Goal: Task Accomplishment & Management: Complete application form

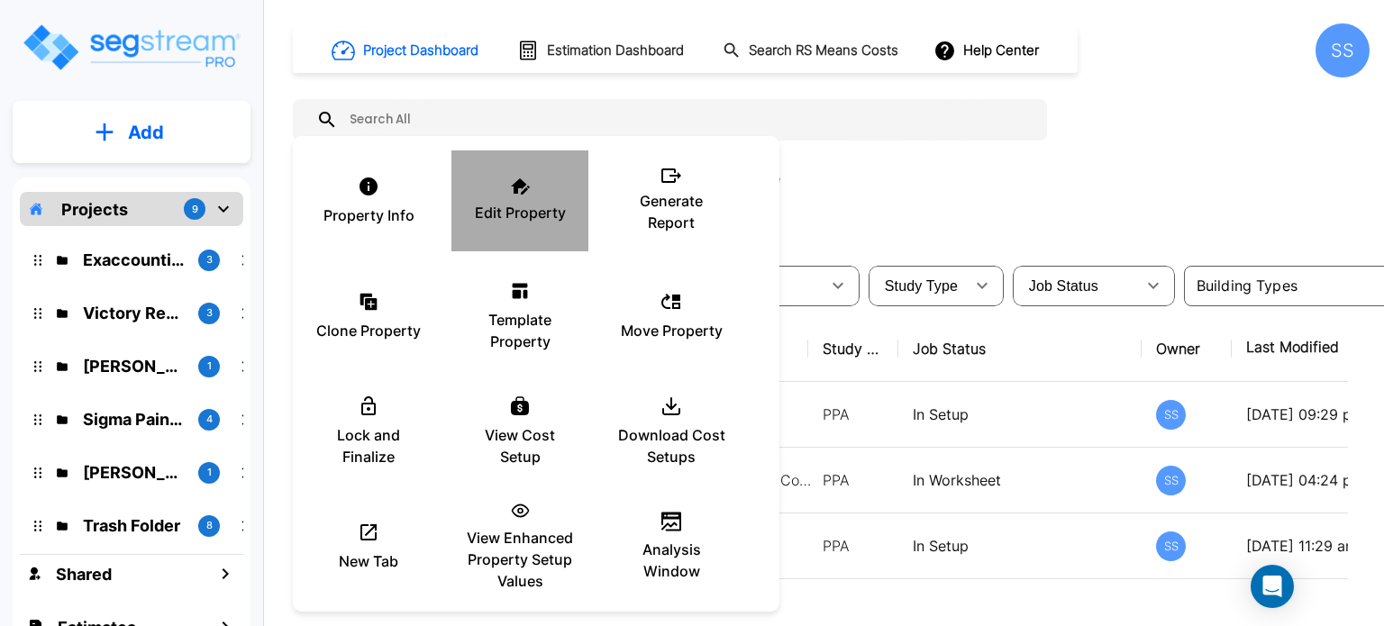
click at [507, 238] on div "Edit Property" at bounding box center [520, 201] width 108 height 90
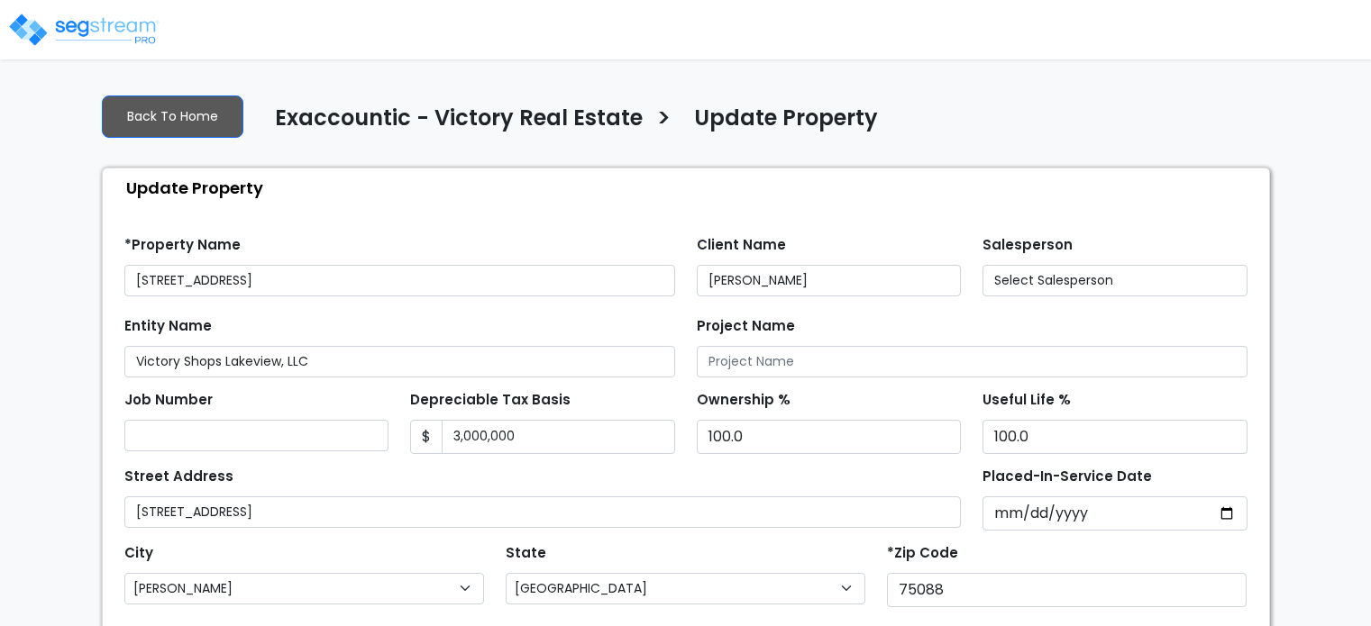
select select "TX"
select select "2024"
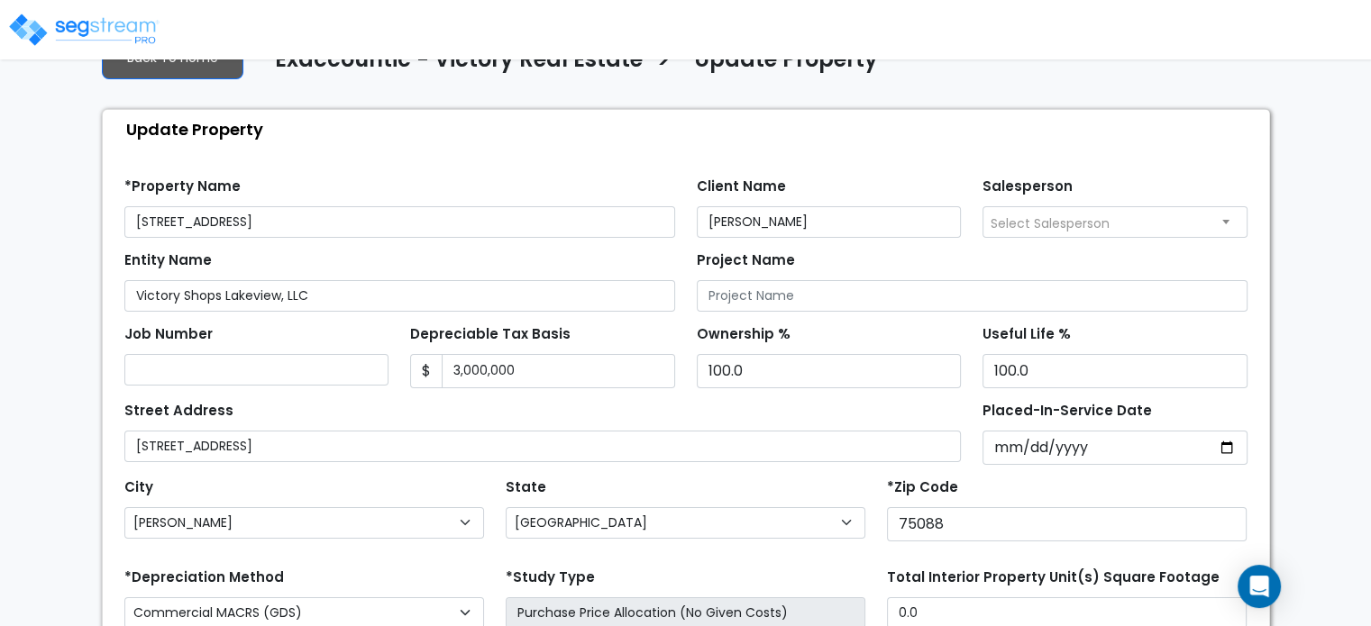
scroll to position [90, 0]
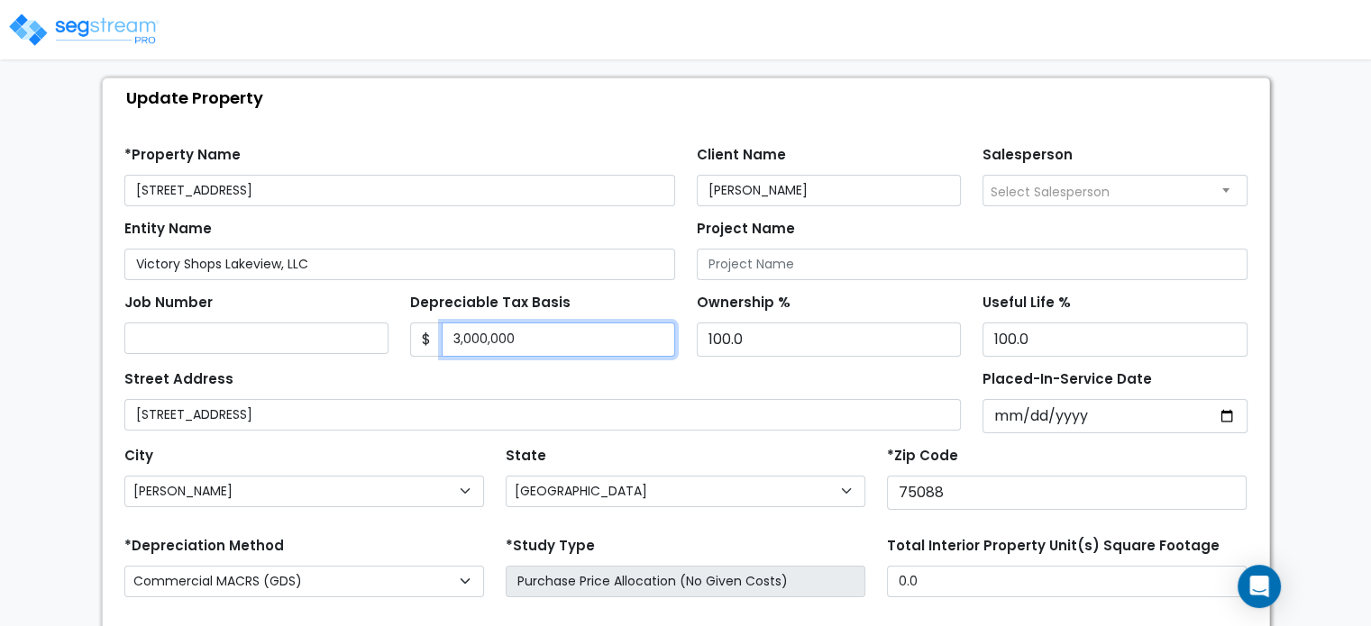
drag, startPoint x: 543, startPoint y: 331, endPoint x: 415, endPoint y: 324, distance: 128.2
click at [415, 324] on div "$ 3,000,000" at bounding box center [542, 340] width 265 height 34
type input "2,478,861.34"
click at [426, 370] on div "Street Address 3320 Lakeview Parkway" at bounding box center [542, 398] width 837 height 65
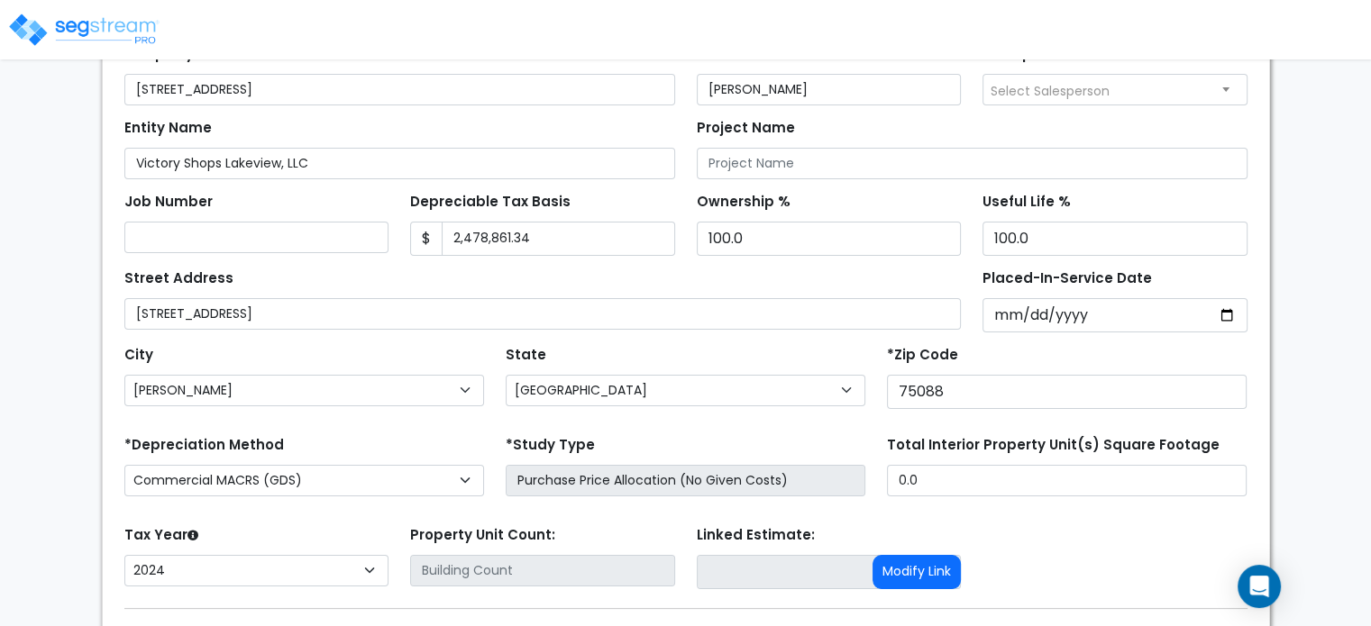
scroll to position [297, 0]
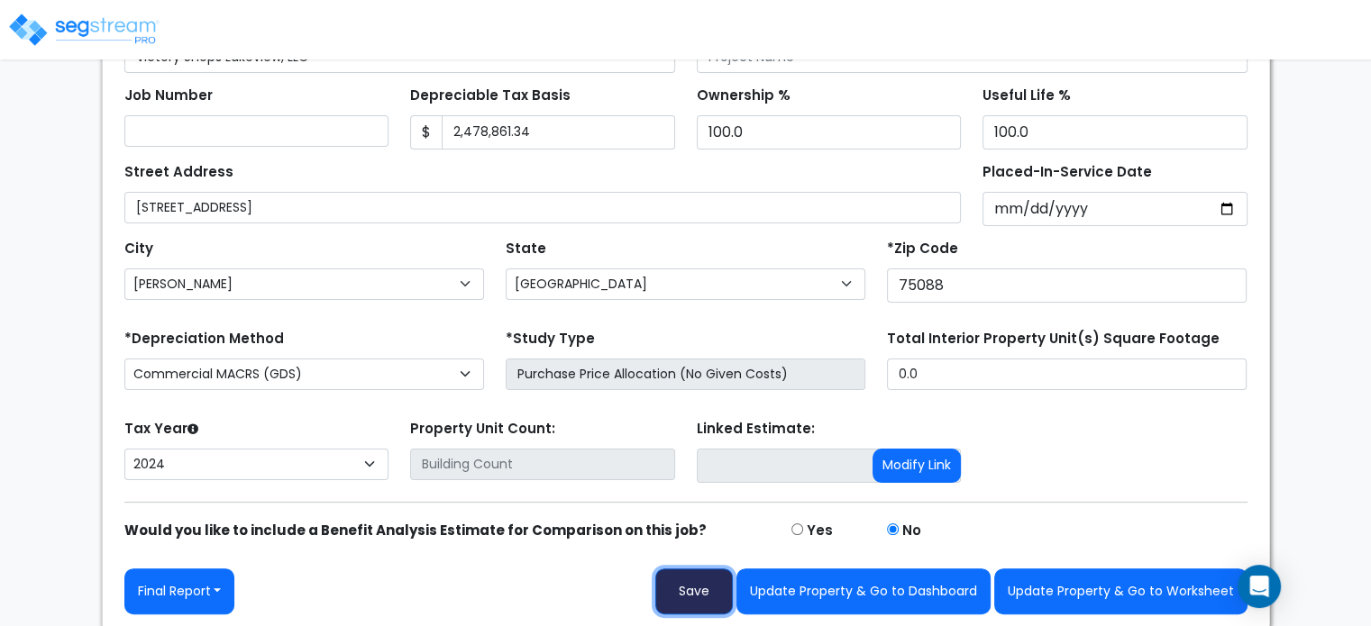
click at [703, 594] on button "Save" at bounding box center [694, 592] width 78 height 46
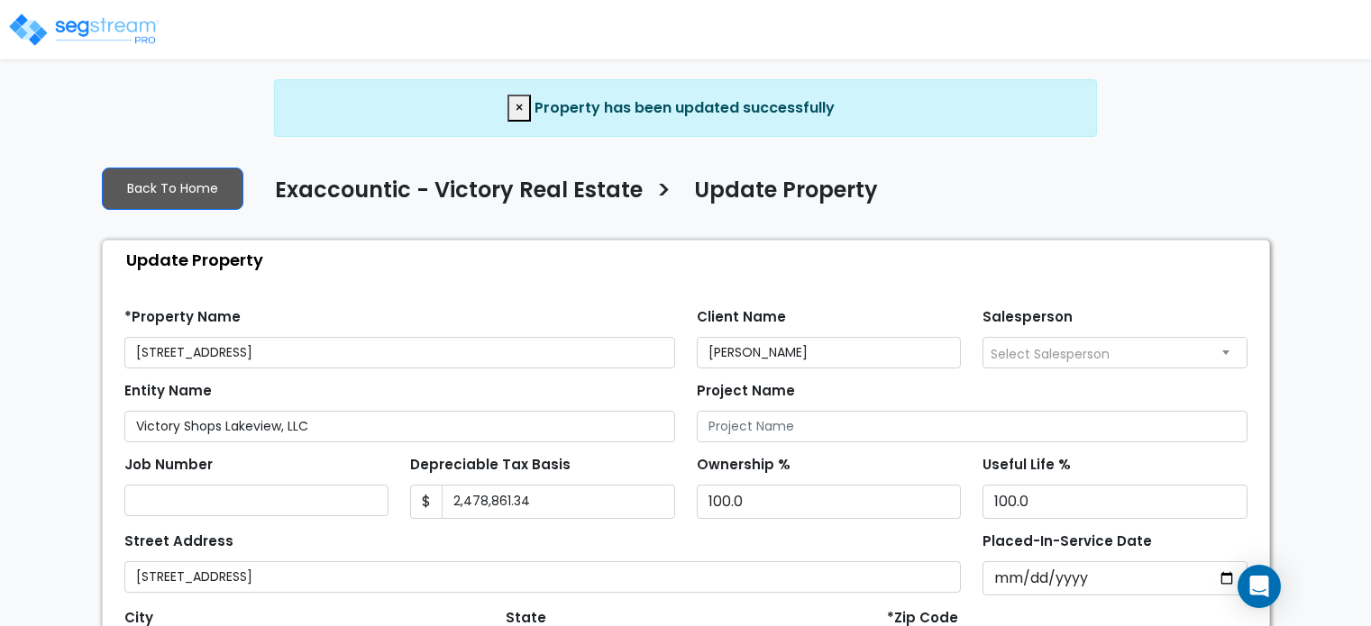
select select "[GEOGRAPHIC_DATA]"
select select "2024"
click at [438, 184] on h4 "Exaccountic - Victory Real Estate" at bounding box center [459, 193] width 368 height 31
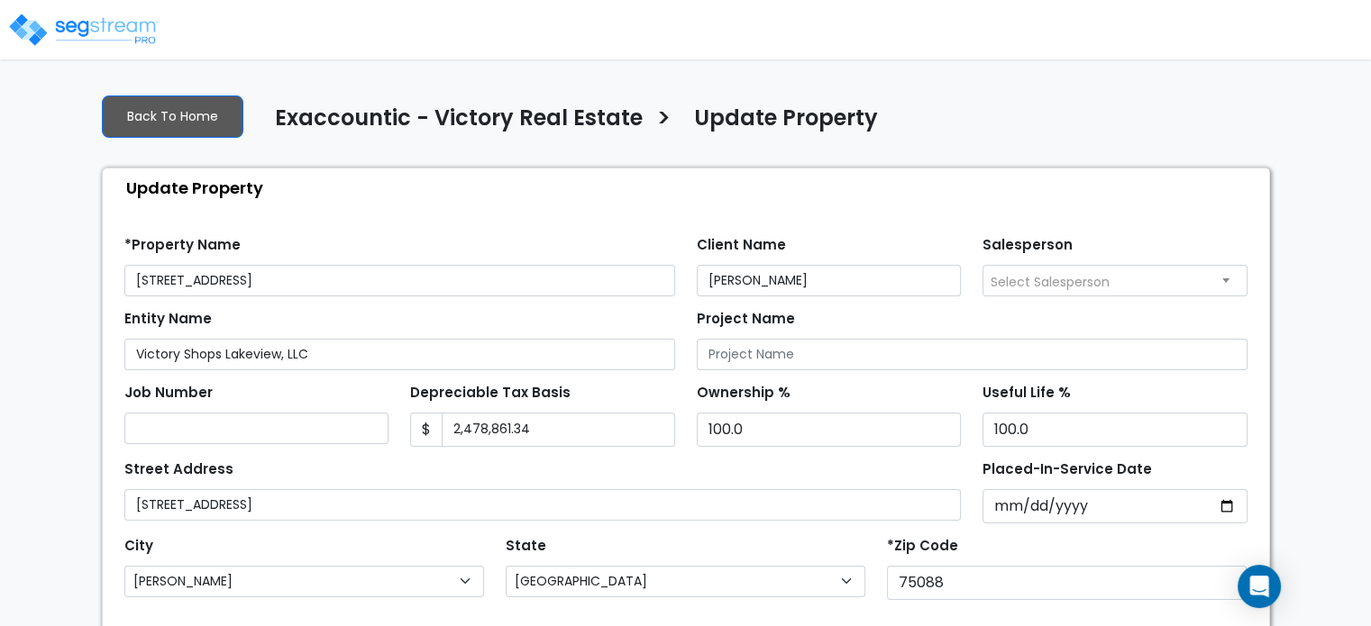
click at [104, 35] on img at bounding box center [83, 30] width 153 height 36
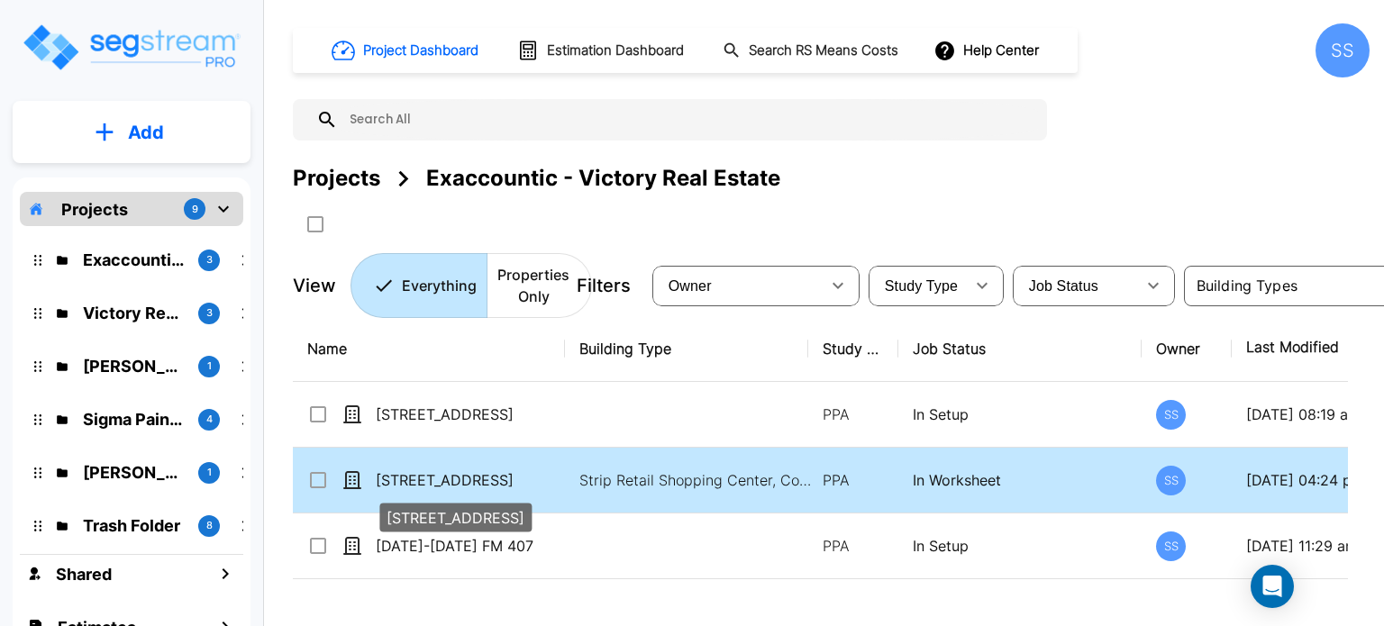
click at [522, 478] on p "[STREET_ADDRESS]" at bounding box center [467, 481] width 182 height 22
checkbox input "true"
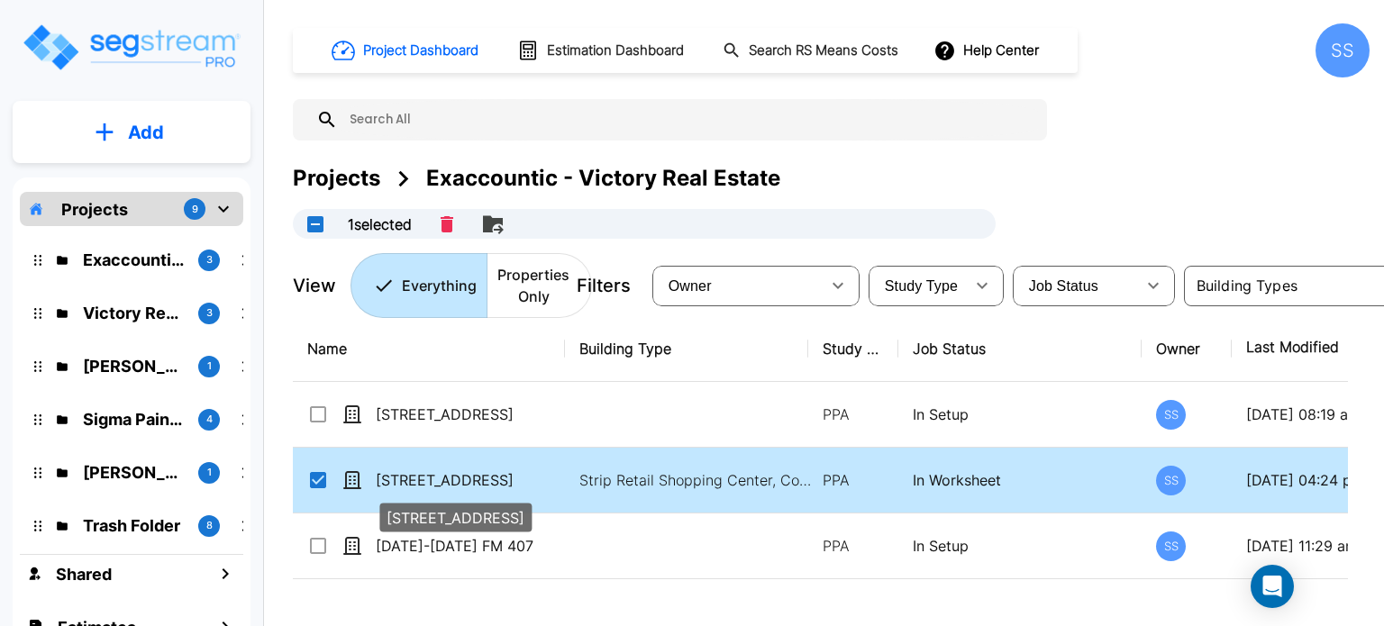
click at [522, 478] on p "1115 E Pioneer Parkway" at bounding box center [467, 481] width 182 height 22
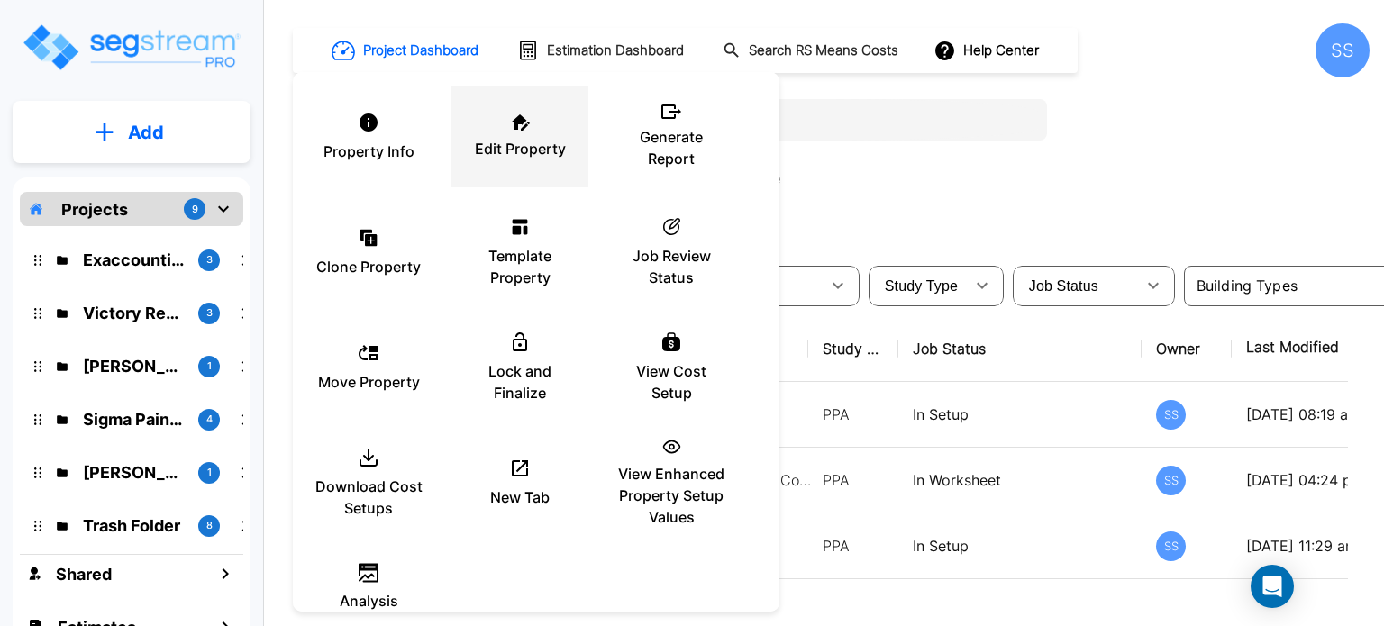
click at [516, 123] on icon at bounding box center [520, 122] width 19 height 16
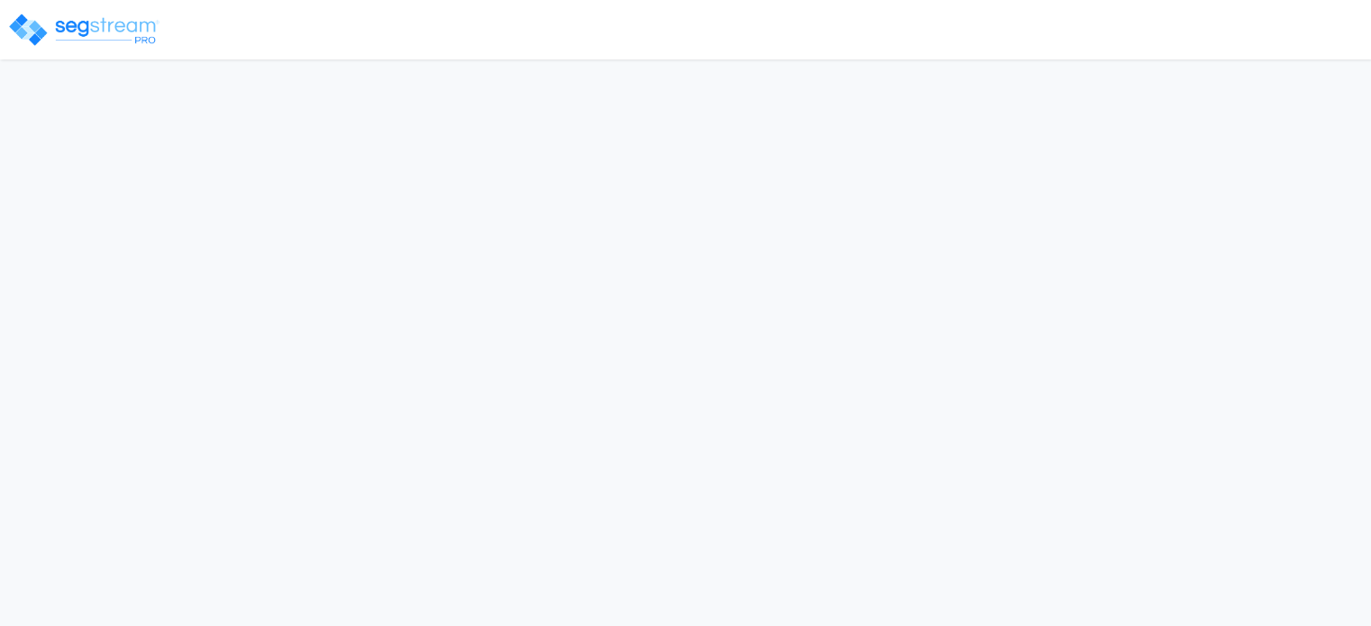
select select "2024"
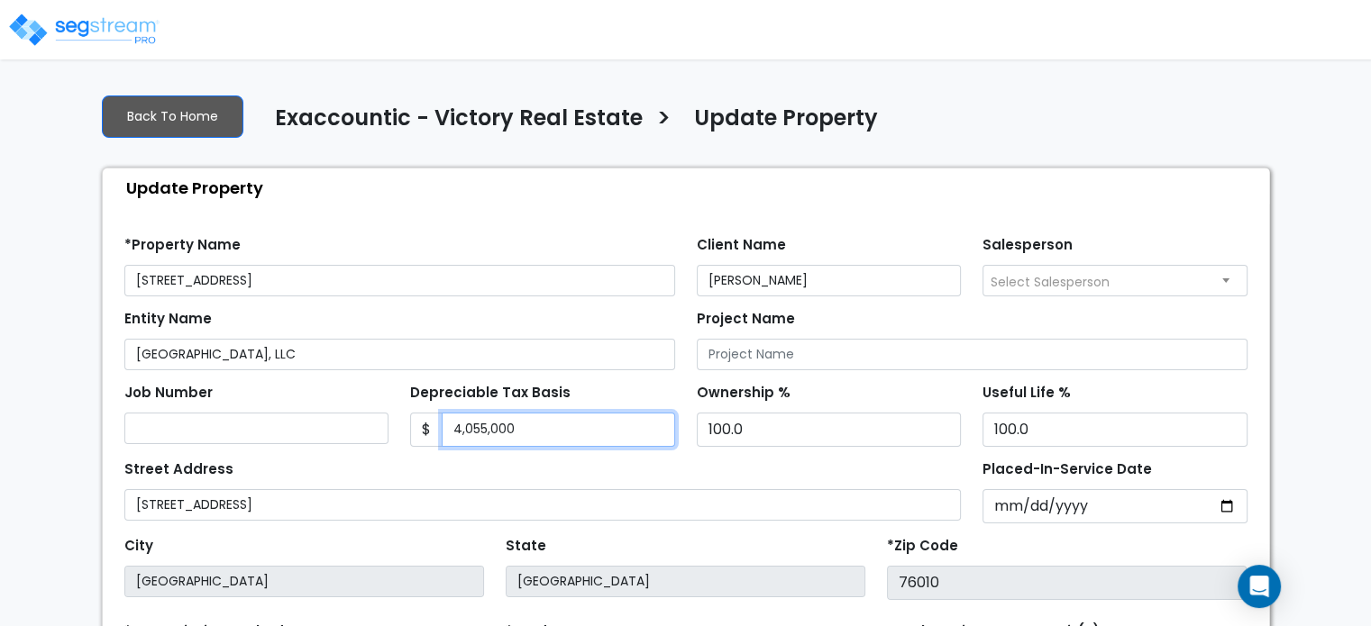
drag, startPoint x: 559, startPoint y: 421, endPoint x: 432, endPoint y: 432, distance: 127.5
click at [433, 432] on div "$ 4,055,000" at bounding box center [542, 430] width 265 height 34
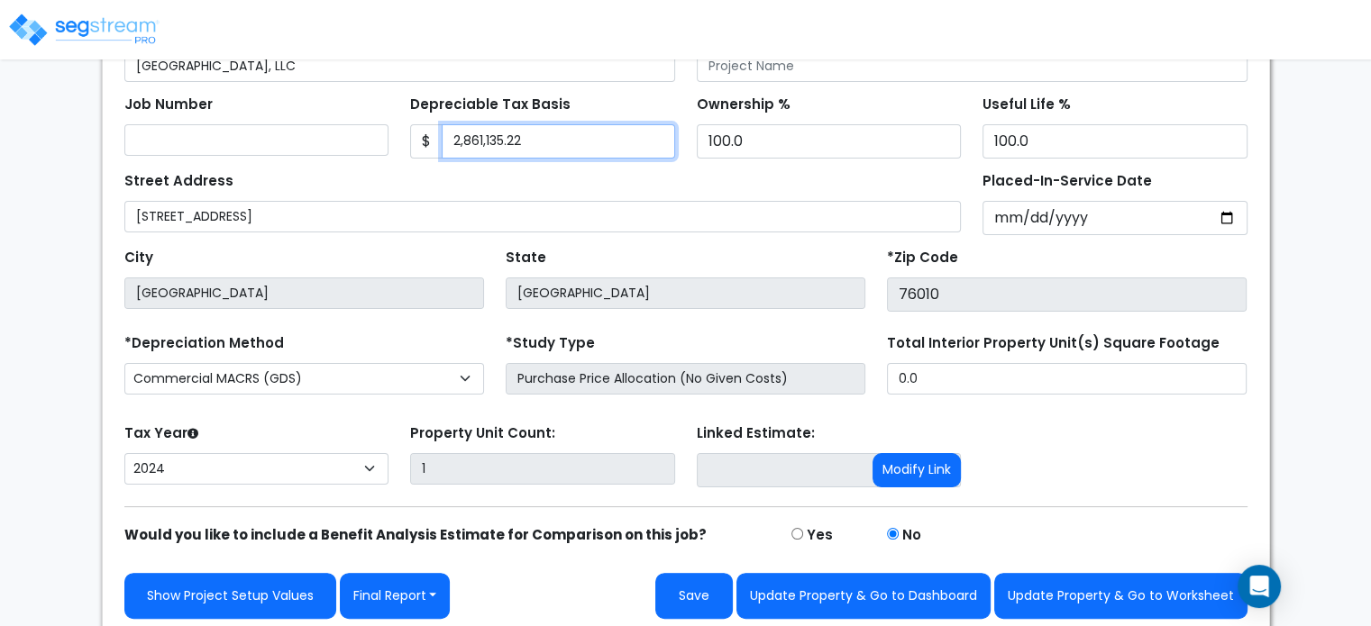
scroll to position [293, 0]
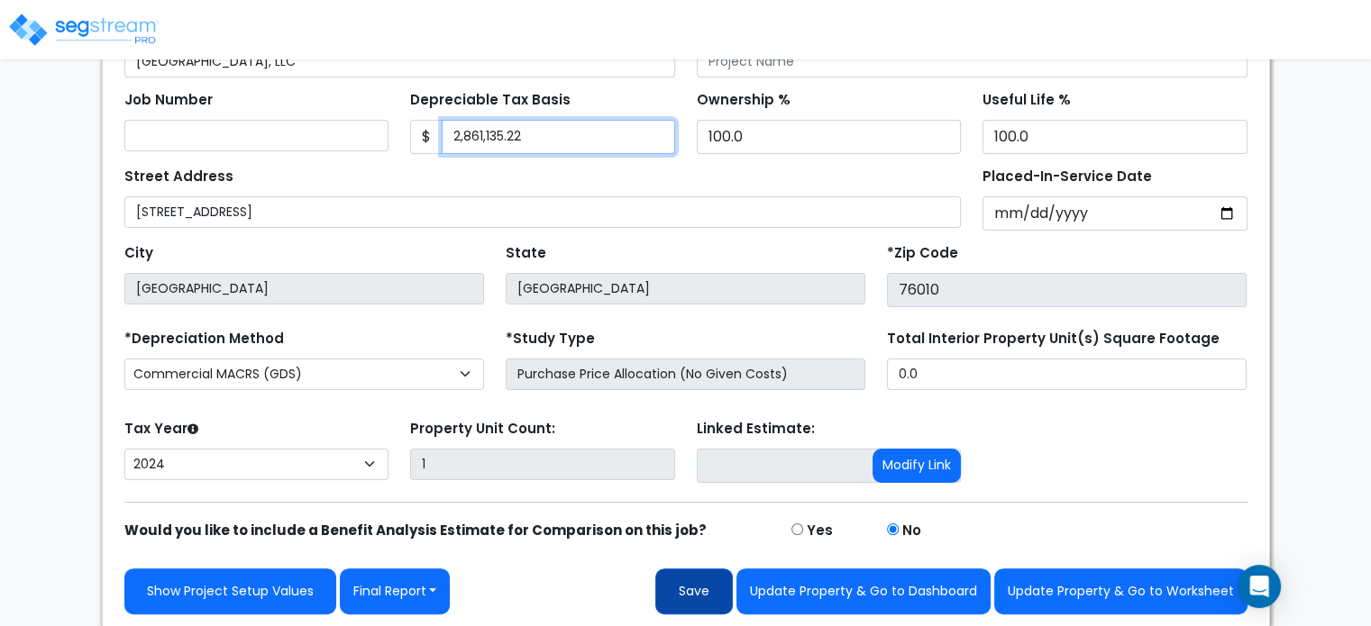
type input "2,861,135.22"
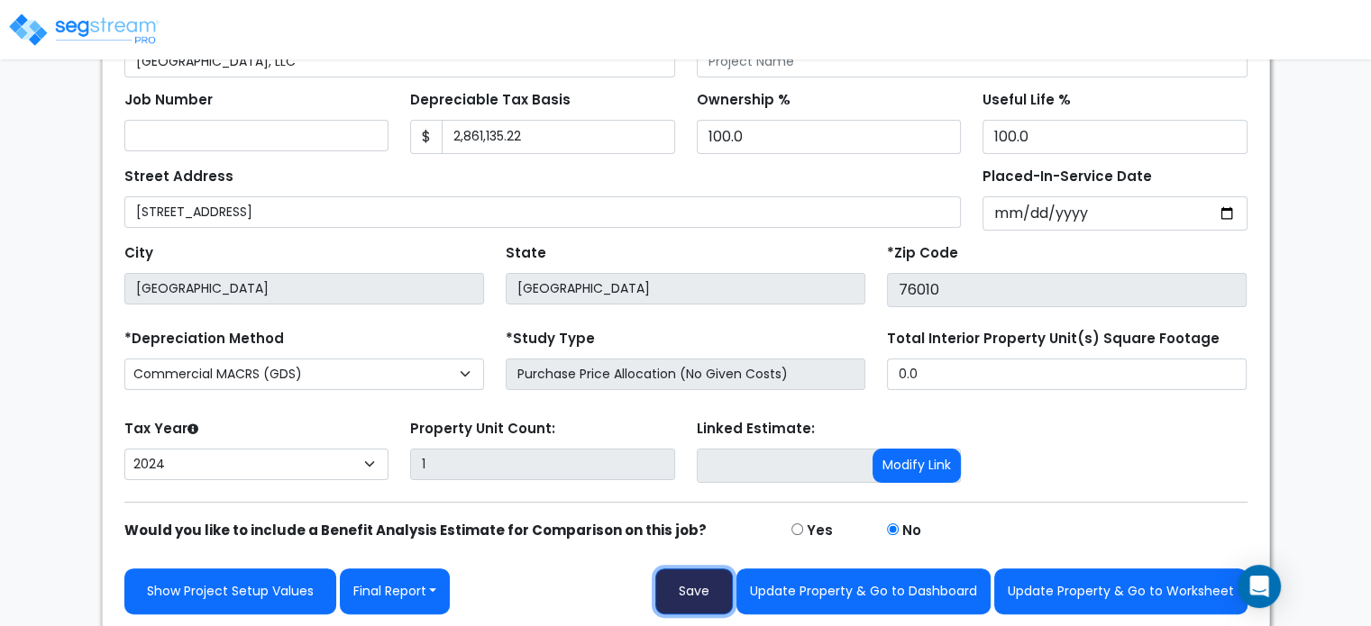
click at [704, 583] on button "Save" at bounding box center [694, 592] width 78 height 46
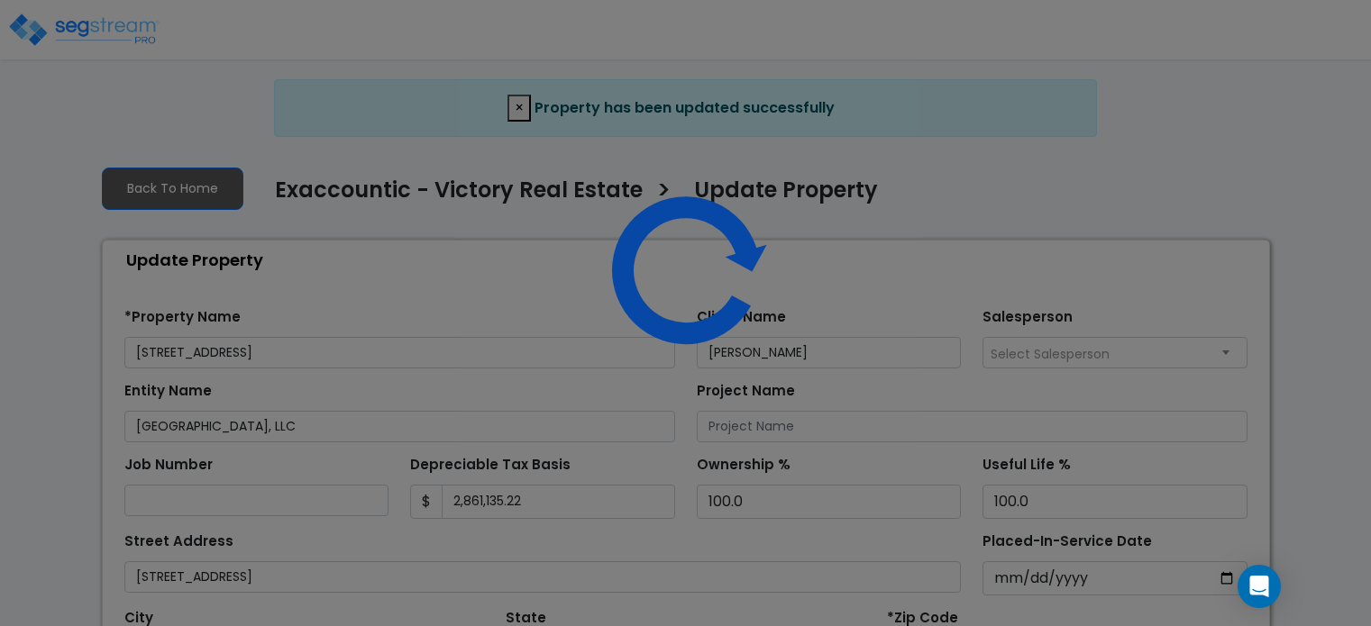
select select "2024"
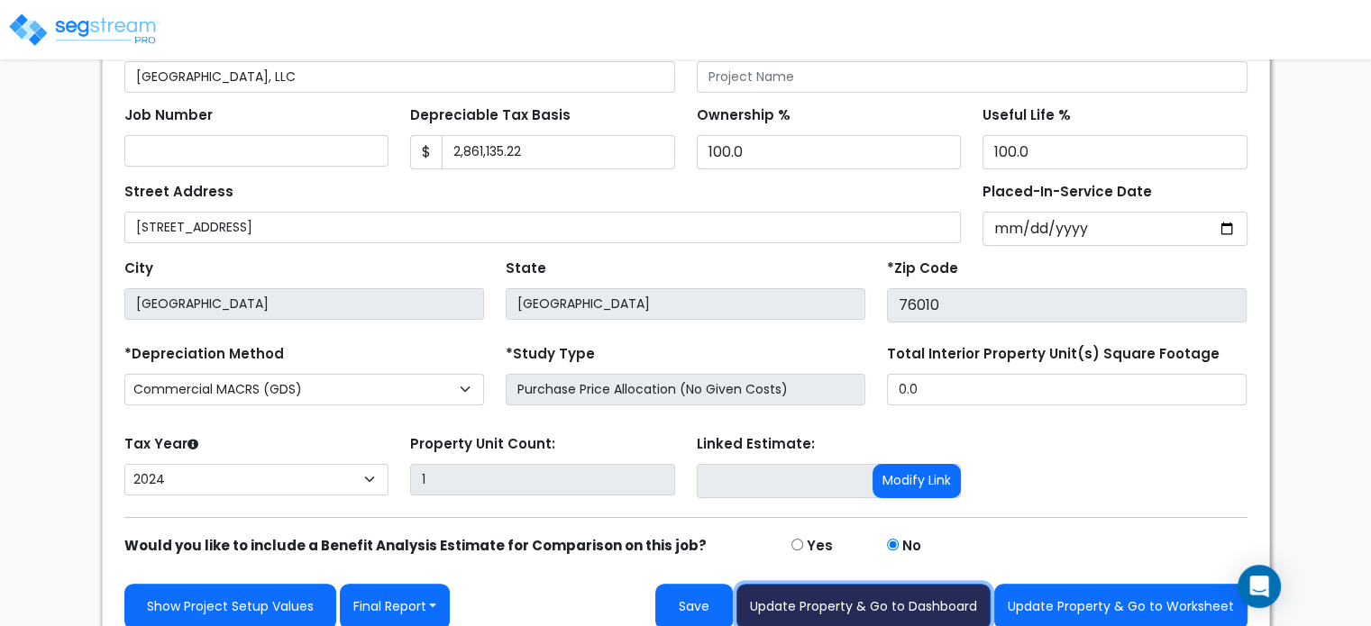
scroll to position [293, 0]
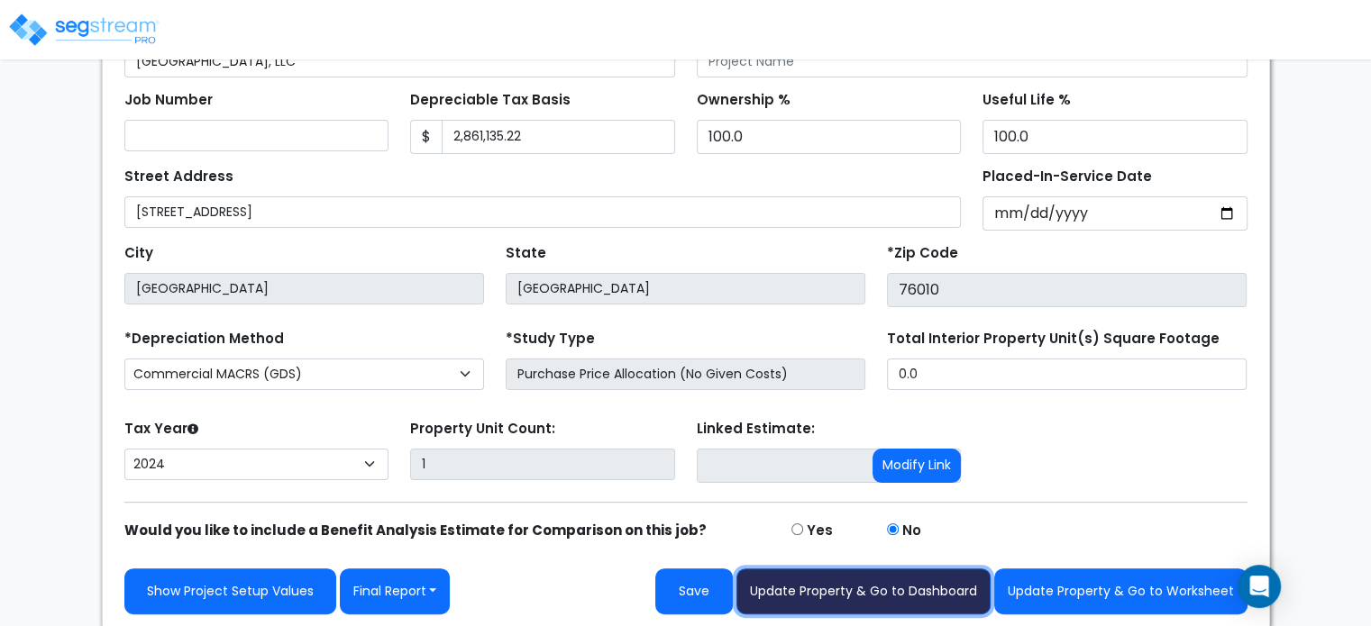
drag, startPoint x: 878, startPoint y: 587, endPoint x: 794, endPoint y: 586, distance: 83.8
click at [812, 592] on button "Update Property & Go to Dashboard" at bounding box center [863, 592] width 254 height 46
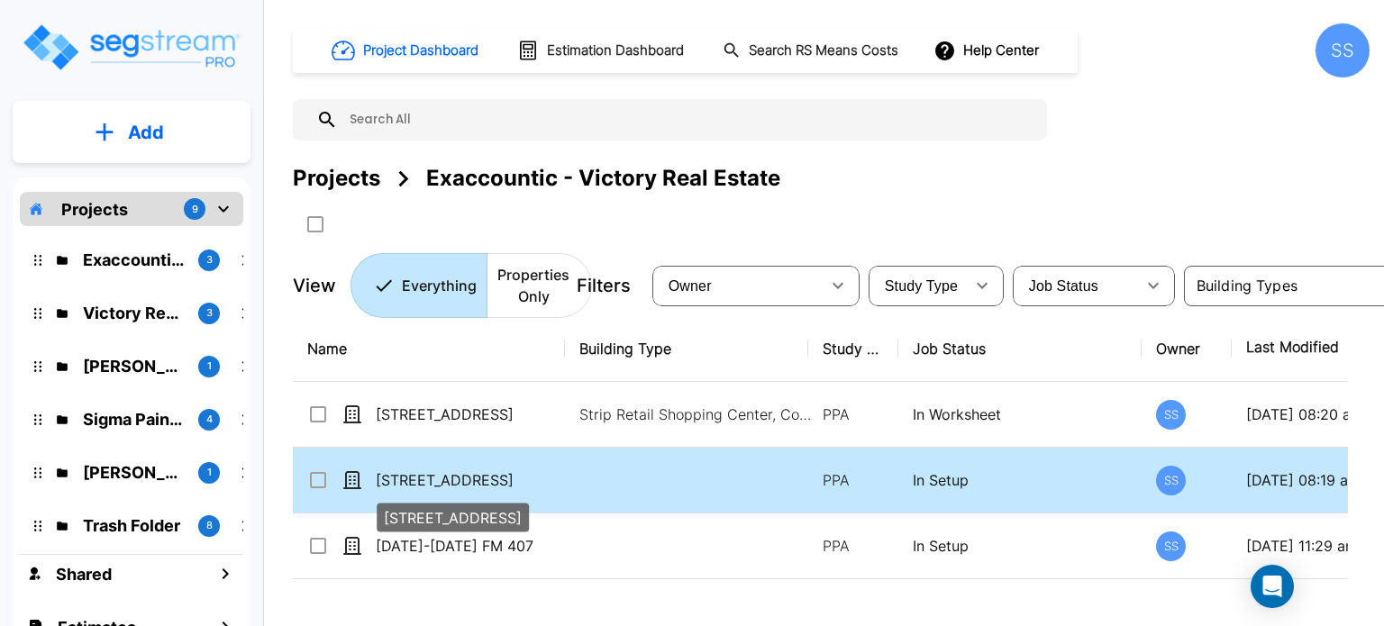
click at [453, 477] on p "[STREET_ADDRESS]" at bounding box center [467, 481] width 182 height 22
checkbox input "true"
click at [453, 477] on p "[STREET_ADDRESS]" at bounding box center [467, 481] width 182 height 22
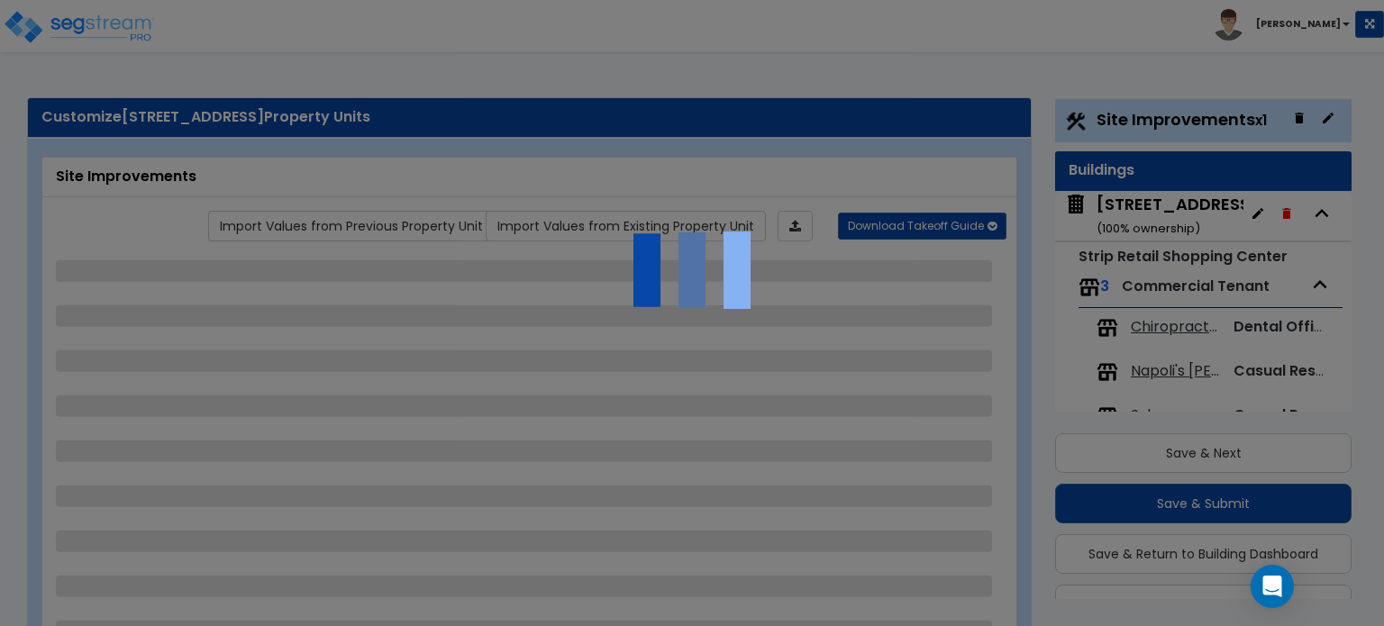
select select "2"
select select "1"
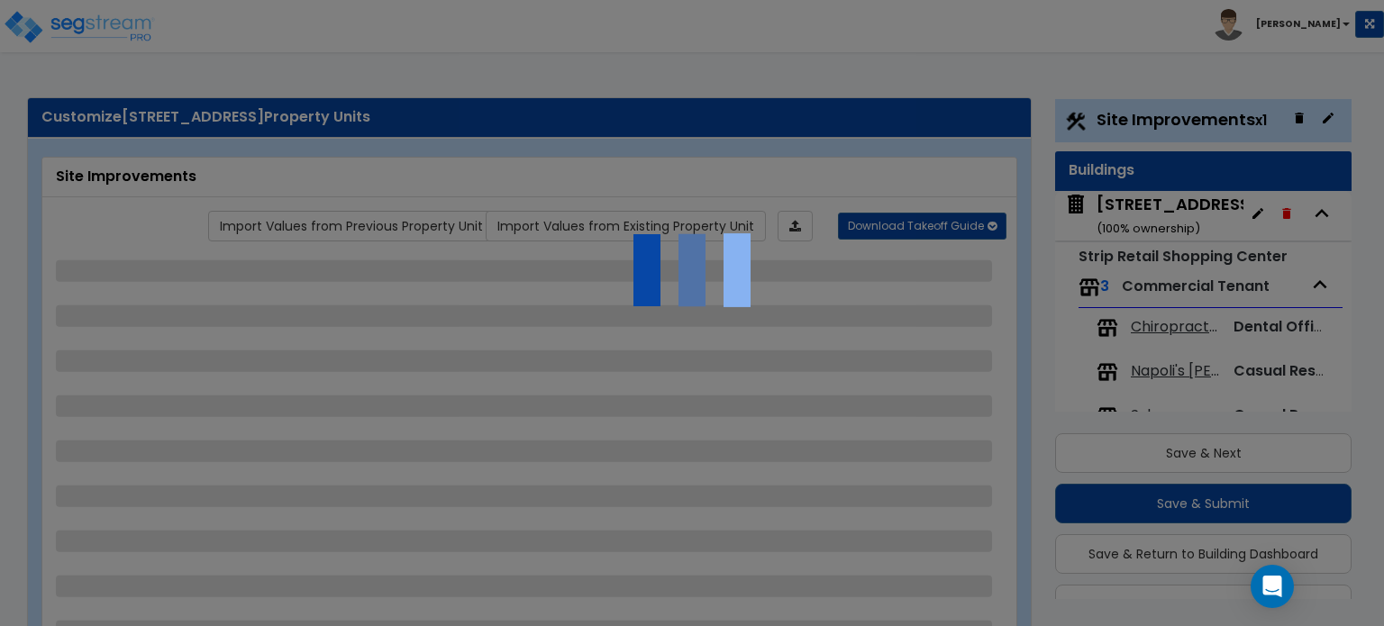
select select "1"
select select "2"
select select "4"
select select "1"
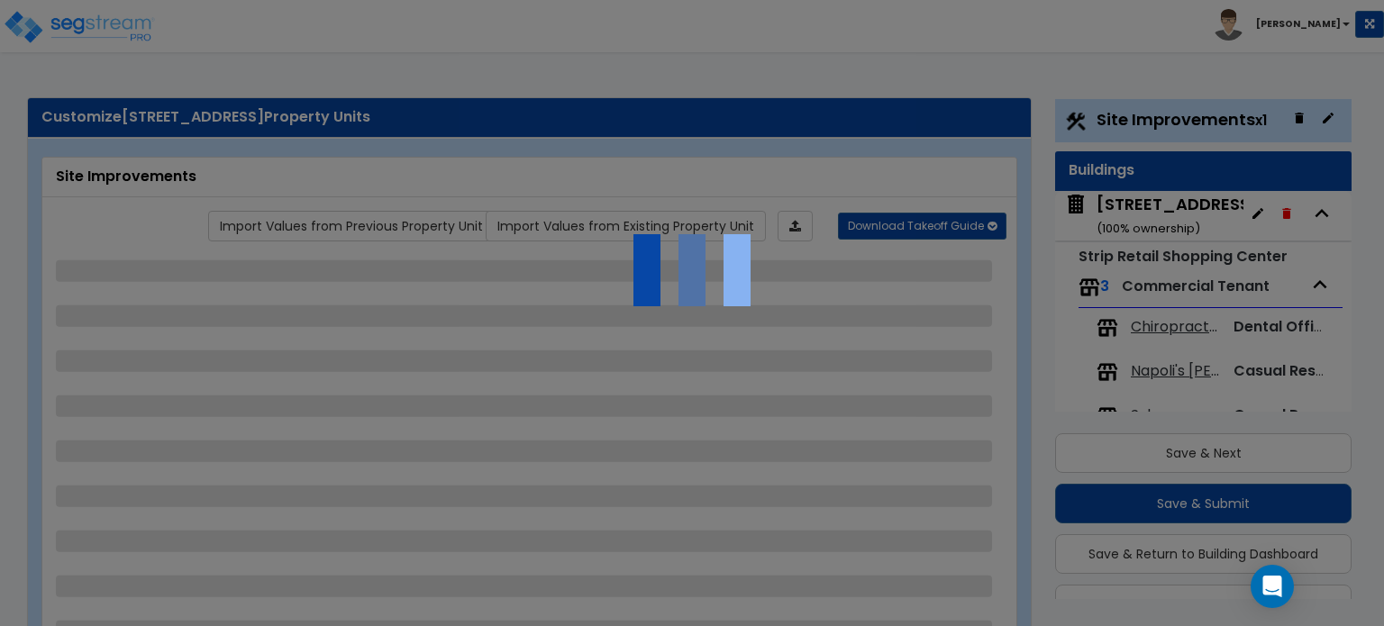
select select "5"
select select "1"
select select "4"
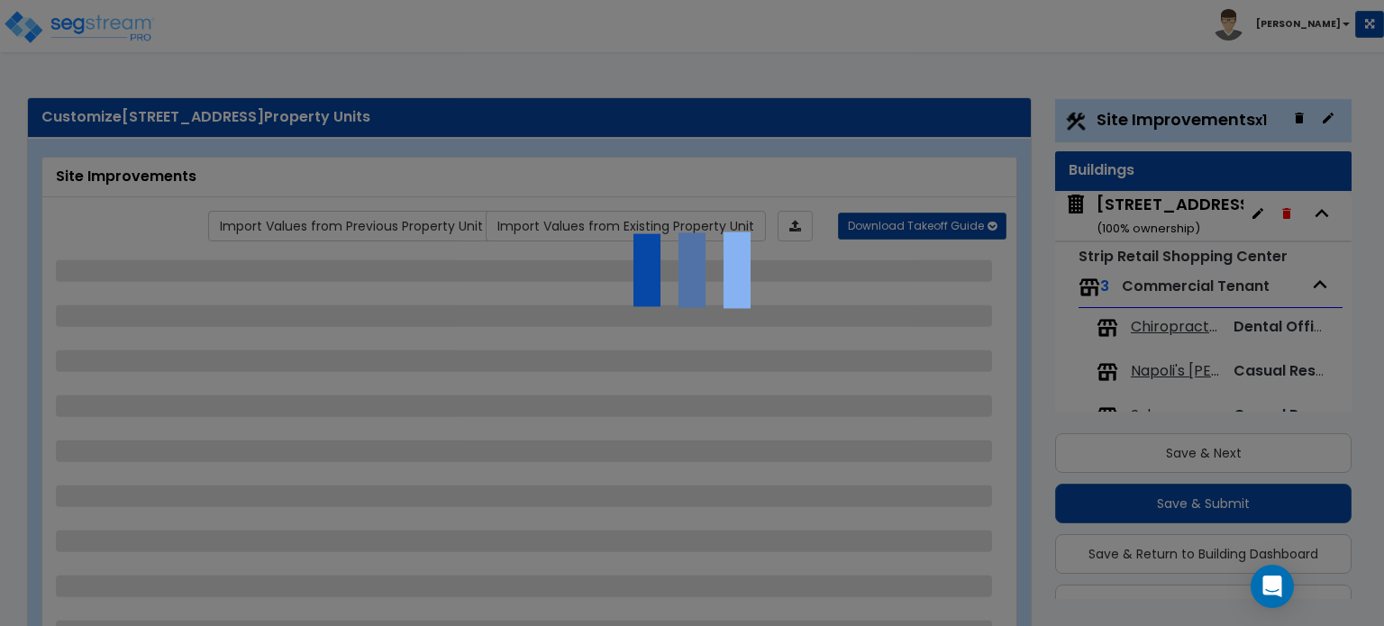
select select "2"
select select "1"
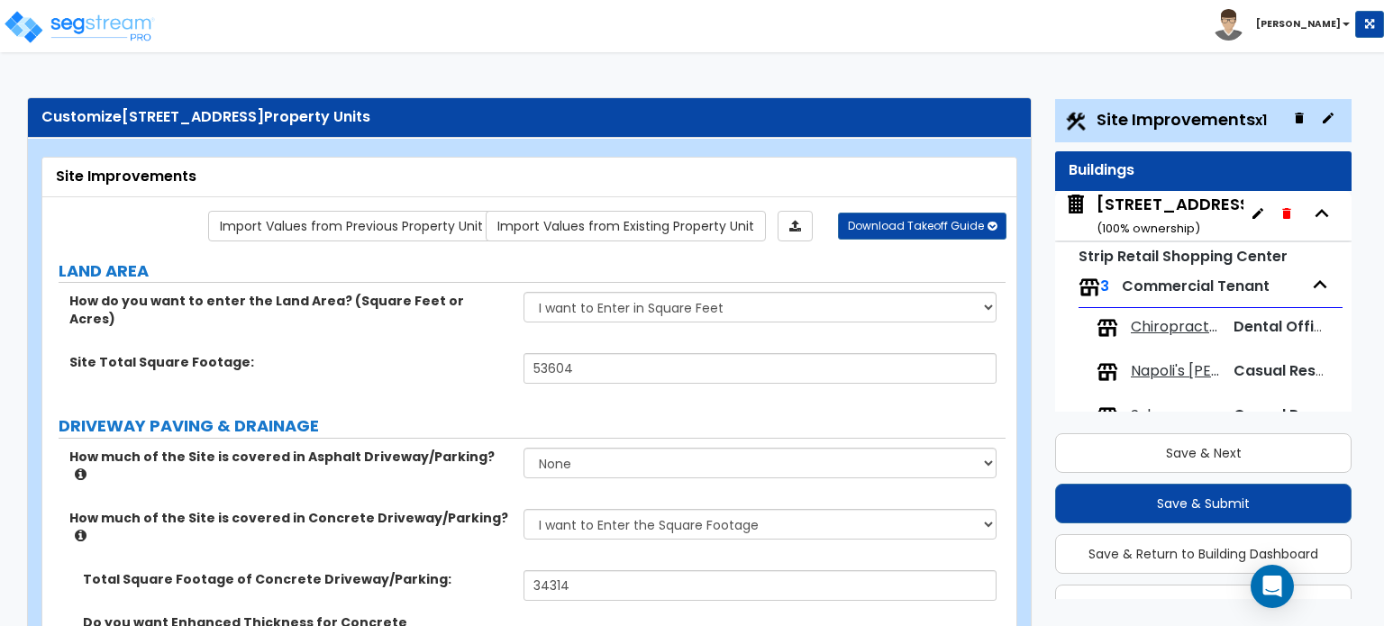
scroll to position [43, 0]
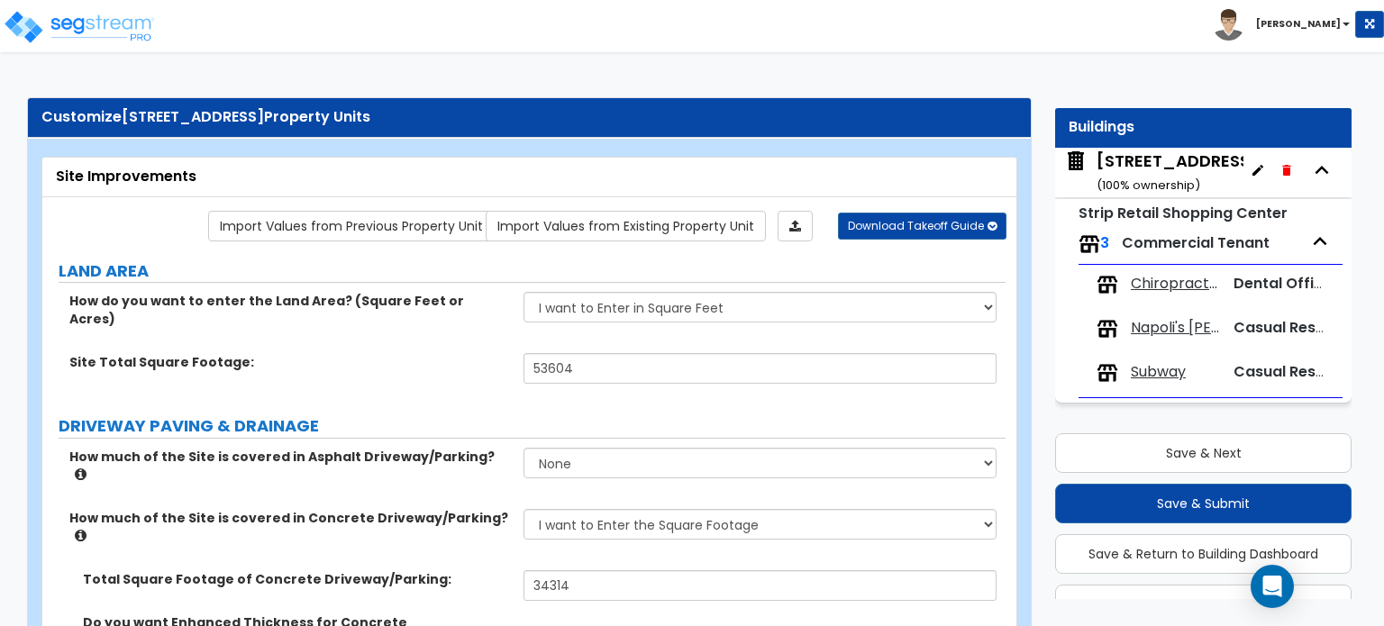
click at [1157, 376] on span "Subway" at bounding box center [1158, 372] width 55 height 21
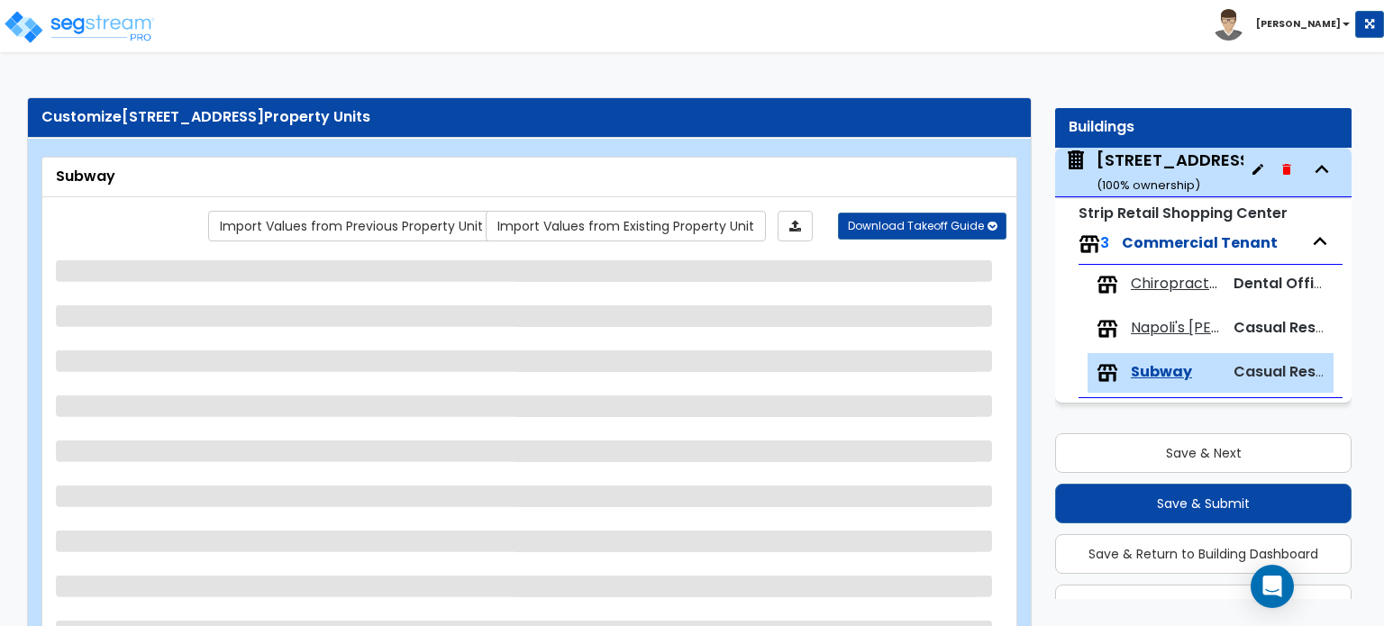
scroll to position [90, 0]
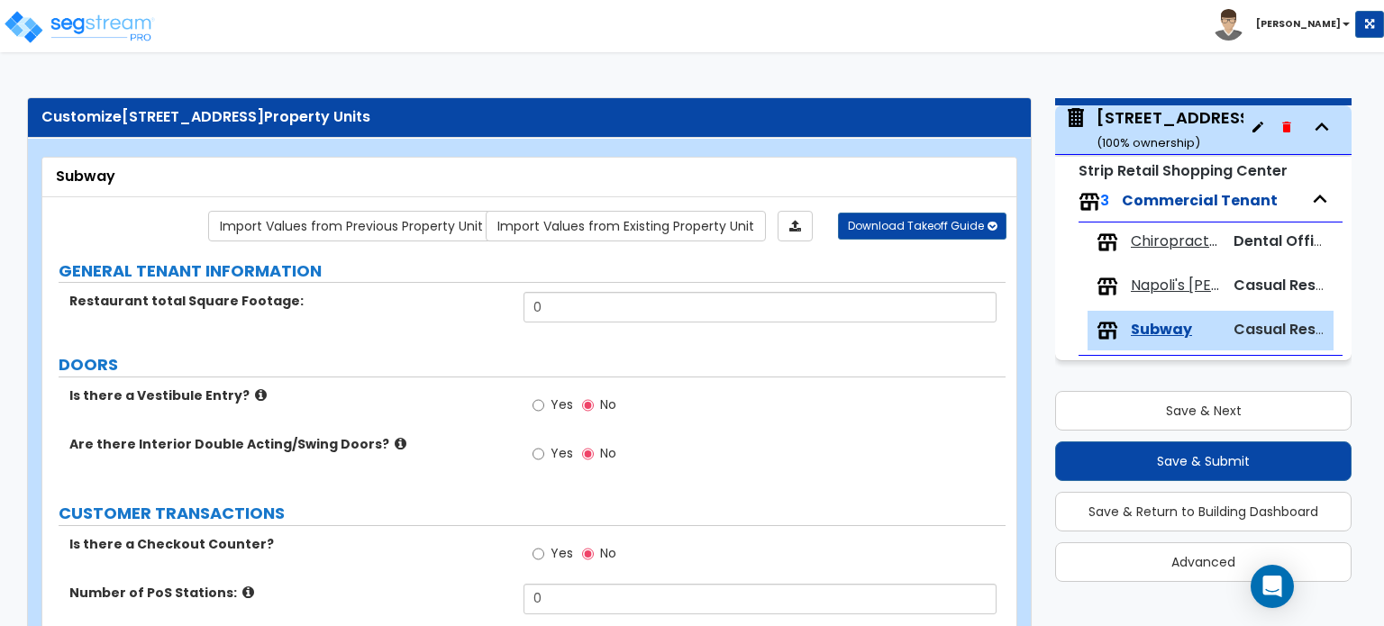
click at [1137, 123] on div "3320 Lakeview Parkway ( 100 % ownership)" at bounding box center [1177, 129] width 161 height 46
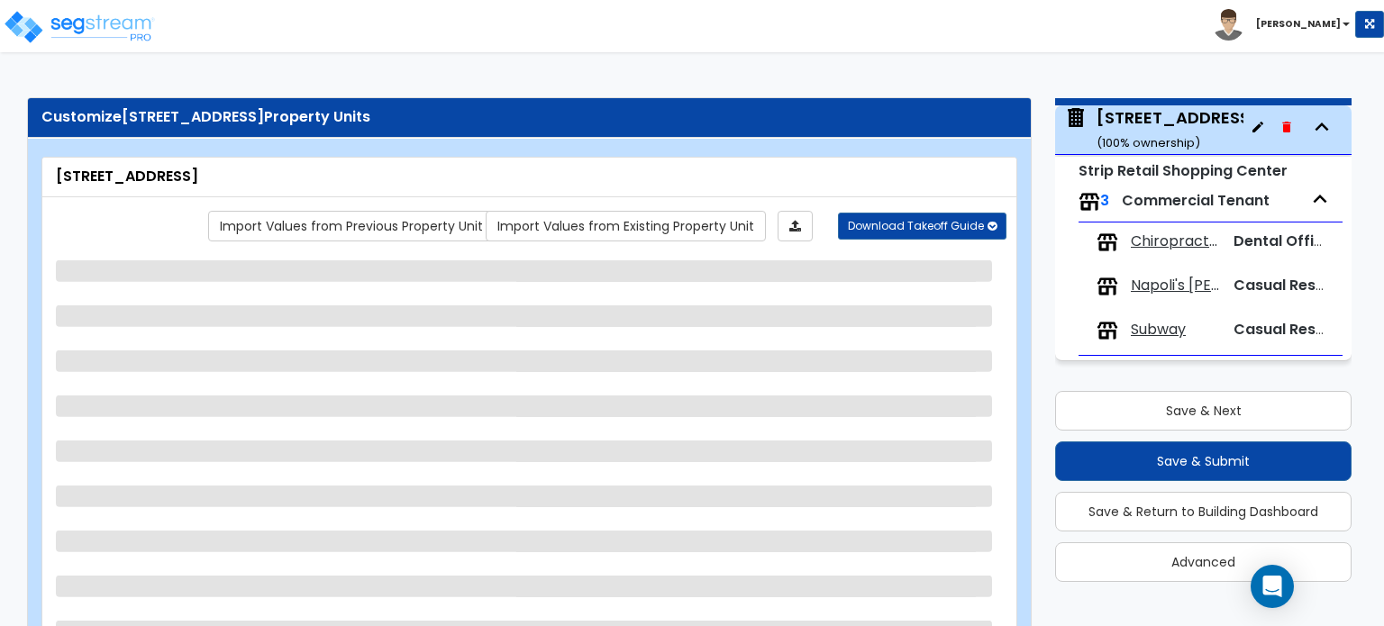
select select "3"
select select "1"
select select "3"
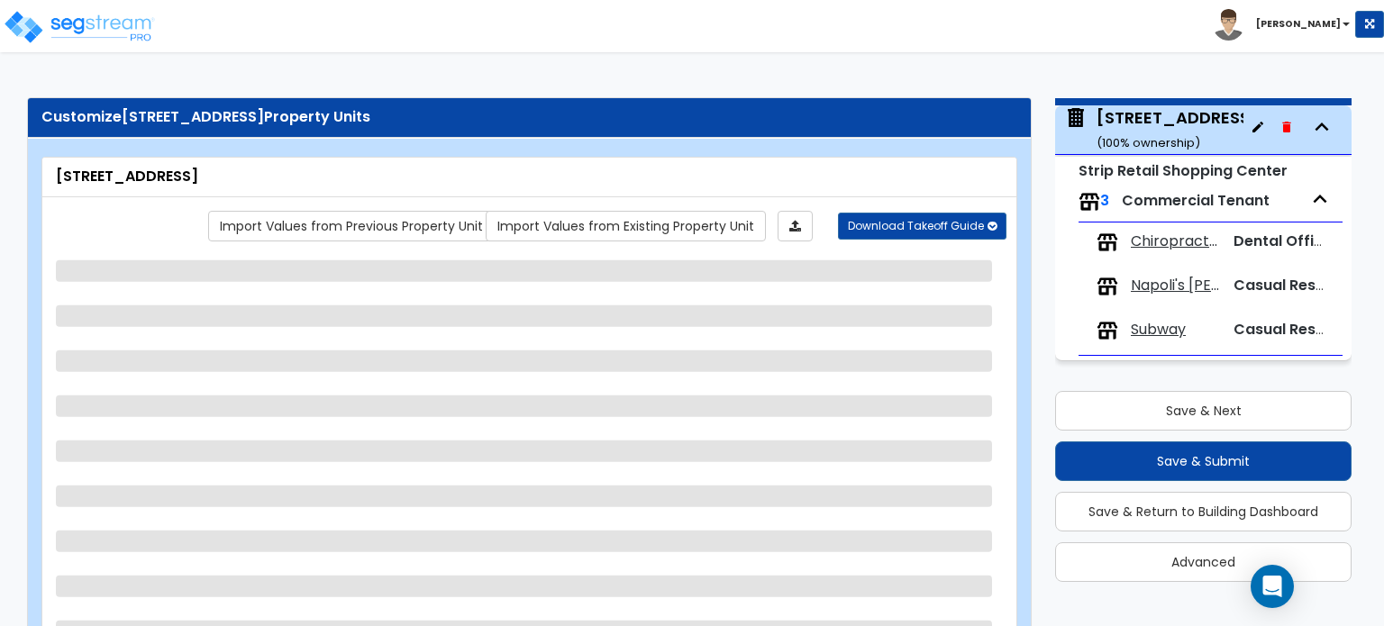
select select "2"
select select "3"
select select "1"
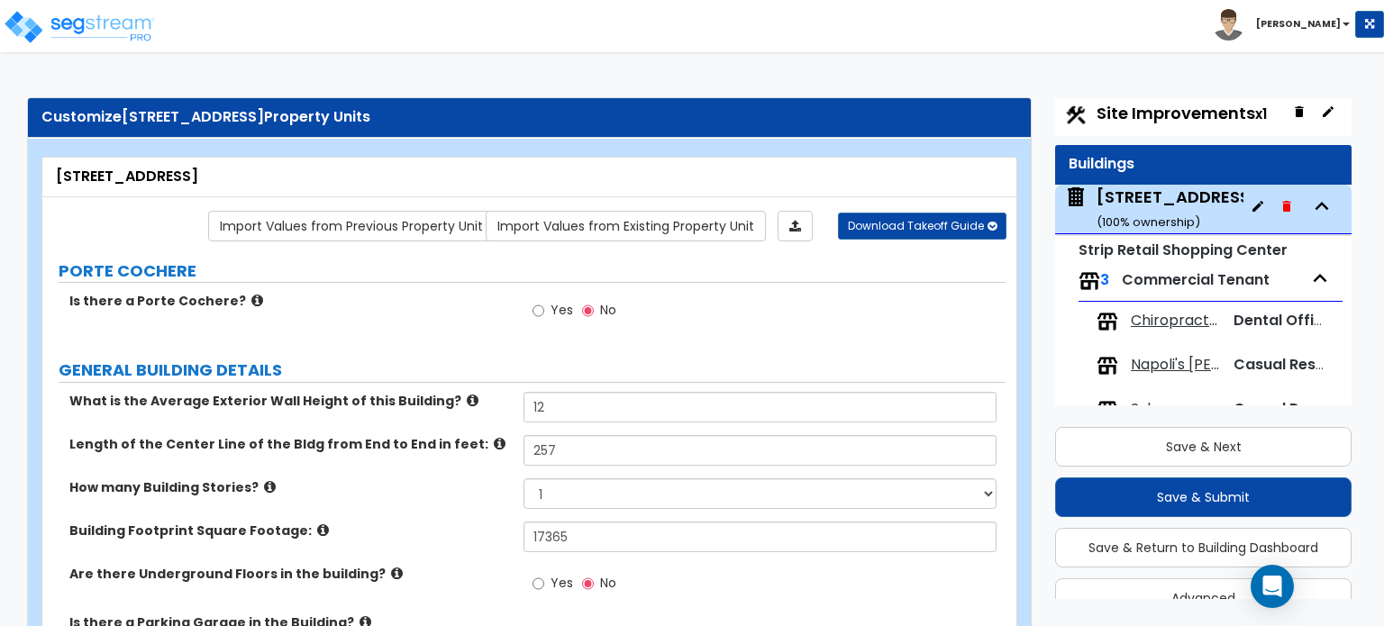
scroll to position [0, 0]
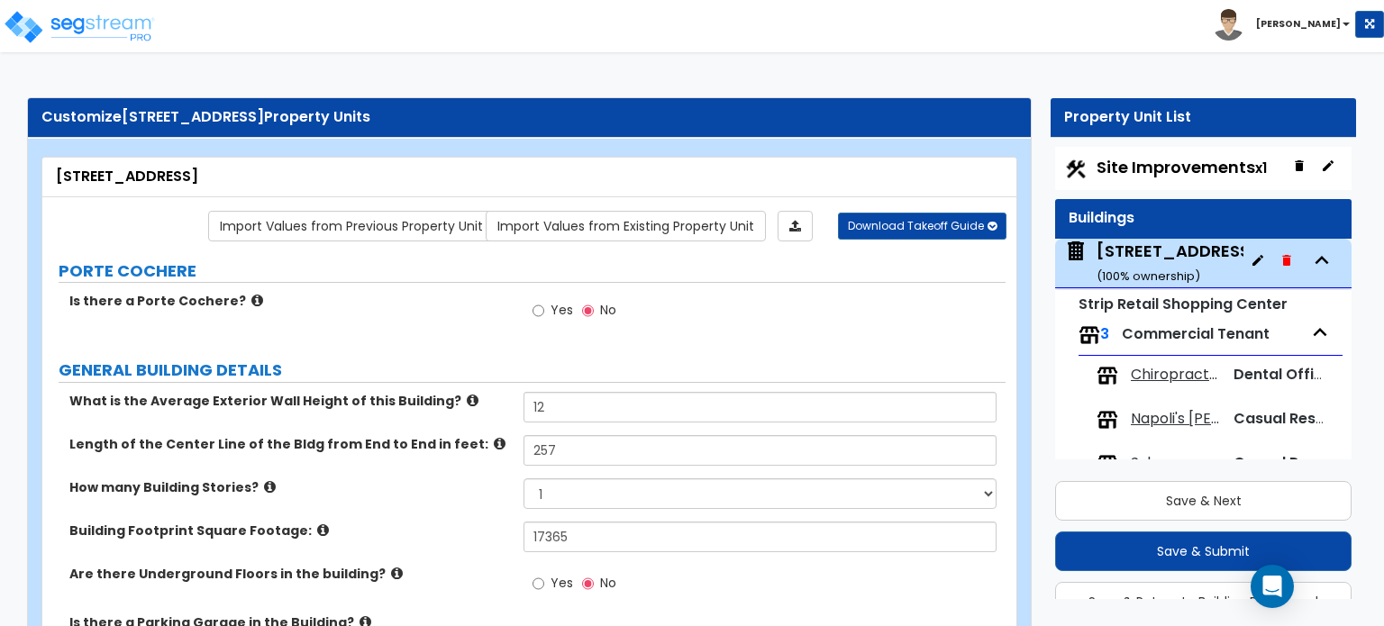
click at [1132, 167] on span "Site Improvements x1" at bounding box center [1182, 167] width 170 height 23
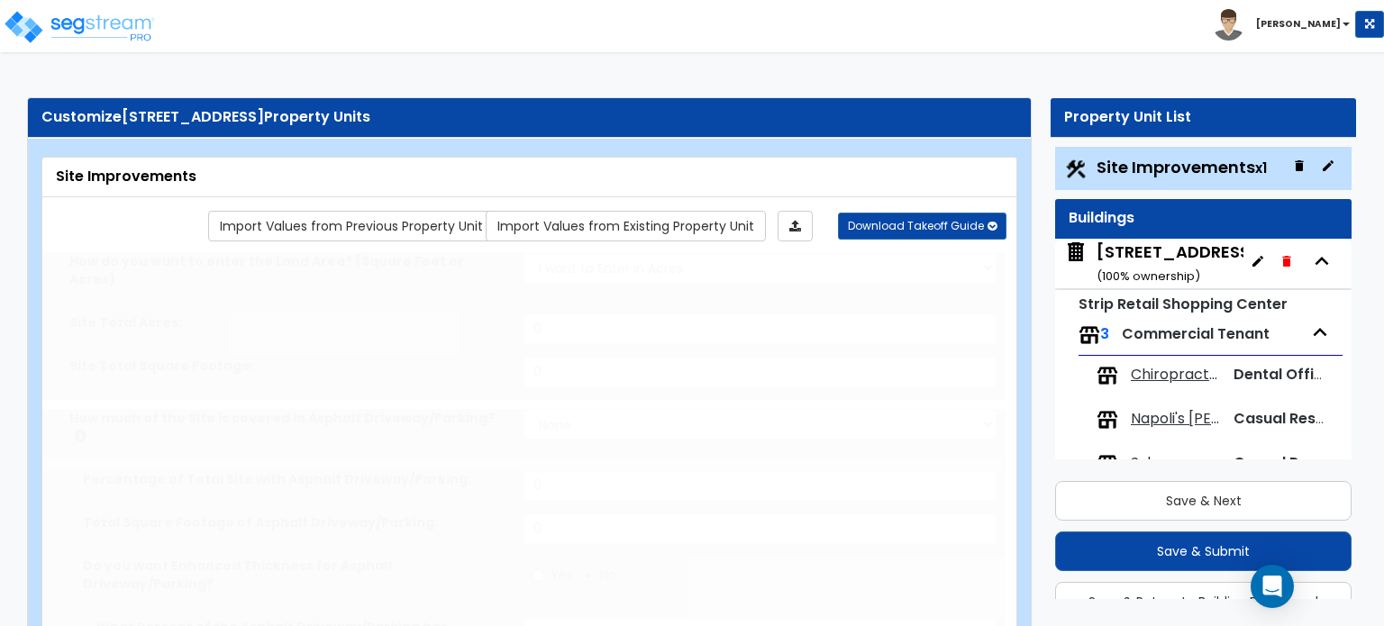
select select "2"
type input "53604"
select select "2"
type input "34314"
radio input "true"
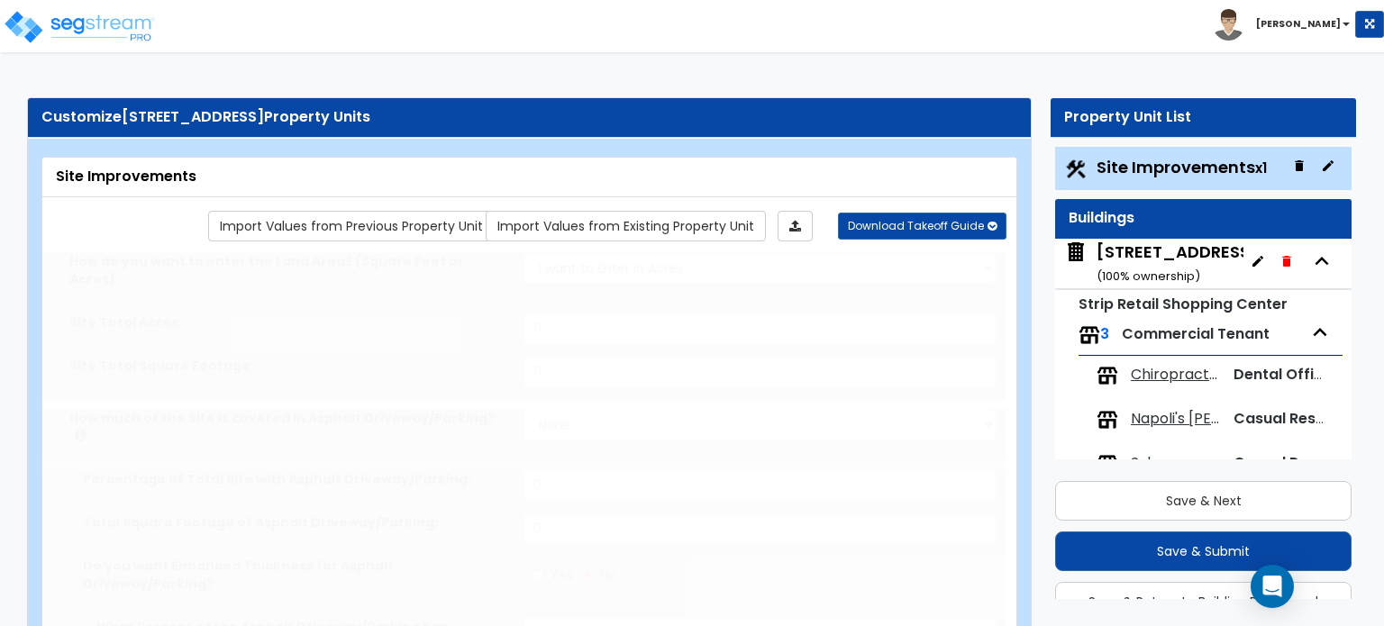
type input "8"
radio input "true"
select select "2"
select select "1"
type input "493"
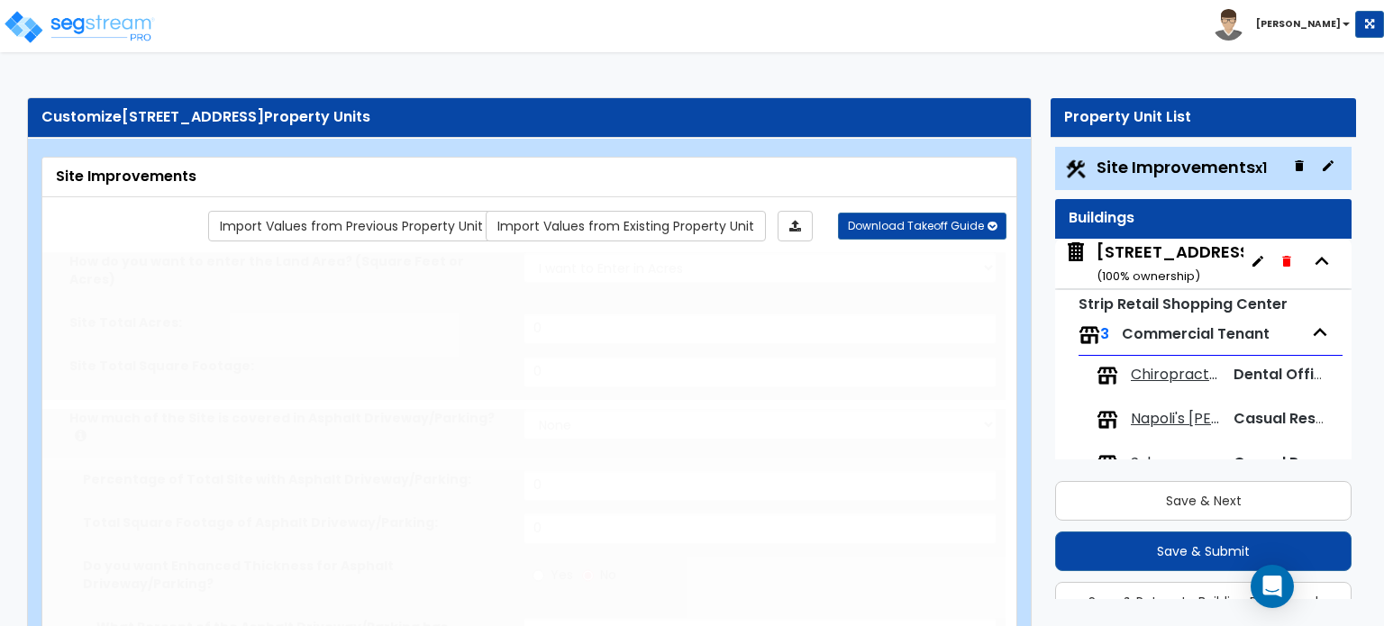
radio input "true"
type input "3"
radio input "true"
select select "1"
type input "74"
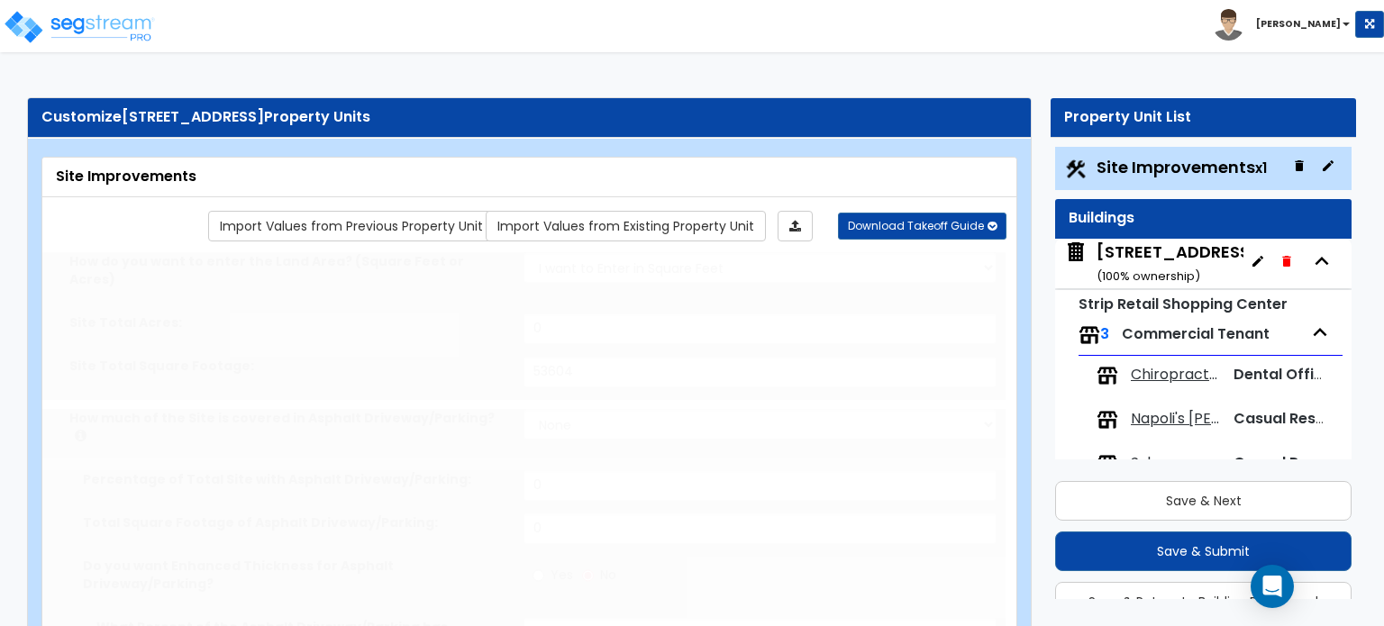
select select "2"
type input "2520"
radio input "true"
type input "14"
radio input "true"
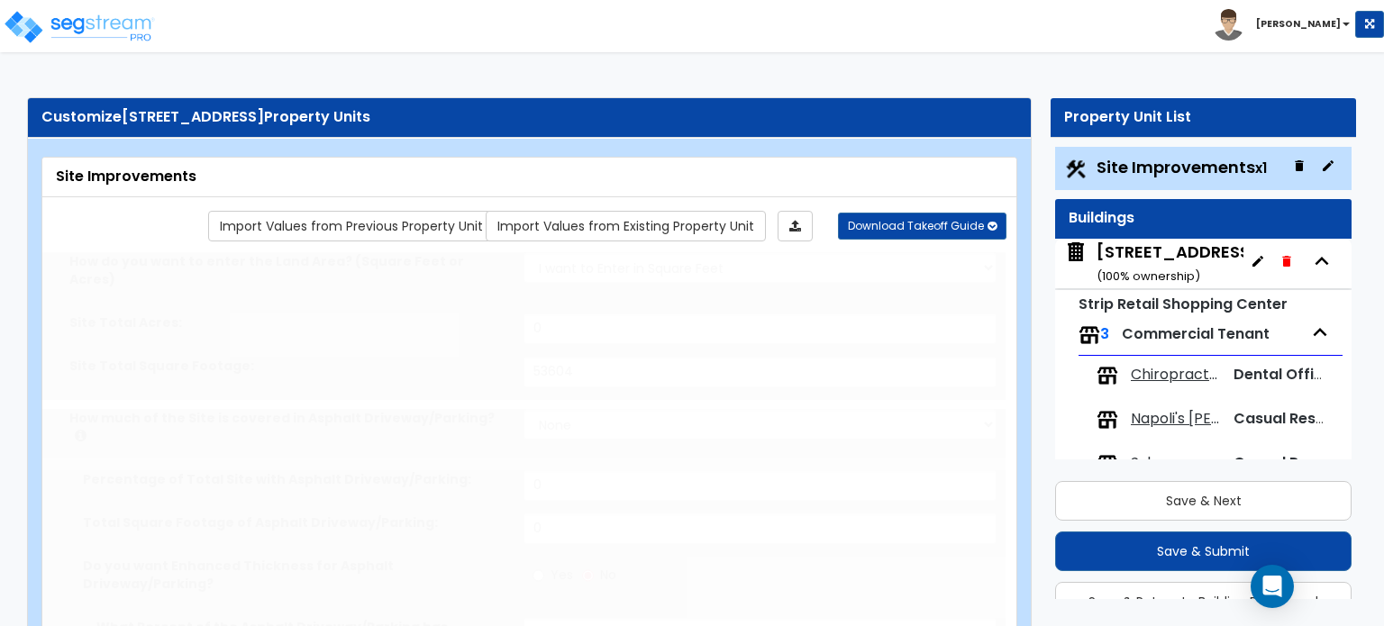
select select "2"
type input "20"
select select "4"
type input "9"
select select "1"
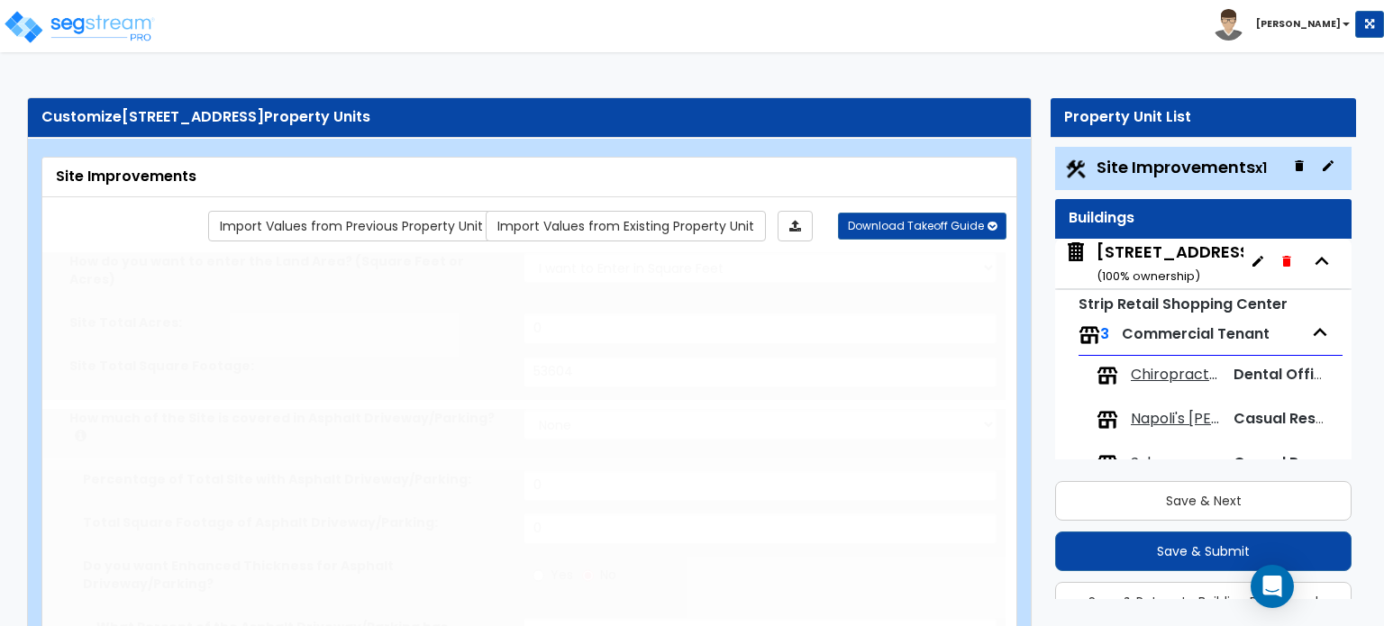
type input "18"
select select "5"
type input "1"
select select "1"
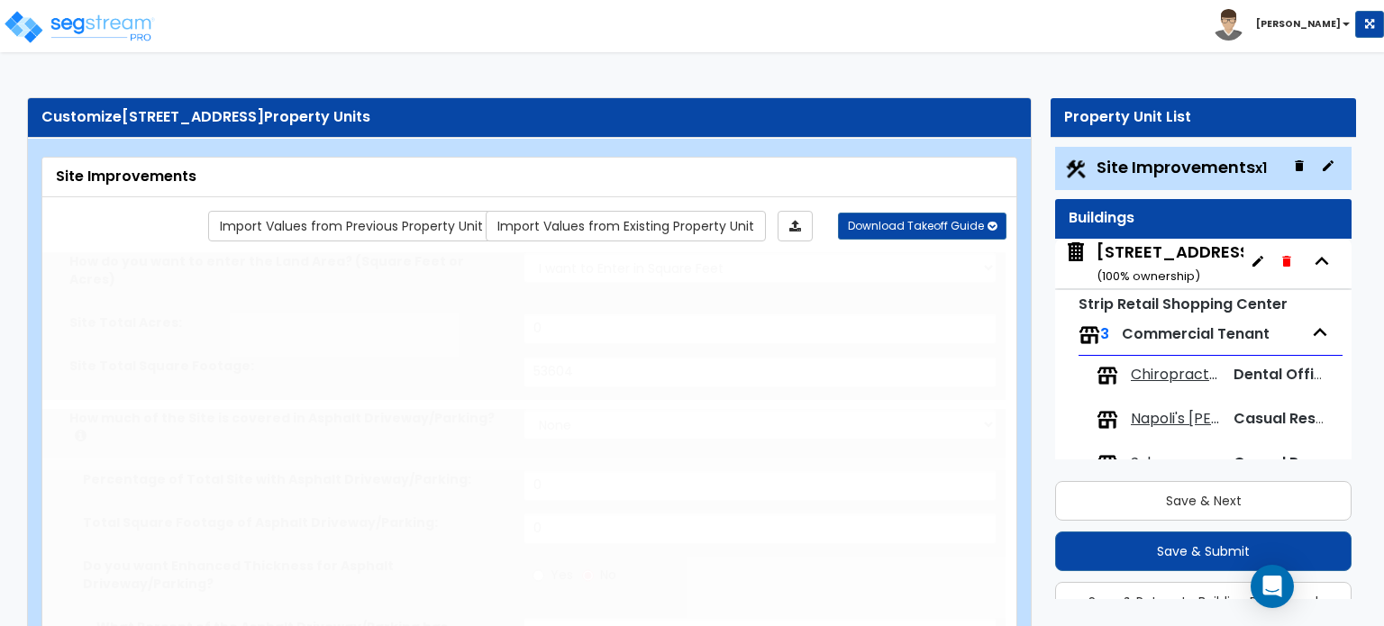
radio input "true"
select select "1"
type input "4"
type input "24"
type input "8"
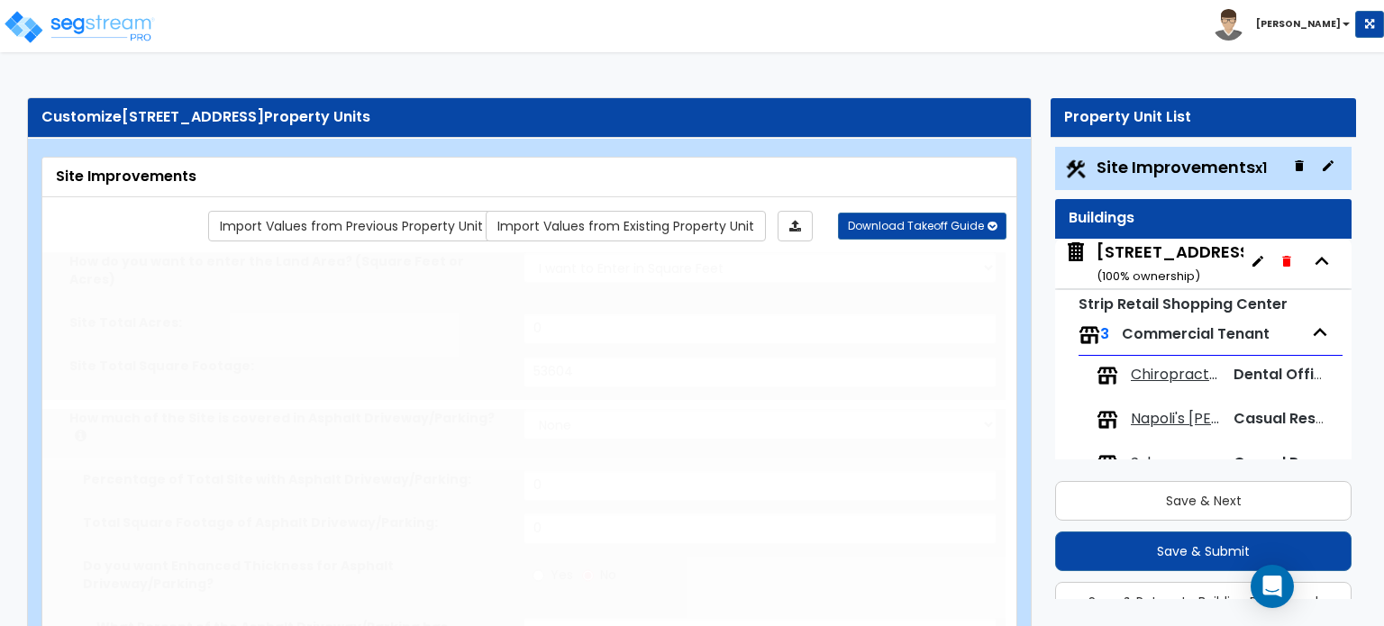
select select "4"
select select "2"
select select "1"
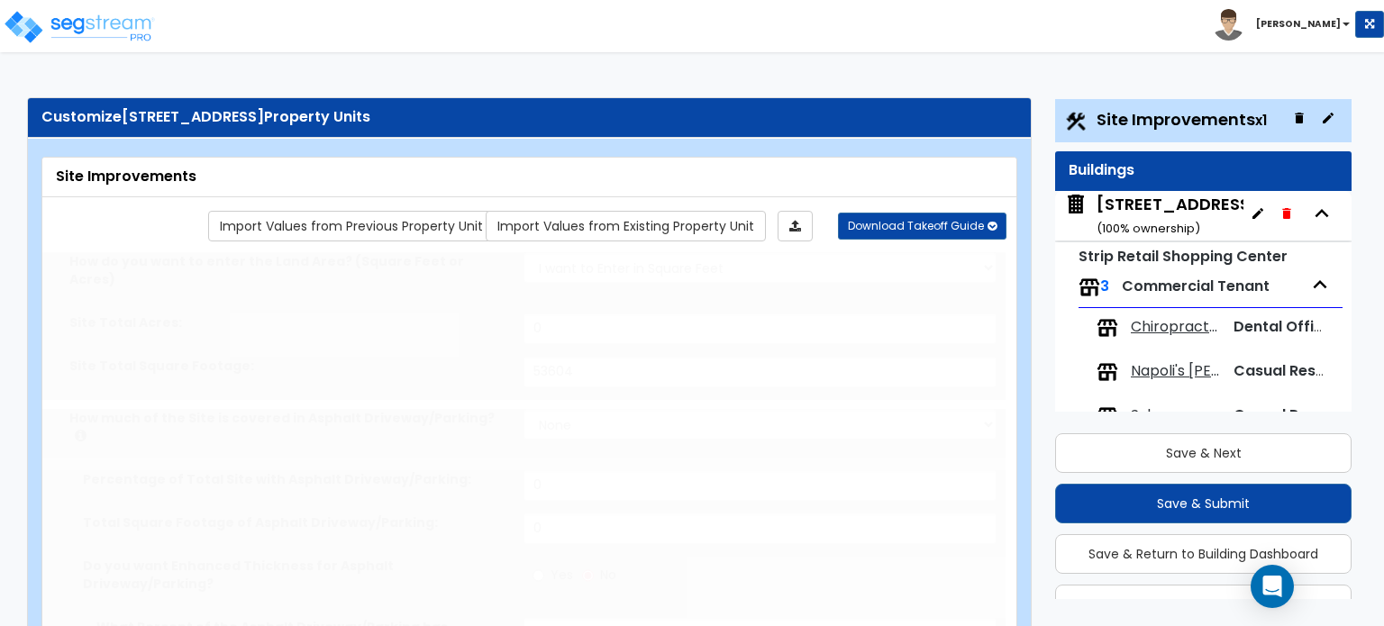
select select "1"
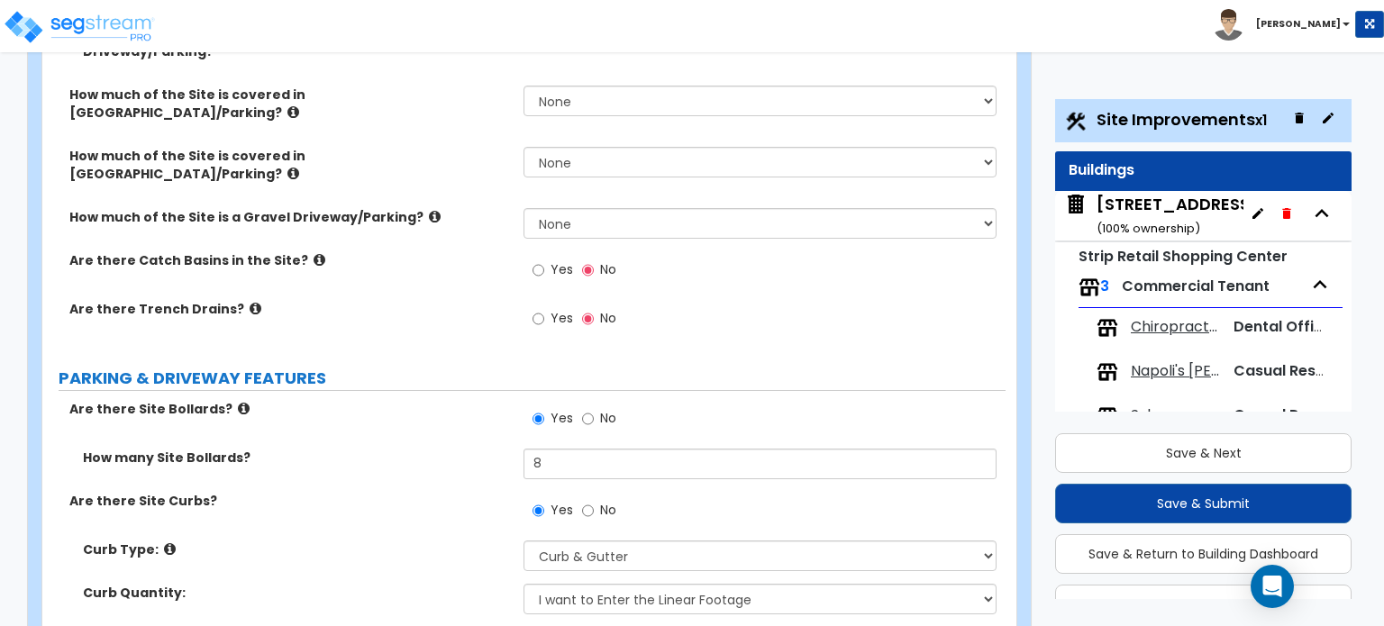
scroll to position [631, 0]
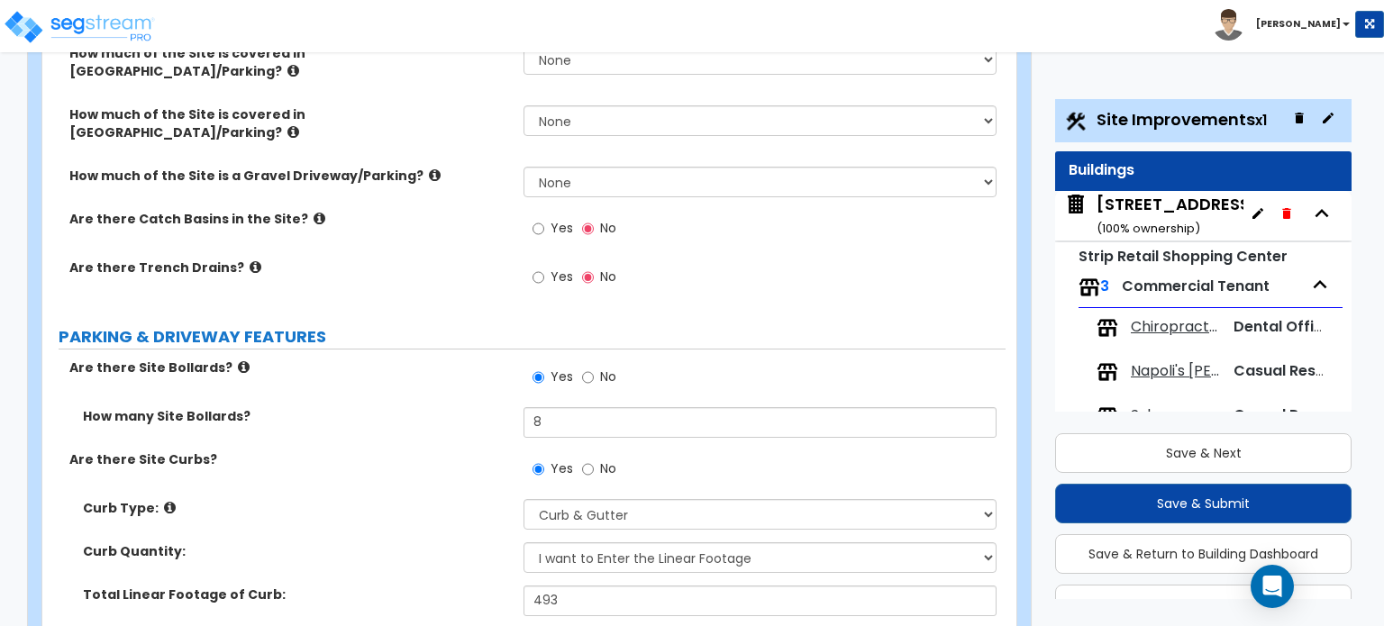
radio input "true"
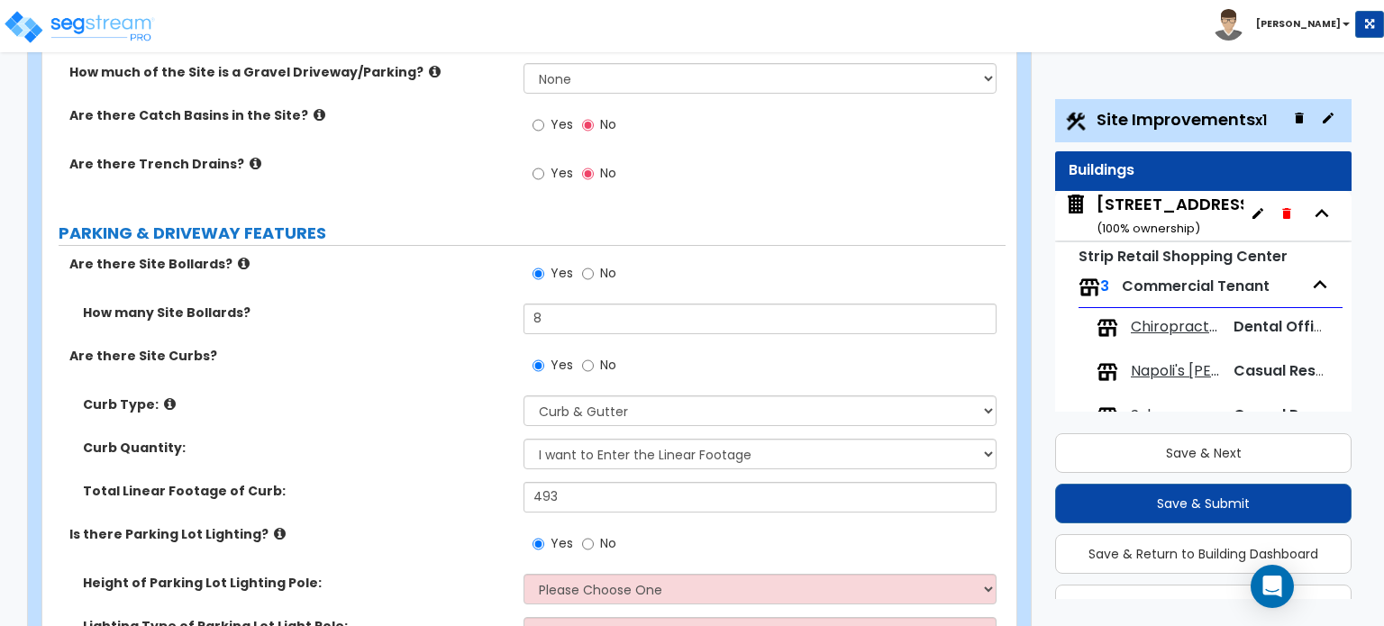
scroll to position [811, 0]
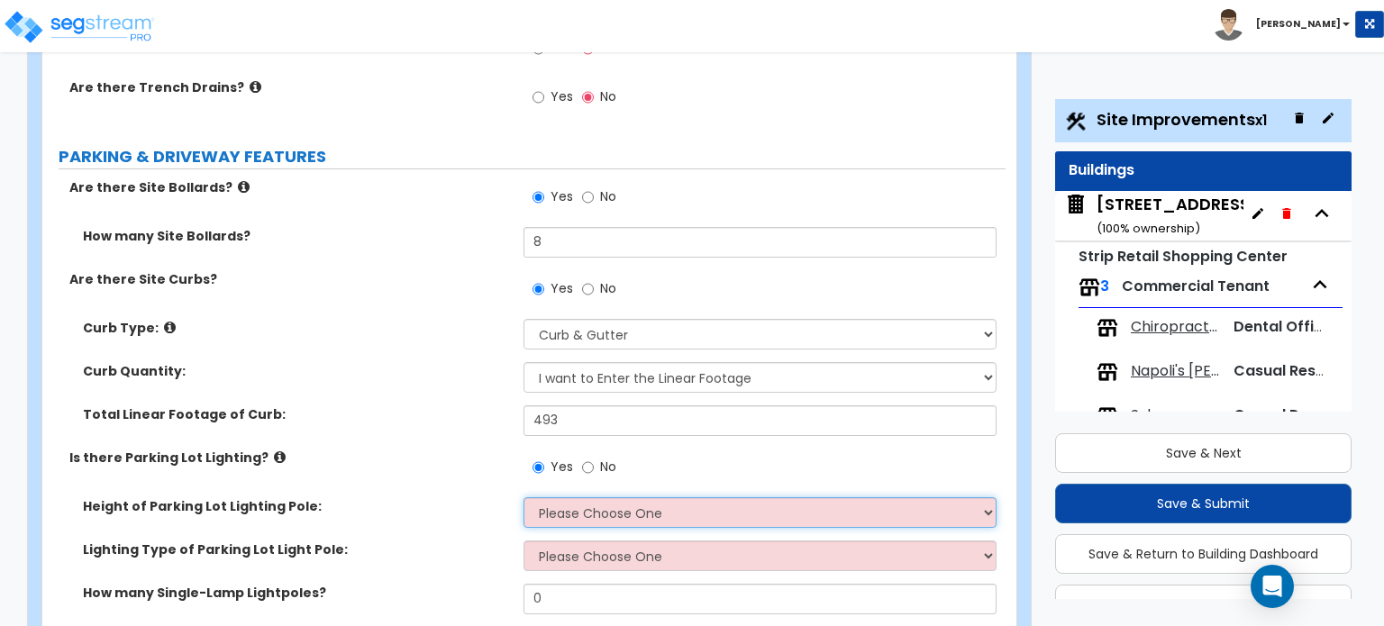
click at [565, 498] on select "Please Choose One 20' high 30' high 40' high" at bounding box center [760, 513] width 472 height 31
select select "1"
click at [524, 498] on select "Please Choose One 20' high 30' high 40' high" at bounding box center [760, 513] width 472 height 31
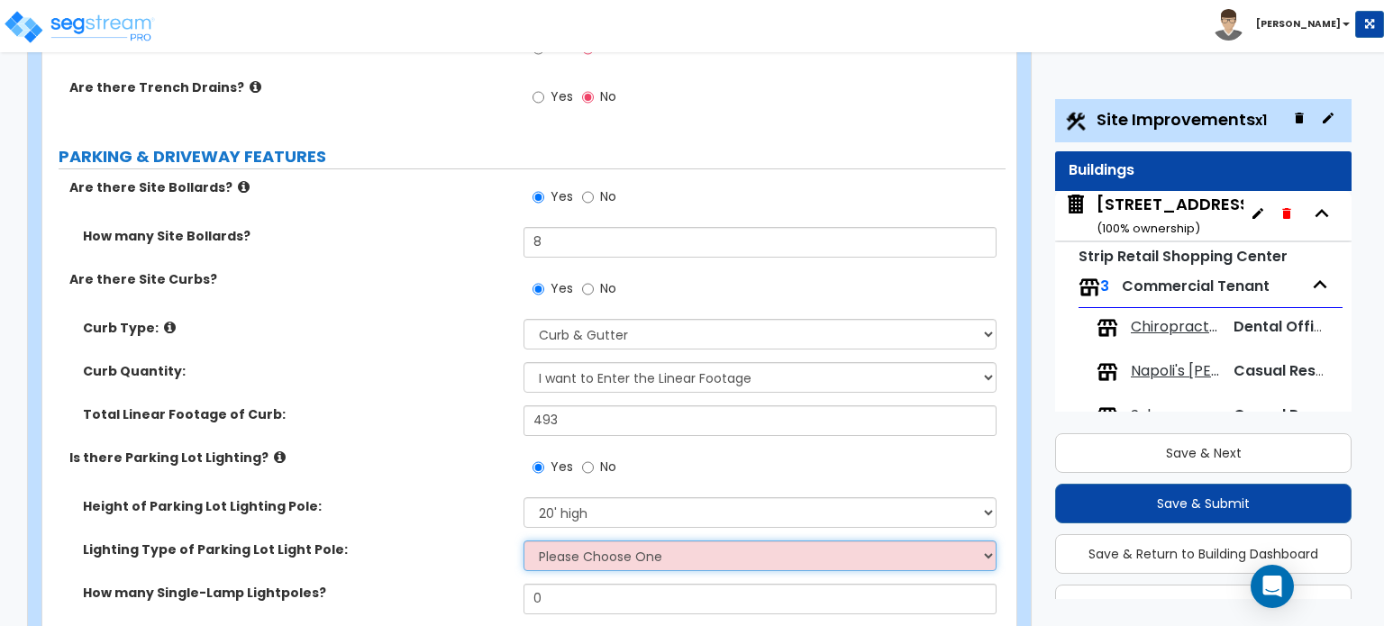
click at [556, 541] on select "Please Choose One LED Metal Halide High Pressure Sodium Please Choose for me" at bounding box center [760, 556] width 472 height 31
select select "1"
click at [524, 541] on select "Please Choose One LED Metal Halide High Pressure Sodium Please Choose for me" at bounding box center [760, 556] width 472 height 31
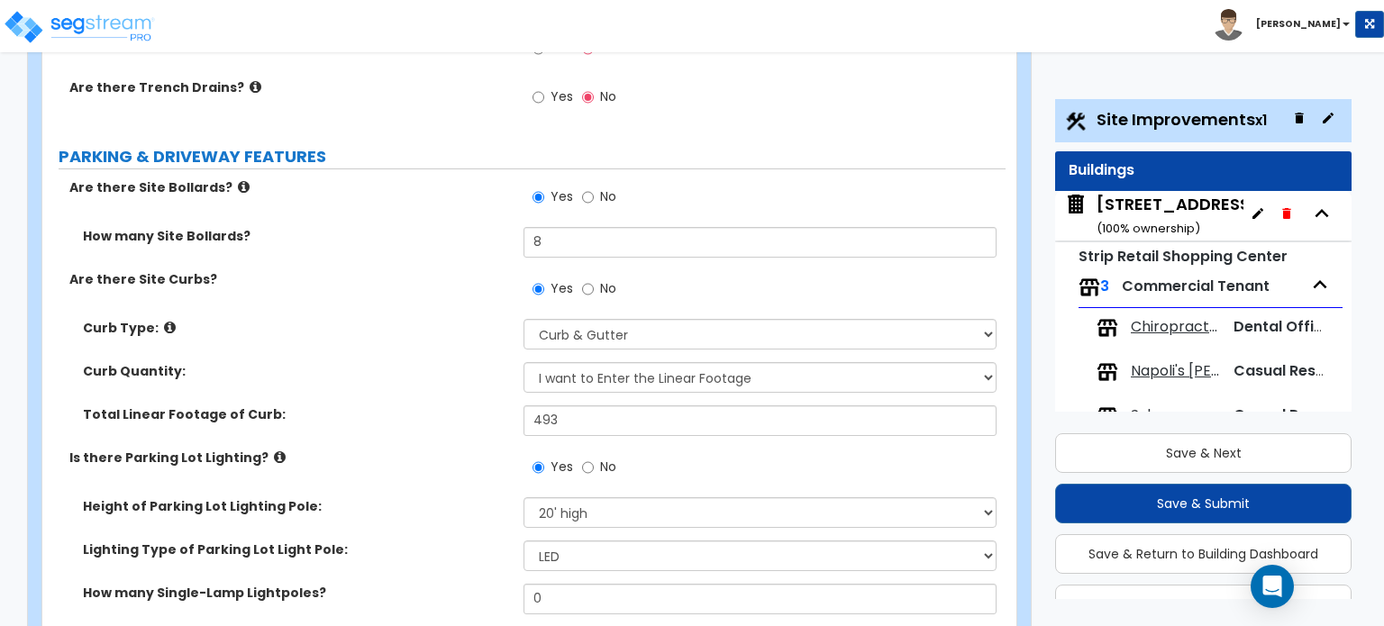
drag, startPoint x: 562, startPoint y: 501, endPoint x: 435, endPoint y: 498, distance: 127.1
click at [435, 584] on label "How many Single-Lamp Lightpoles?" at bounding box center [296, 593] width 427 height 18
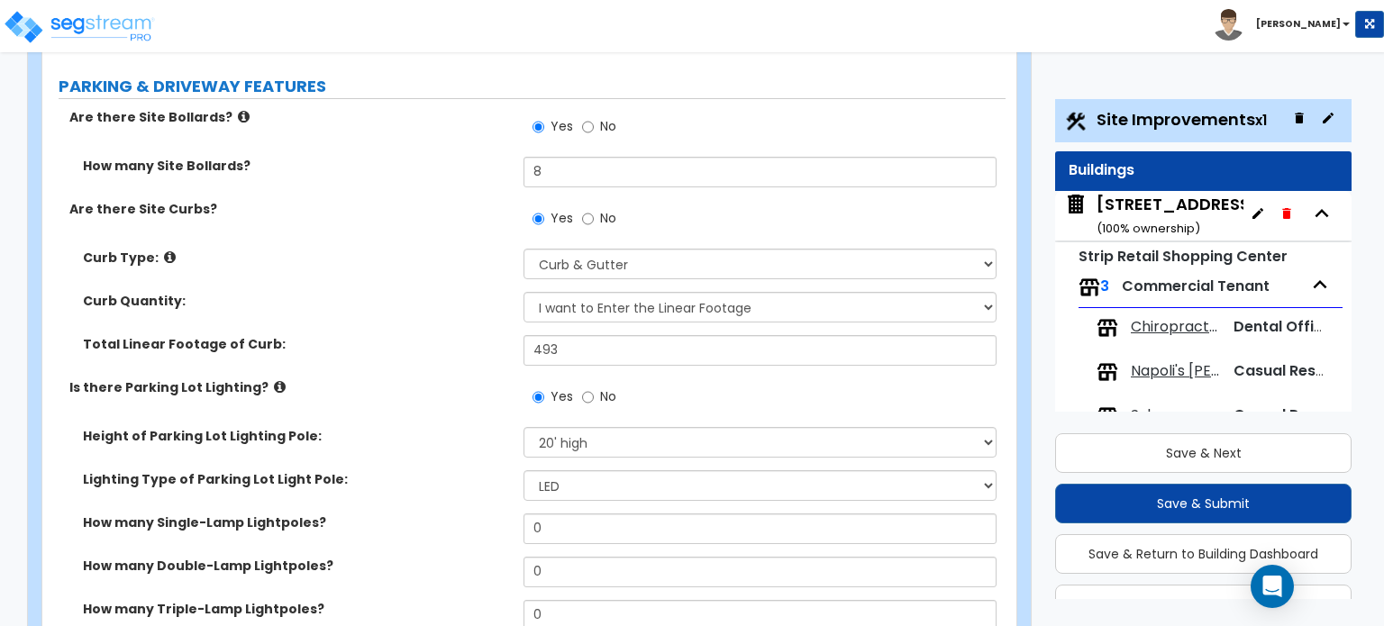
scroll to position [901, 0]
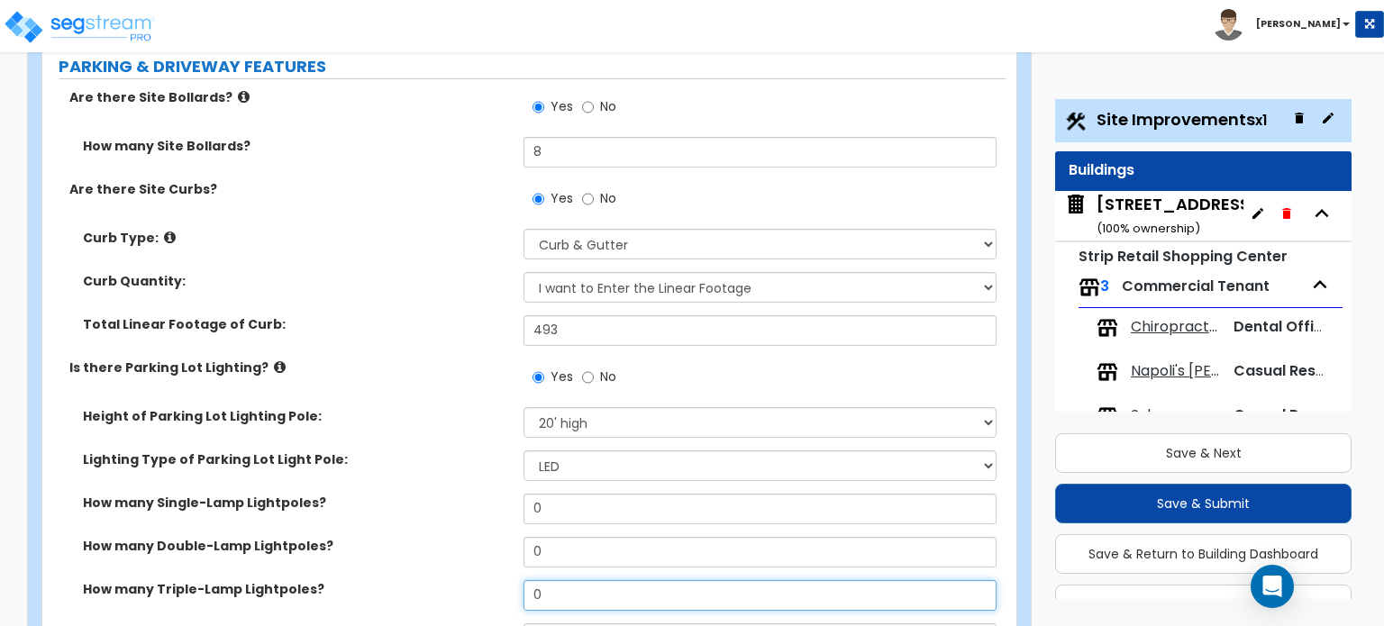
drag, startPoint x: 564, startPoint y: 492, endPoint x: 440, endPoint y: 503, distance: 124.8
click at [470, 580] on div "How many Triple-Lamp Lightpoles? 0" at bounding box center [523, 601] width 963 height 43
type input "1"
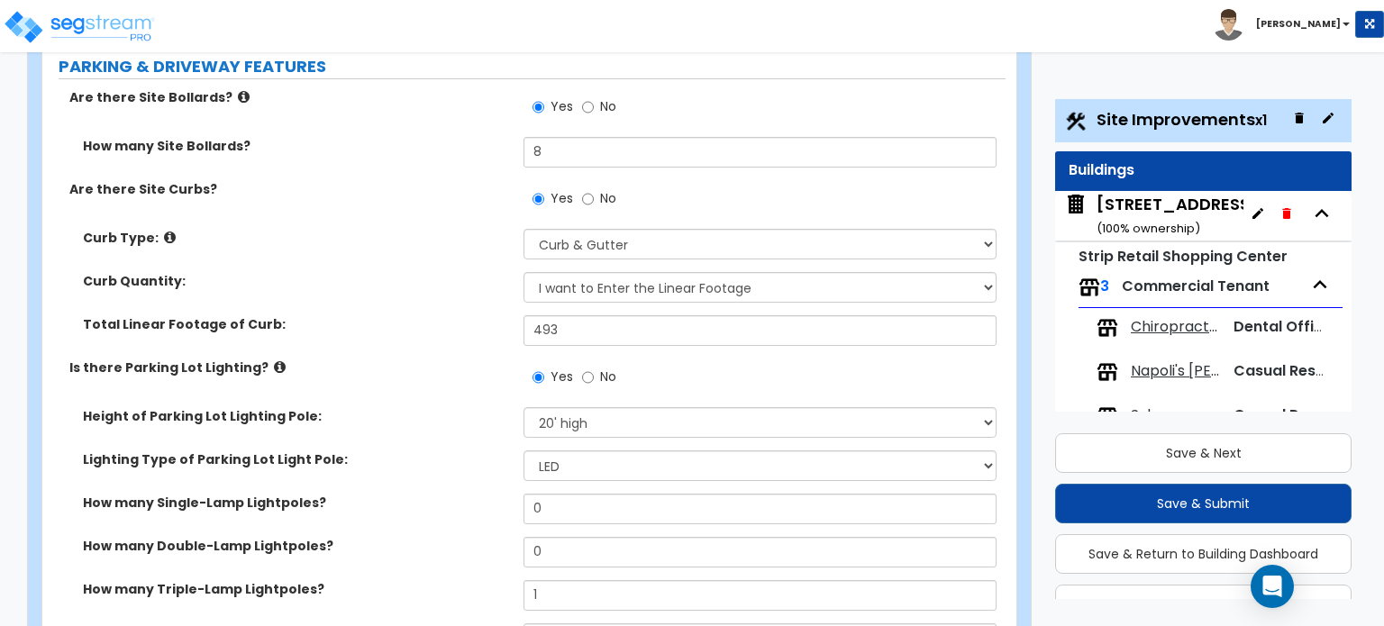
click at [439, 580] on label "How many Triple-Lamp Lightpoles?" at bounding box center [296, 589] width 427 height 18
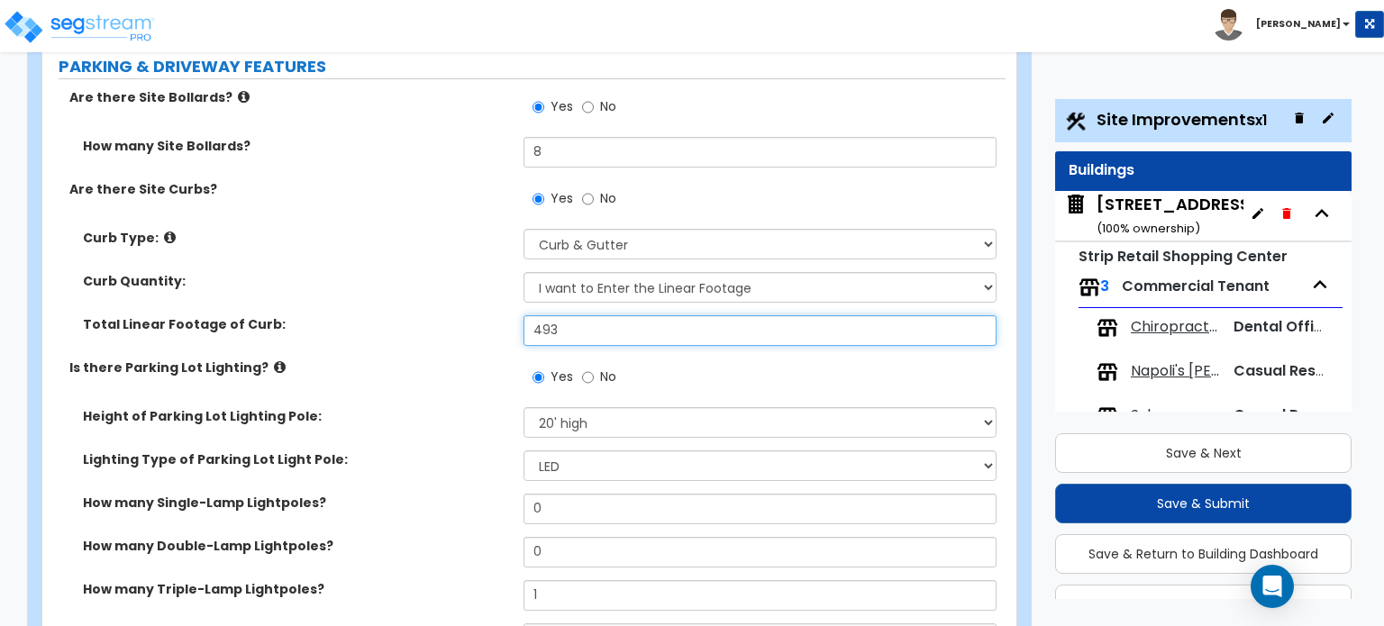
click at [565, 315] on input "493" at bounding box center [760, 330] width 472 height 31
drag, startPoint x: 568, startPoint y: 216, endPoint x: 523, endPoint y: 227, distance: 46.3
click at [526, 315] on input "493" at bounding box center [760, 330] width 472 height 31
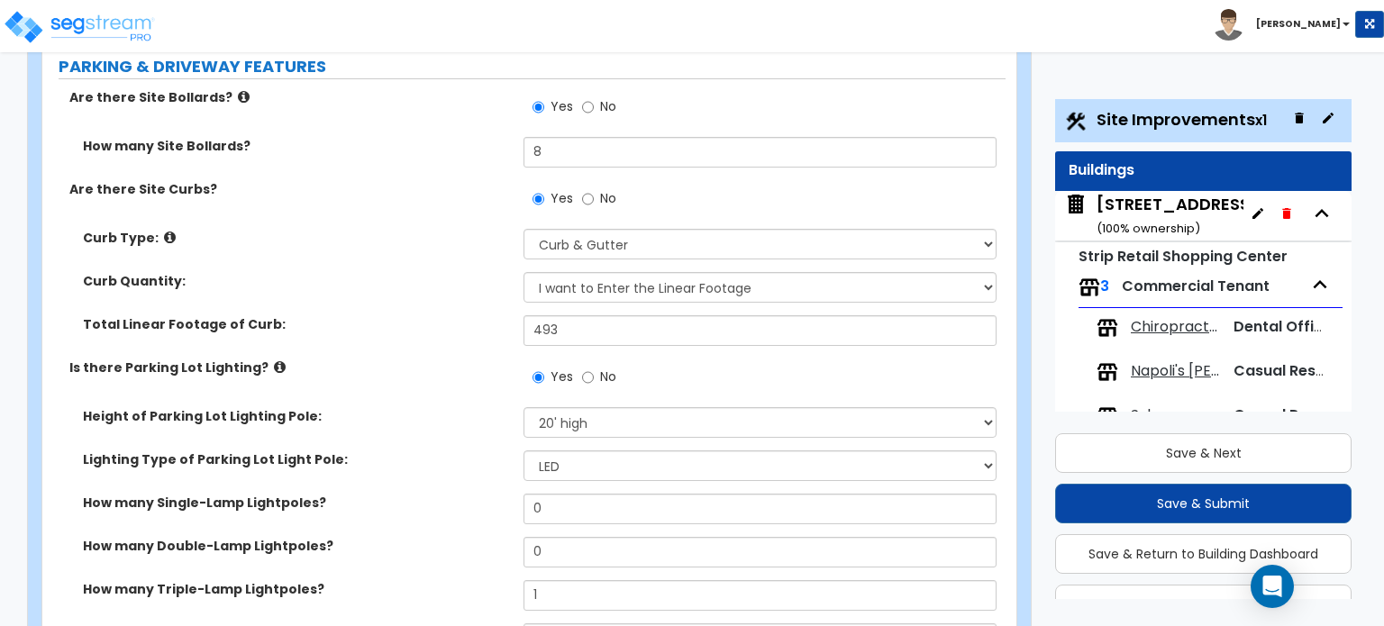
drag, startPoint x: 548, startPoint y: 242, endPoint x: 565, endPoint y: 226, distance: 23.0
click at [551, 315] on div "Total Linear Footage of Curb: 493" at bounding box center [523, 336] width 963 height 43
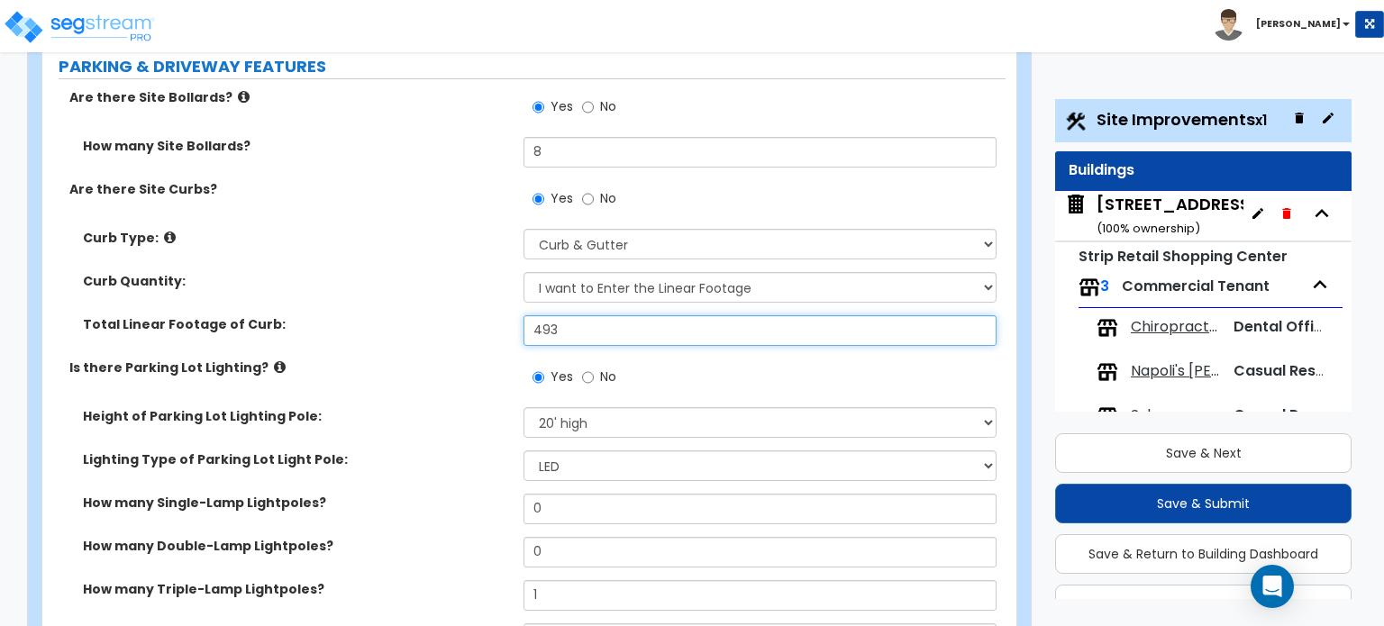
drag, startPoint x: 565, startPoint y: 226, endPoint x: 467, endPoint y: 241, distance: 99.3
click at [481, 315] on div "Total Linear Footage of Curb: 493" at bounding box center [523, 336] width 963 height 43
type input "748"
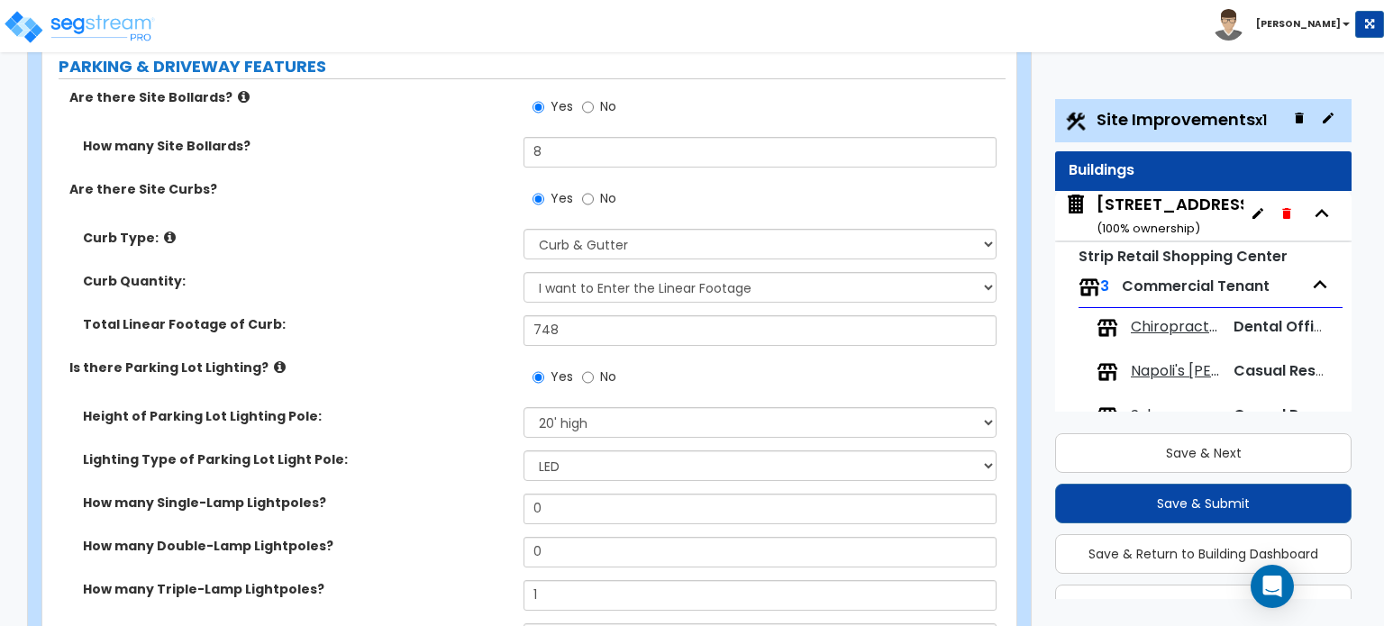
click at [463, 315] on div "Total Linear Footage of Curb: 748" at bounding box center [523, 336] width 963 height 43
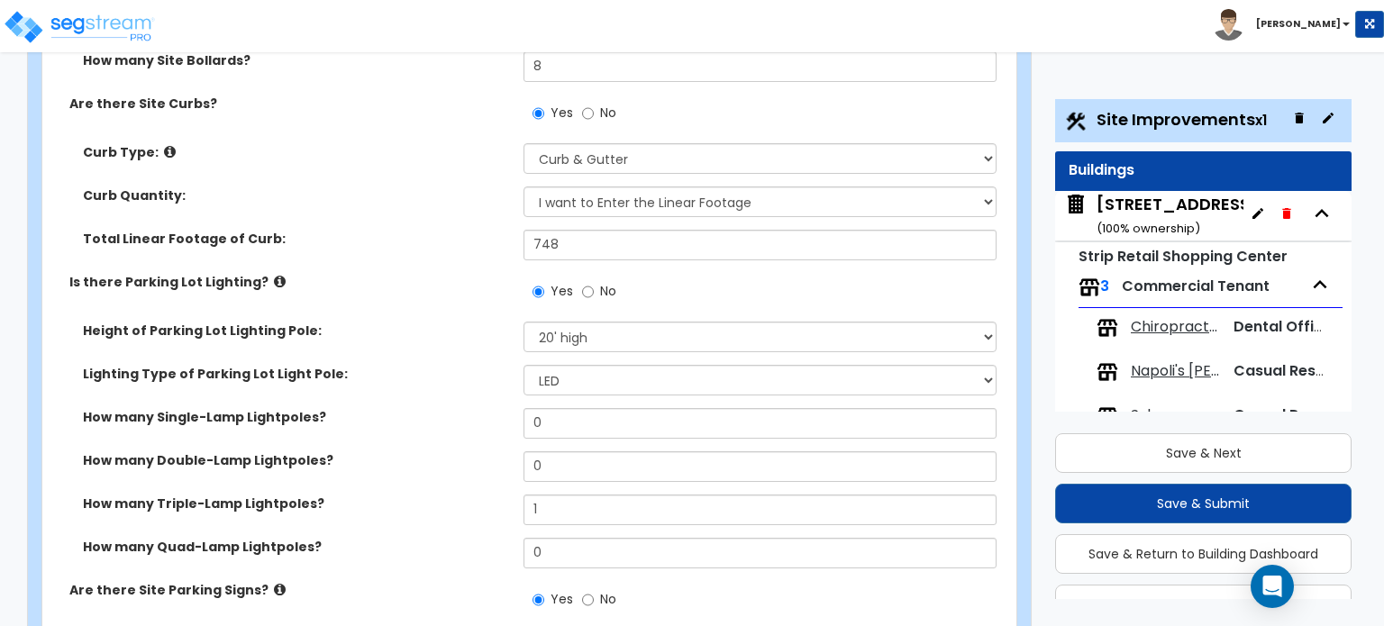
scroll to position [991, 0]
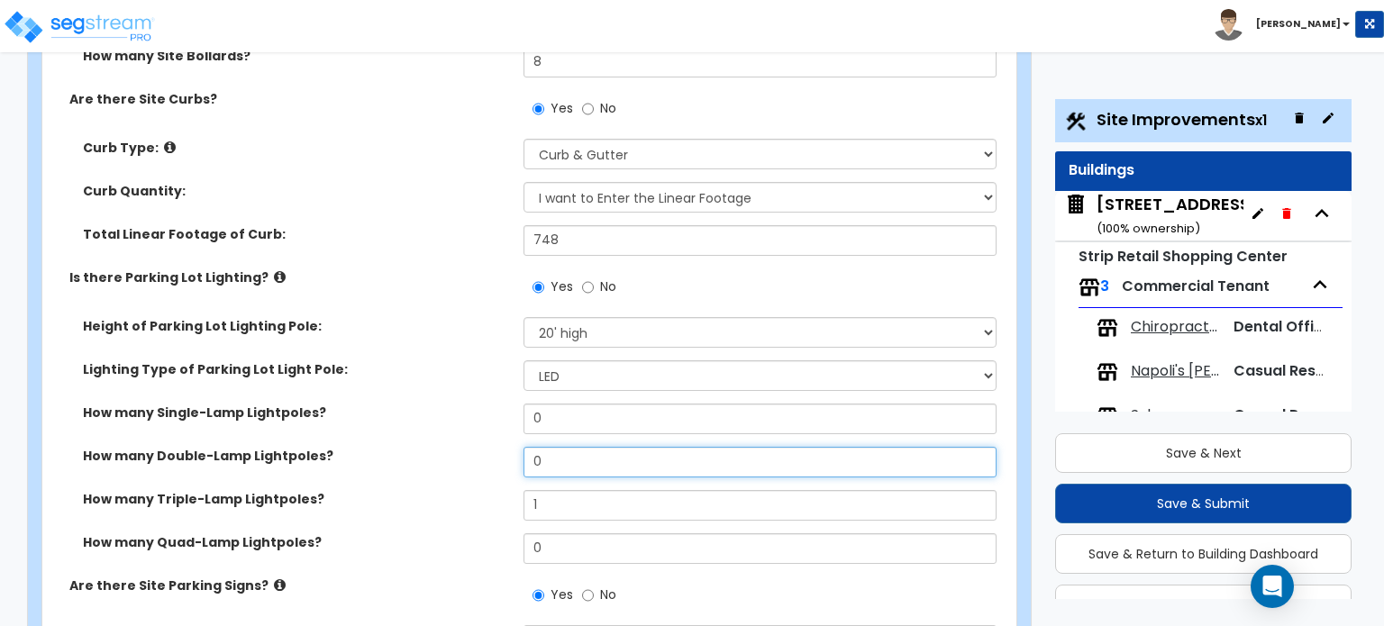
drag, startPoint x: 573, startPoint y: 366, endPoint x: 479, endPoint y: 370, distance: 93.8
click at [479, 447] on div "How many Double-Lamp Lightpoles? 0" at bounding box center [523, 468] width 963 height 43
type input "1"
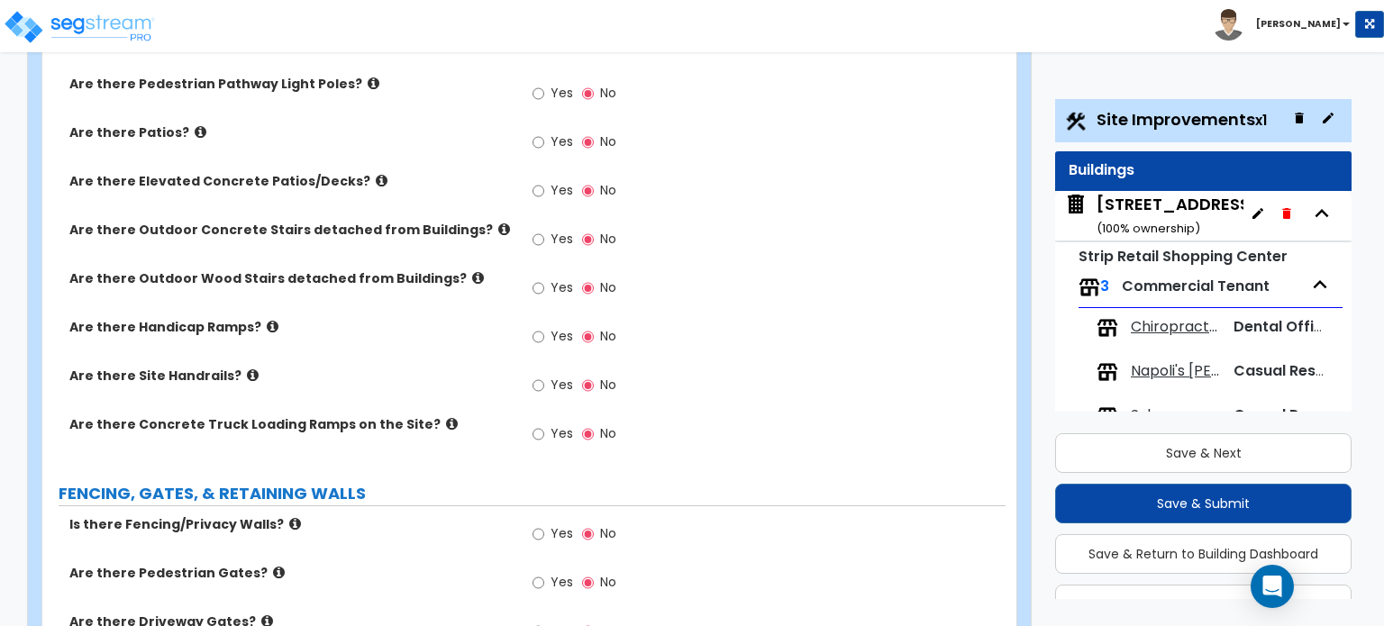
scroll to position [2164, 0]
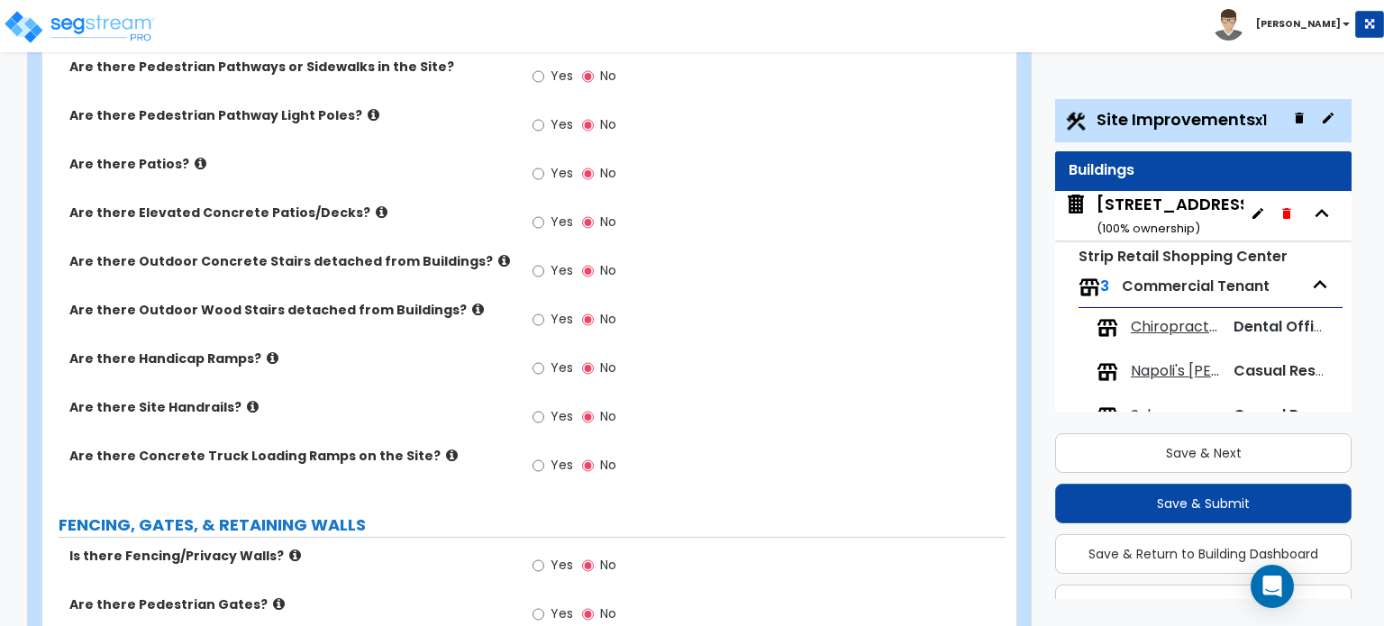
click at [498, 254] on icon at bounding box center [504, 261] width 12 height 14
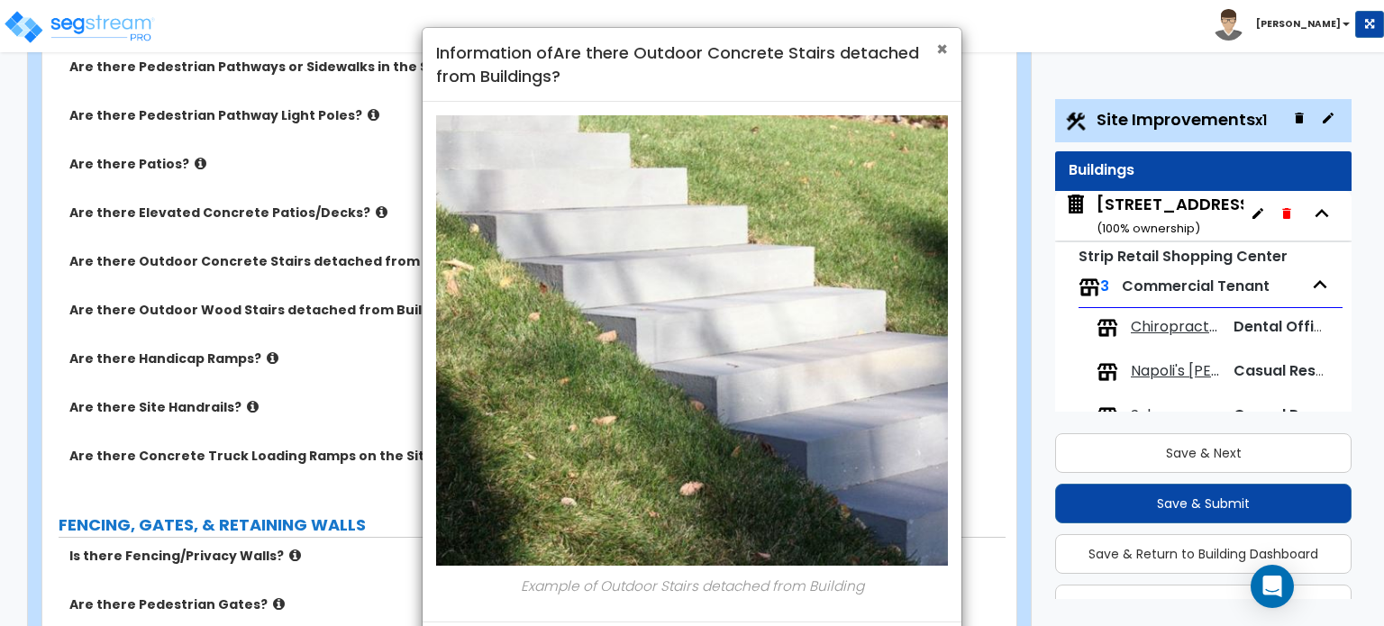
click at [941, 51] on span "×" at bounding box center [942, 49] width 12 height 26
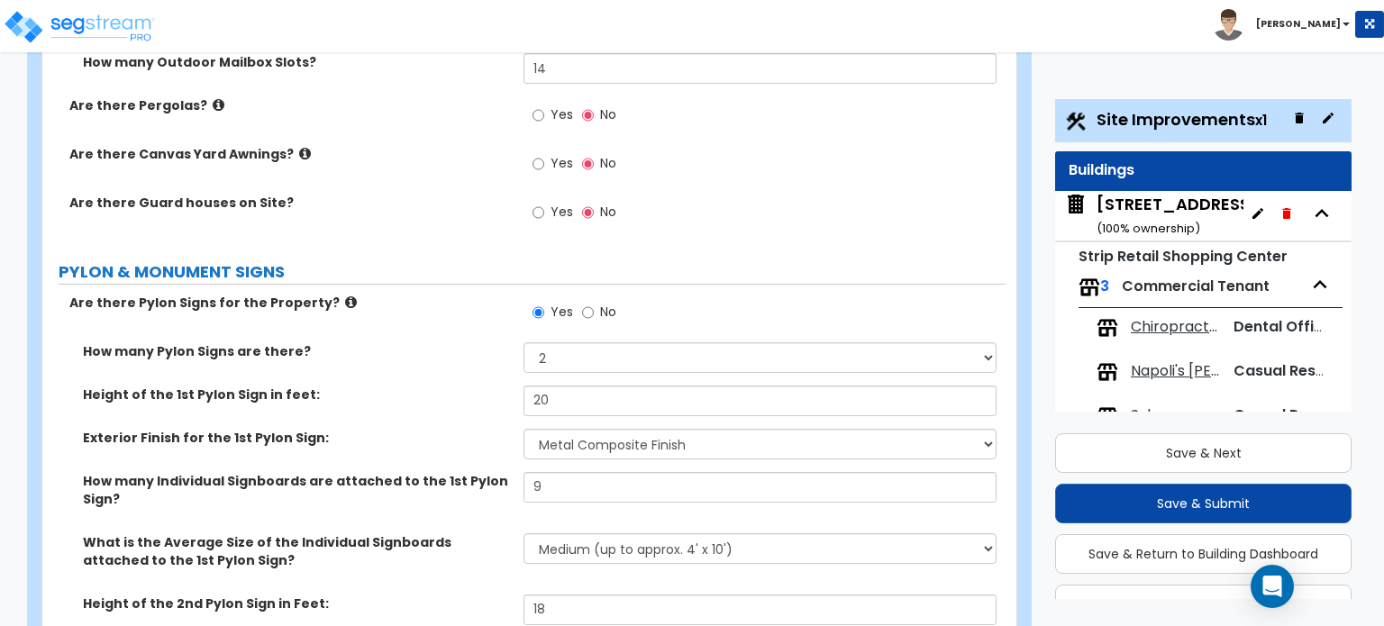
scroll to position [4147, 0]
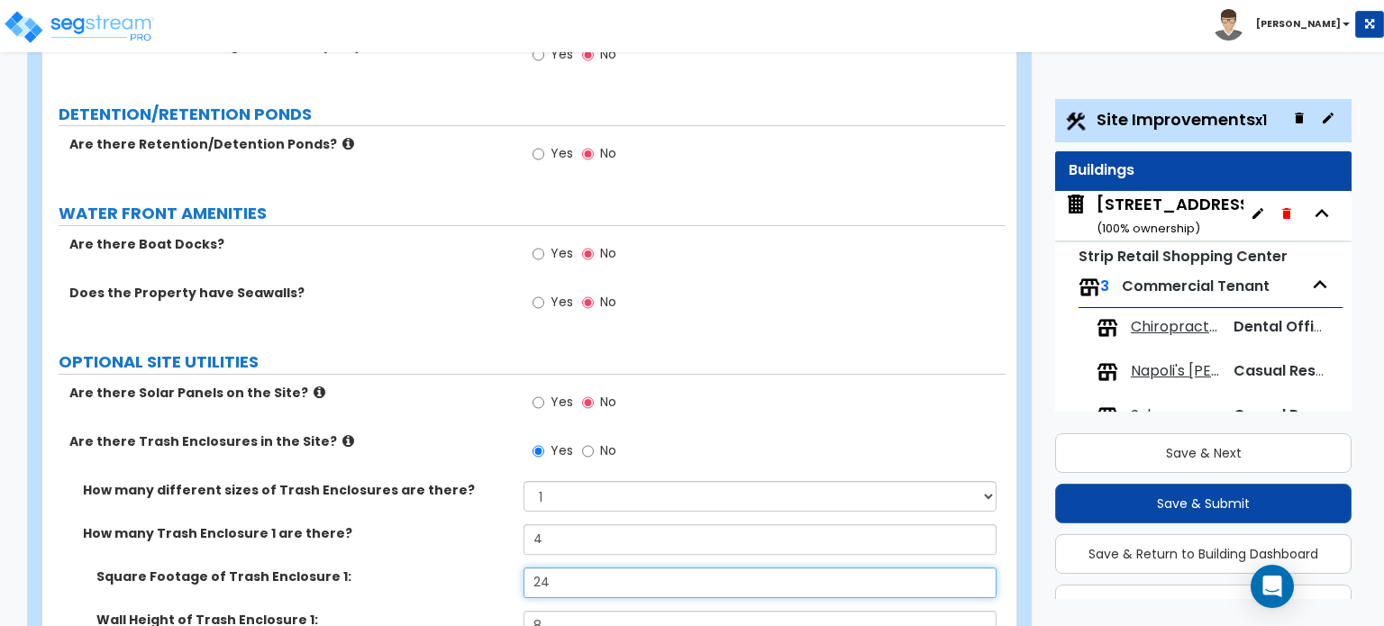
click at [584, 568] on input "24" at bounding box center [760, 583] width 472 height 31
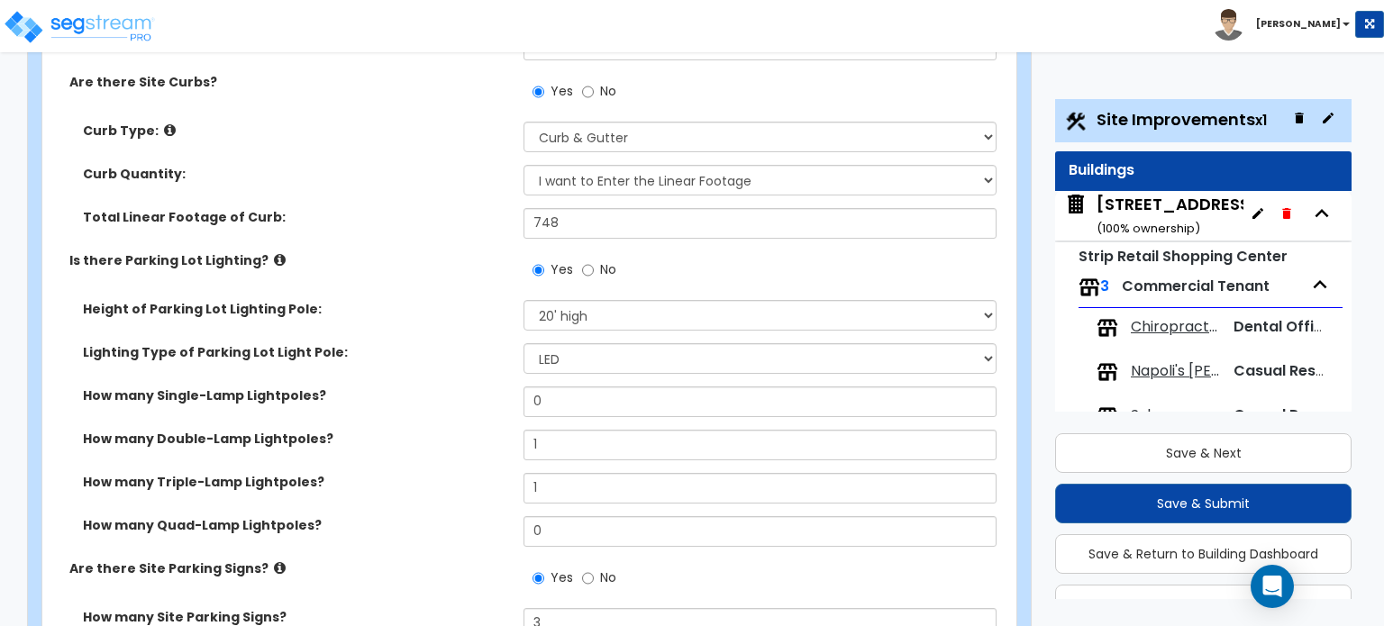
scroll to position [812, 0]
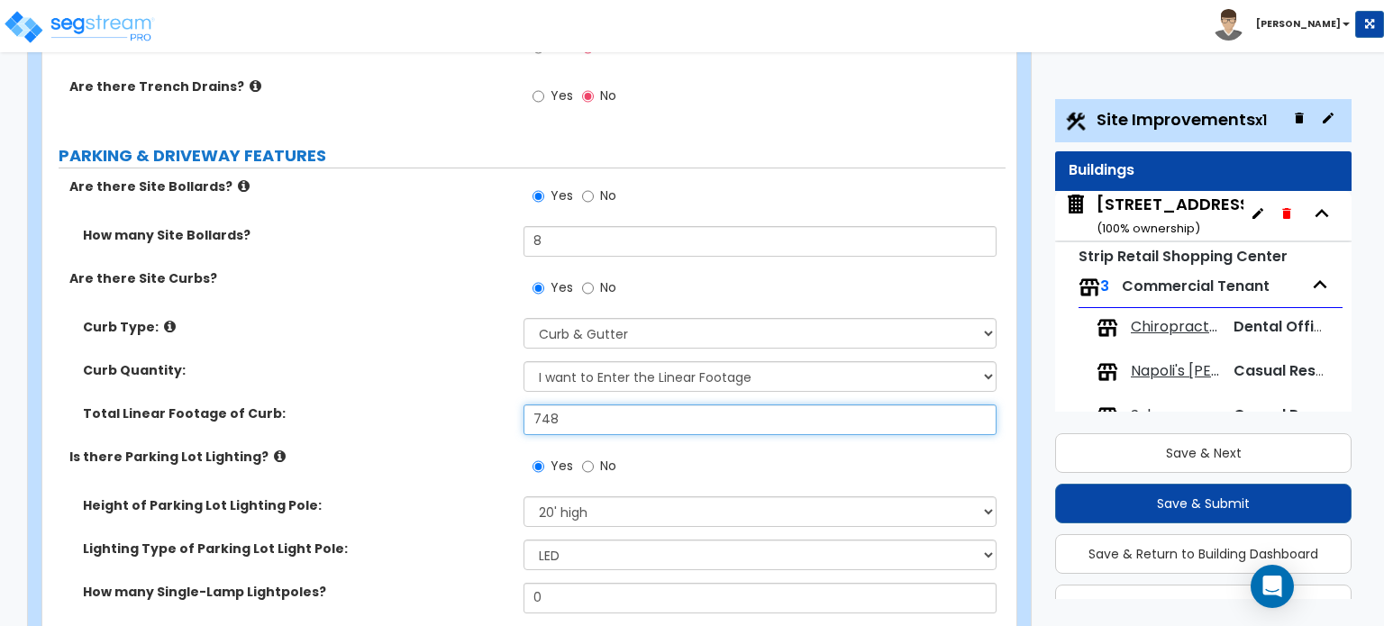
drag, startPoint x: 653, startPoint y: 316, endPoint x: 635, endPoint y: 319, distance: 19.1
click at [635, 405] on input "748" at bounding box center [760, 420] width 472 height 31
drag, startPoint x: 581, startPoint y: 330, endPoint x: 552, endPoint y: 325, distance: 29.2
click at [552, 405] on input "748" at bounding box center [760, 420] width 472 height 31
drag, startPoint x: 512, startPoint y: 312, endPoint x: 476, endPoint y: 308, distance: 36.2
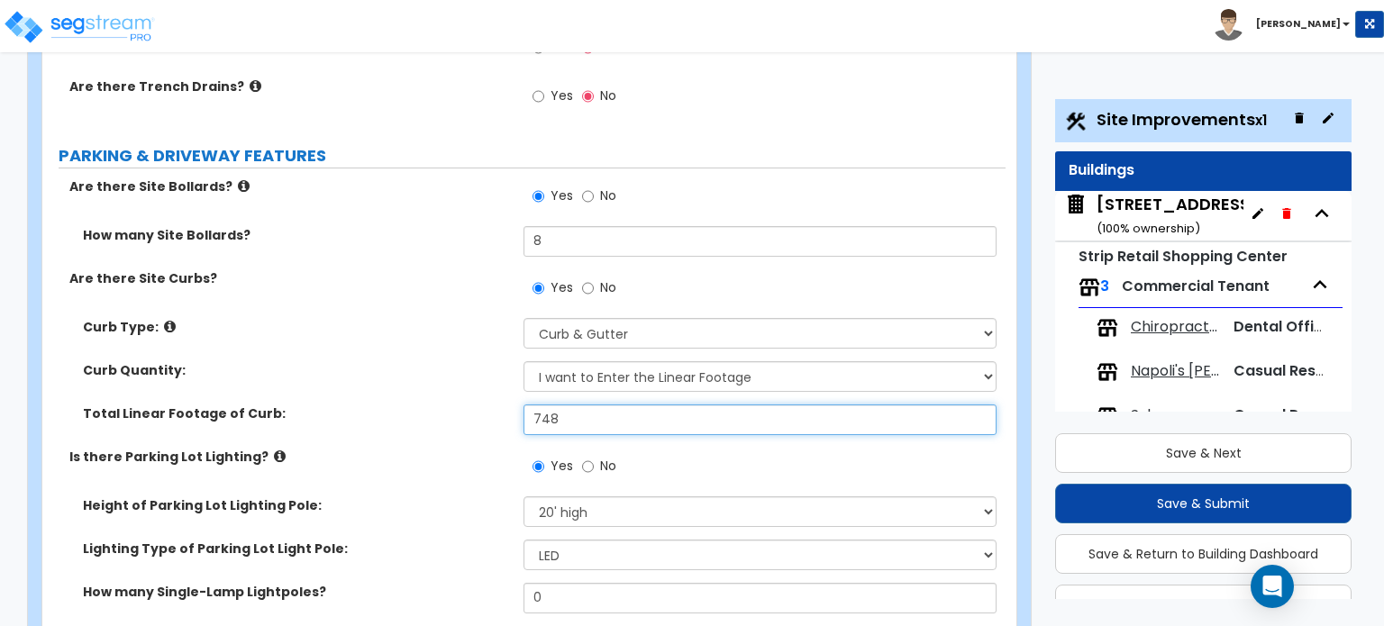
click at [480, 405] on div "Total Linear Footage of Curb: 748" at bounding box center [523, 426] width 963 height 43
type input "999"
click at [487, 361] on div "Curb Quantity: I Don't Know - Please Estimate for me I want to Enter the Linear…" at bounding box center [523, 382] width 963 height 43
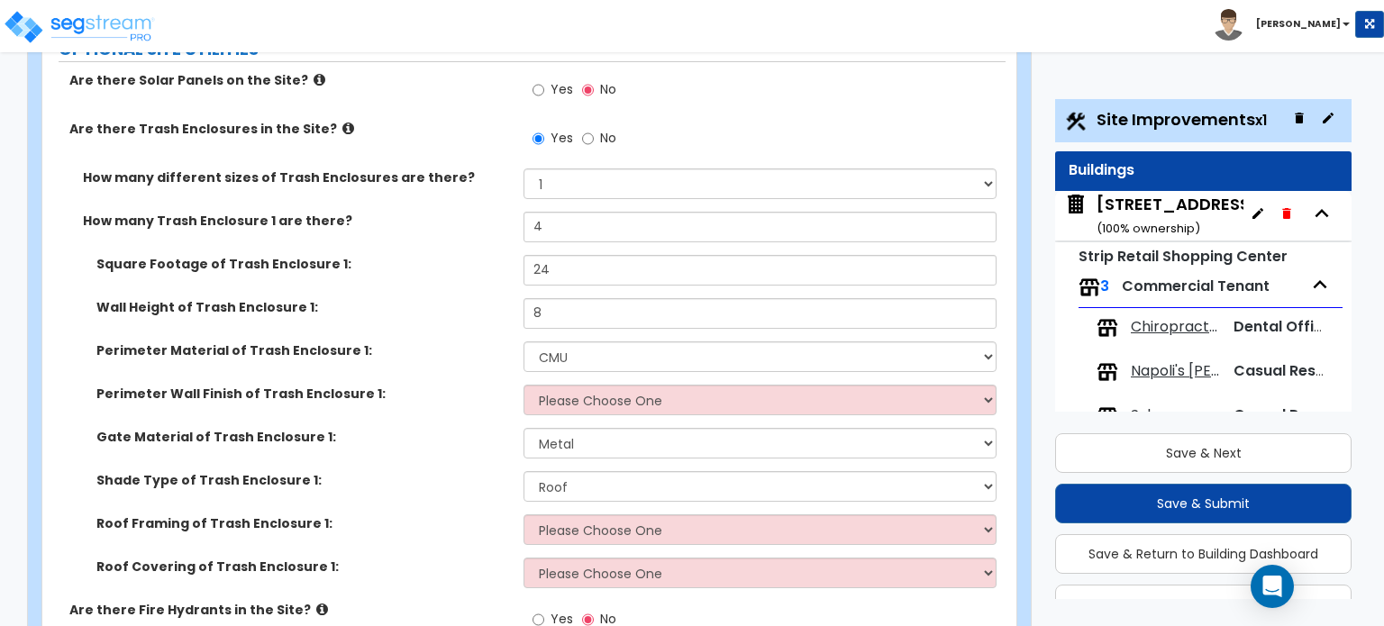
scroll to position [4417, 0]
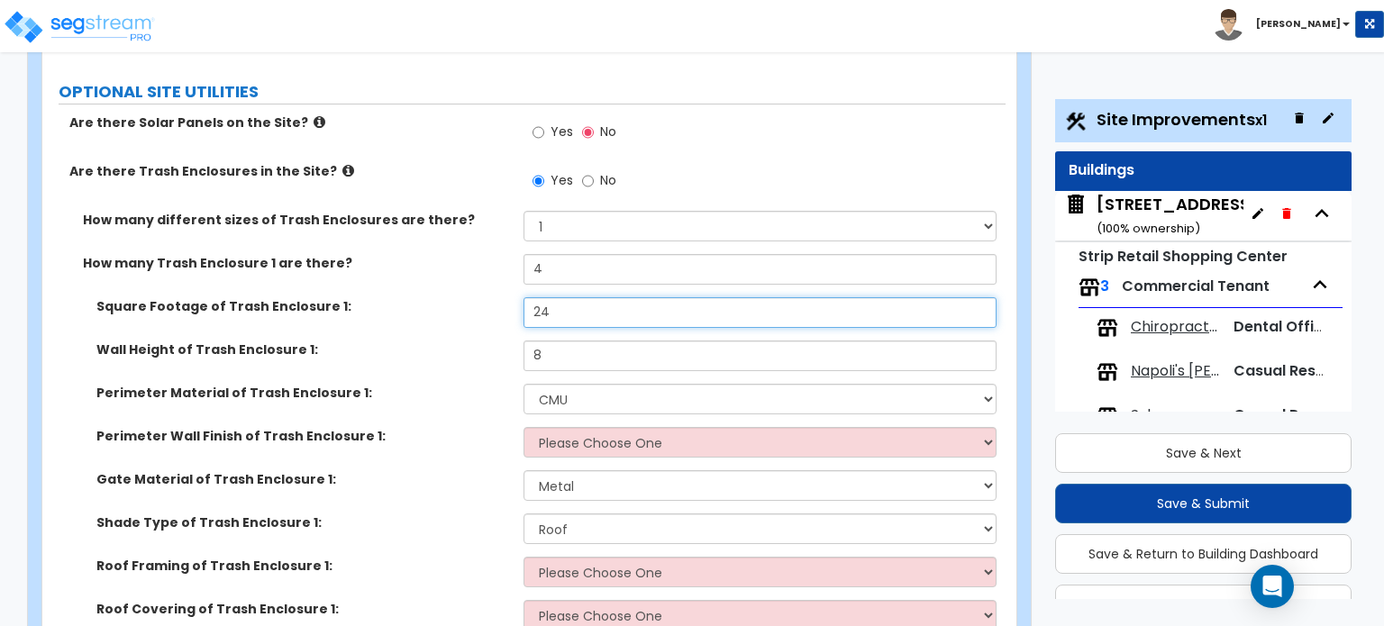
click at [586, 297] on input "24" at bounding box center [760, 312] width 472 height 31
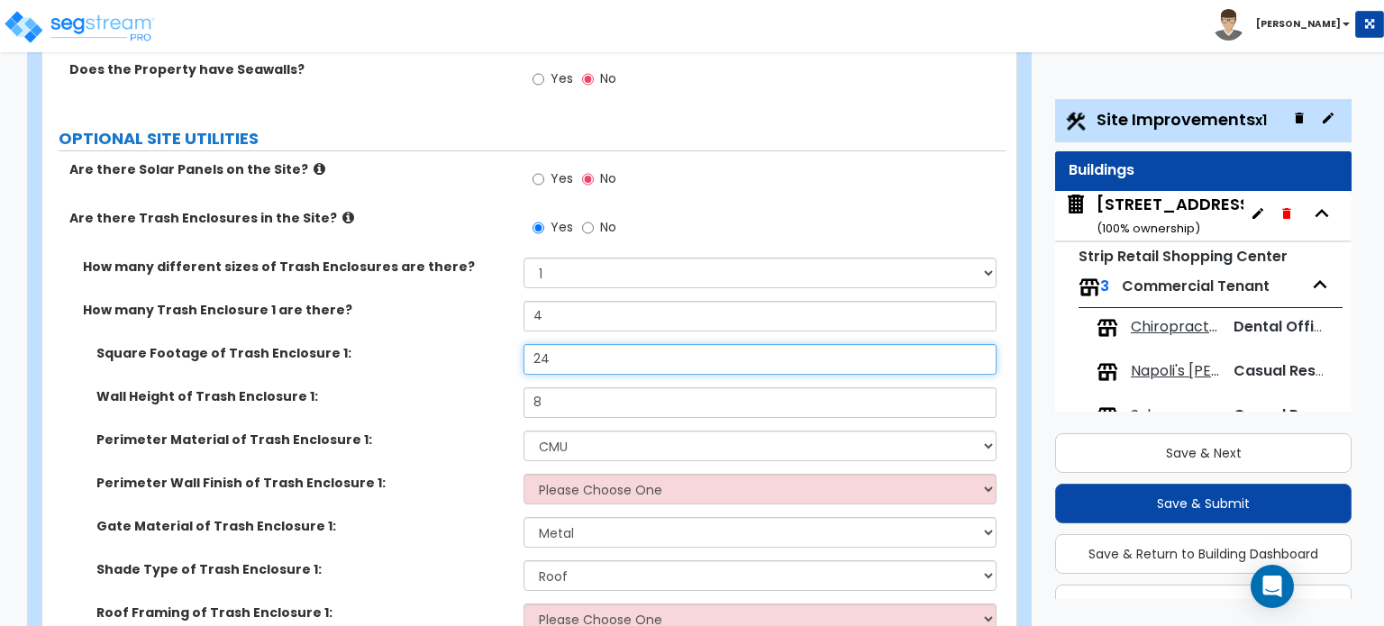
scroll to position [4327, 0]
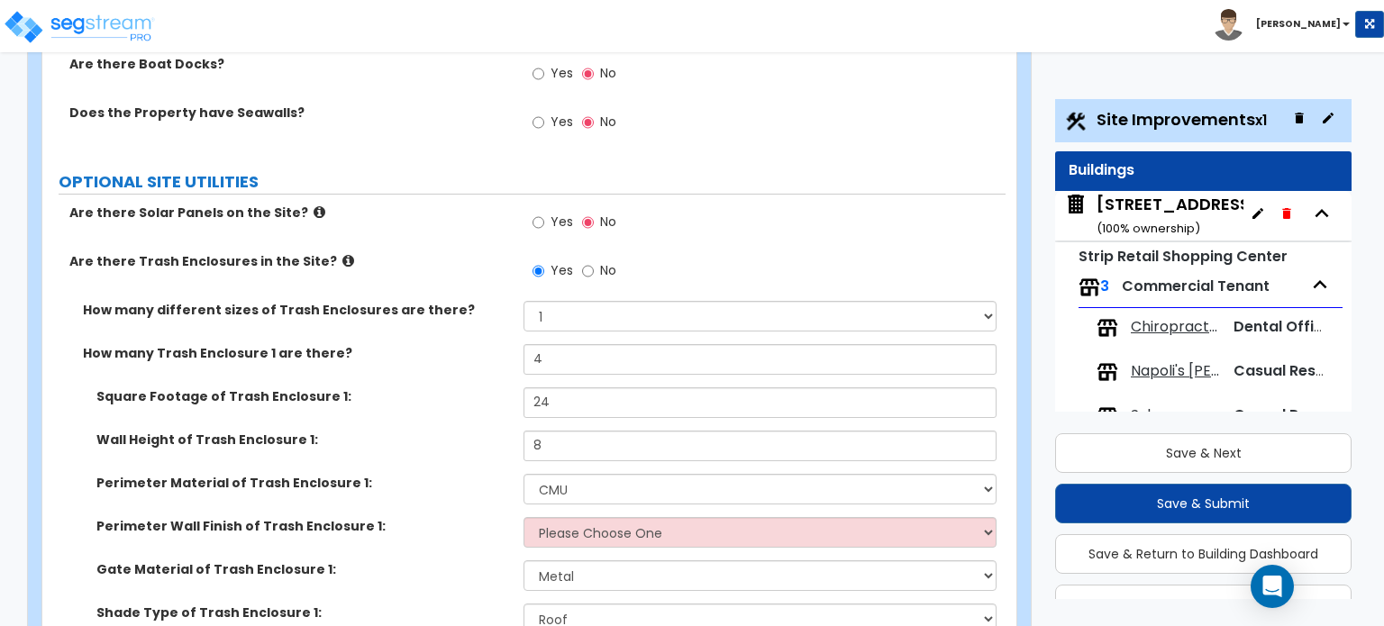
click at [598, 258] on label "No" at bounding box center [599, 273] width 34 height 31
click at [594, 261] on input "No" at bounding box center [588, 271] width 12 height 20
radio input "false"
radio input "true"
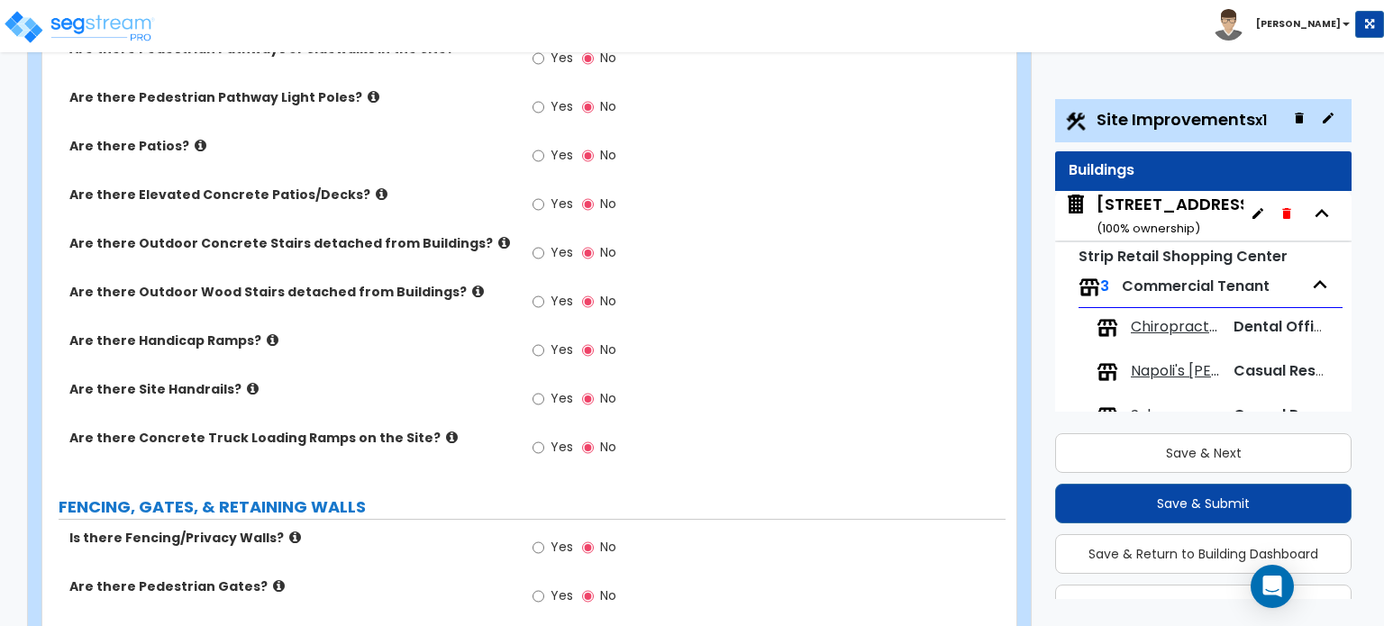
scroll to position [2272, 0]
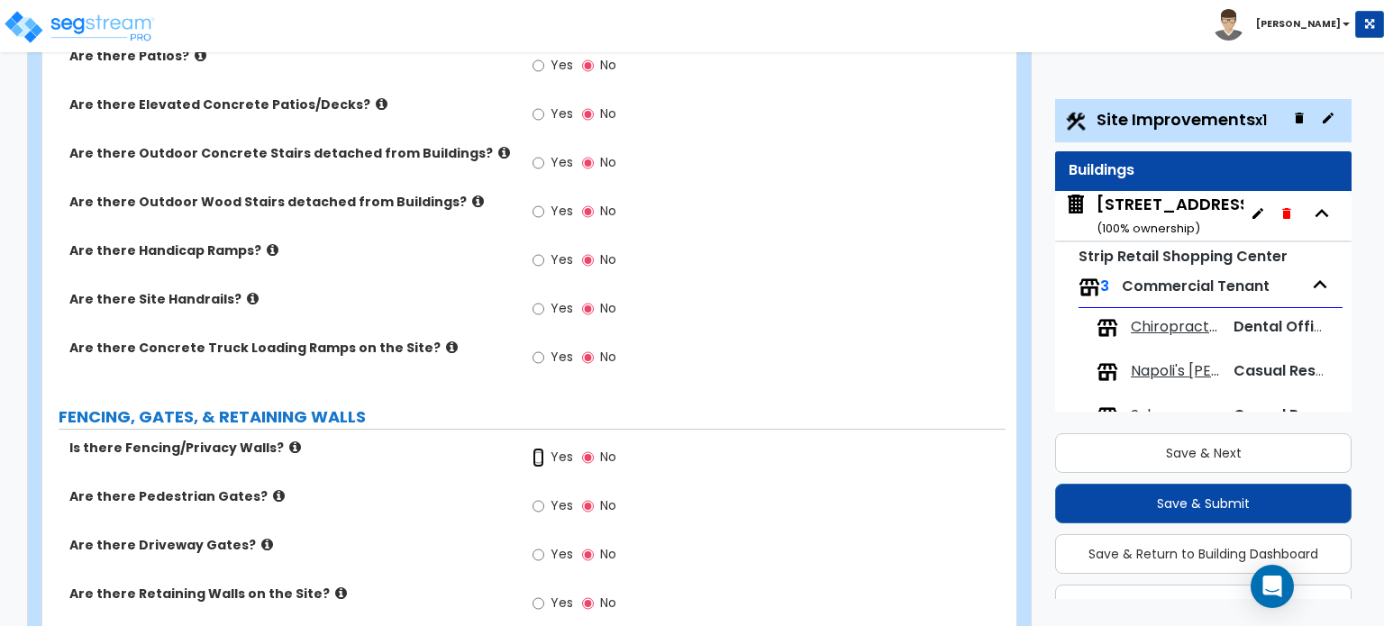
click at [543, 448] on input "Yes" at bounding box center [539, 458] width 12 height 20
radio input "true"
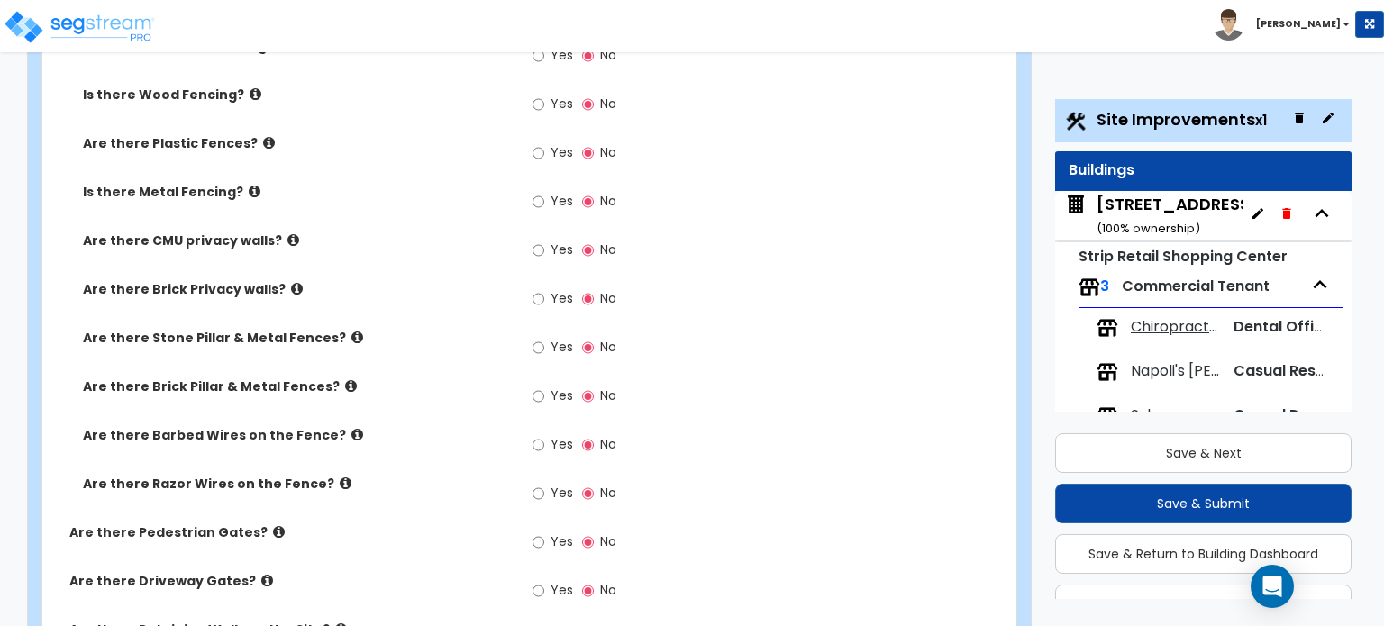
scroll to position [2633, 0]
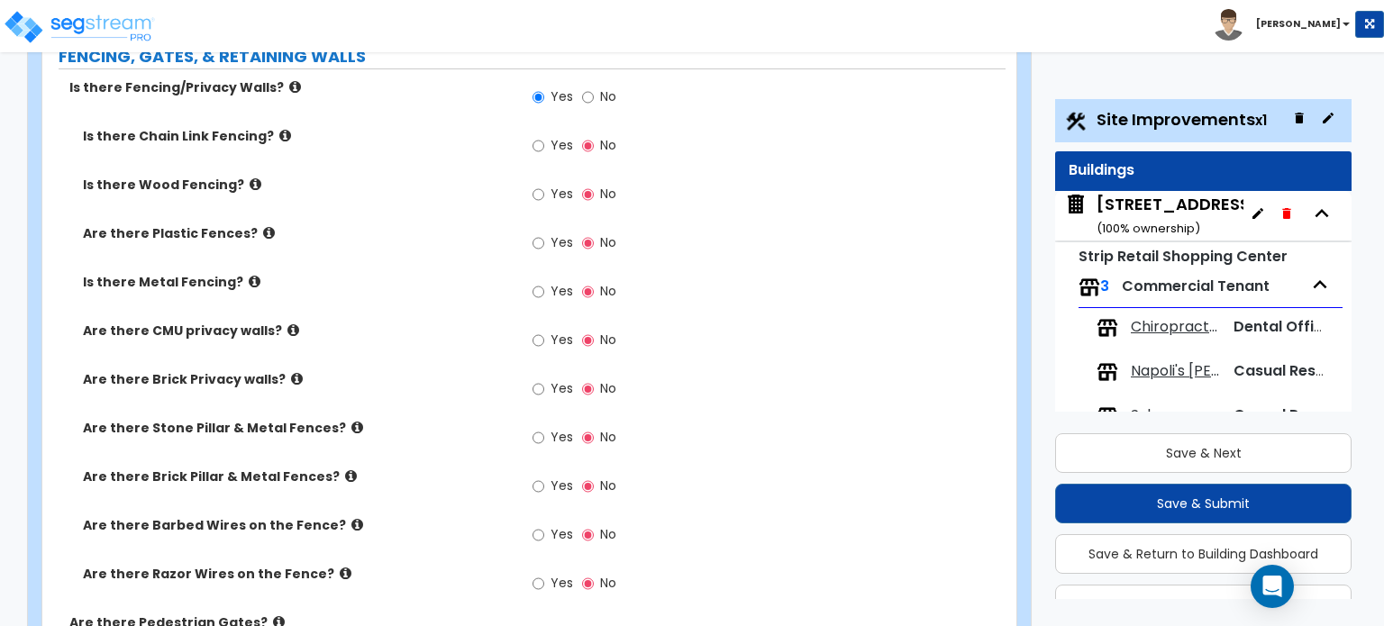
click at [544, 327] on label "Yes" at bounding box center [553, 342] width 41 height 31
click at [544, 331] on input "Yes" at bounding box center [539, 341] width 12 height 20
radio input "true"
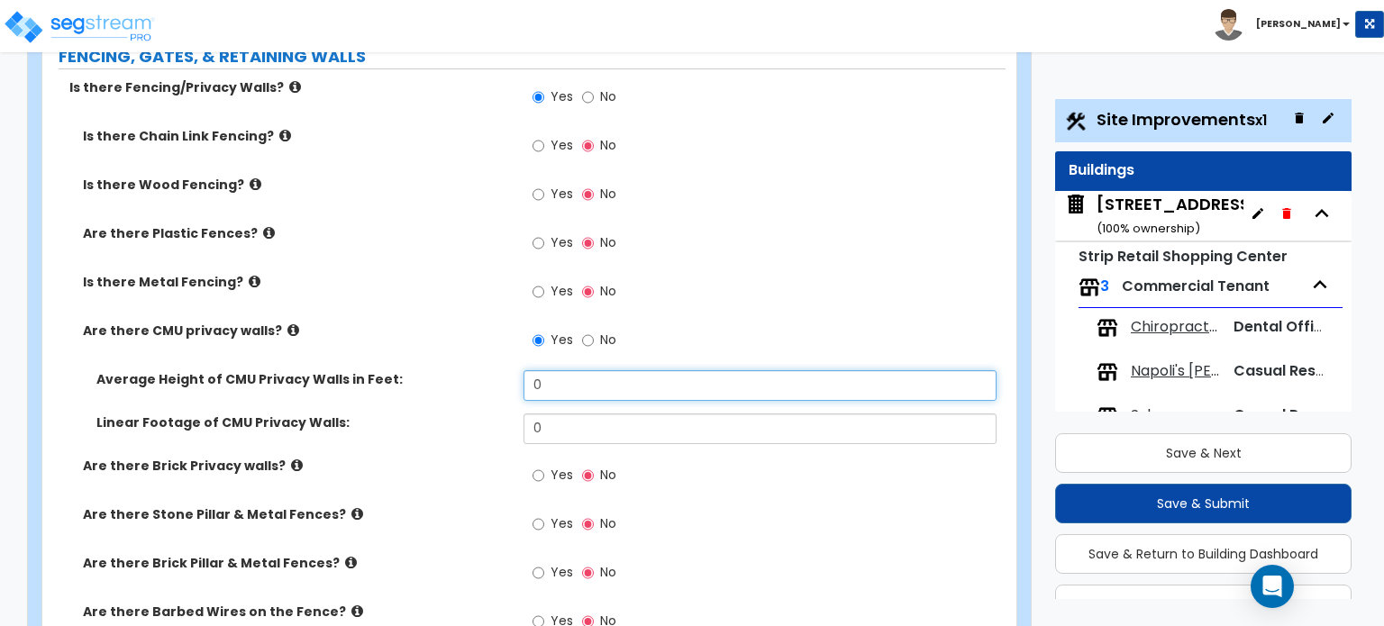
drag, startPoint x: 562, startPoint y: 279, endPoint x: 458, endPoint y: 287, distance: 104.9
click at [458, 370] on div "Average Height of CMU Privacy Walls in Feet: 0" at bounding box center [523, 391] width 963 height 43
type input "4"
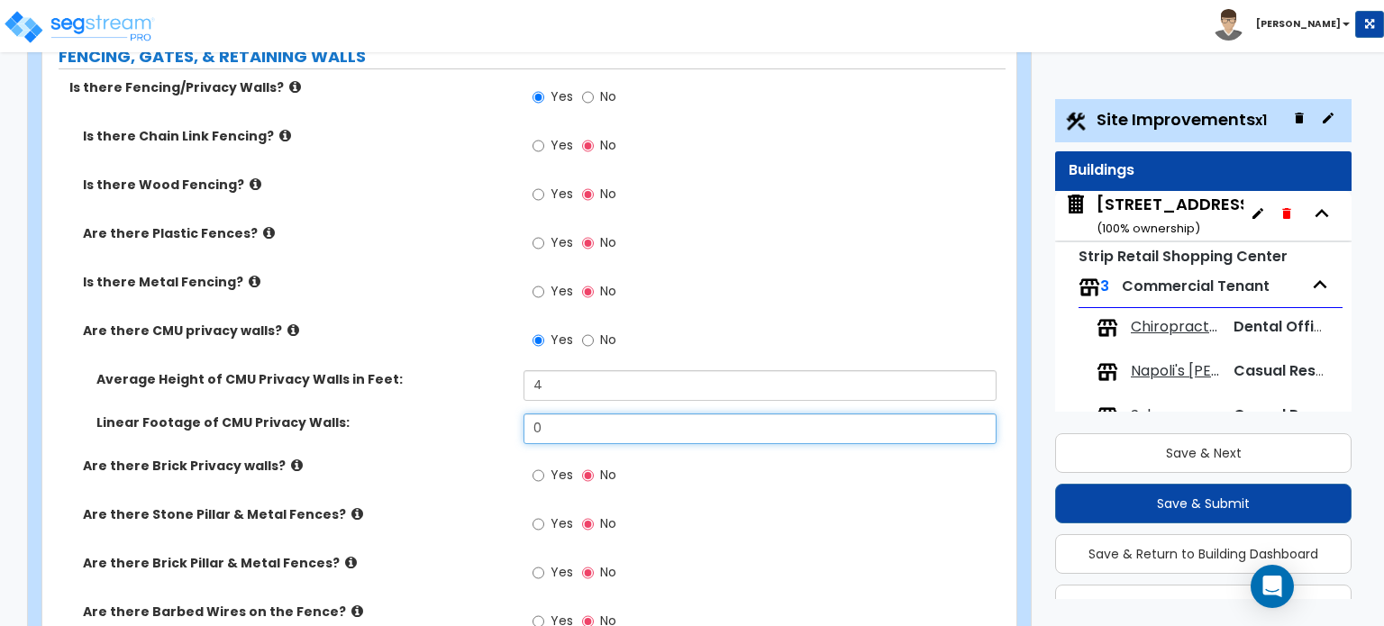
drag, startPoint x: 508, startPoint y: 337, endPoint x: 482, endPoint y: 337, distance: 26.1
click at [482, 414] on div "Linear Footage of CMU Privacy Walls: 0" at bounding box center [523, 435] width 963 height 43
type input "138"
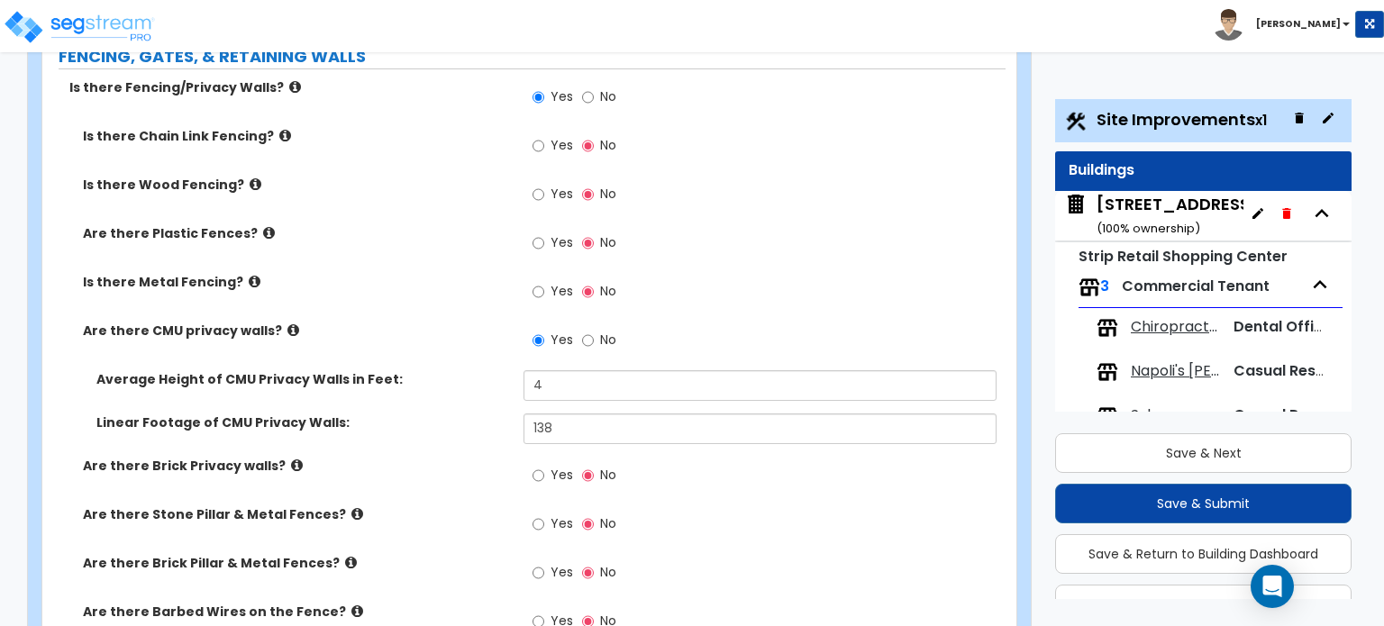
drag, startPoint x: 679, startPoint y: 384, endPoint x: 664, endPoint y: 382, distance: 14.5
click at [674, 457] on div "Yes No" at bounding box center [764, 481] width 481 height 49
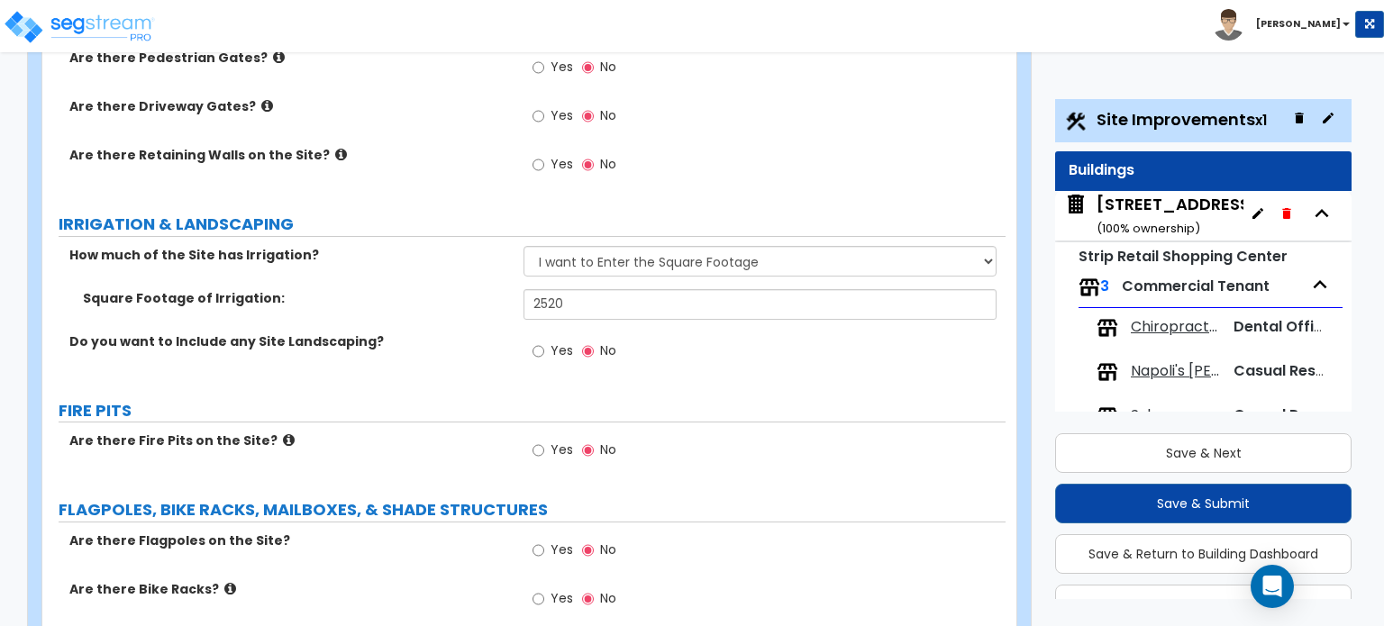
scroll to position [3534, 0]
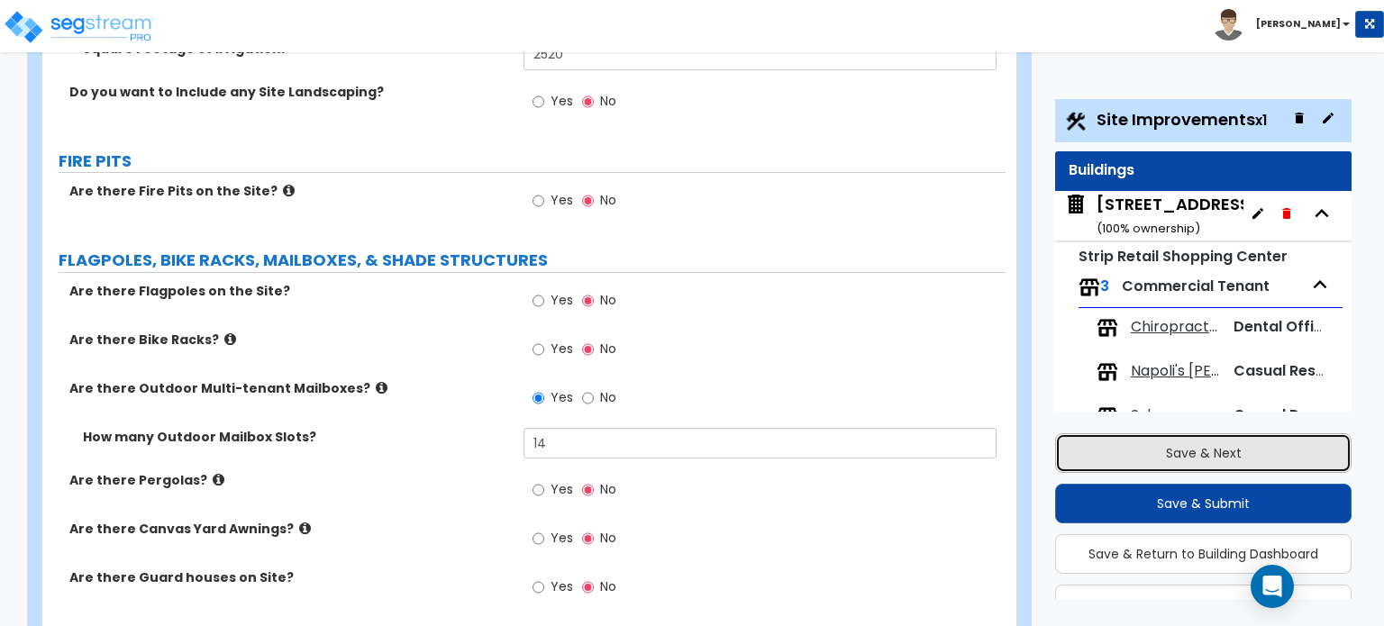
click at [1089, 440] on button "Save & Next" at bounding box center [1203, 454] width 297 height 40
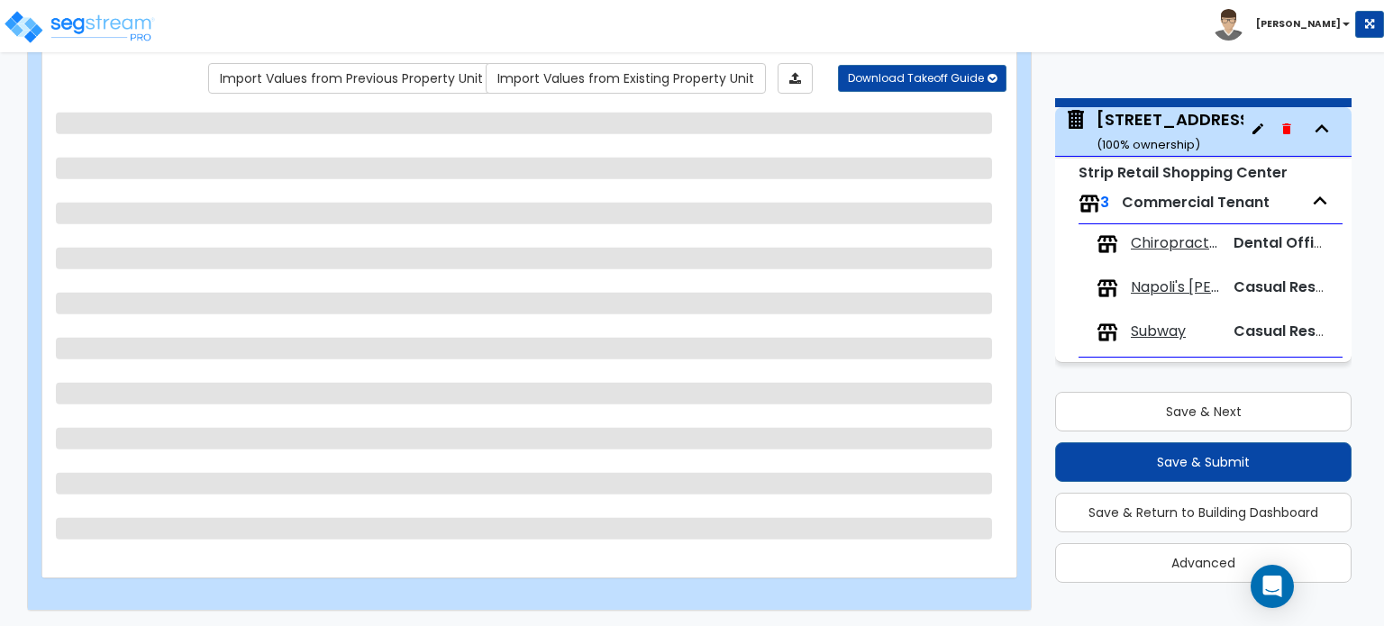
scroll to position [43, 0]
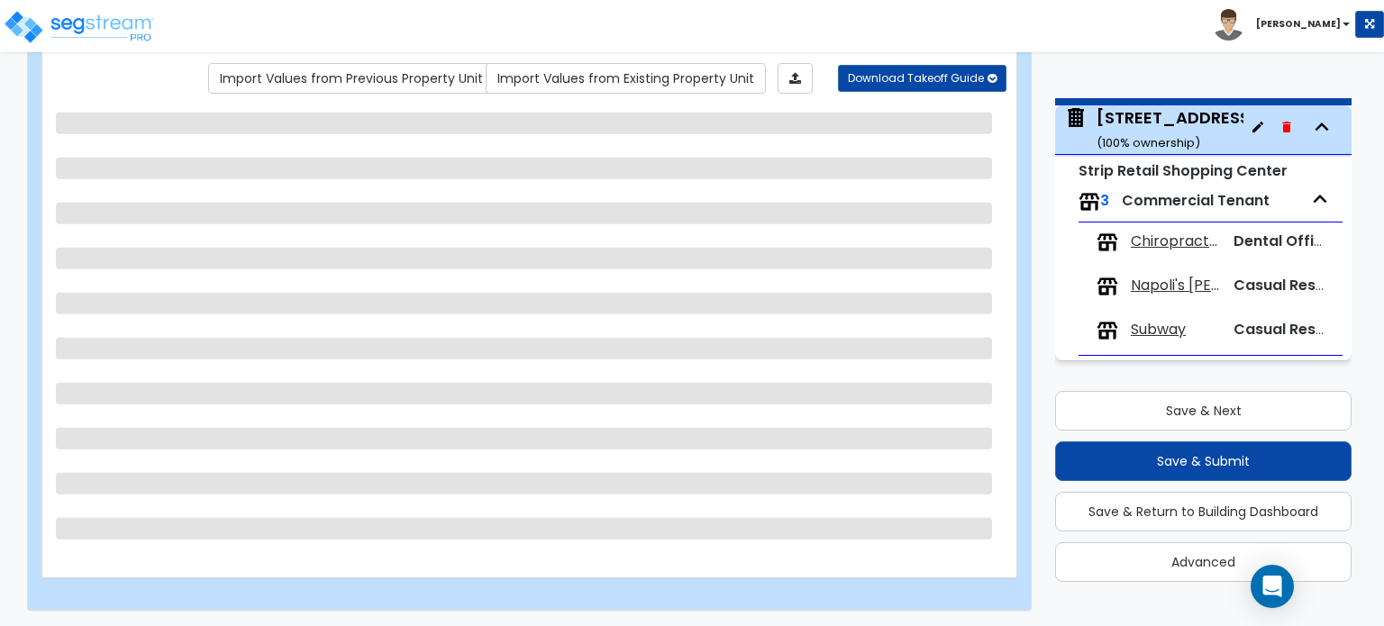
select select "3"
select select "1"
select select "3"
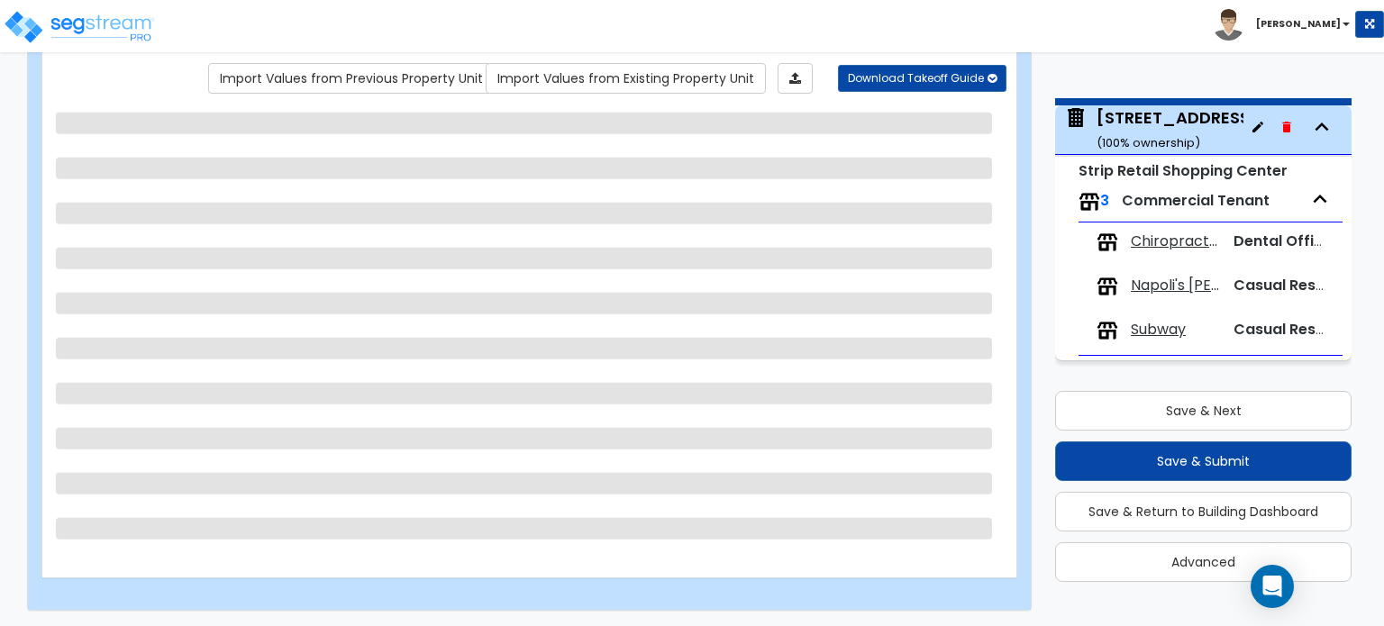
select select "2"
select select "3"
select select "1"
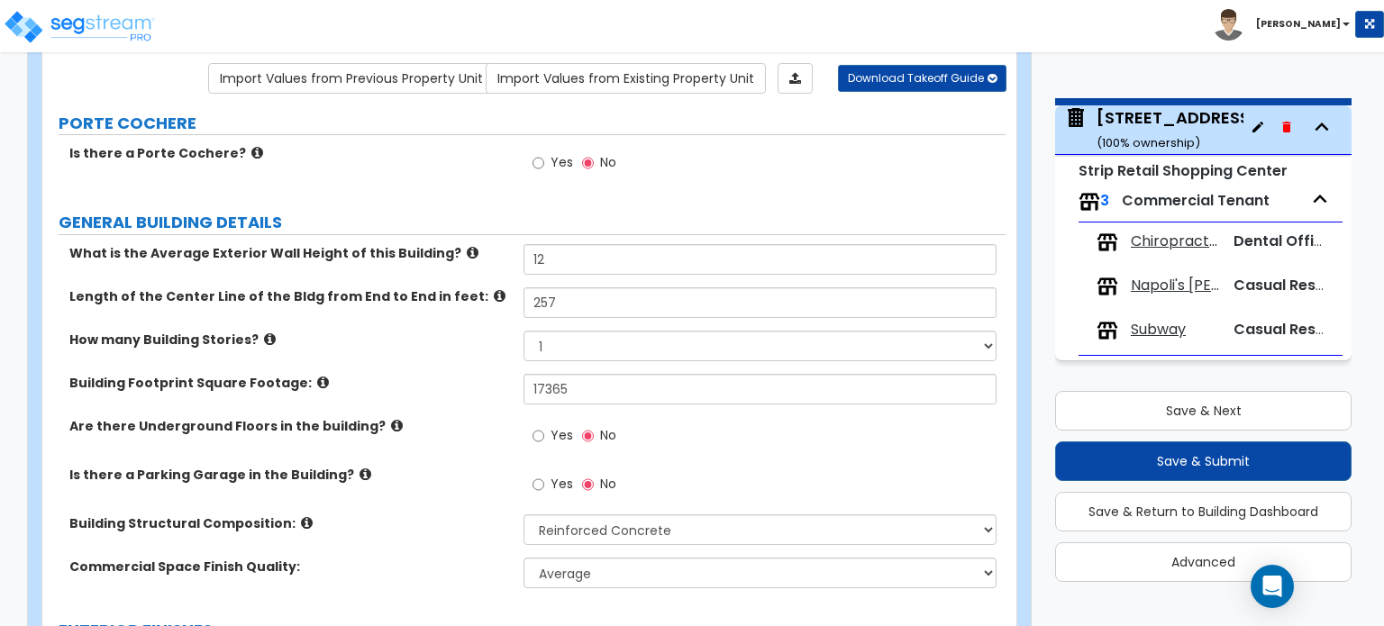
drag, startPoint x: 607, startPoint y: 241, endPoint x: 588, endPoint y: 251, distance: 22.6
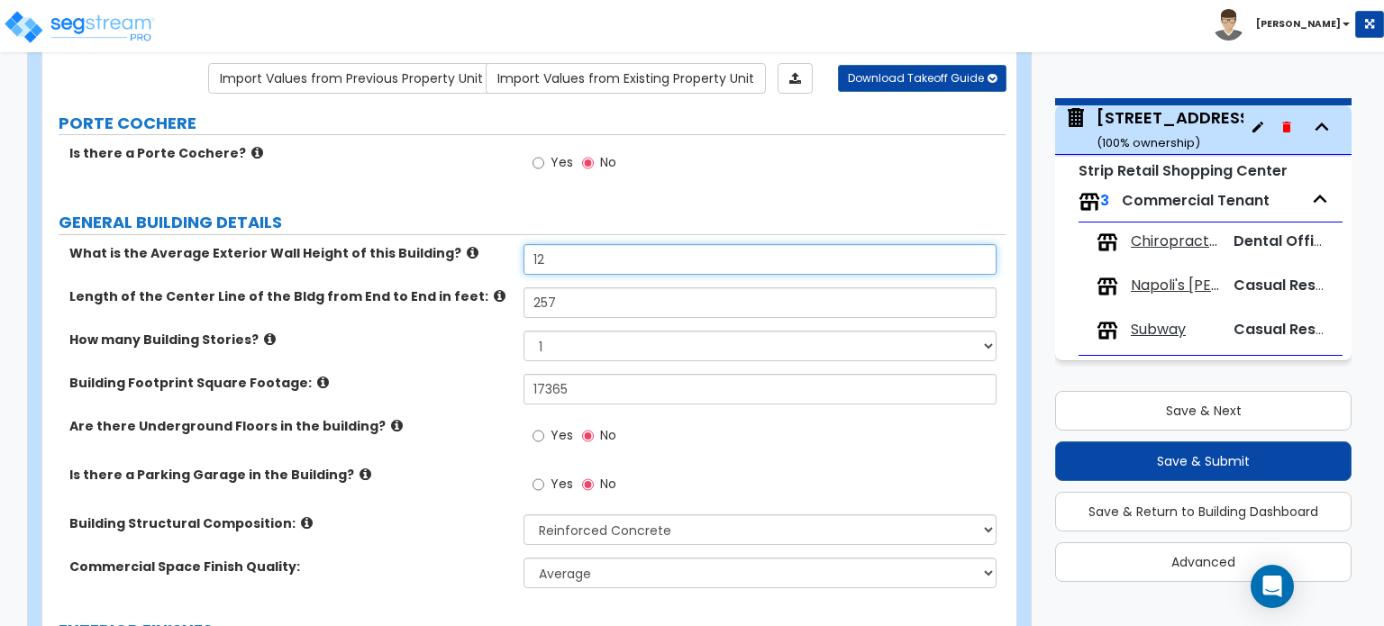
click at [584, 253] on input "12" at bounding box center [760, 259] width 472 height 31
type input "16"
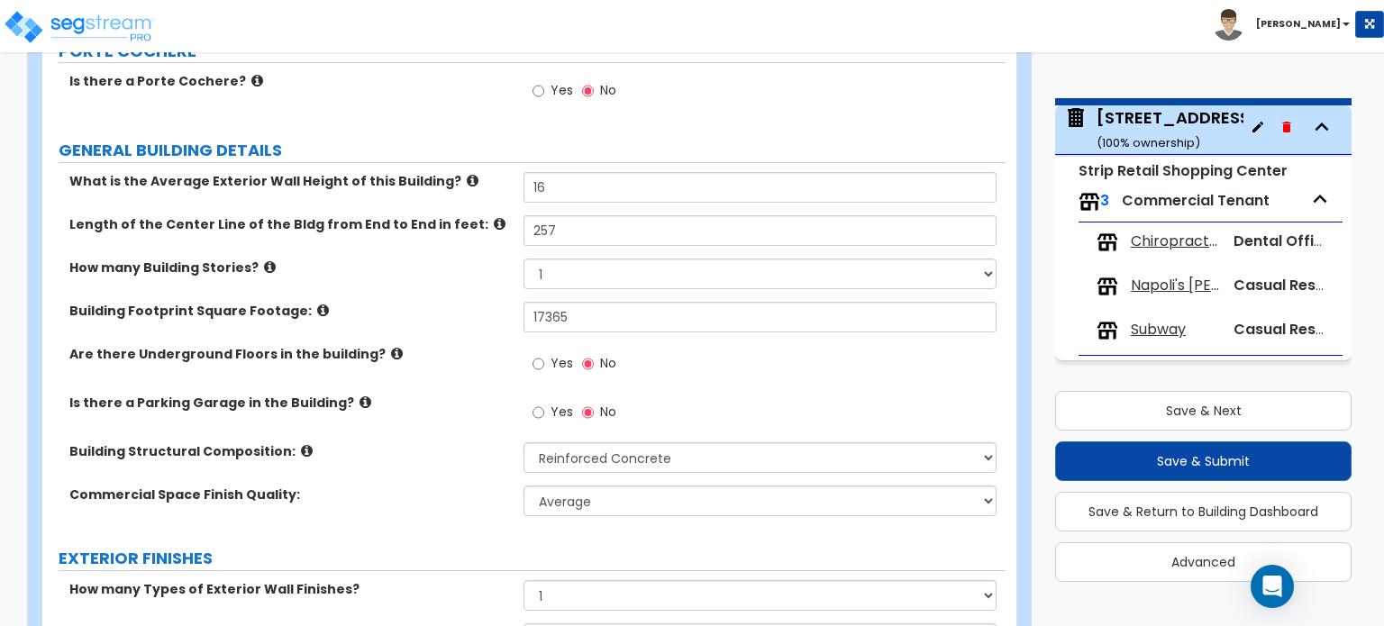
scroll to position [328, 0]
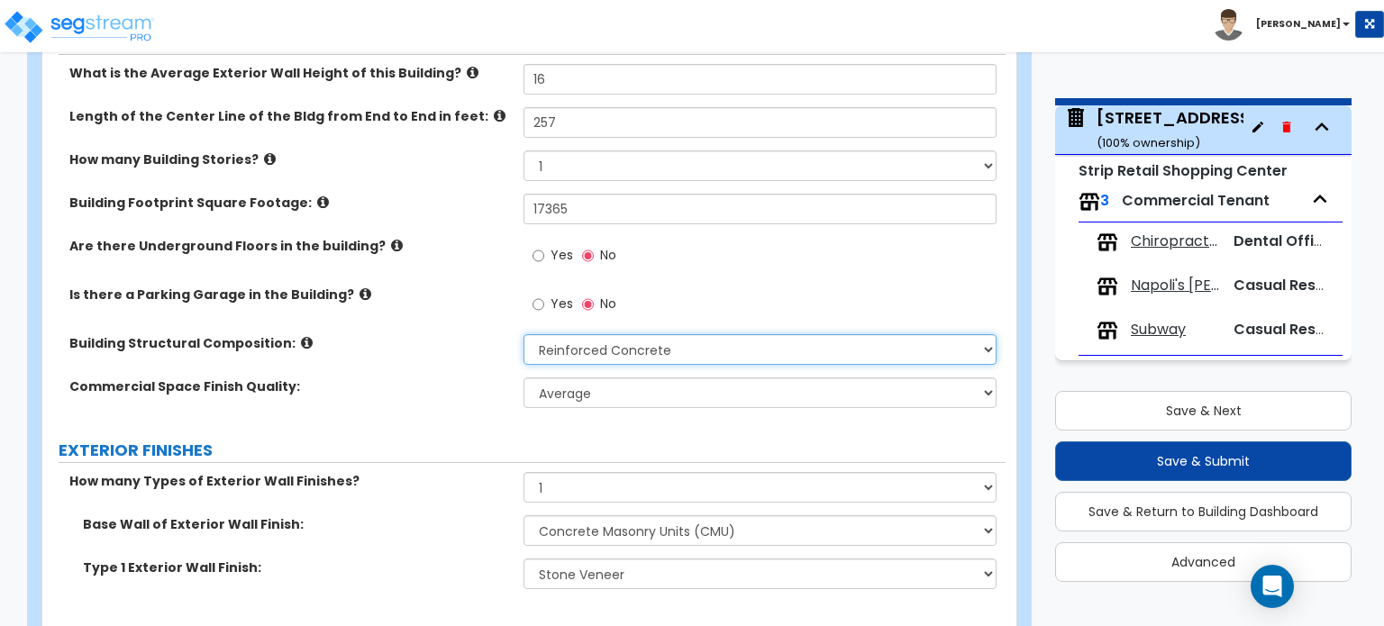
click at [615, 345] on select "Please Choose One Tilt-up Wall Construction Reinforced Concrete Structural Stee…" at bounding box center [760, 349] width 472 height 31
select select "7"
click at [524, 334] on select "Please Choose One Tilt-up Wall Construction Reinforced Concrete Structural Stee…" at bounding box center [760, 349] width 472 height 31
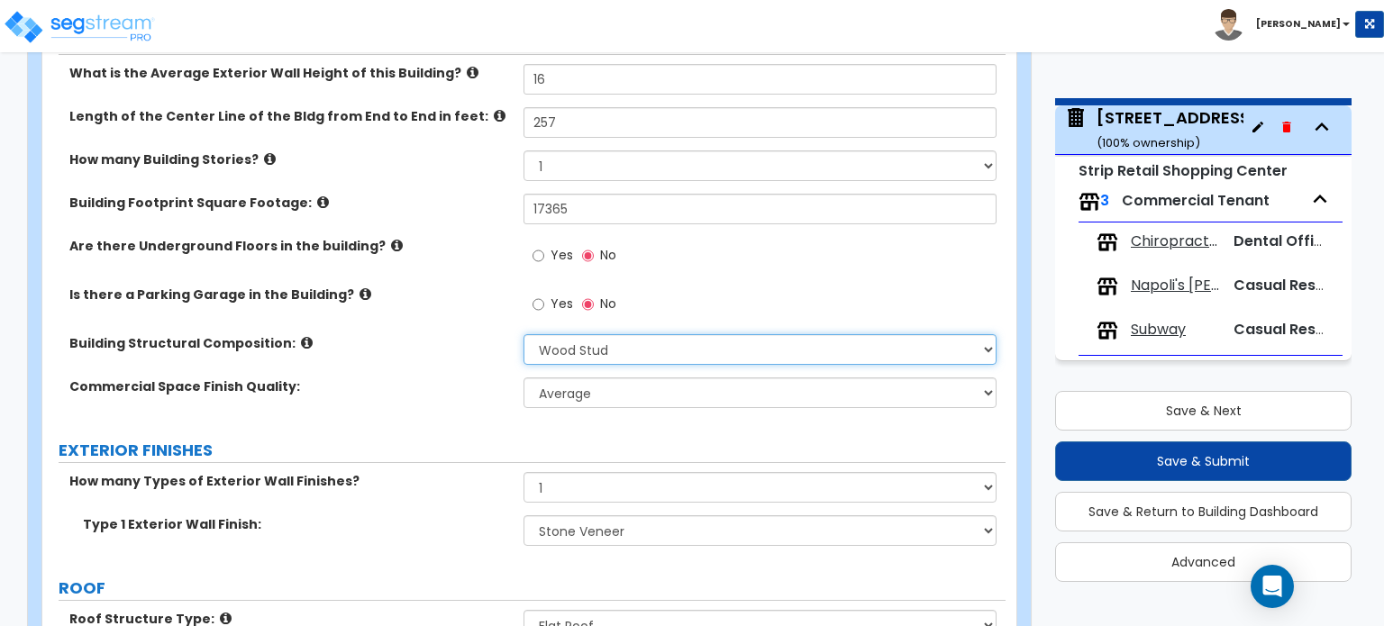
scroll to position [418, 0]
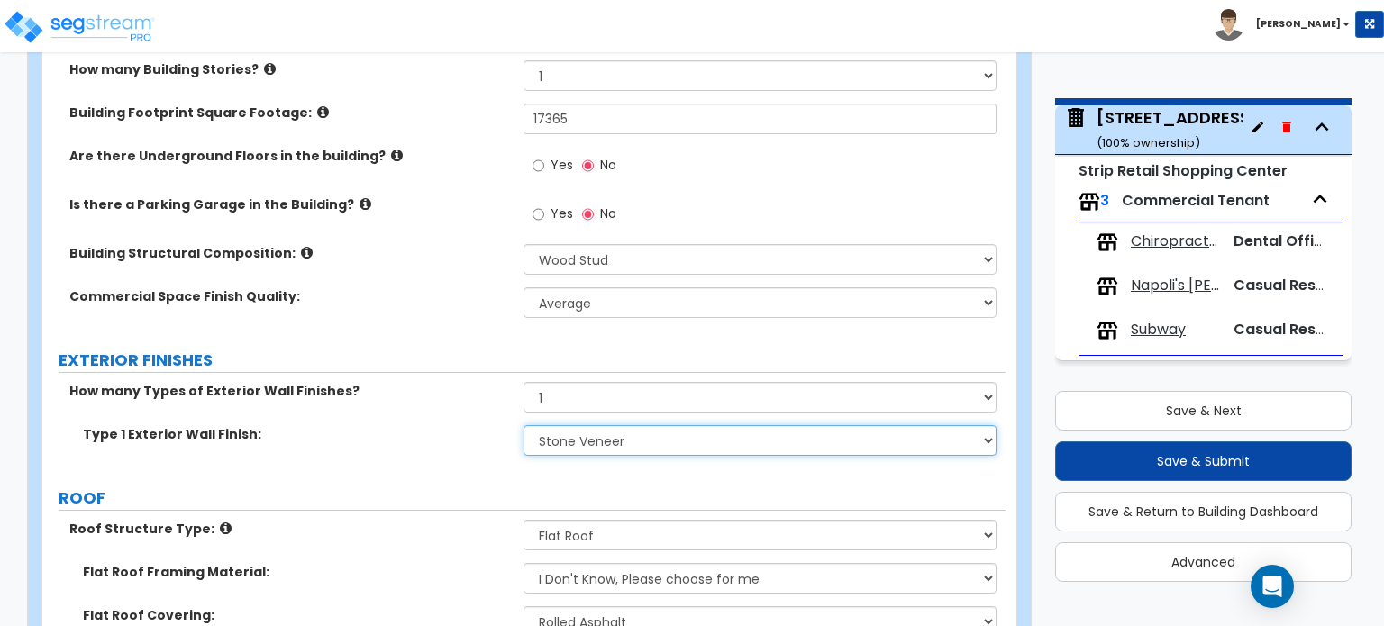
click at [579, 435] on select "Please Choose One No Finish/Shared Wall No Wall Brick Veneer Stone Veneer Wood …" at bounding box center [760, 440] width 472 height 31
click at [744, 441] on select "Please Choose One No Finish/Shared Wall No Wall Brick Veneer Stone Veneer Wood …" at bounding box center [760, 440] width 472 height 31
click at [599, 425] on select "Please Choose One No Finish/Shared Wall No Wall Brick Veneer Stone Veneer Wood …" at bounding box center [760, 440] width 472 height 31
click at [524, 425] on select "Please Choose One No Finish/Shared Wall No Wall Brick Veneer Stone Veneer Wood …" at bounding box center [760, 440] width 472 height 31
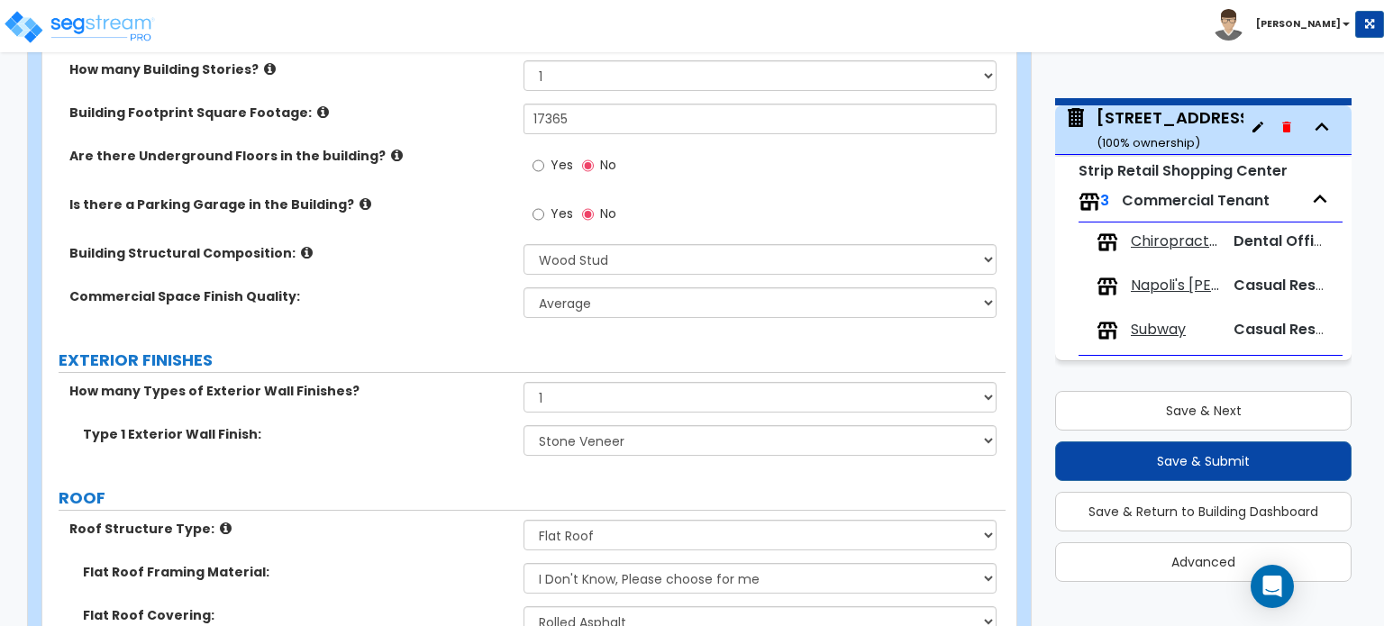
click at [391, 440] on label "Type 1 Exterior Wall Finish:" at bounding box center [296, 434] width 427 height 18
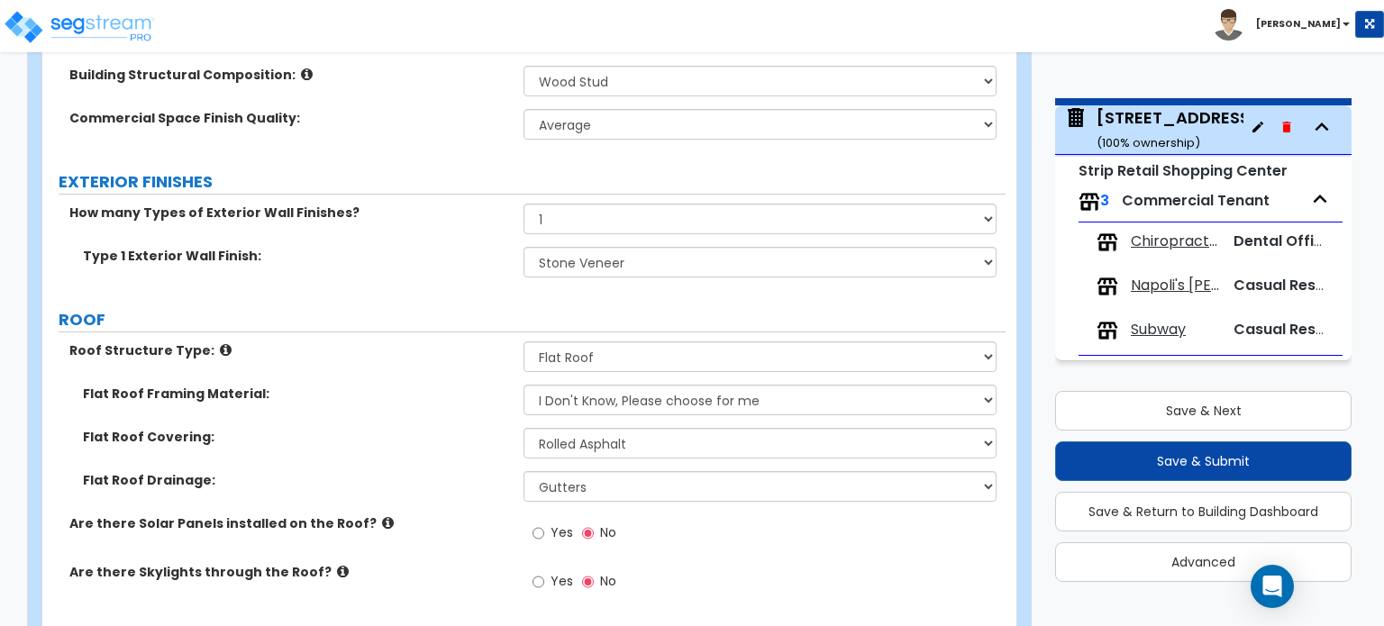
scroll to position [598, 0]
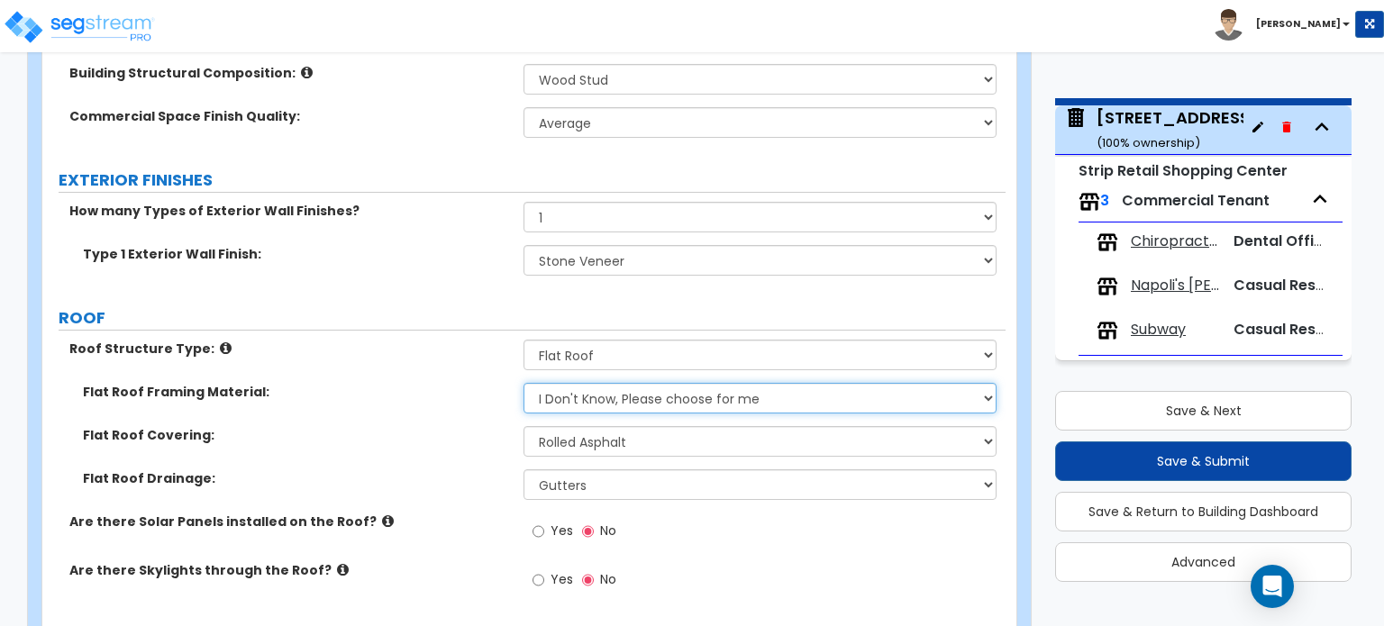
click at [686, 396] on select "I Don't Know, Please choose for me Metal Wood" at bounding box center [760, 398] width 472 height 31
select select "2"
click at [524, 383] on select "I Don't Know, Please choose for me Metal Wood" at bounding box center [760, 398] width 472 height 31
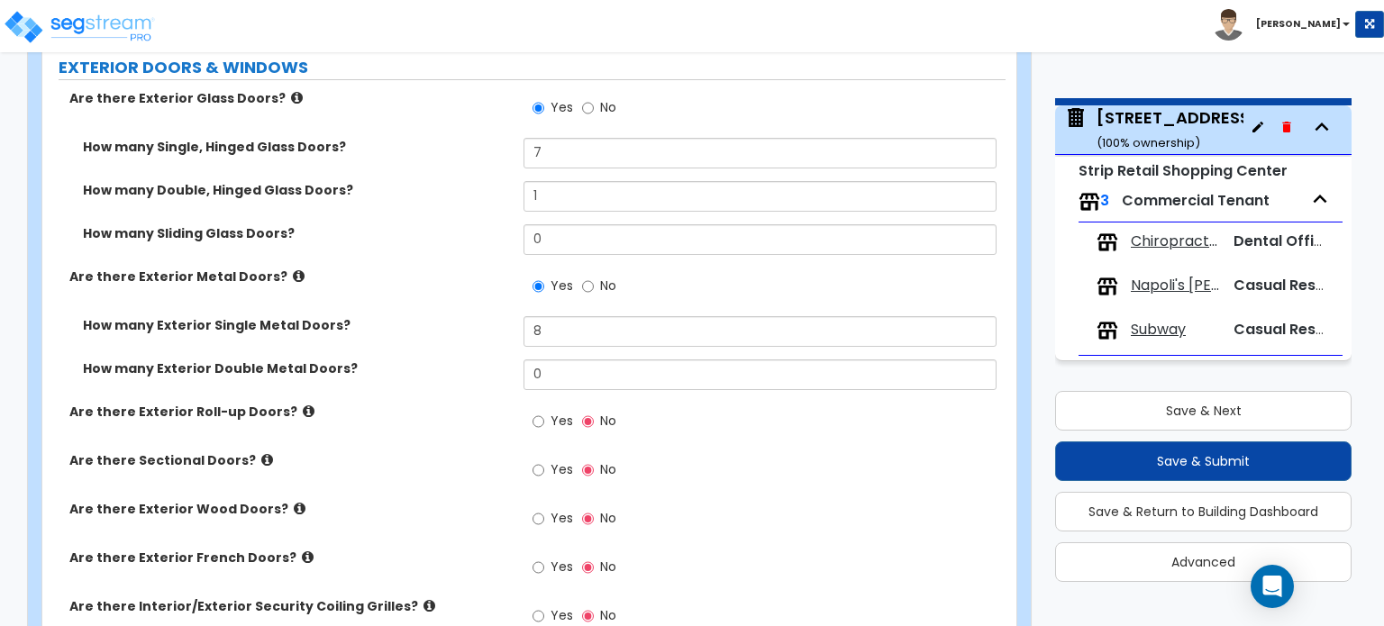
scroll to position [1680, 0]
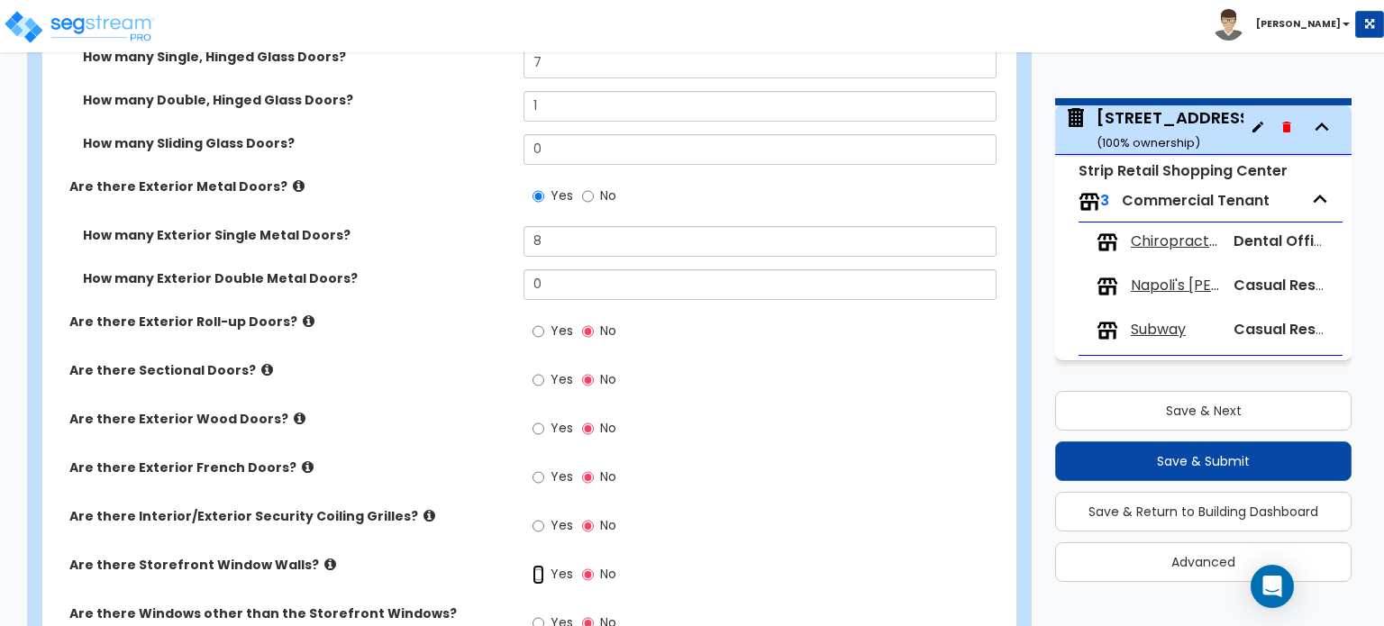
click at [543, 565] on input "Yes" at bounding box center [539, 575] width 12 height 20
radio input "true"
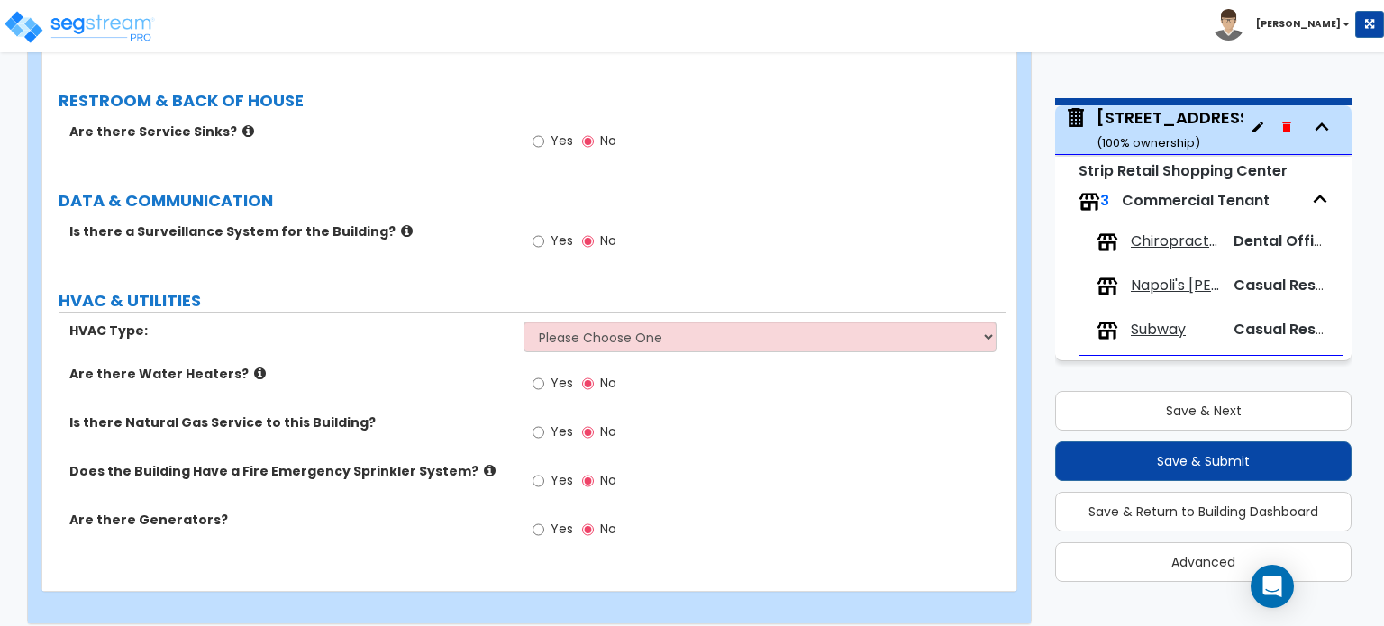
scroll to position [2405, 0]
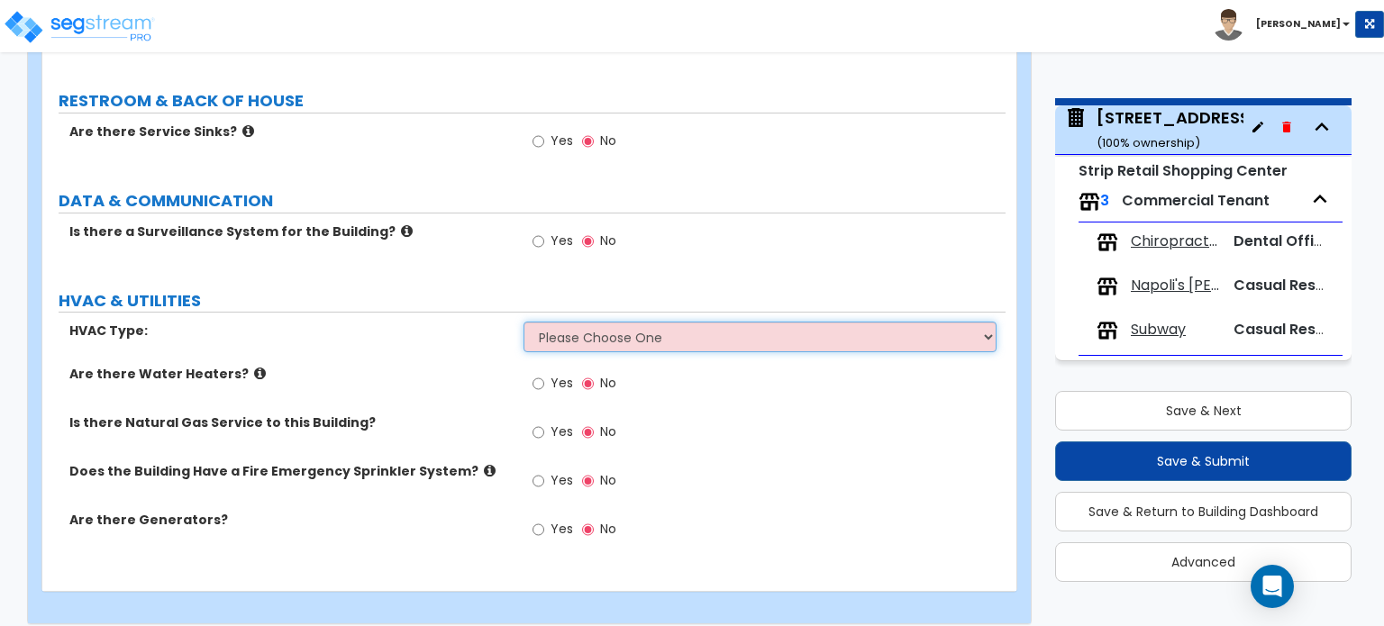
click at [802, 322] on select "Please Choose One Rooftop Unit Furnace-Condenser Forced Air Split Heating/Cooli…" at bounding box center [760, 337] width 472 height 31
select select "1"
click at [524, 322] on select "Please Choose One Rooftop Unit Furnace-Condenser Forced Air Split Heating/Cooli…" at bounding box center [760, 337] width 472 height 31
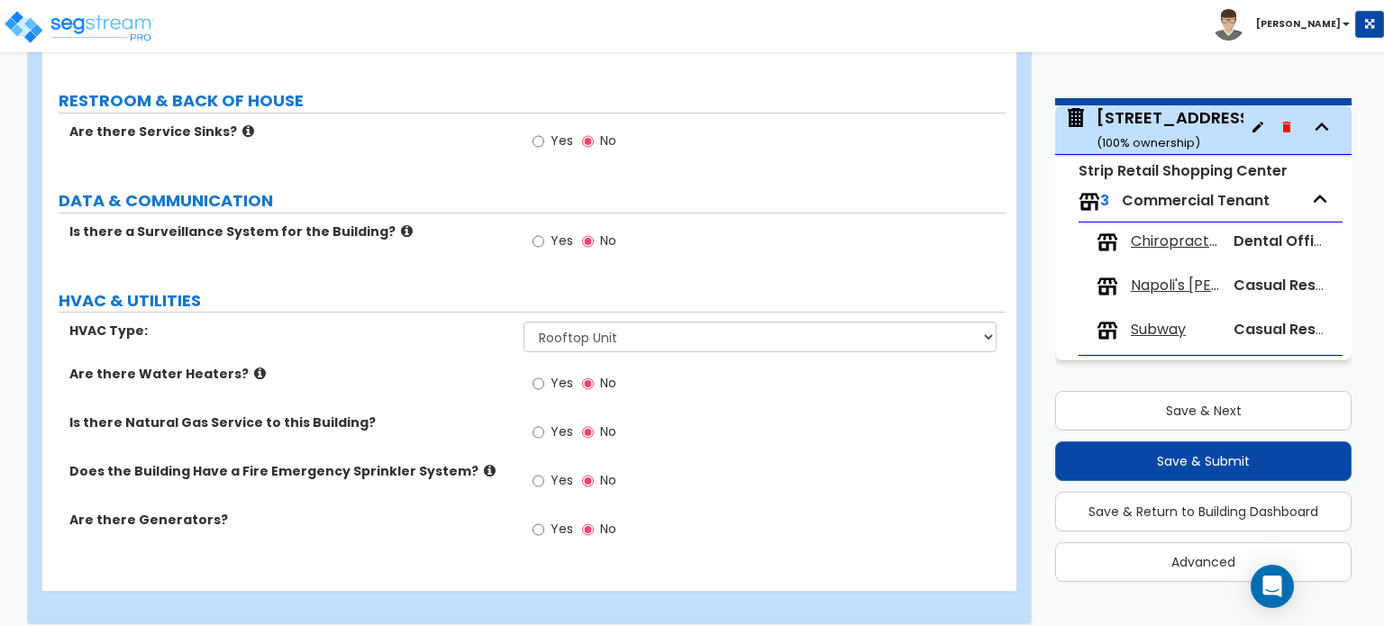
scroll to position [1954, 0]
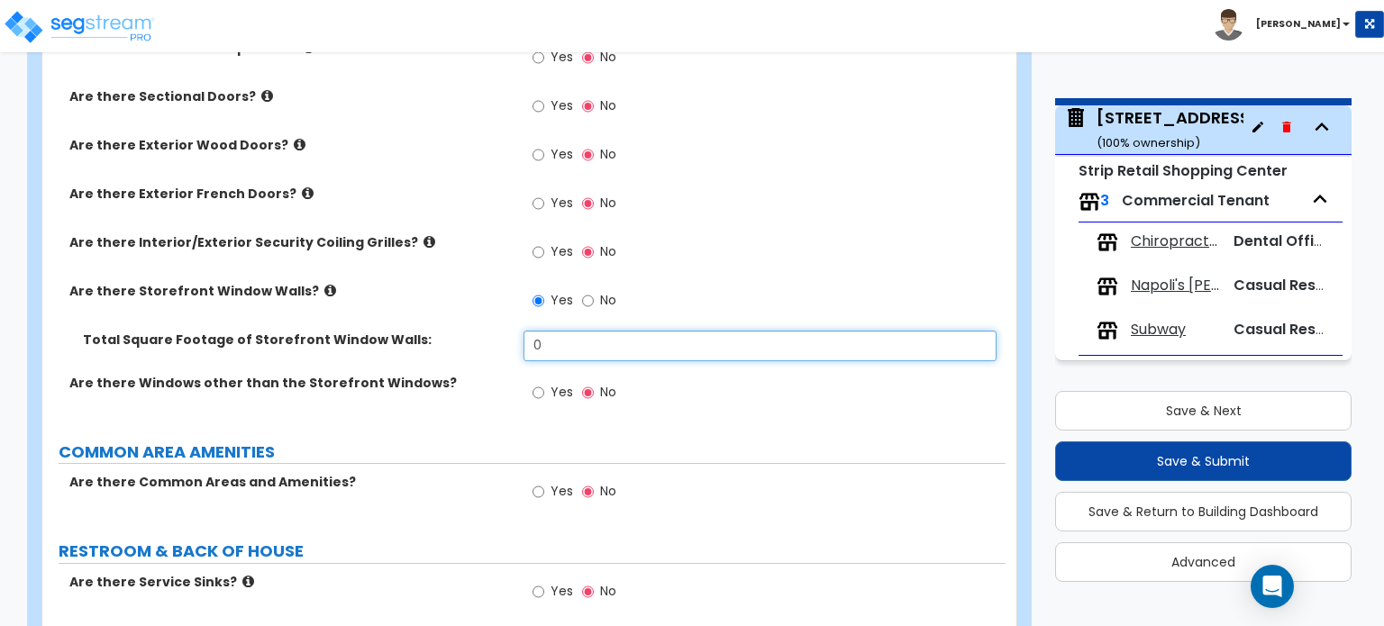
drag, startPoint x: 595, startPoint y: 317, endPoint x: 470, endPoint y: 313, distance: 125.4
click at [470, 313] on div "Are there Exterior Glass Doors? Yes No How many Single, Hinged Glass Doors? 7 H…" at bounding box center [524, 74] width 936 height 698
click at [605, 331] on input "0" at bounding box center [760, 346] width 472 height 31
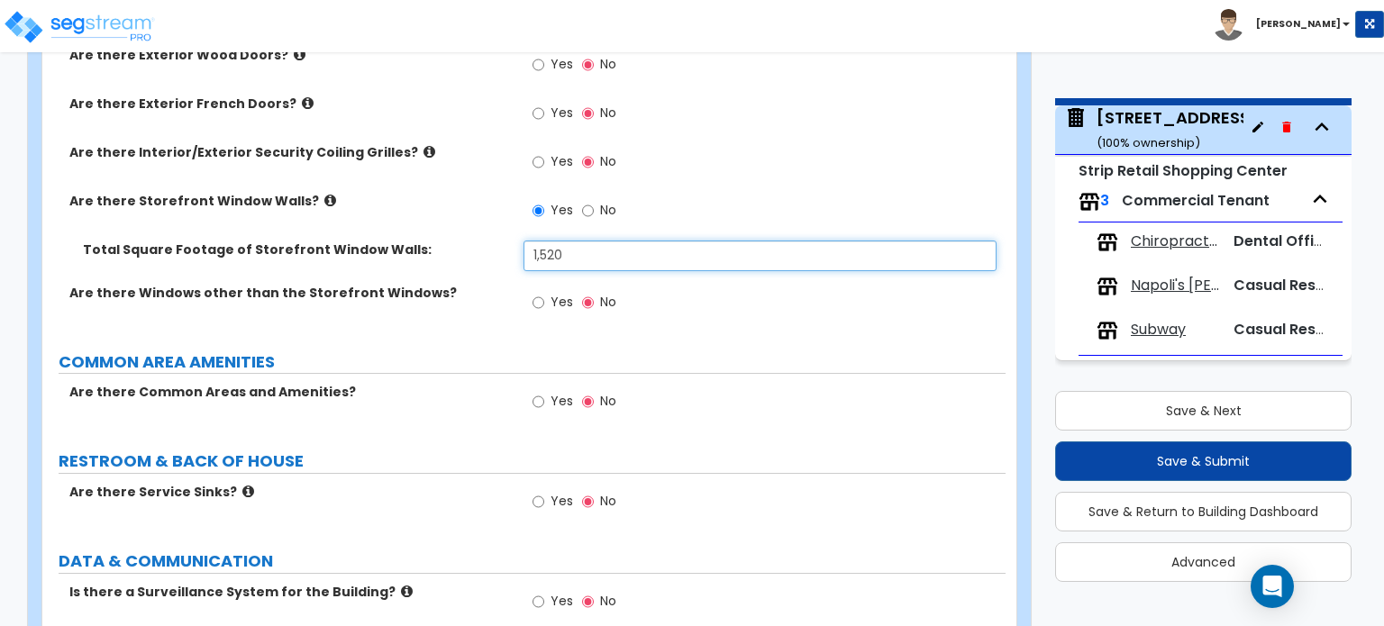
scroll to position [2134, 0]
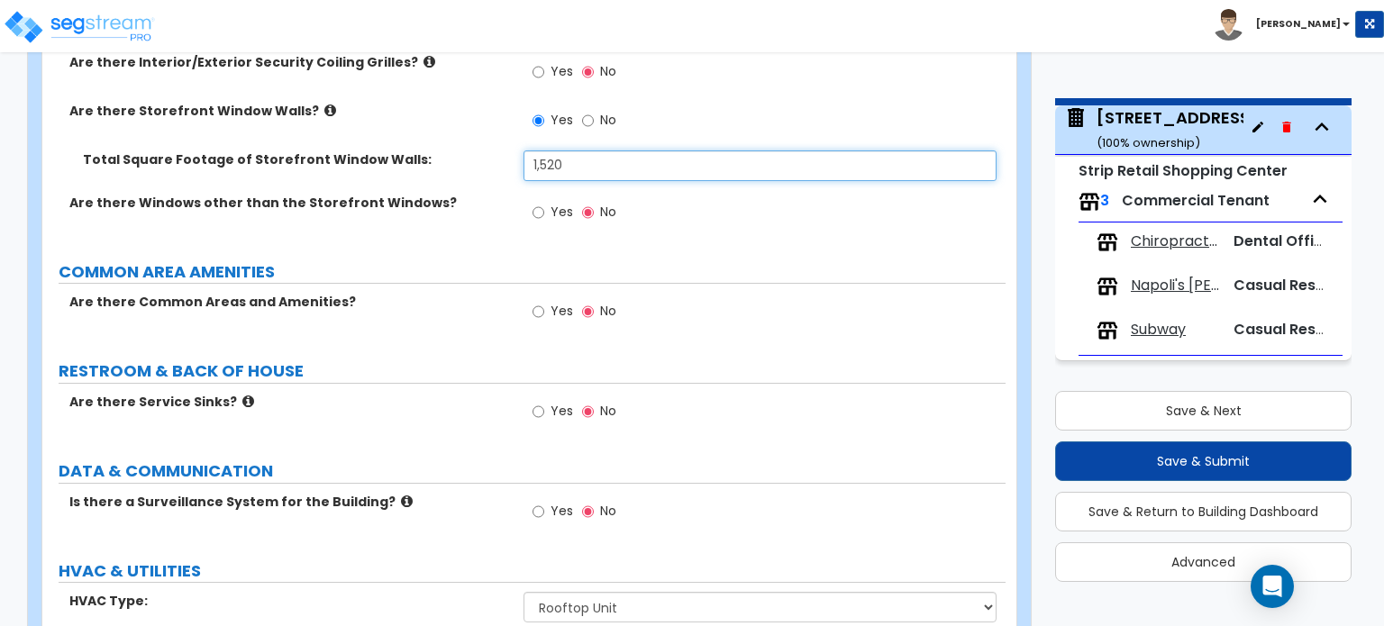
type input "1,520"
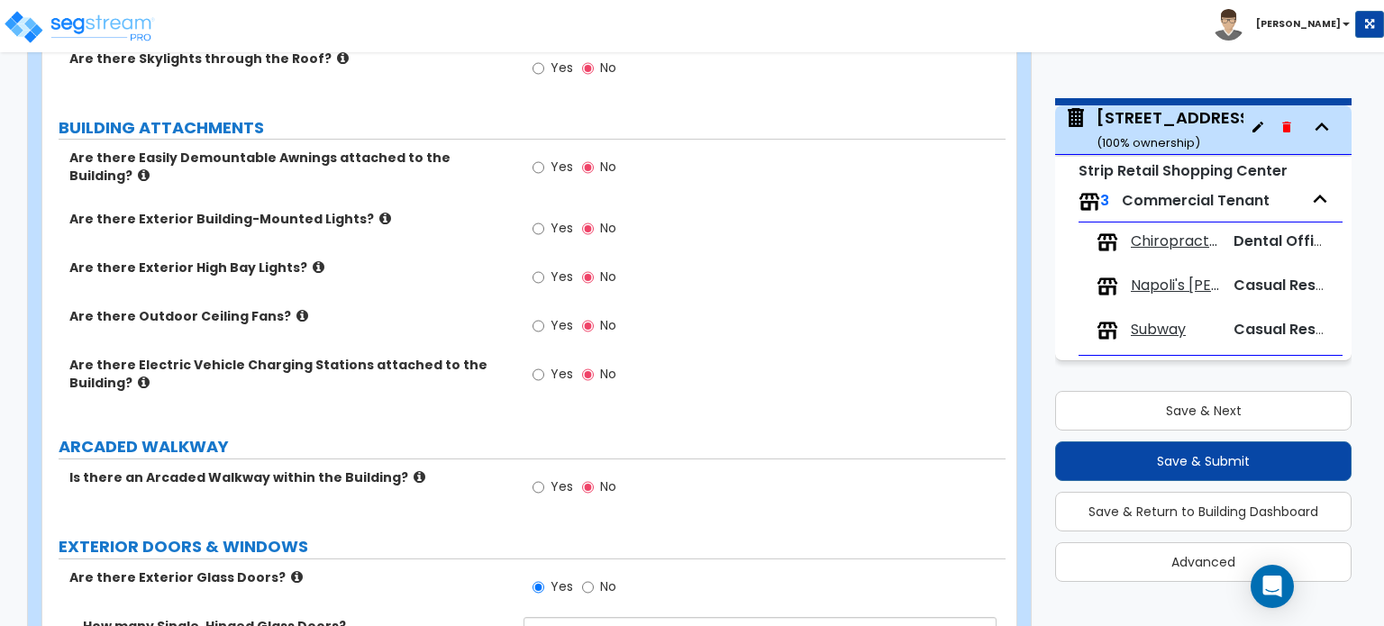
scroll to position [1053, 0]
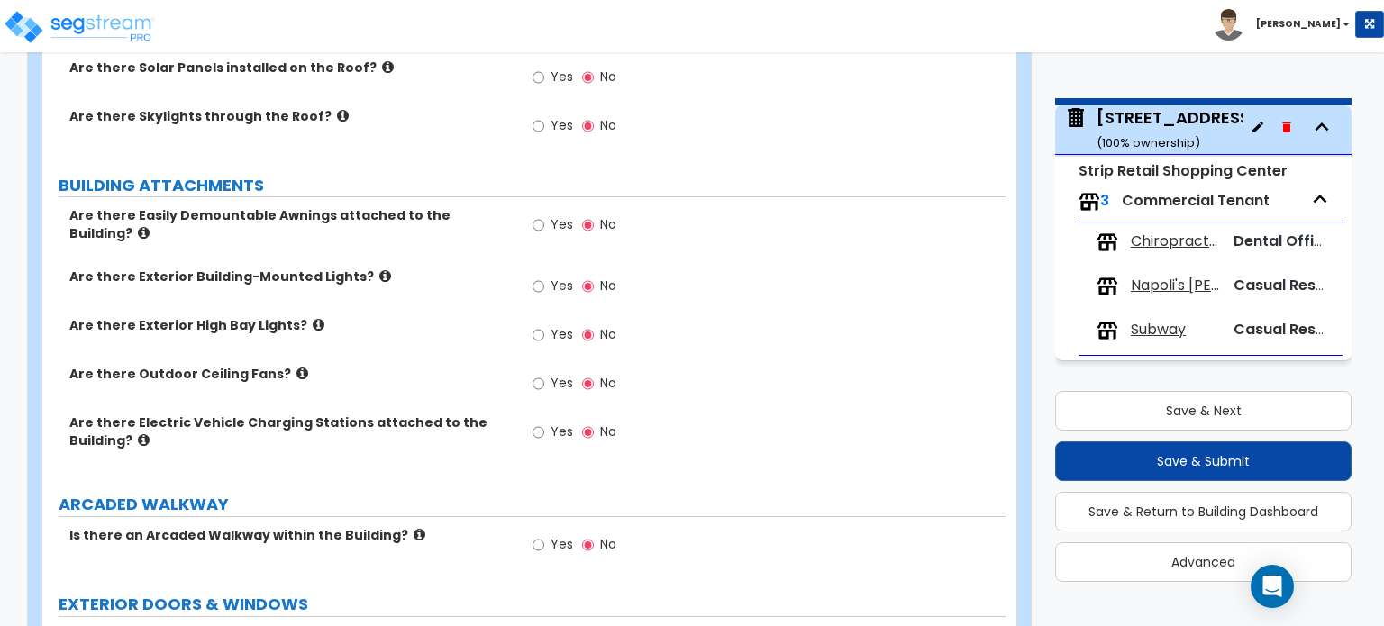
click at [545, 273] on label "Yes" at bounding box center [553, 288] width 41 height 31
click at [544, 277] on input "Yes" at bounding box center [539, 287] width 12 height 20
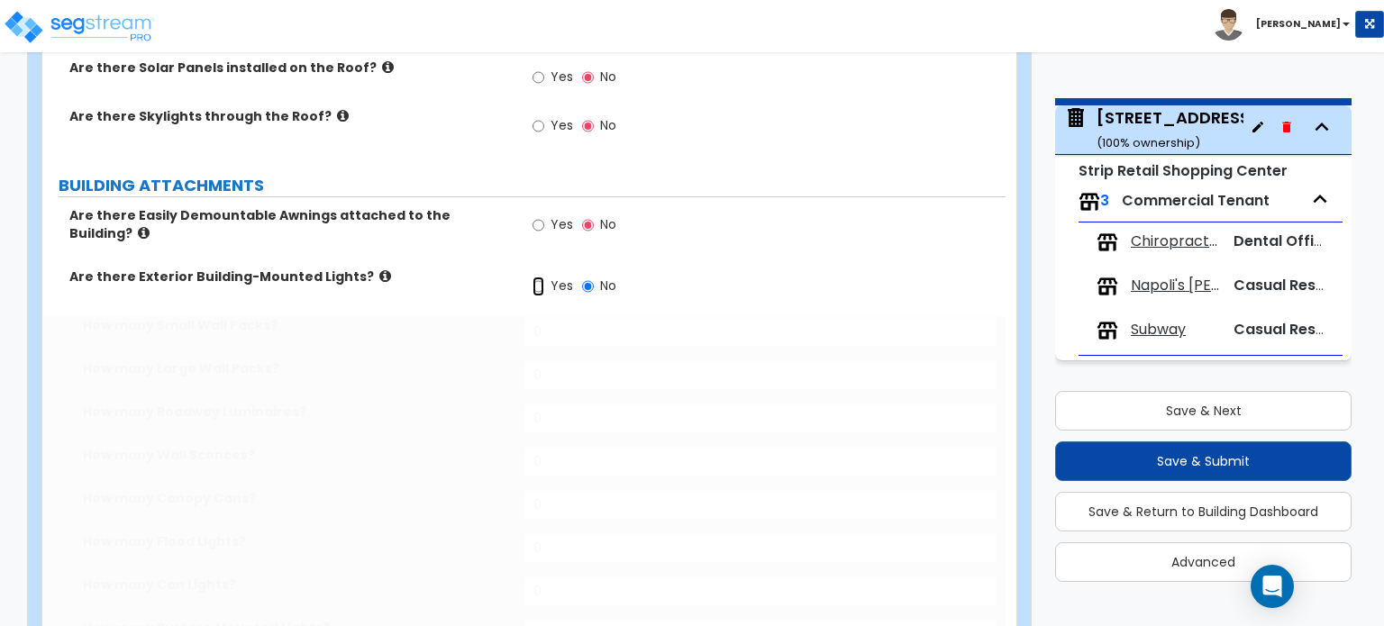
radio input "true"
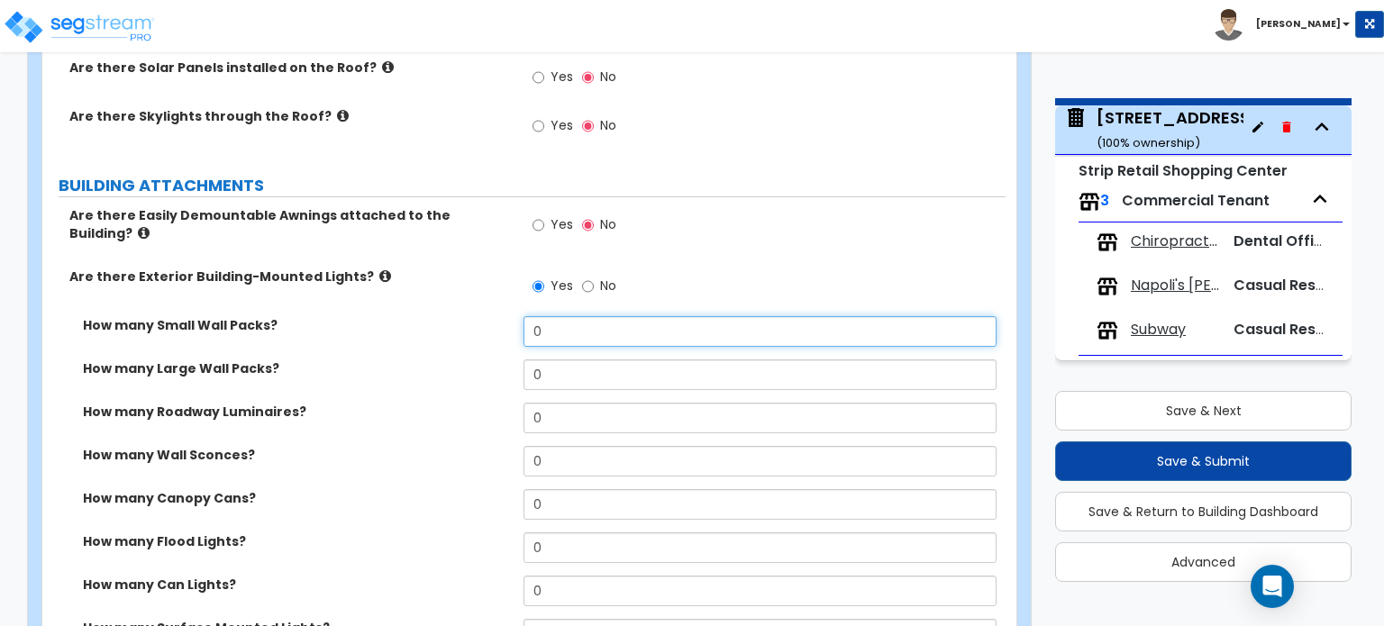
drag, startPoint x: 537, startPoint y: 318, endPoint x: 448, endPoint y: 316, distance: 89.2
click at [452, 317] on div "How many Small Wall Packs? 0" at bounding box center [523, 337] width 963 height 43
type input "2"
drag, startPoint x: 606, startPoint y: 307, endPoint x: 468, endPoint y: 313, distance: 138.0
click at [468, 316] on div "How many Small Wall Packs? 2" at bounding box center [523, 337] width 963 height 43
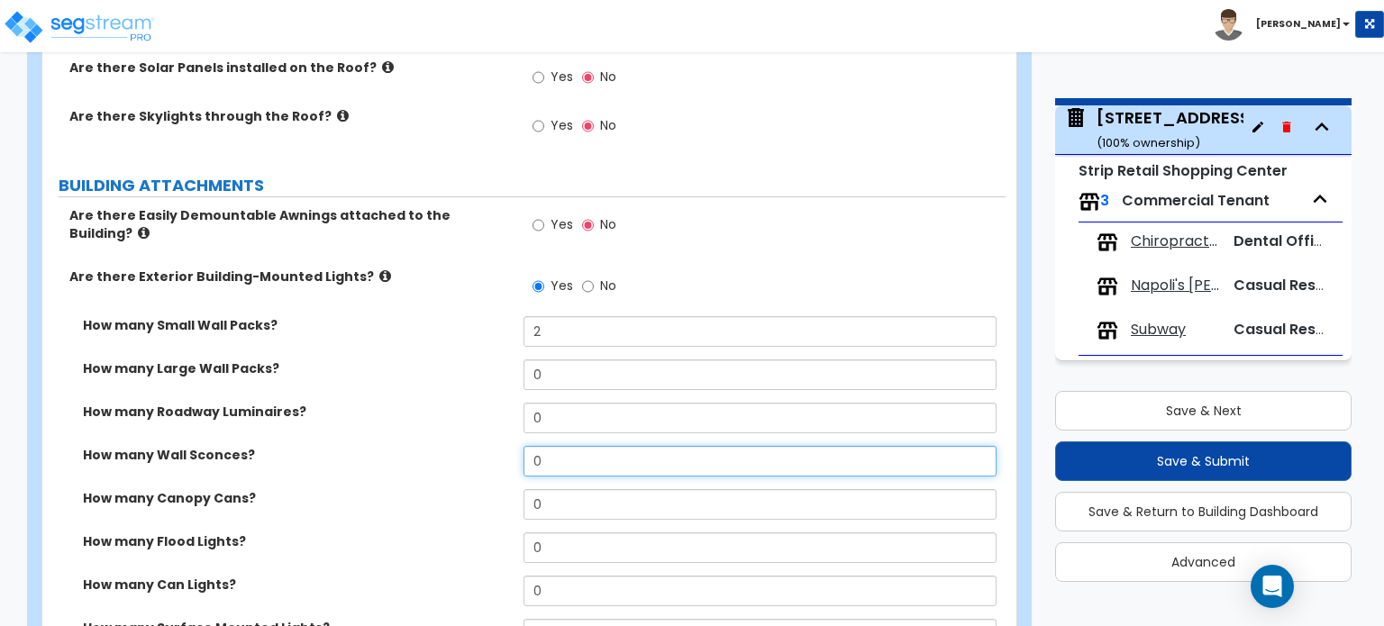
drag, startPoint x: 563, startPoint y: 438, endPoint x: 496, endPoint y: 442, distance: 67.7
click at [500, 446] on div "How many Wall Sconces? 0" at bounding box center [523, 467] width 963 height 43
click at [570, 446] on input "4" at bounding box center [760, 461] width 472 height 31
drag, startPoint x: 563, startPoint y: 441, endPoint x: 486, endPoint y: 457, distance: 79.2
click at [486, 457] on div "How many Wall Sconces? 4" at bounding box center [523, 467] width 963 height 43
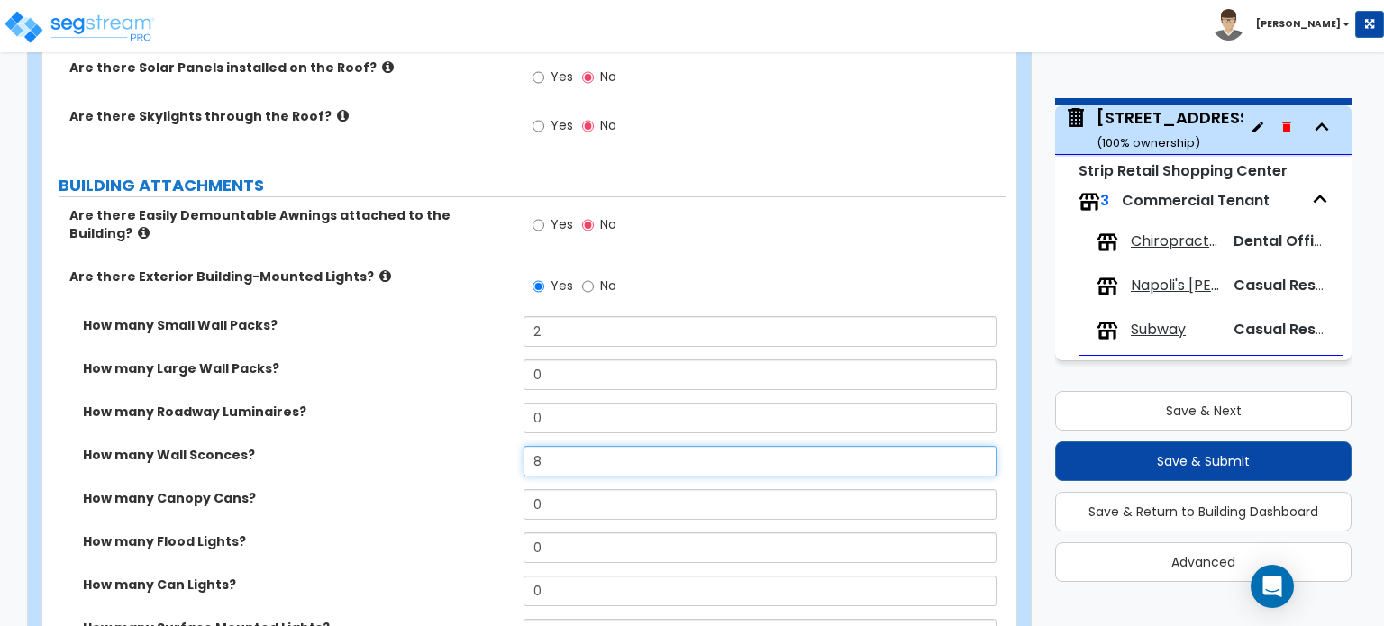
type input "8"
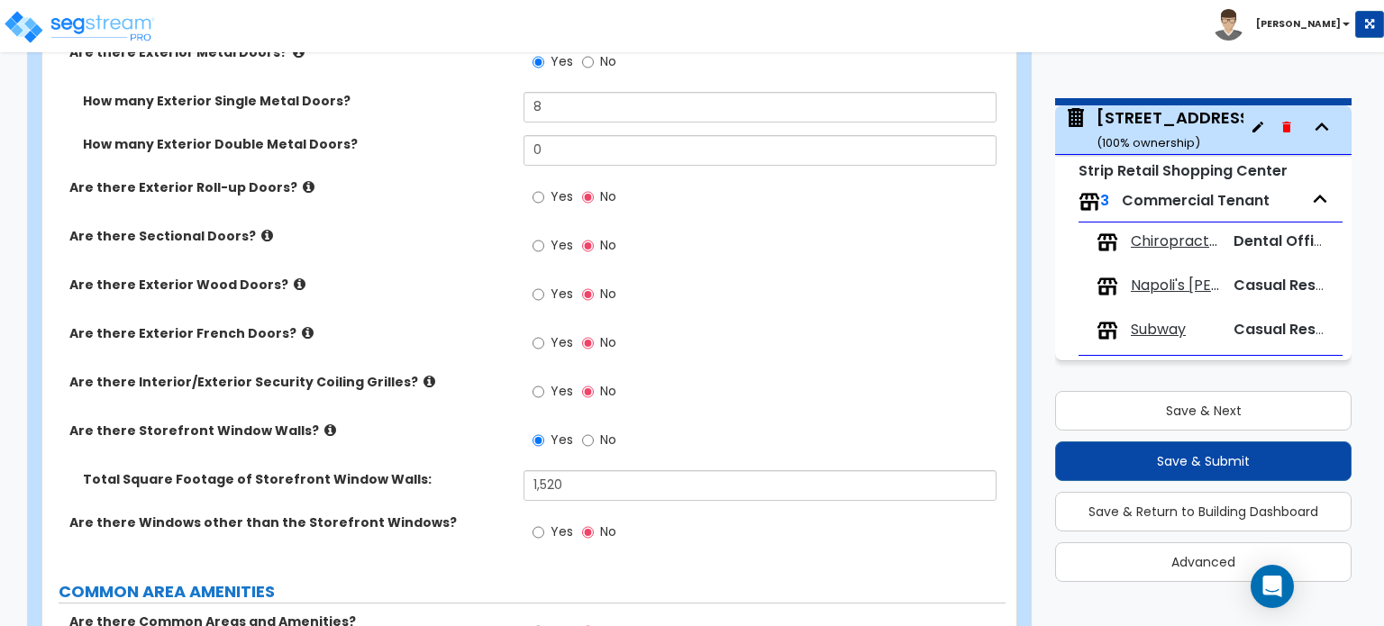
scroll to position [2765, 0]
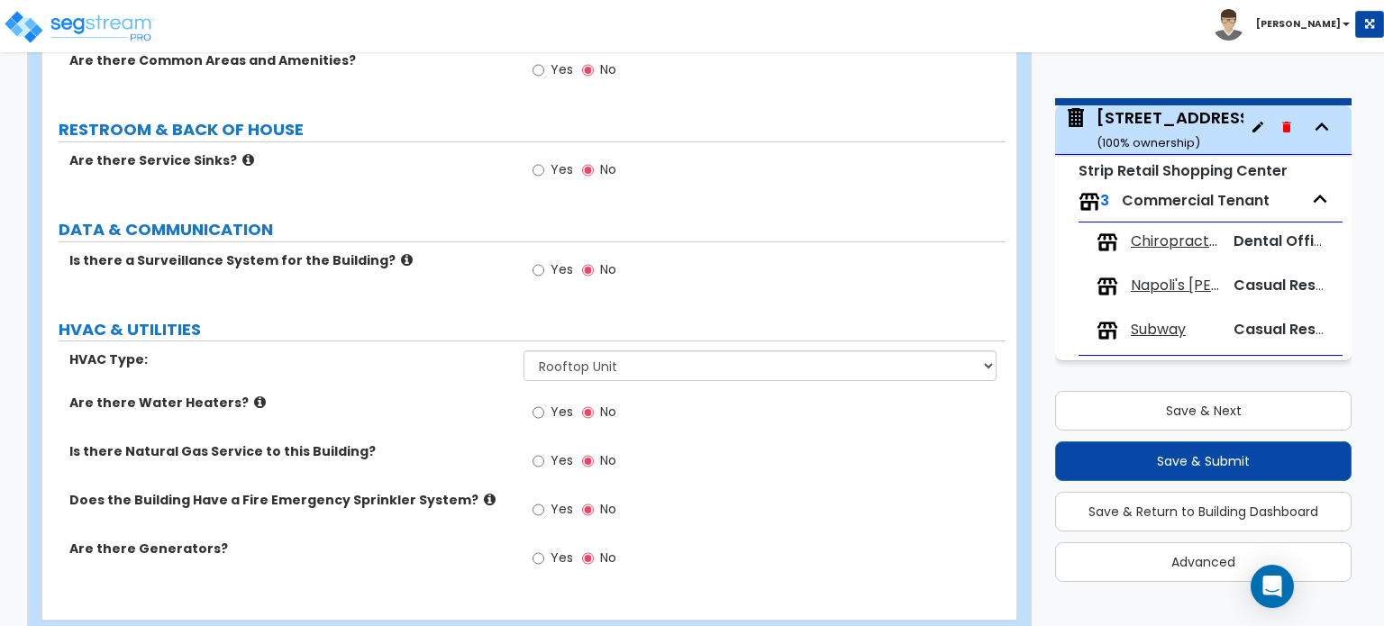
click at [552, 452] on span "Yes" at bounding box center [562, 461] width 23 height 18
click at [544, 452] on input "Yes" at bounding box center [539, 462] width 12 height 20
radio input "true"
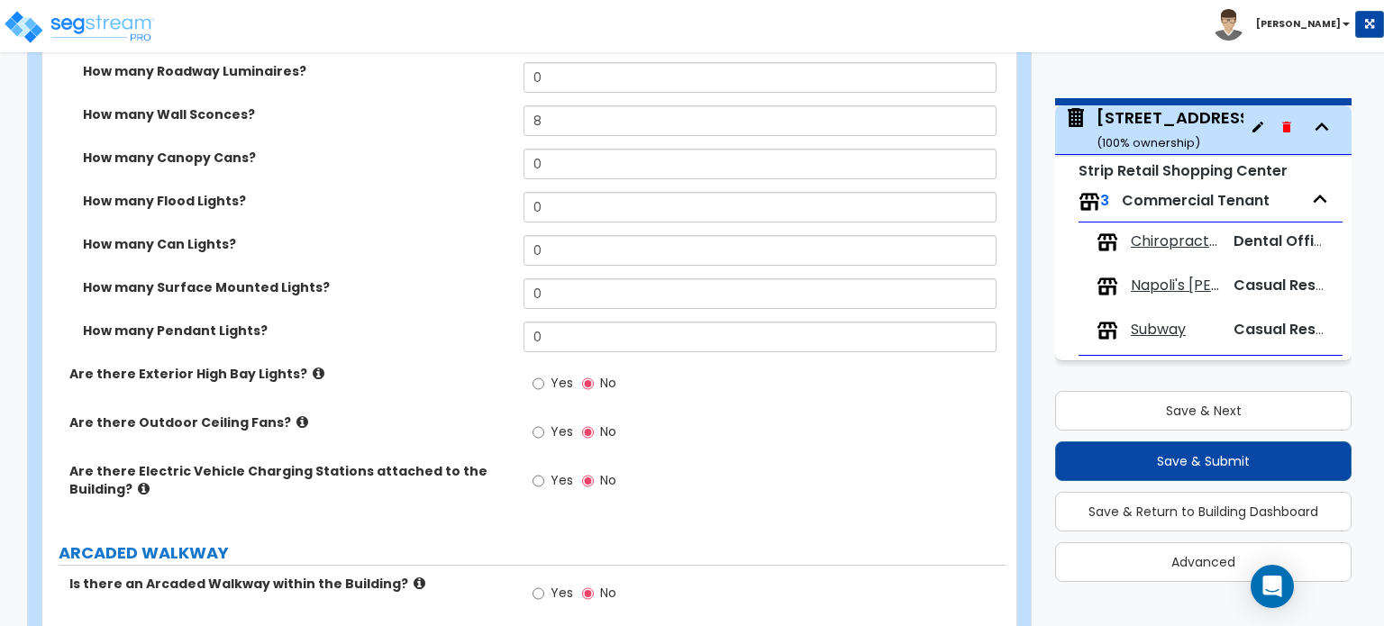
scroll to position [1352, 0]
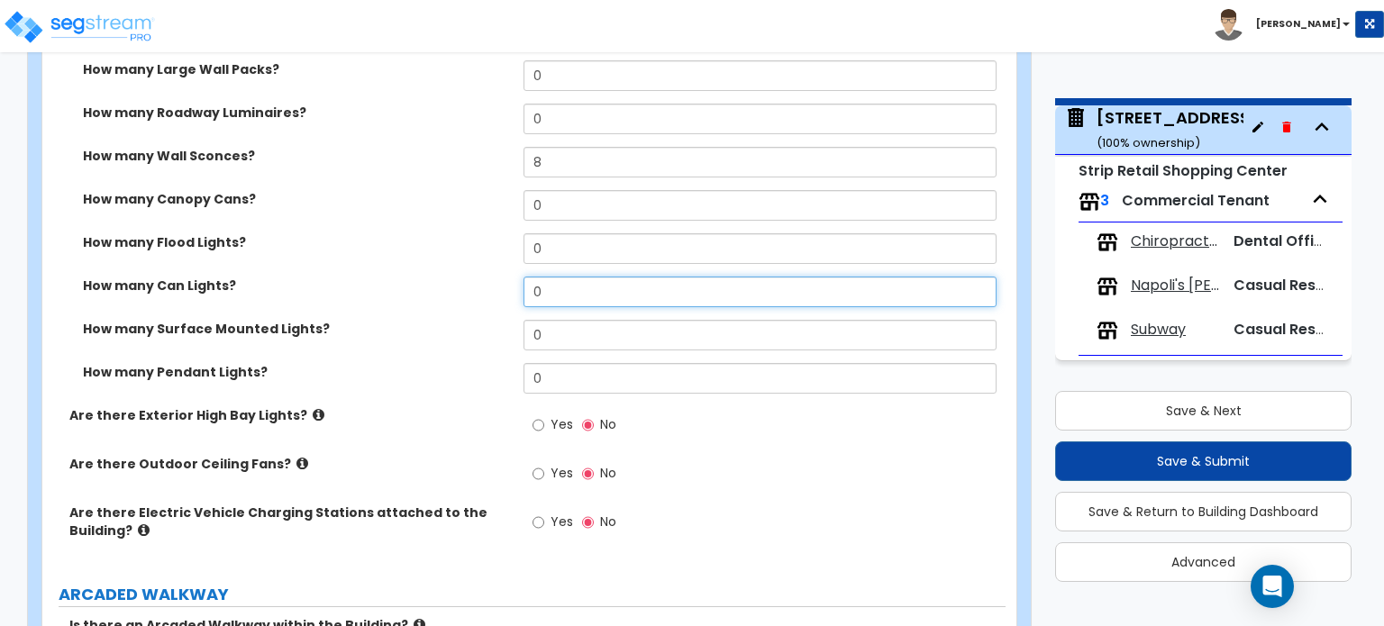
drag, startPoint x: 564, startPoint y: 282, endPoint x: 469, endPoint y: 273, distance: 96.0
click at [475, 277] on div "How many Can Lights? 0" at bounding box center [523, 298] width 963 height 43
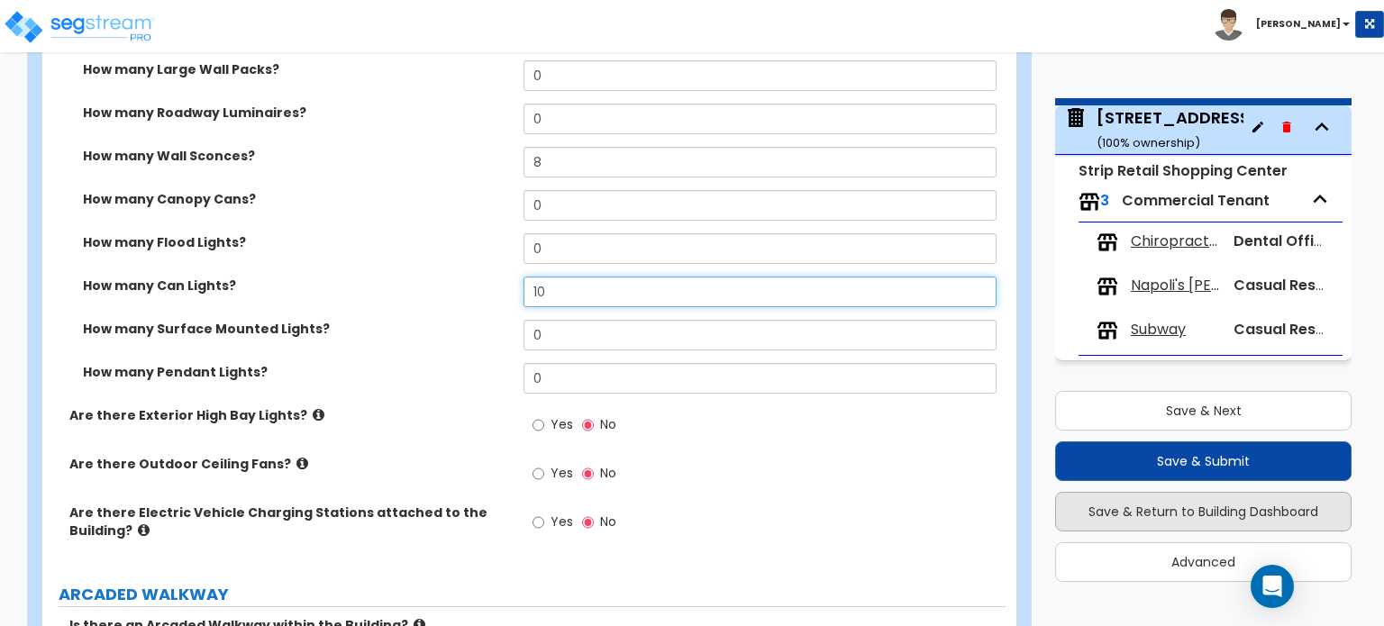
type input "10"
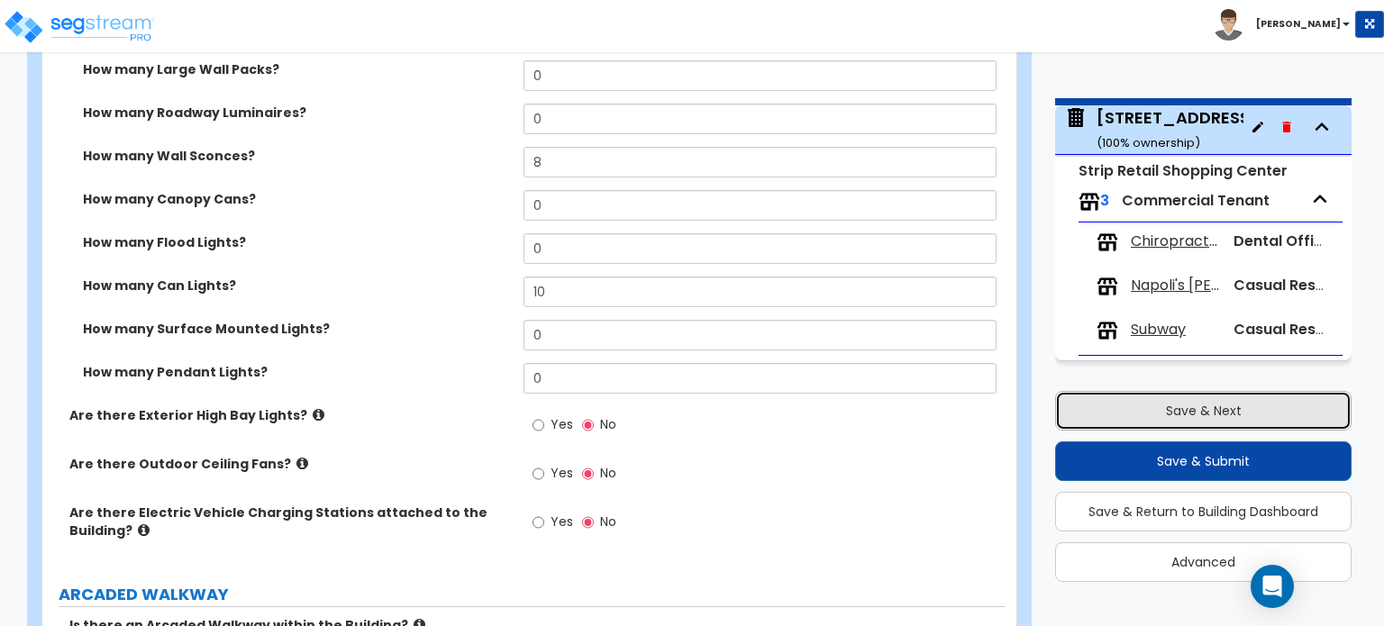
click at [1156, 409] on button "Save & Next" at bounding box center [1203, 411] width 297 height 40
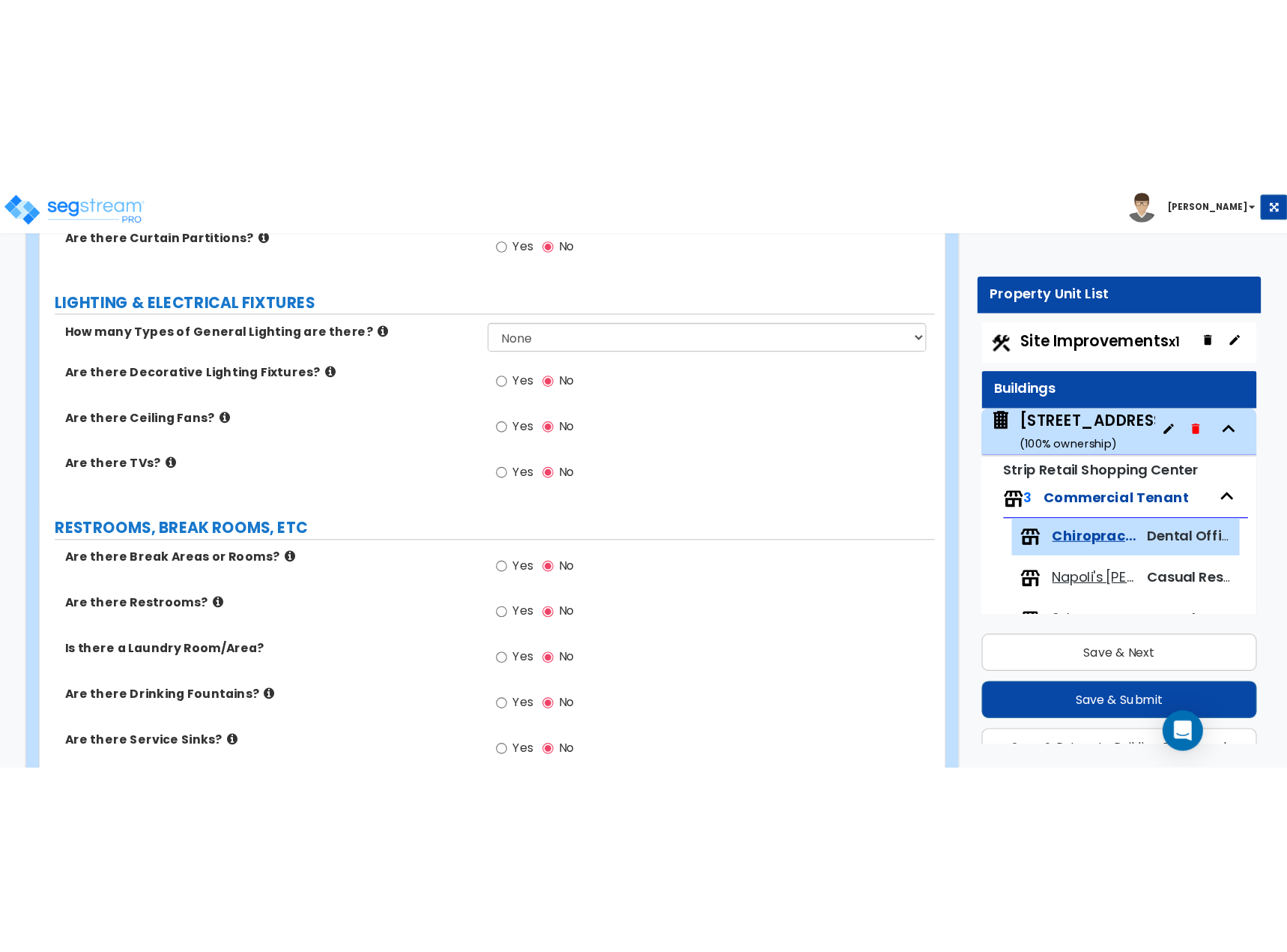
scroll to position [1125, 0]
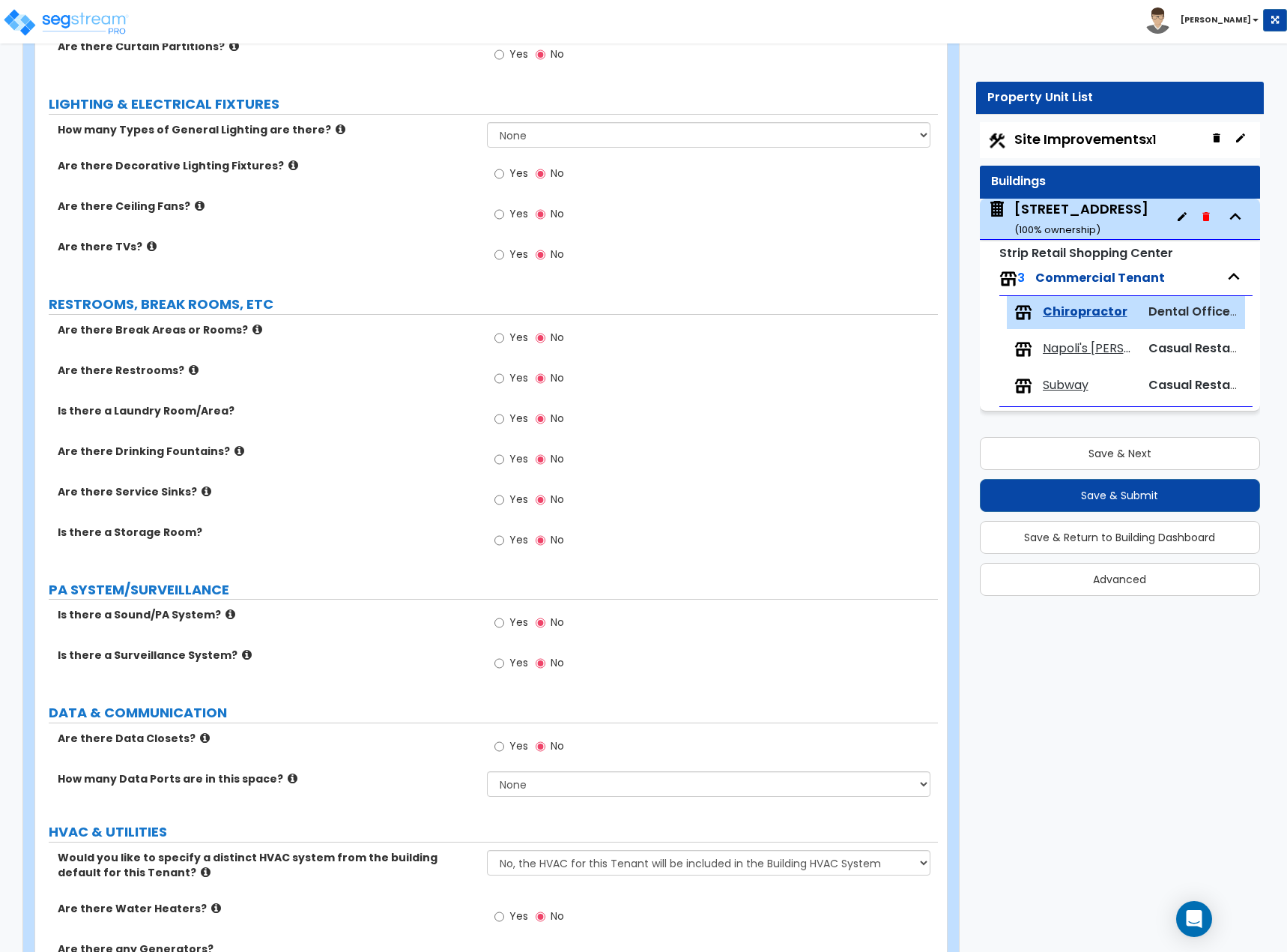
click at [1059, 384] on span "Subway" at bounding box center [1066, 385] width 46 height 17
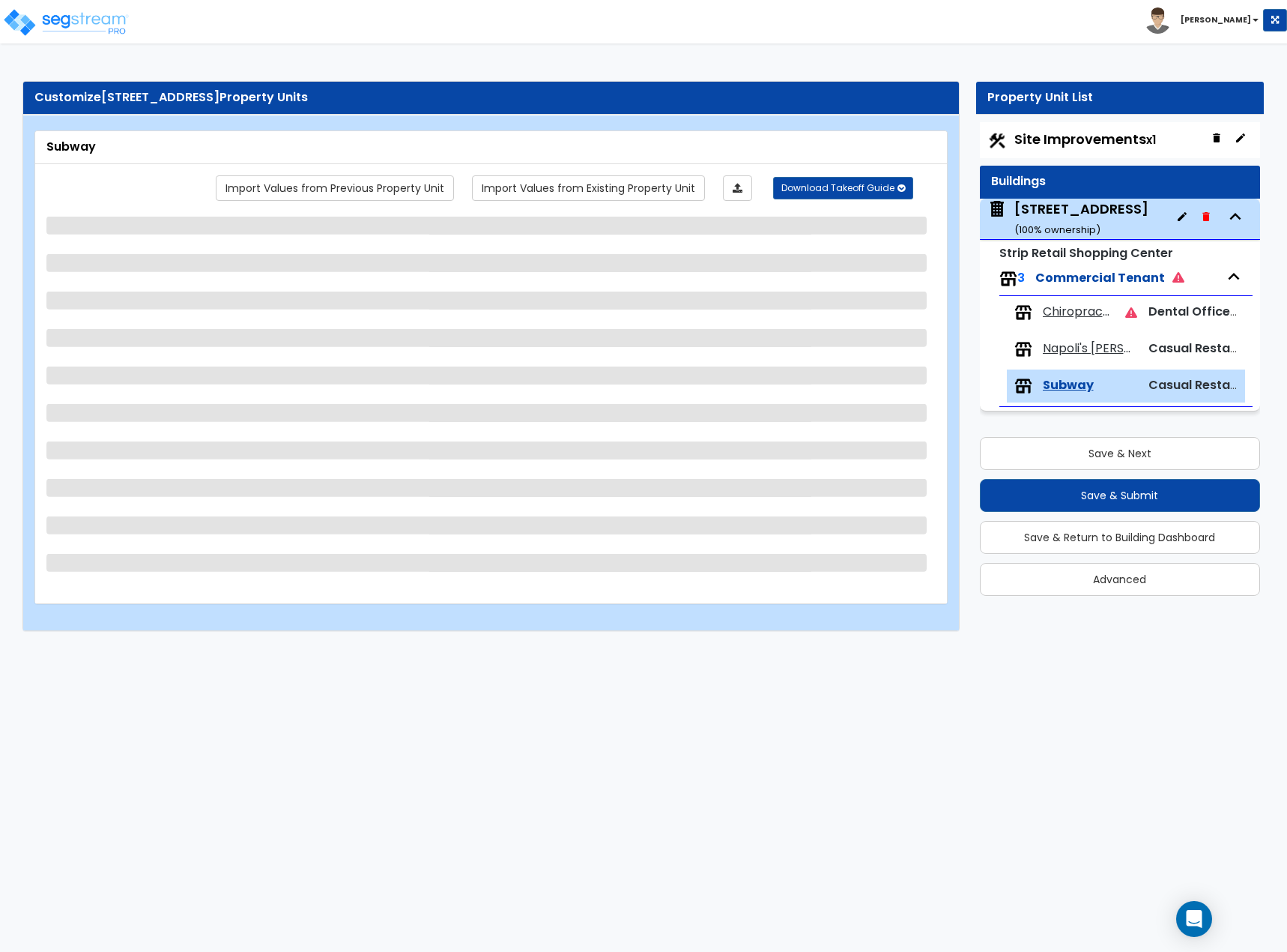
scroll to position [0, 0]
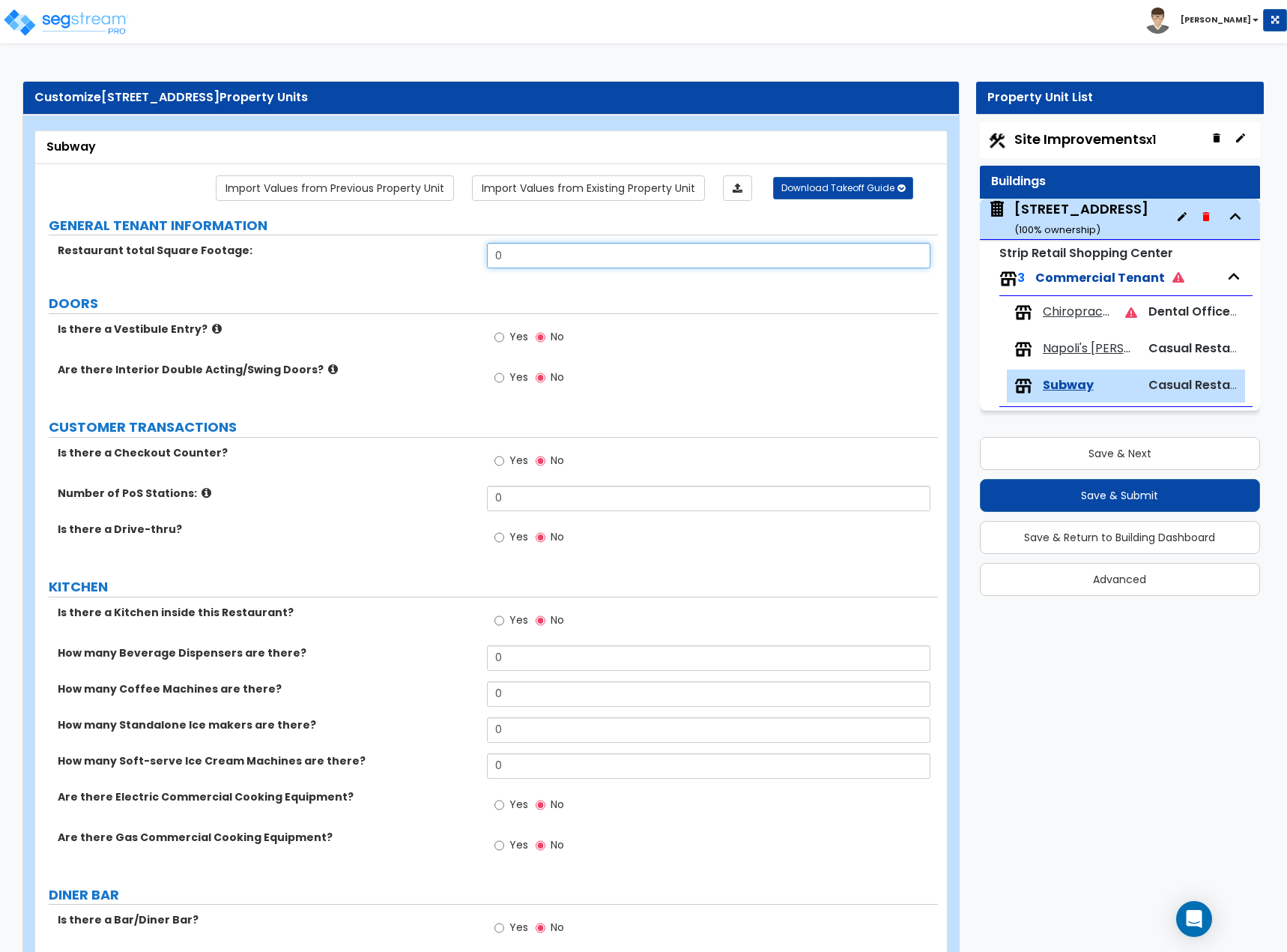
drag, startPoint x: 515, startPoint y: 259, endPoint x: 438, endPoint y: 260, distance: 77.0
click at [438, 260] on div "Restaurant total Square Footage: 0" at bounding box center [486, 260] width 903 height 36
type input "2,187"
drag, startPoint x: 481, startPoint y: 498, endPoint x: 459, endPoint y: 499, distance: 22.0
click at [460, 499] on div "Number of PoS Stations: 0" at bounding box center [486, 503] width 903 height 36
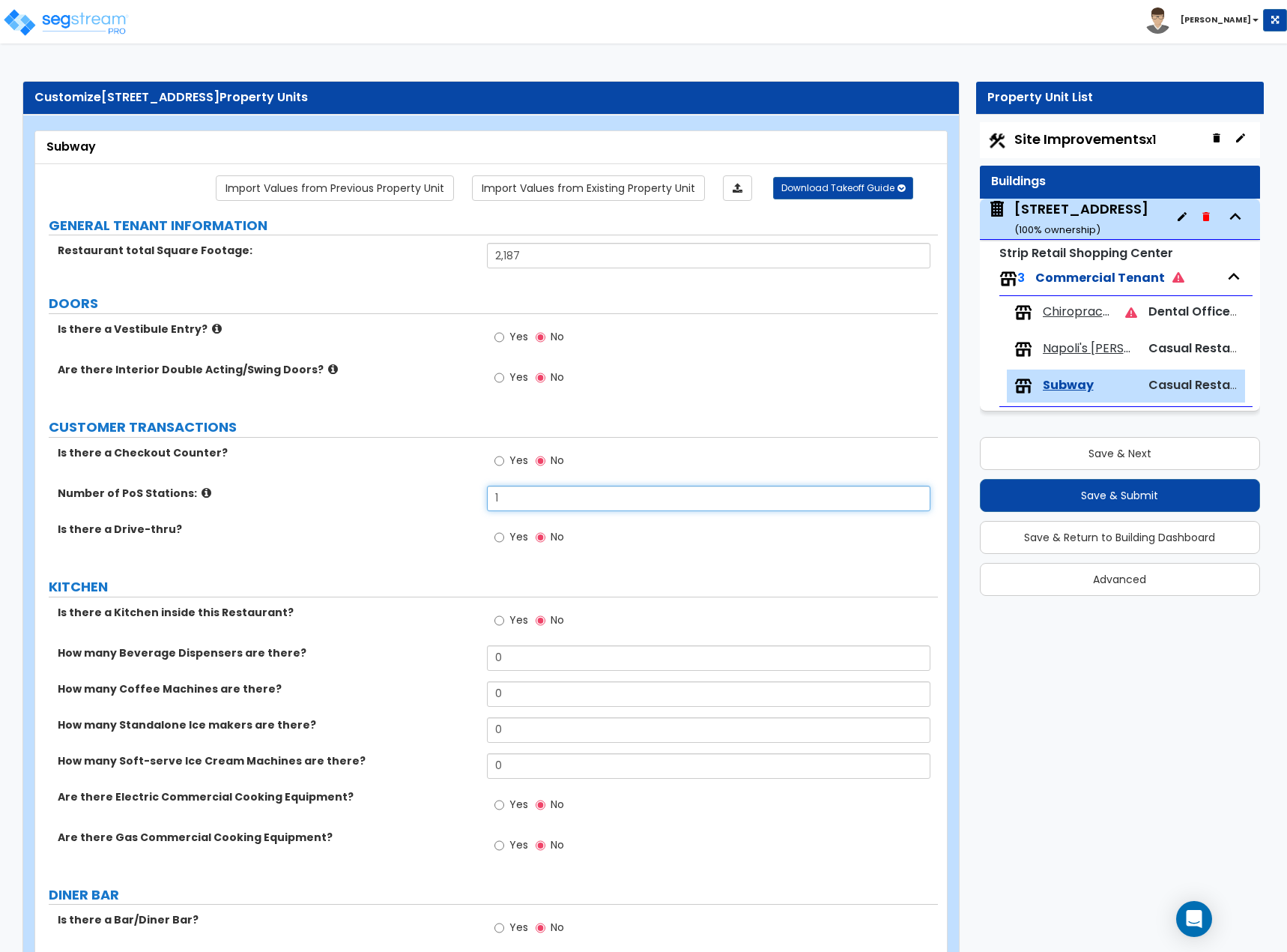
type input "1"
click at [504, 456] on input "Yes" at bounding box center [500, 461] width 10 height 17
radio input "true"
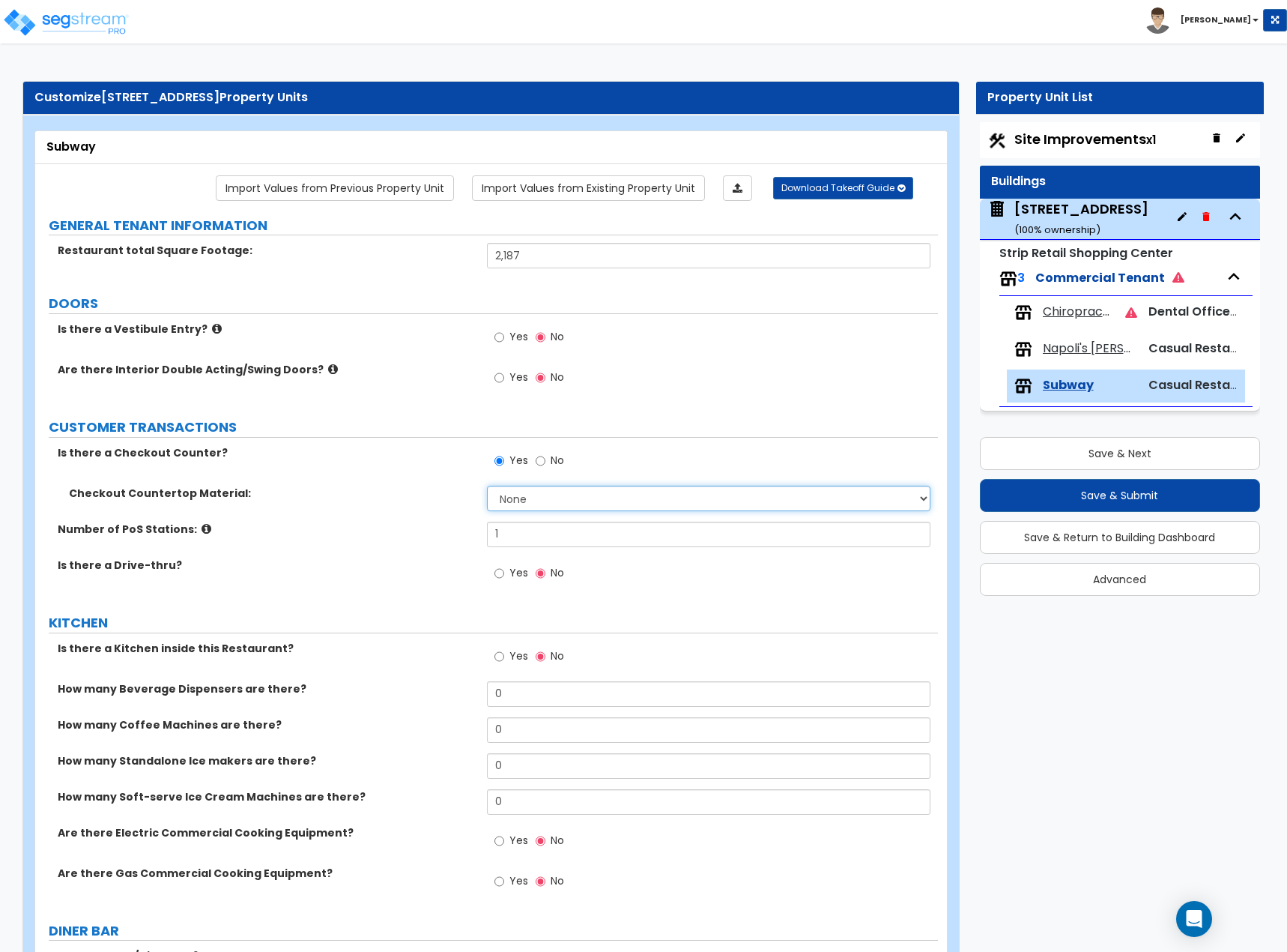
click at [520, 506] on select "None Plastic Laminate Solid Surface Stone Quartz Marble Tile Wood Stainless Ste…" at bounding box center [709, 498] width 444 height 26
select select "8"
click at [487, 486] on select "None Plastic Laminate Solid Surface Stone Quartz Marble Tile Wood Stainless Ste…" at bounding box center [709, 498] width 444 height 26
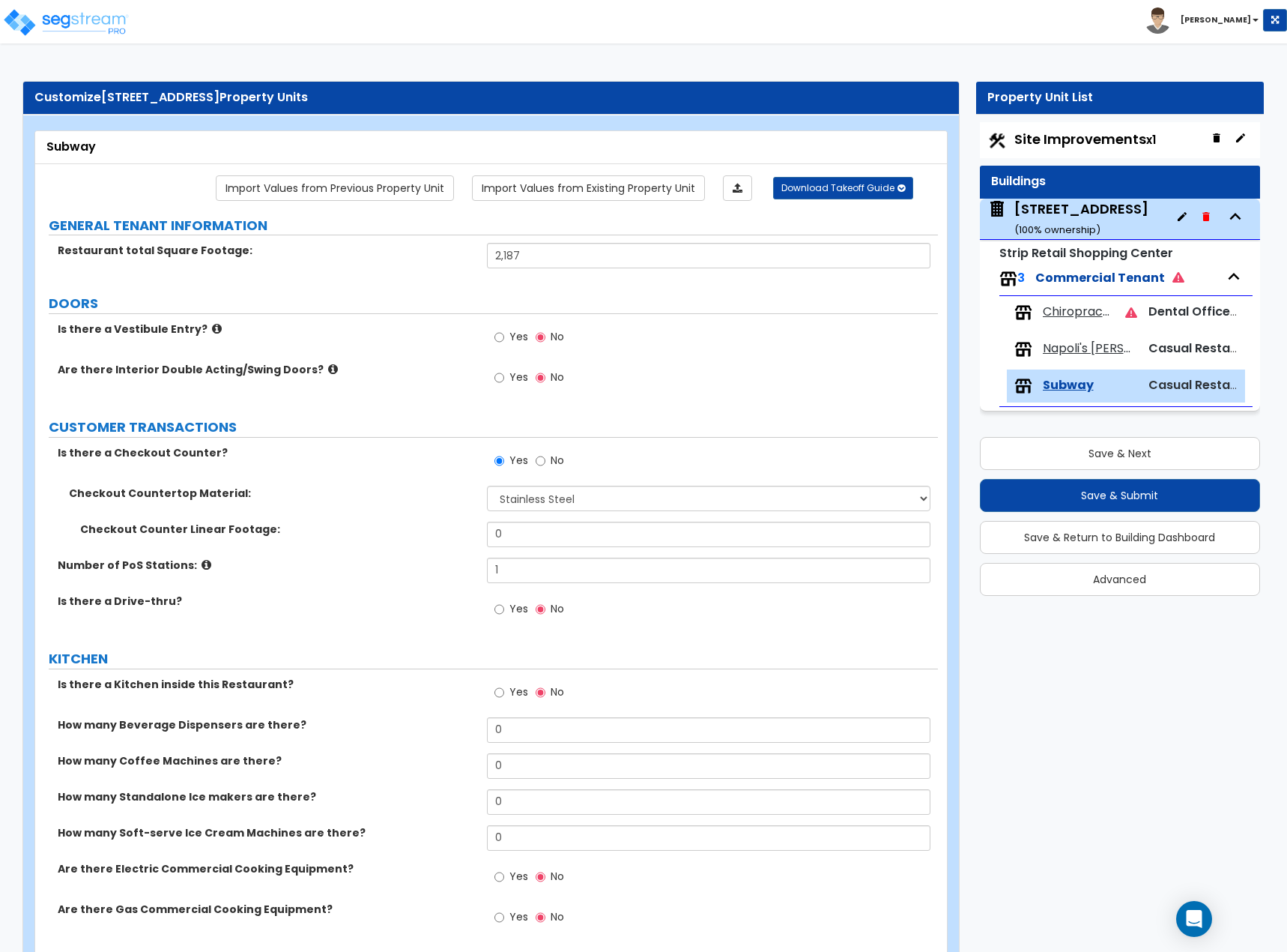
drag, startPoint x: 511, startPoint y: 583, endPoint x: 523, endPoint y: 559, distance: 26.8
click at [510, 520] on div "Number of PoS Stations: 1" at bounding box center [486, 575] width 903 height 36
drag, startPoint x: 489, startPoint y: 535, endPoint x: 398, endPoint y: 522, distance: 91.9
click at [433, 520] on div "Checkout Counter Linear Footage: 0" at bounding box center [486, 539] width 903 height 36
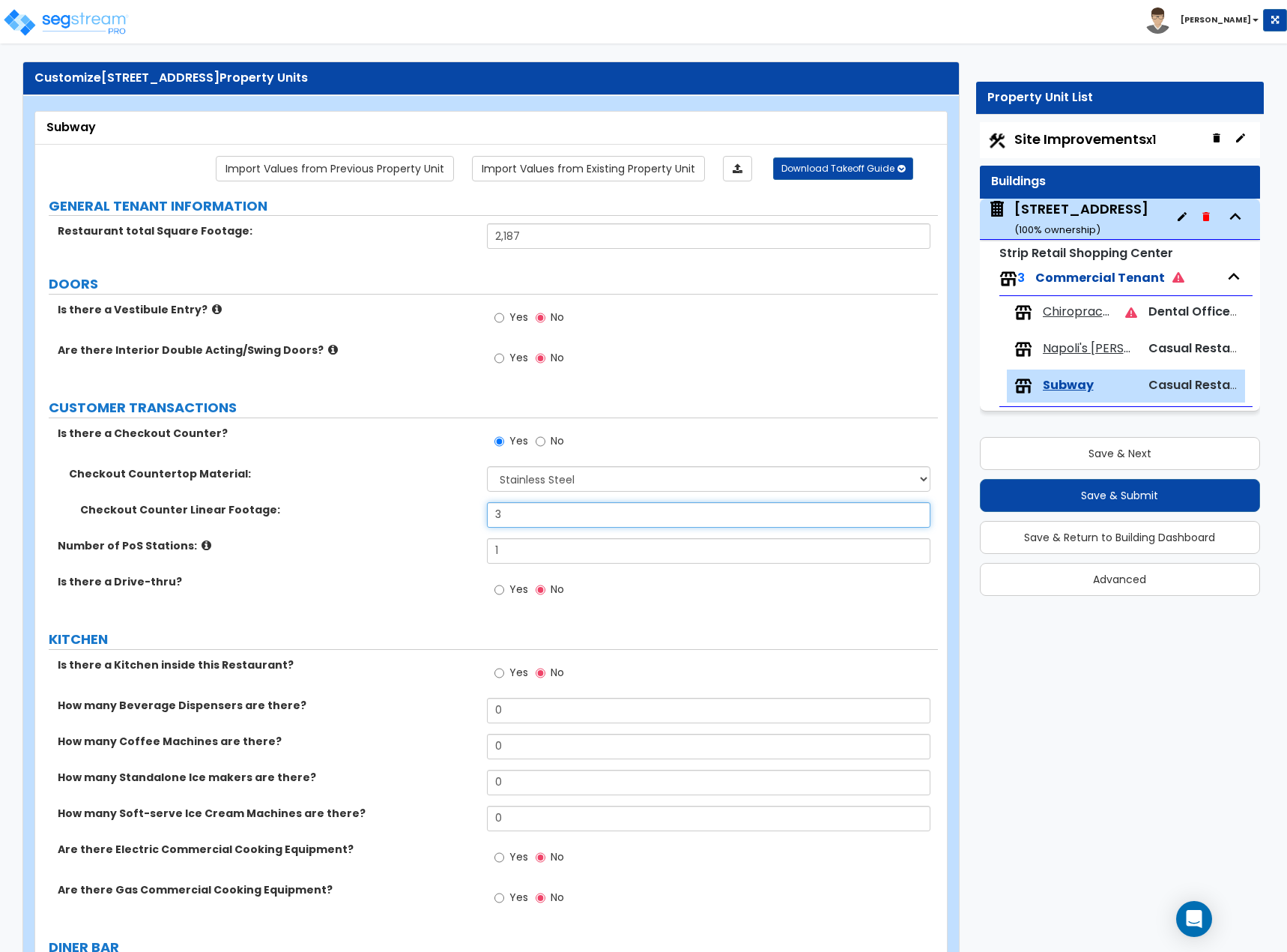
scroll to position [75, 0]
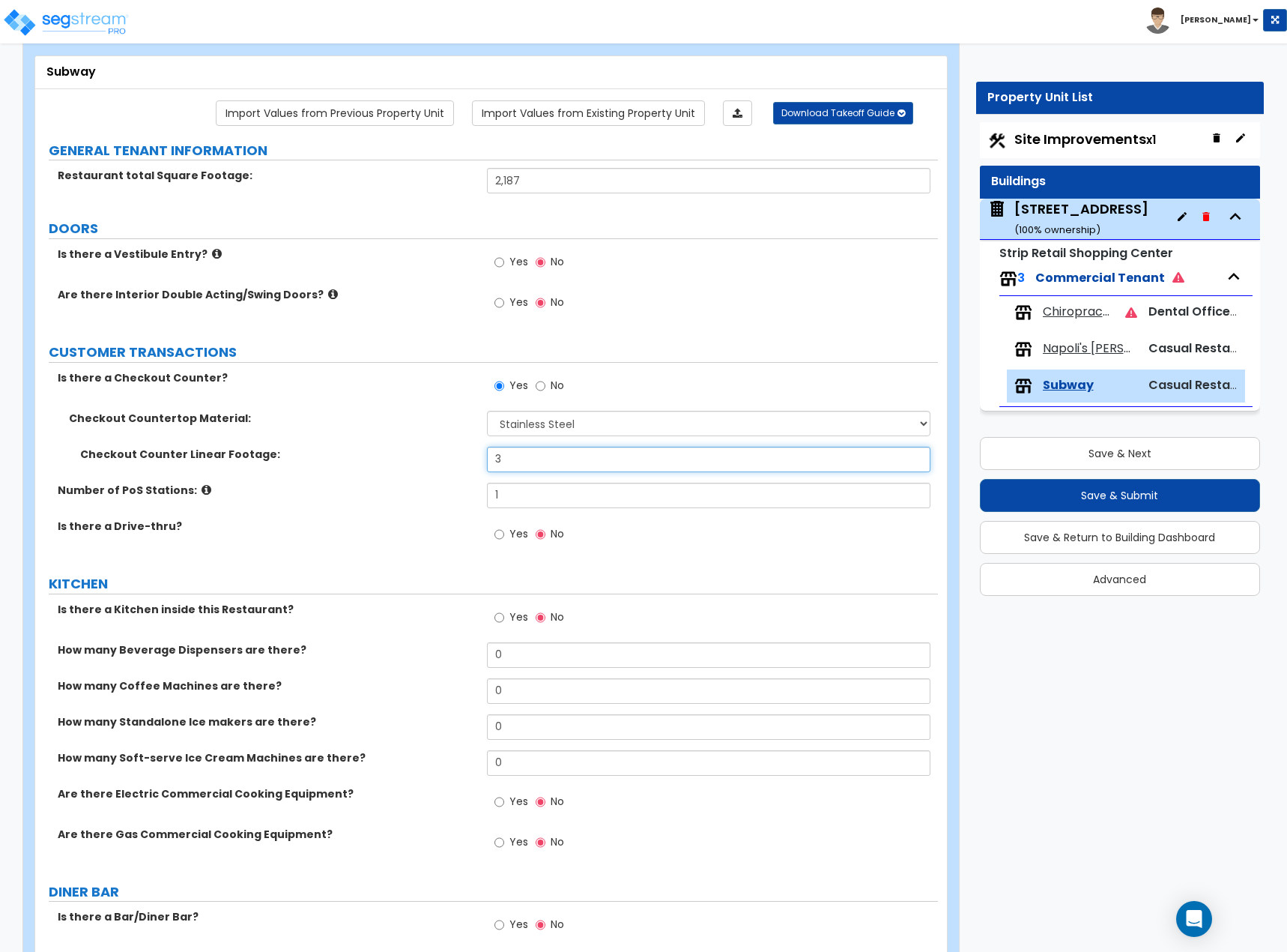
type input "3"
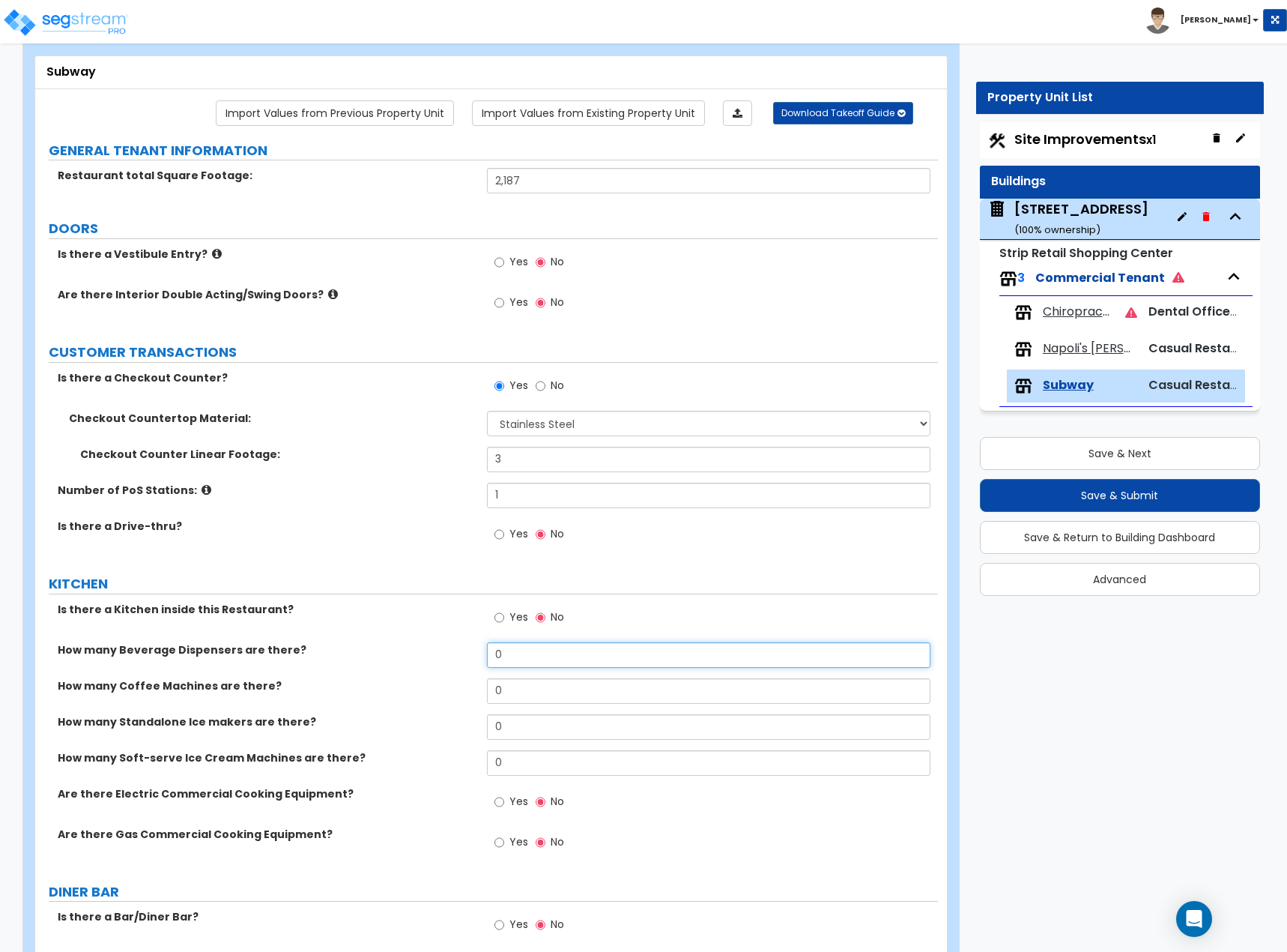
drag, startPoint x: 514, startPoint y: 649, endPoint x: 446, endPoint y: 660, distance: 68.9
click at [446, 520] on div "How many Beverage Dispensers are there? 0" at bounding box center [486, 659] width 903 height 36
type input "1"
drag, startPoint x: 529, startPoint y: 685, endPoint x: 466, endPoint y: 696, distance: 64.0
click at [466, 520] on div "How many Coffee Machines are there? 0" at bounding box center [486, 696] width 903 height 36
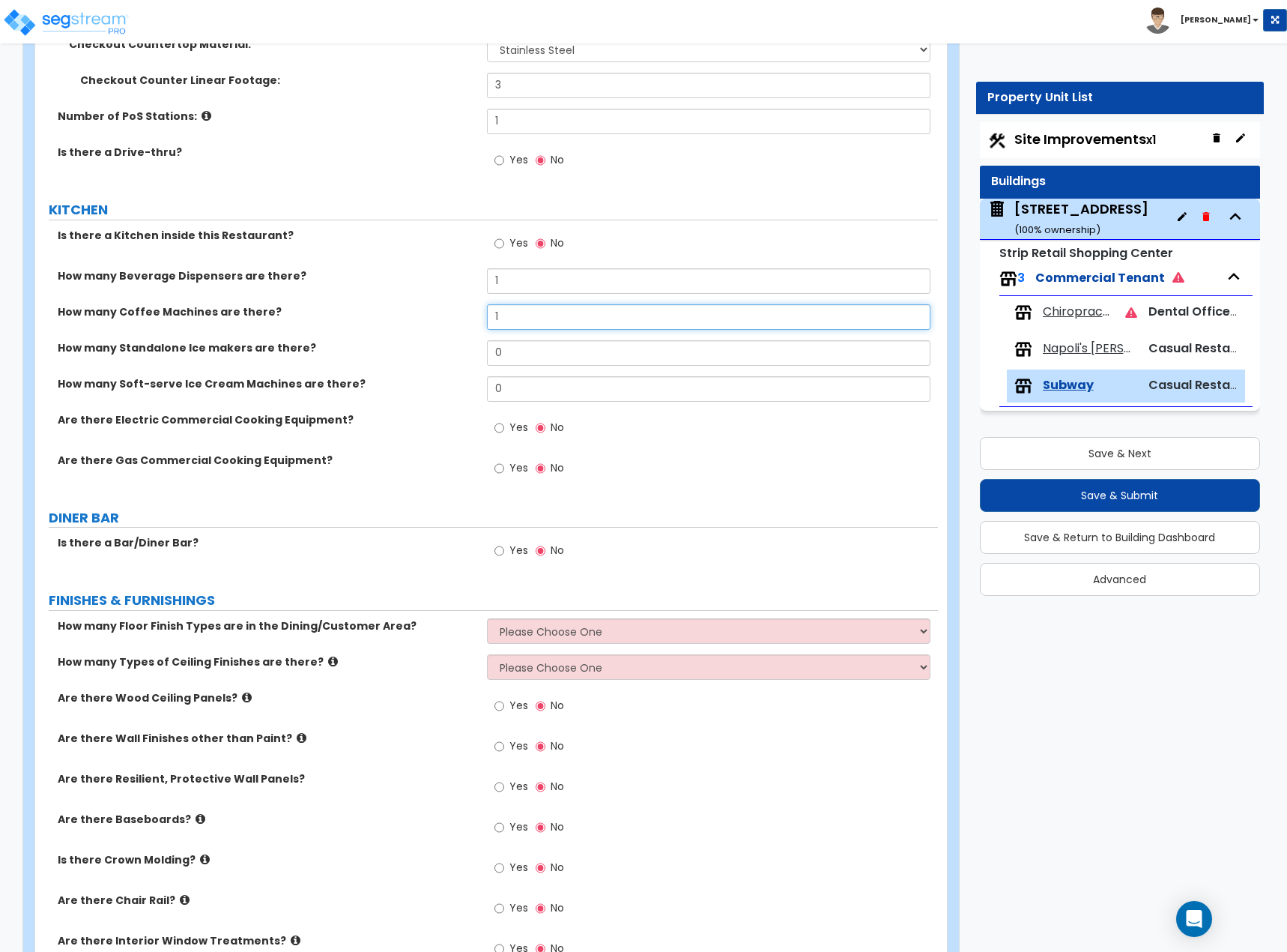
scroll to position [450, 0]
type input "1"
click at [563, 520] on select "Please Choose One 1 2 3 4" at bounding box center [709, 630] width 444 height 26
select select "1"
click at [487, 520] on select "Please Choose One 1 2 3 4" at bounding box center [709, 630] width 444 height 26
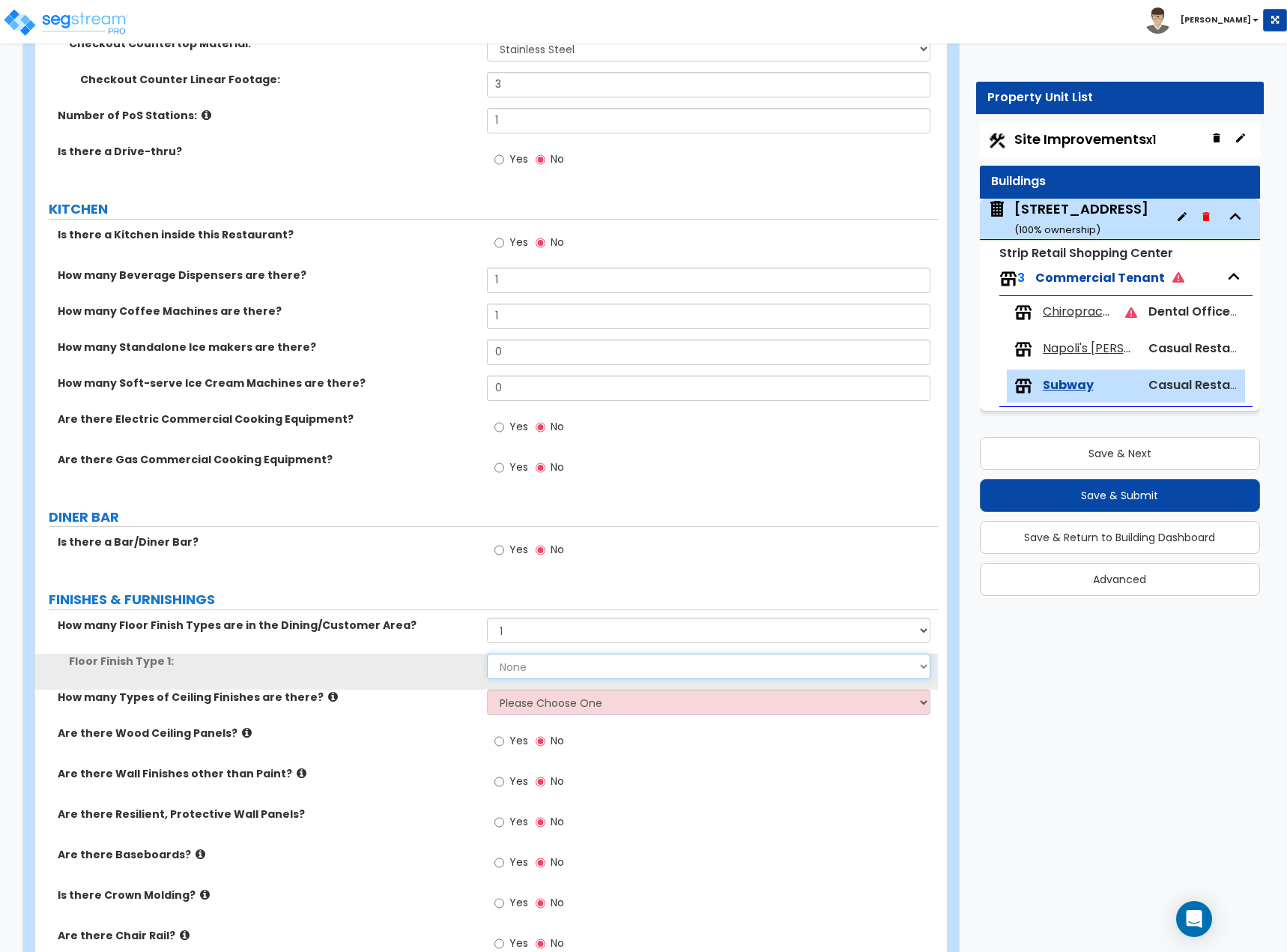
click at [557, 520] on select "None Tile Flooring Hardwood Flooring Resilient Laminate Flooring VCT Flooring S…" at bounding box center [709, 666] width 444 height 26
select select "1"
click at [487, 520] on select "None Tile Flooring Hardwood Flooring Resilient Laminate Flooring VCT Flooring S…" at bounding box center [709, 666] width 444 height 26
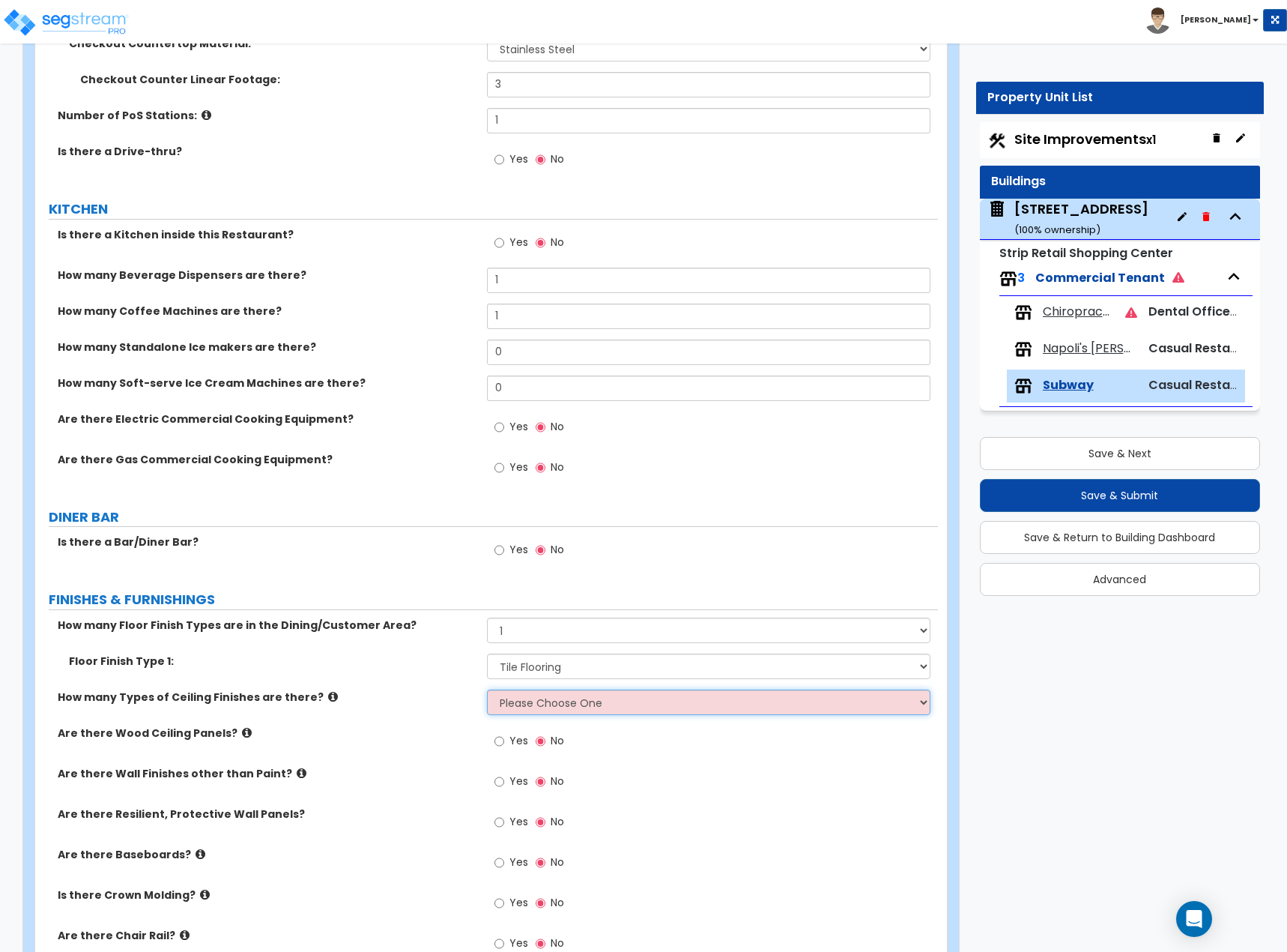
click at [534, 520] on select "Please Choose One 1 2 3" at bounding box center [709, 702] width 444 height 26
select select "1"
click at [487, 520] on select "Please Choose One 1 2 3" at bounding box center [709, 702] width 444 height 26
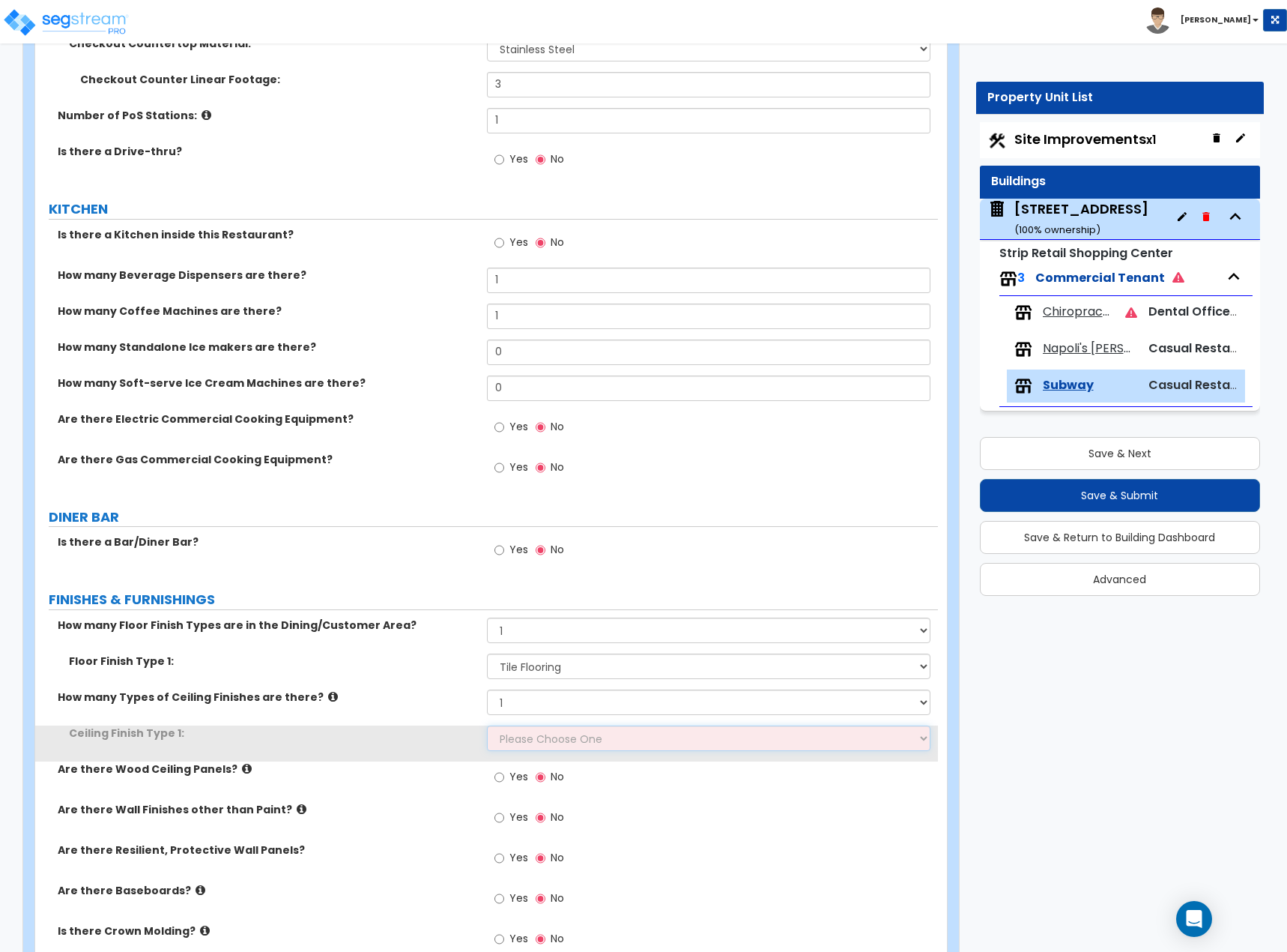
click at [526, 520] on select "Please Choose One Drywall Ceiling Open Ceiling Drop Ceiling" at bounding box center [709, 737] width 444 height 26
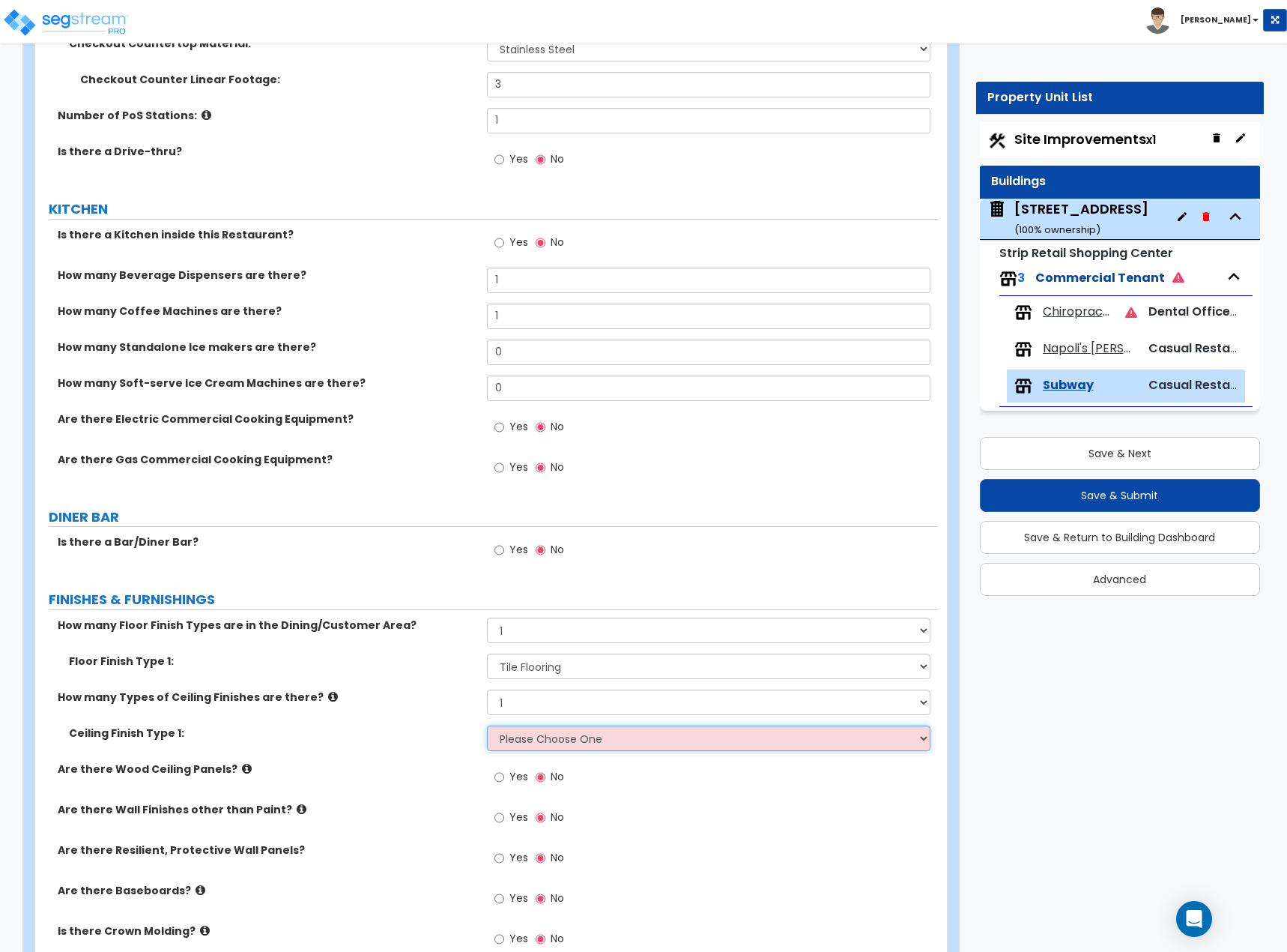
select select "3"
click at [487, 520] on select "Please Choose One Drywall Ceiling Open Ceiling Drop Ceiling" at bounding box center [709, 737] width 444 height 26
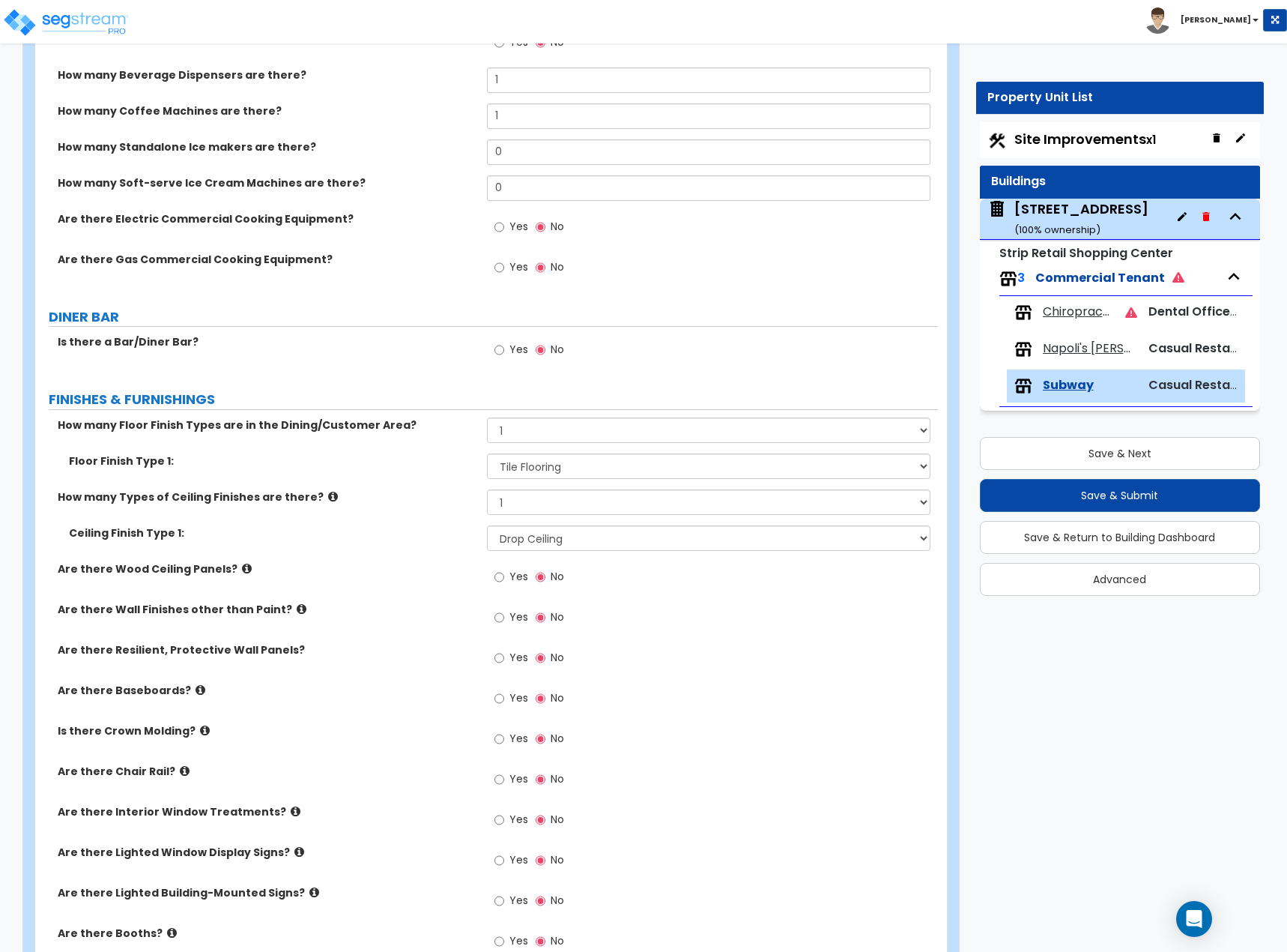
scroll to position [674, 0]
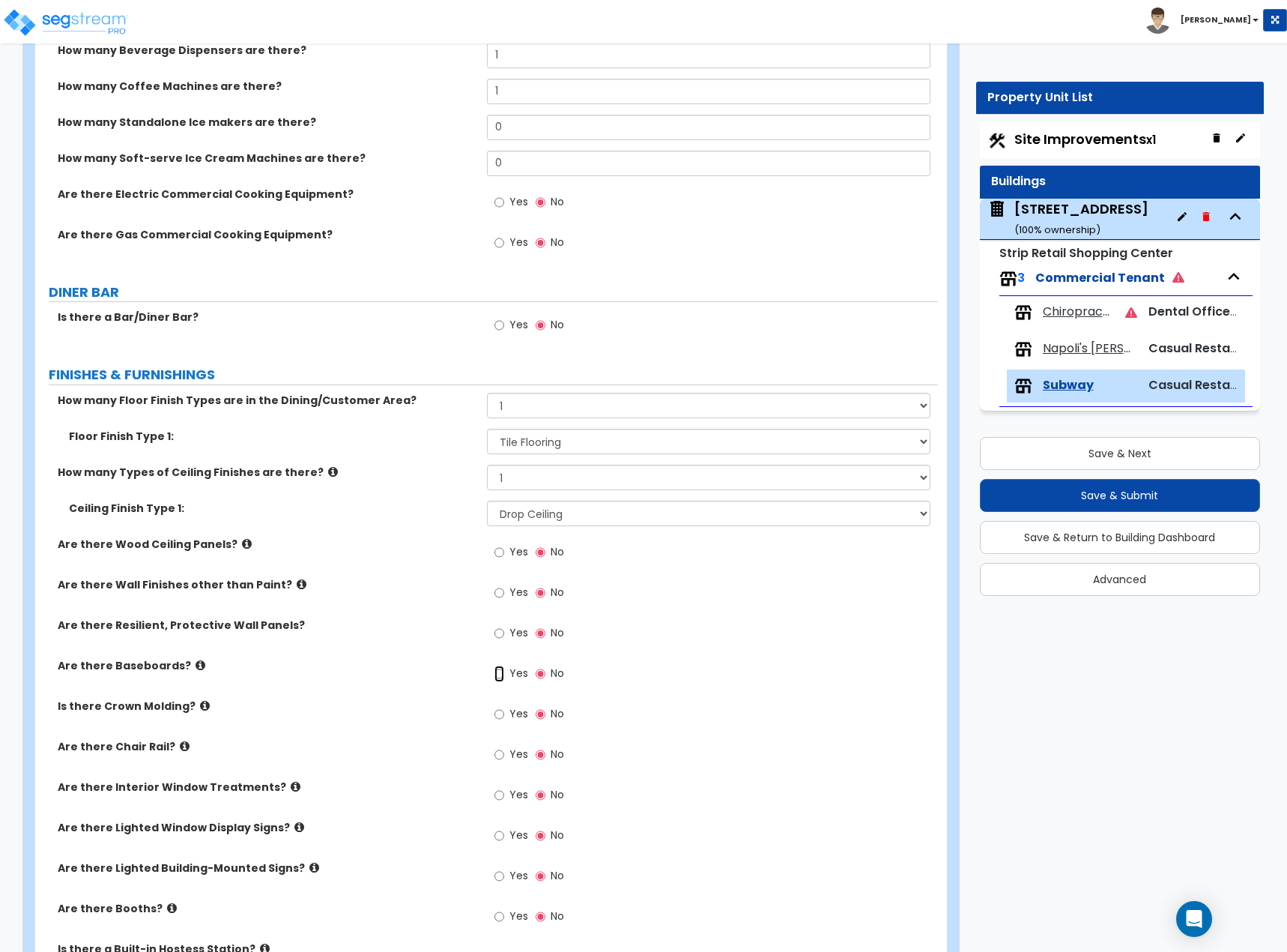
click at [496, 520] on input "Yes" at bounding box center [500, 673] width 10 height 17
radio input "true"
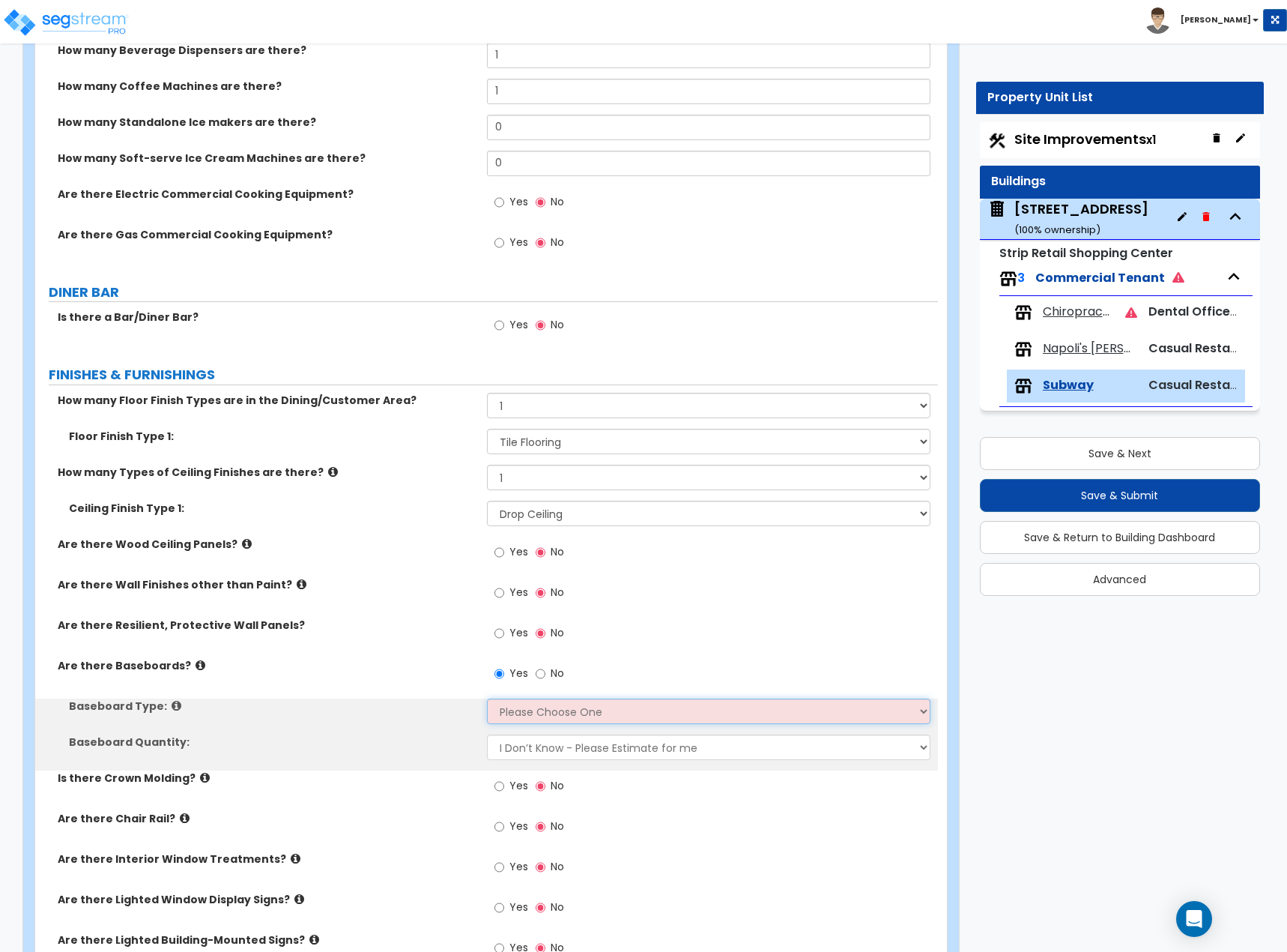
click at [529, 520] on select "Please Choose One Wood Vinyl Carpet Tile" at bounding box center [709, 711] width 444 height 26
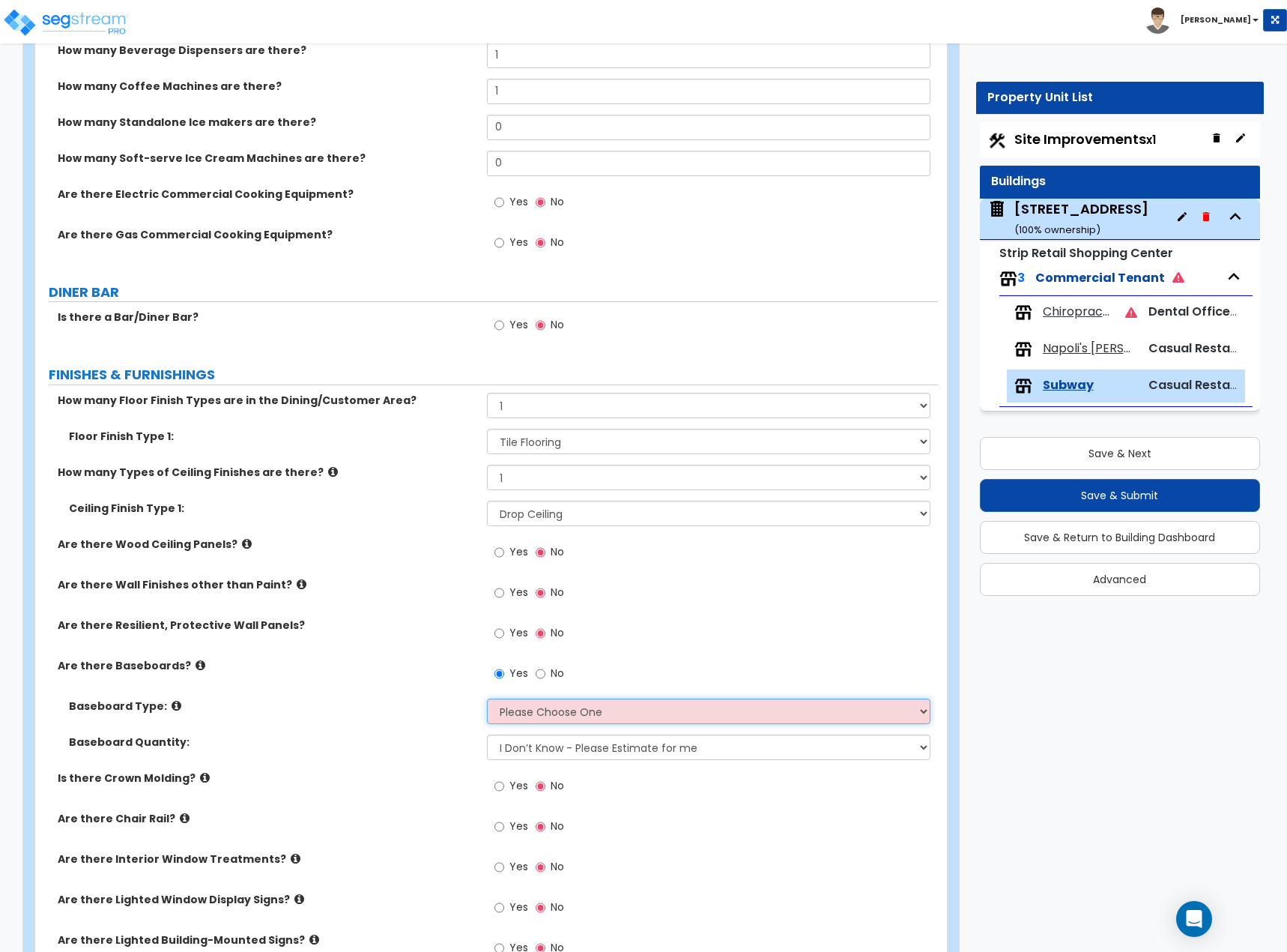
select select "1"
click at [487, 520] on select "Please Choose One Wood Vinyl Carpet Tile" at bounding box center [709, 711] width 444 height 26
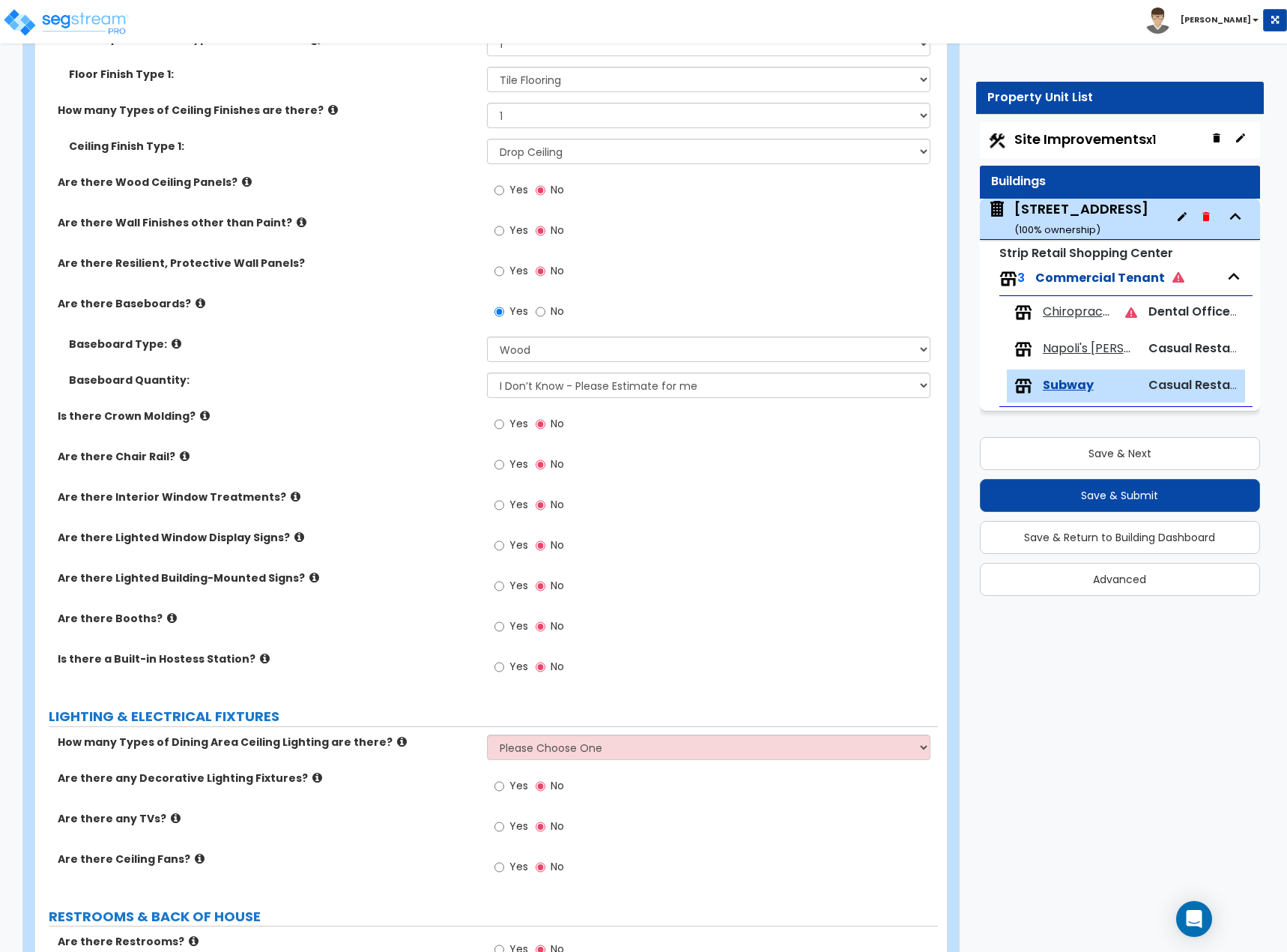
scroll to position [1049, 0]
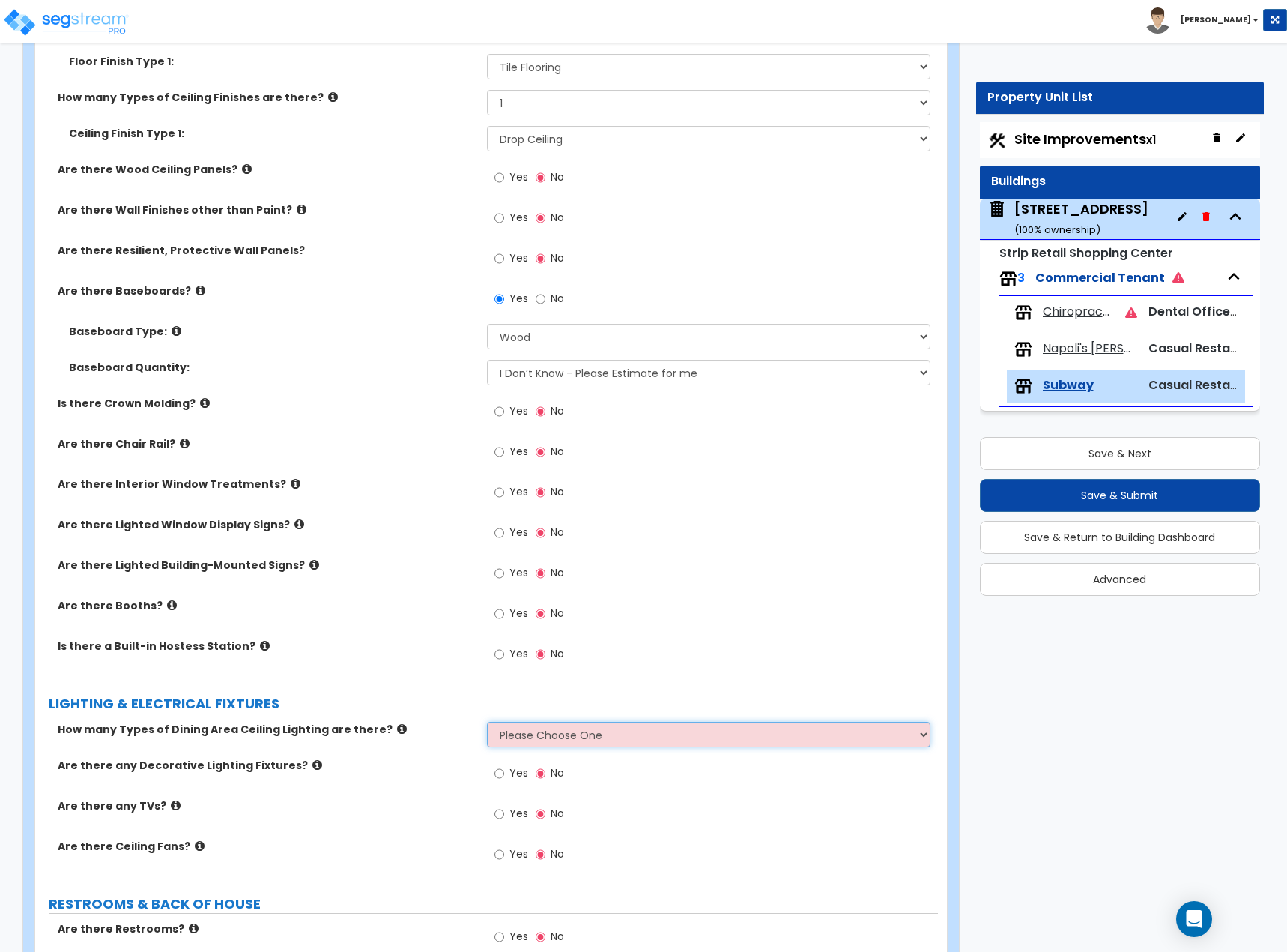
click at [569, 520] on select "Please Choose One 1 2 3" at bounding box center [709, 734] width 444 height 26
select select "1"
click at [487, 520] on select "Please Choose One 1 2 3" at bounding box center [709, 734] width 444 height 26
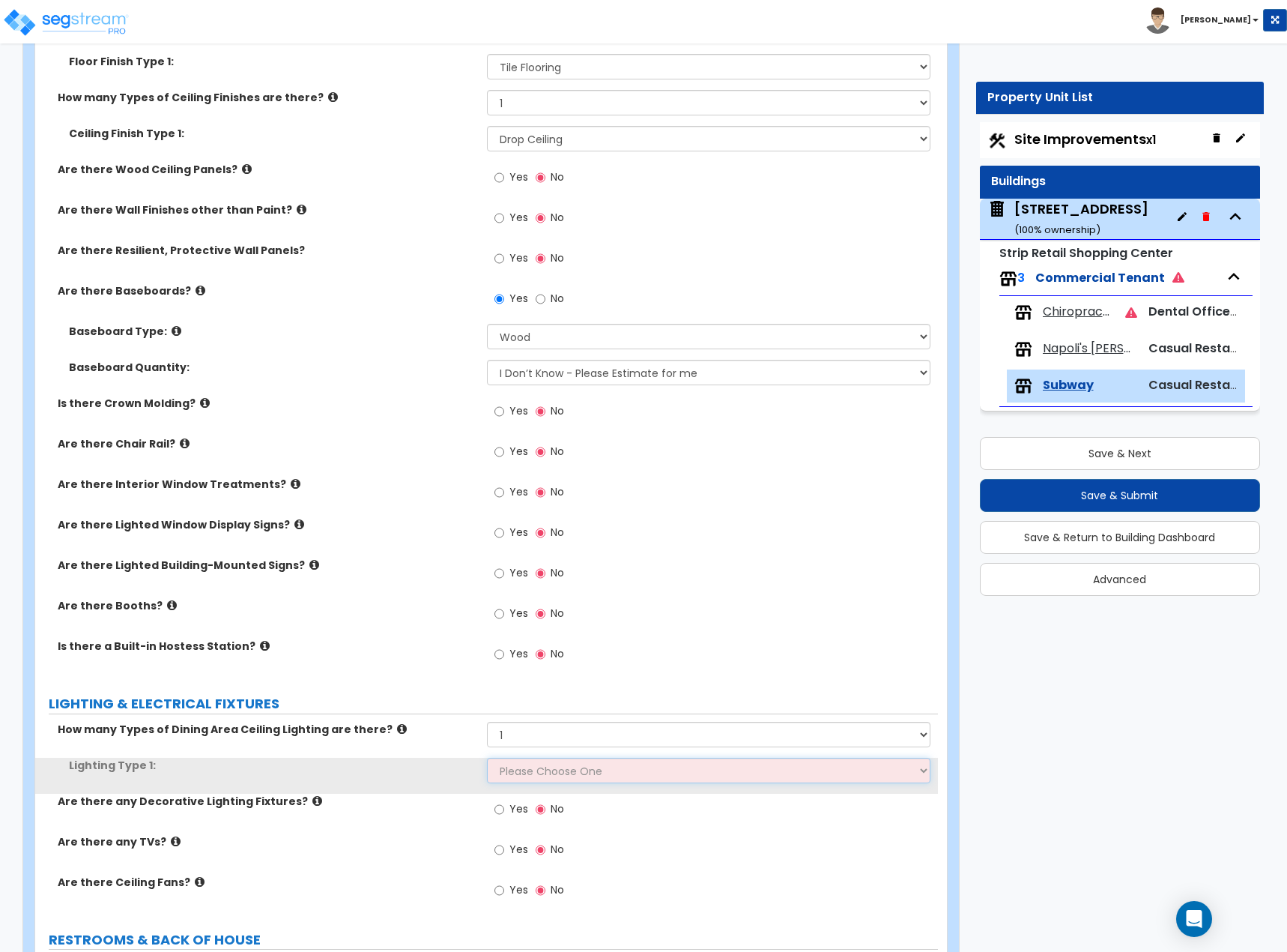
click at [554, 520] on select "Please Choose One LED Surface-Mounted LED Recessed Fluorescent Surface-Mounted …" at bounding box center [709, 770] width 444 height 26
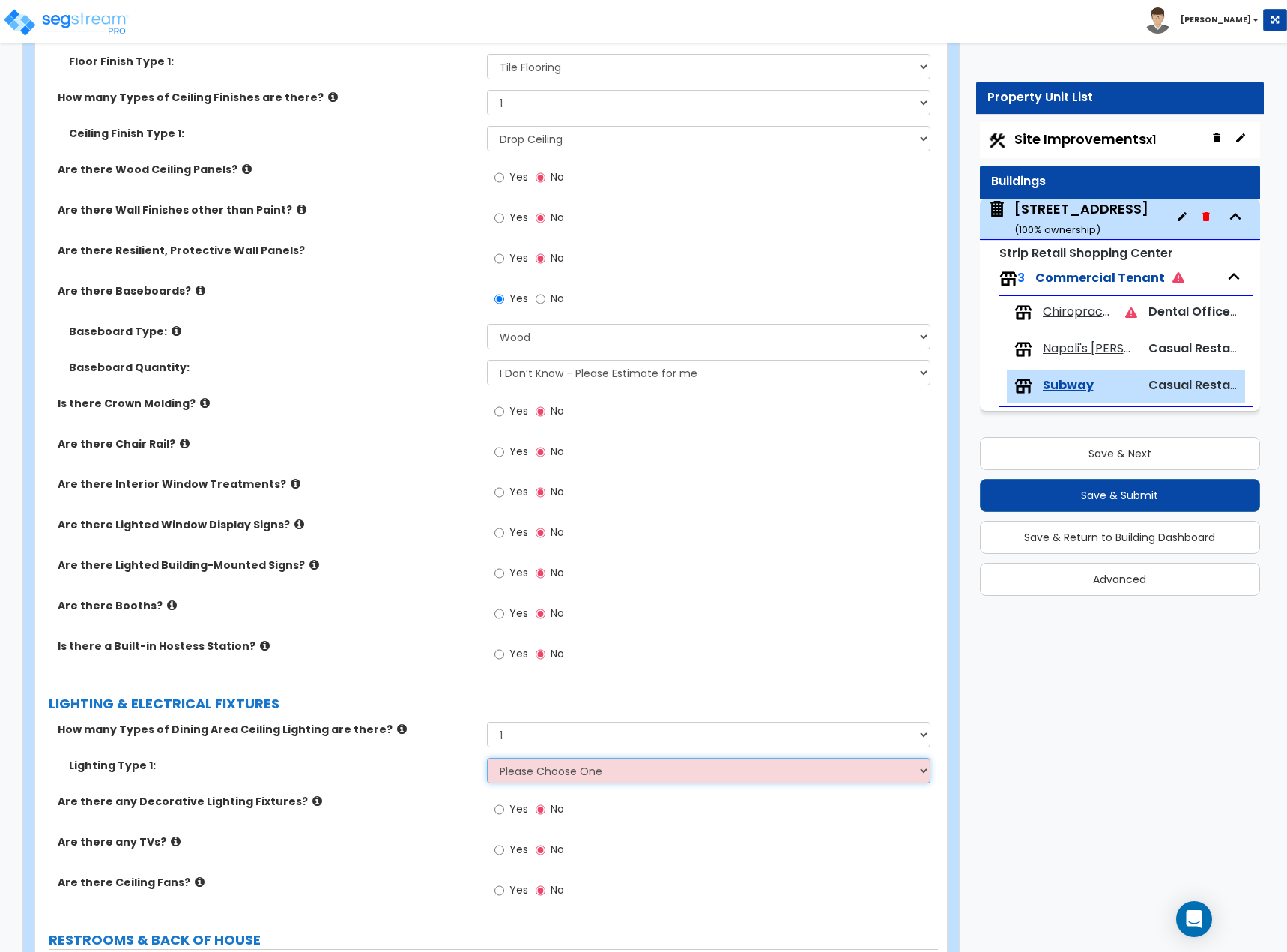
select select "4"
click at [487, 520] on select "Please Choose One LED Surface-Mounted LED Recessed Fluorescent Surface-Mounted …" at bounding box center [709, 770] width 444 height 26
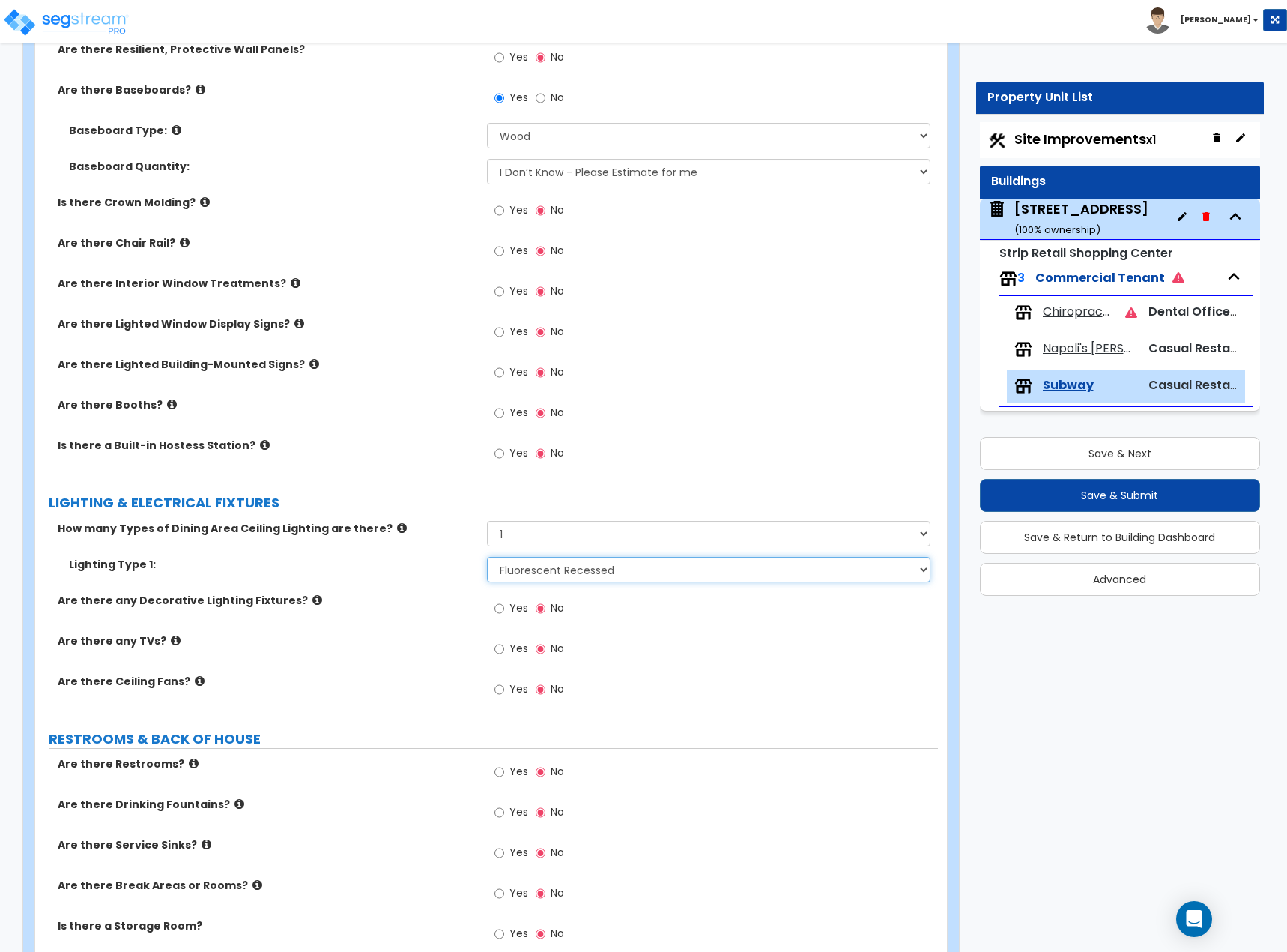
scroll to position [1274, 0]
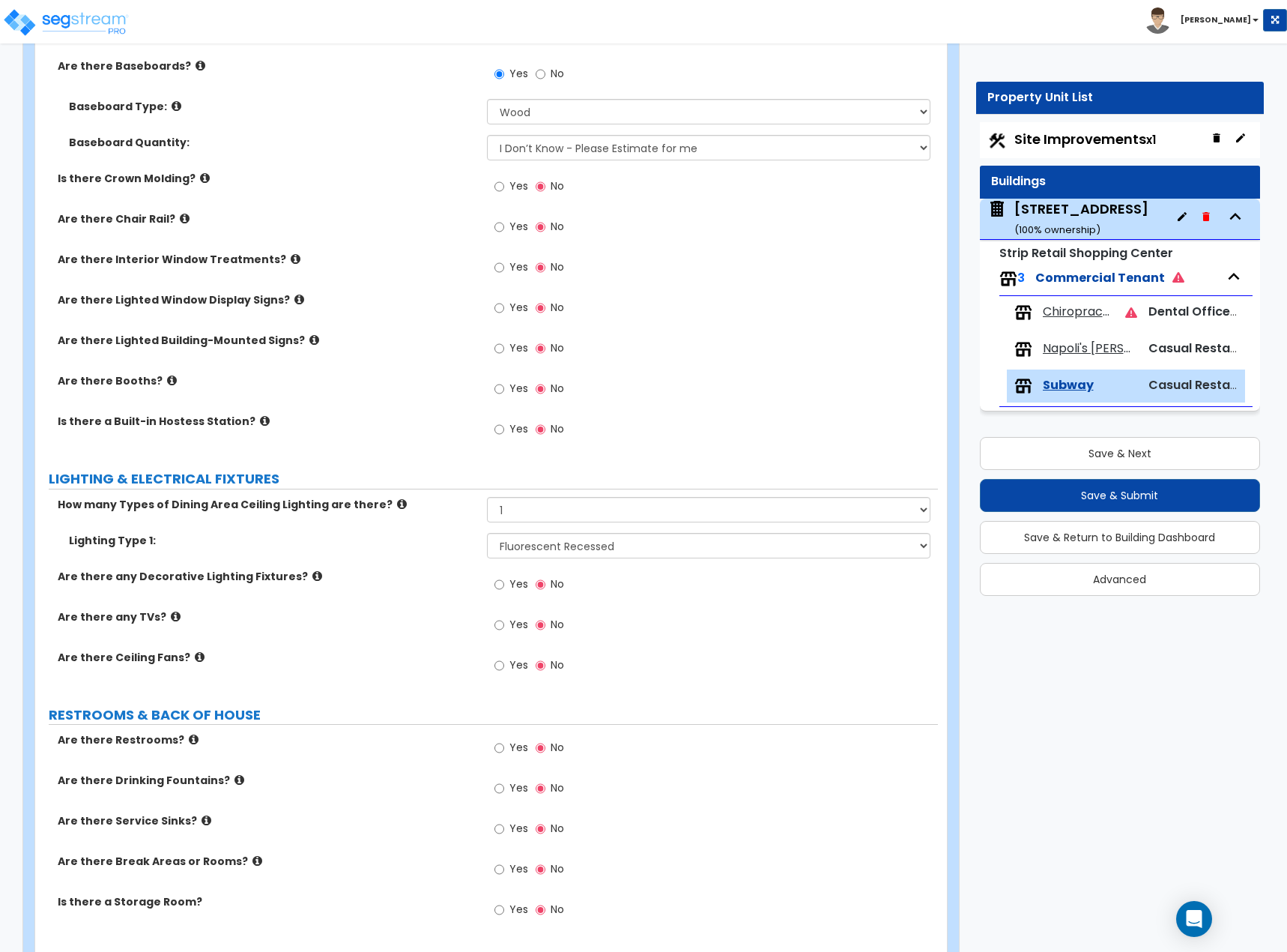
click at [519, 520] on span "Yes" at bounding box center [519, 747] width 19 height 15
click at [505, 520] on input "Yes" at bounding box center [500, 748] width 10 height 17
radio input "true"
click at [514, 520] on span "Yes" at bounding box center [519, 787] width 19 height 15
click at [505, 520] on input "Yes" at bounding box center [500, 788] width 10 height 17
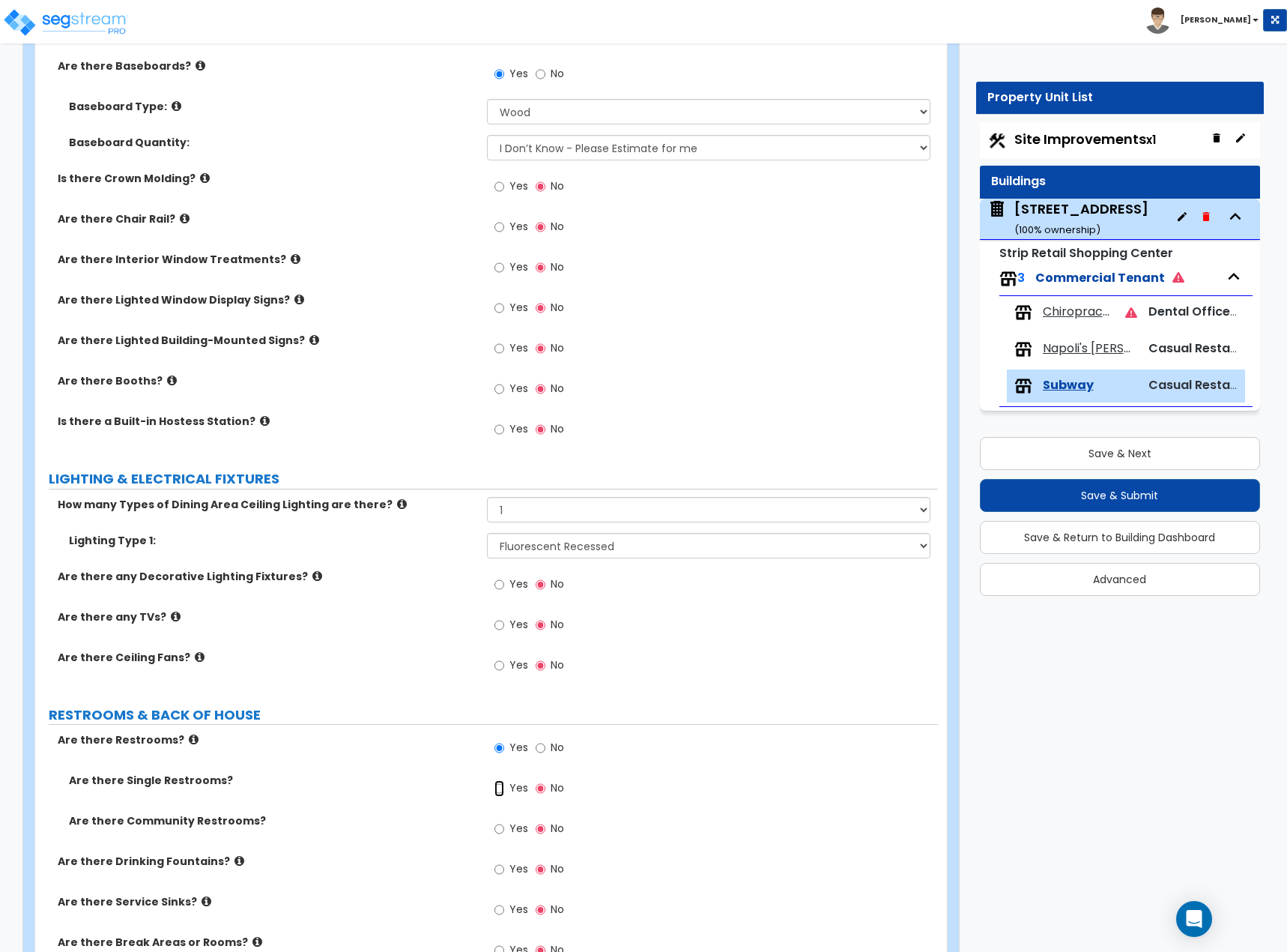
radio input "true"
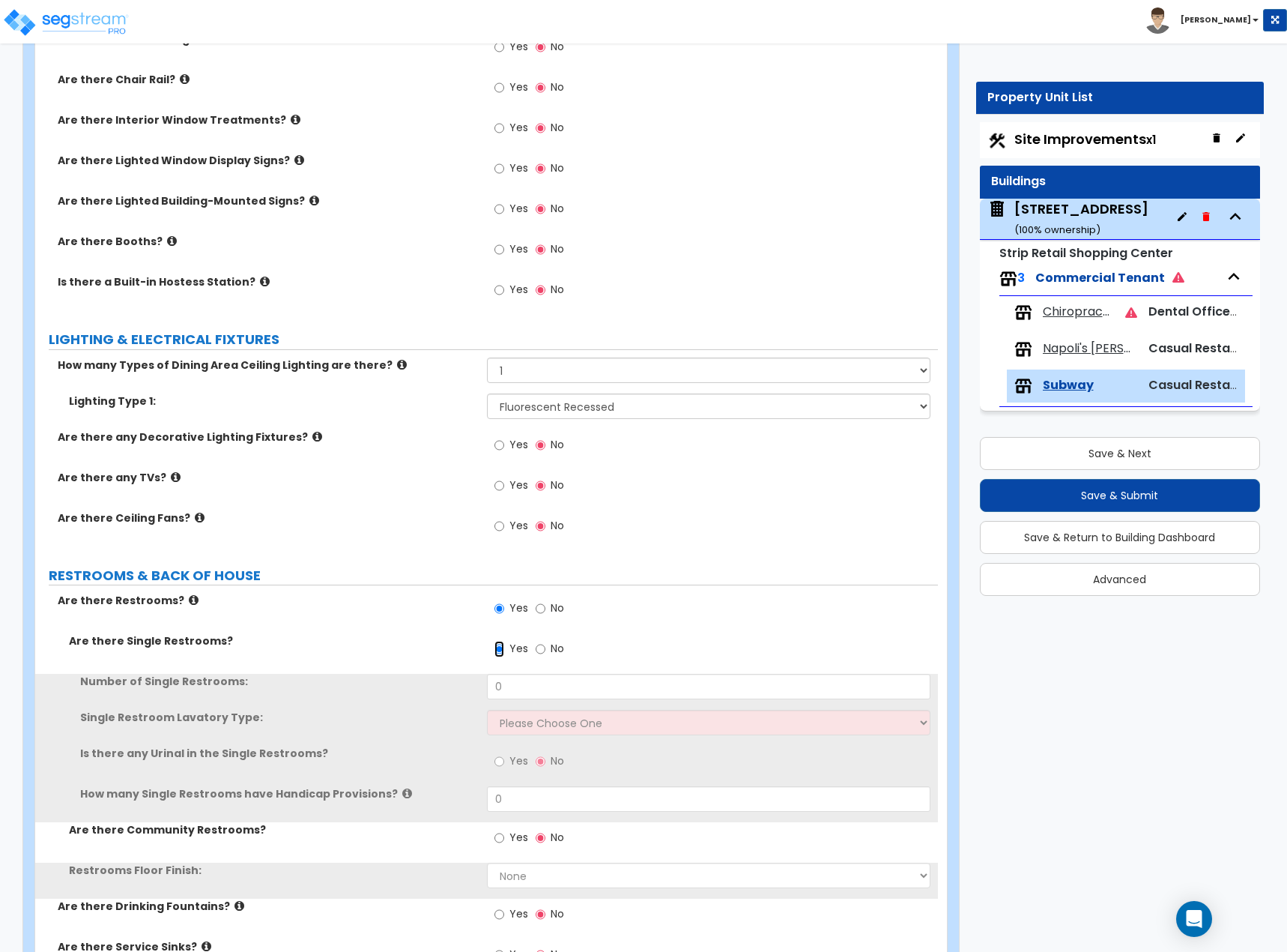
scroll to position [1423, 0]
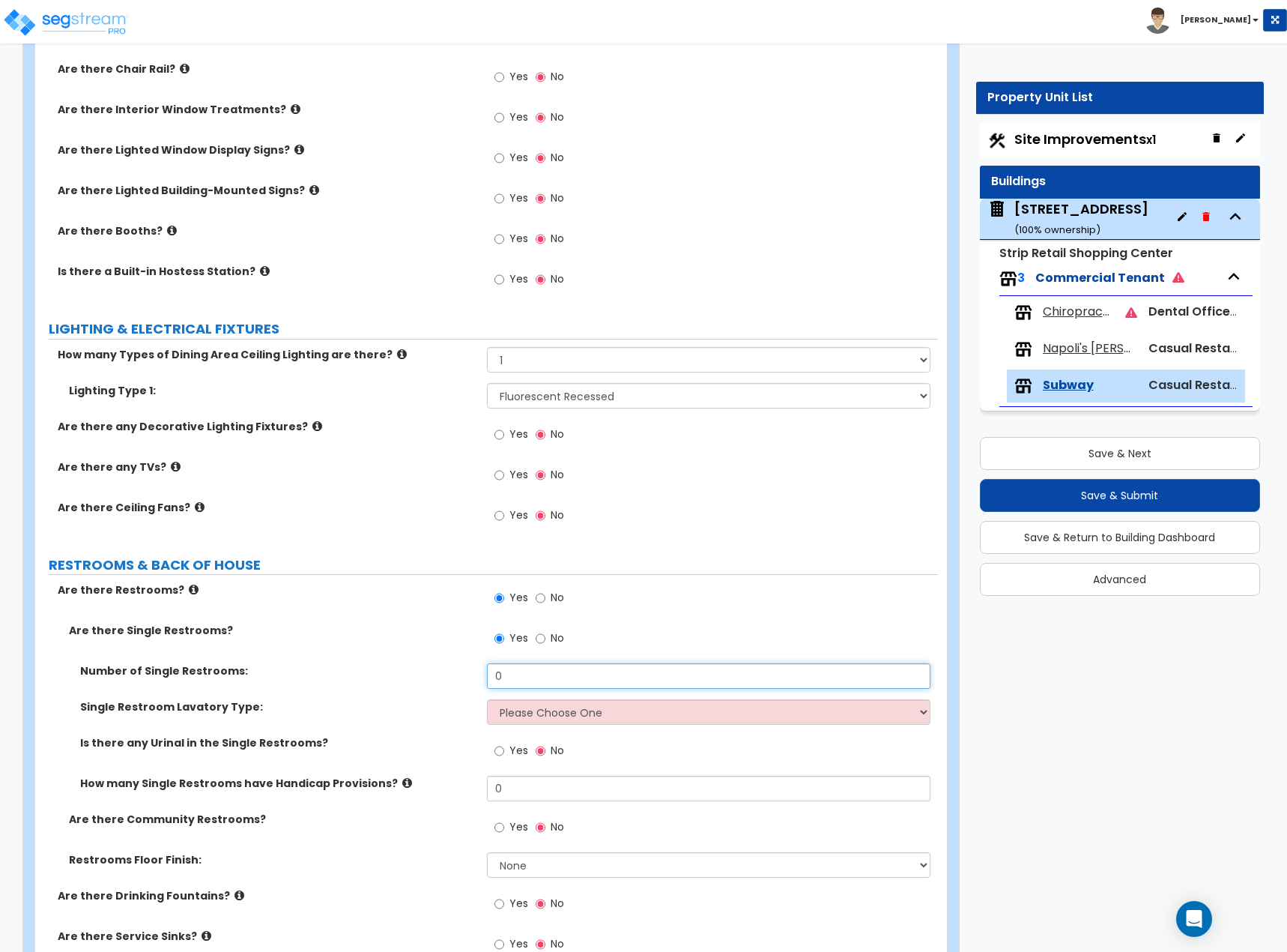
drag, startPoint x: 524, startPoint y: 683, endPoint x: 455, endPoint y: 664, distance: 71.6
click at [455, 520] on div "Number of Single Restrooms: 0" at bounding box center [486, 681] width 903 height 36
type input "2"
click at [510, 520] on select "Please Choose One Wall-mounted Vanity-mounted" at bounding box center [709, 712] width 444 height 26
select select "2"
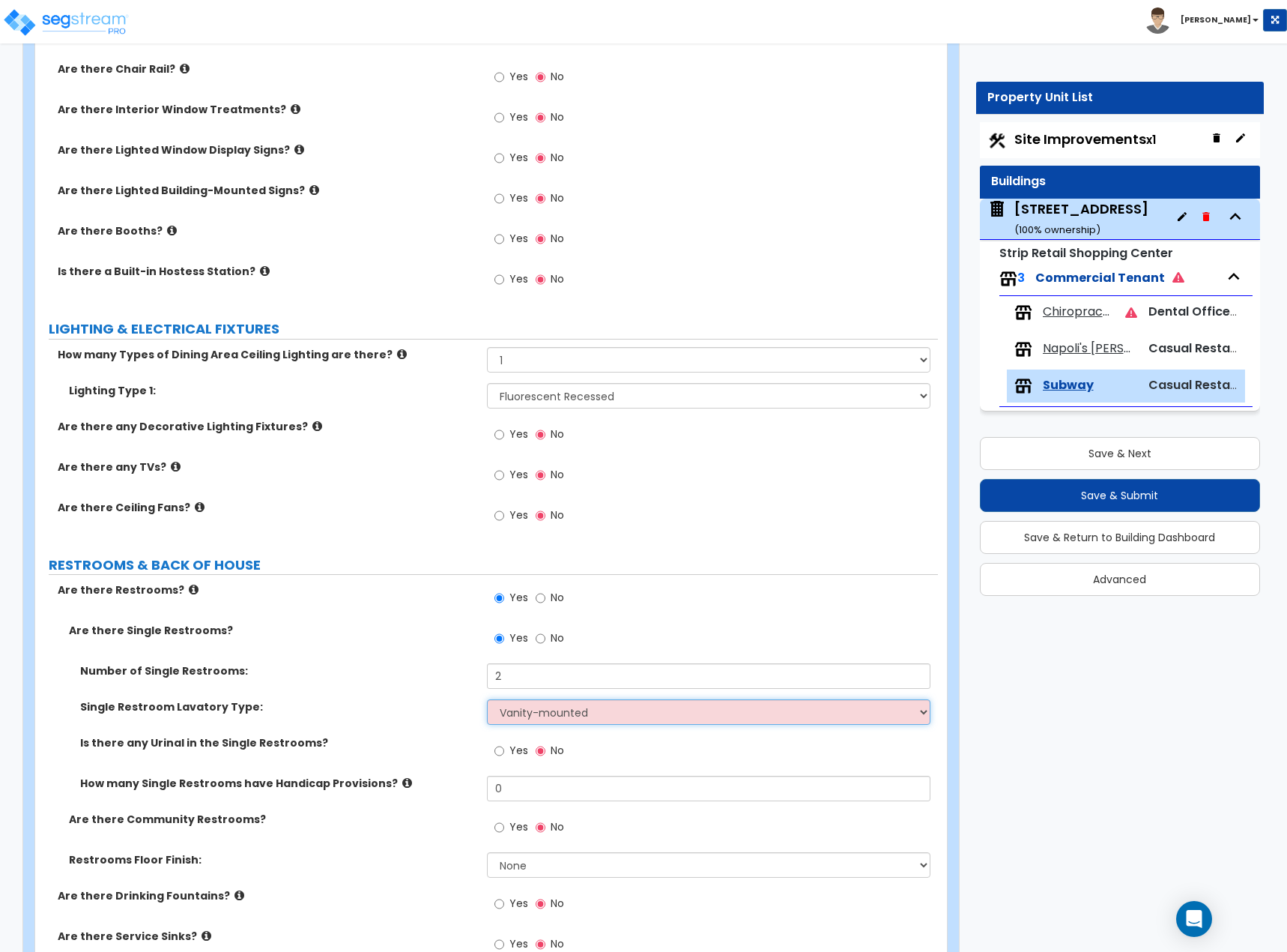
click at [487, 520] on select "Please Choose One Wall-mounted Vanity-mounted" at bounding box center [709, 712] width 444 height 26
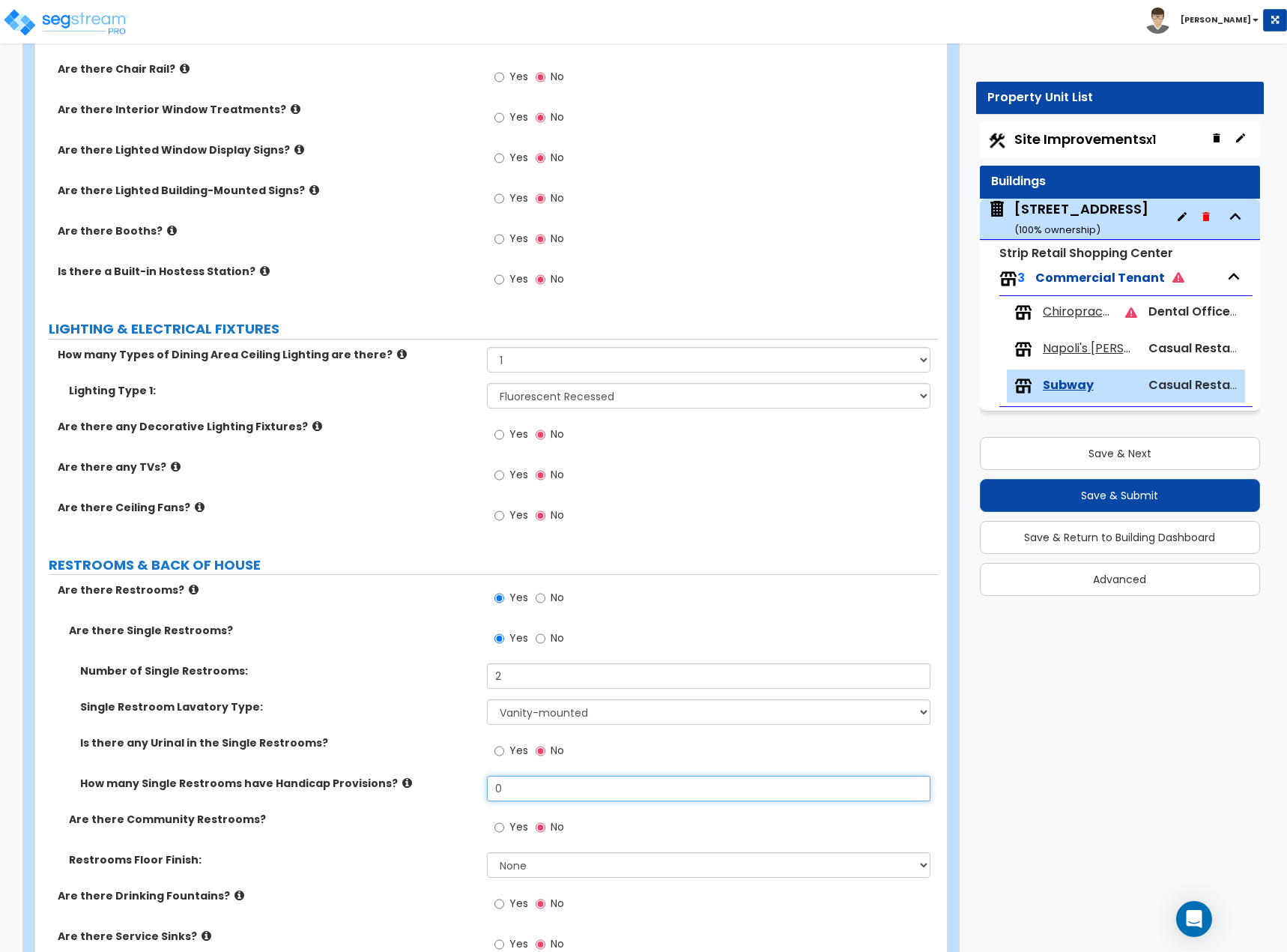
drag, startPoint x: 520, startPoint y: 792, endPoint x: 328, endPoint y: 777, distance: 192.6
click at [358, 520] on div "How many Single Restrooms have Handicap Provisions? 0" at bounding box center [486, 793] width 903 height 36
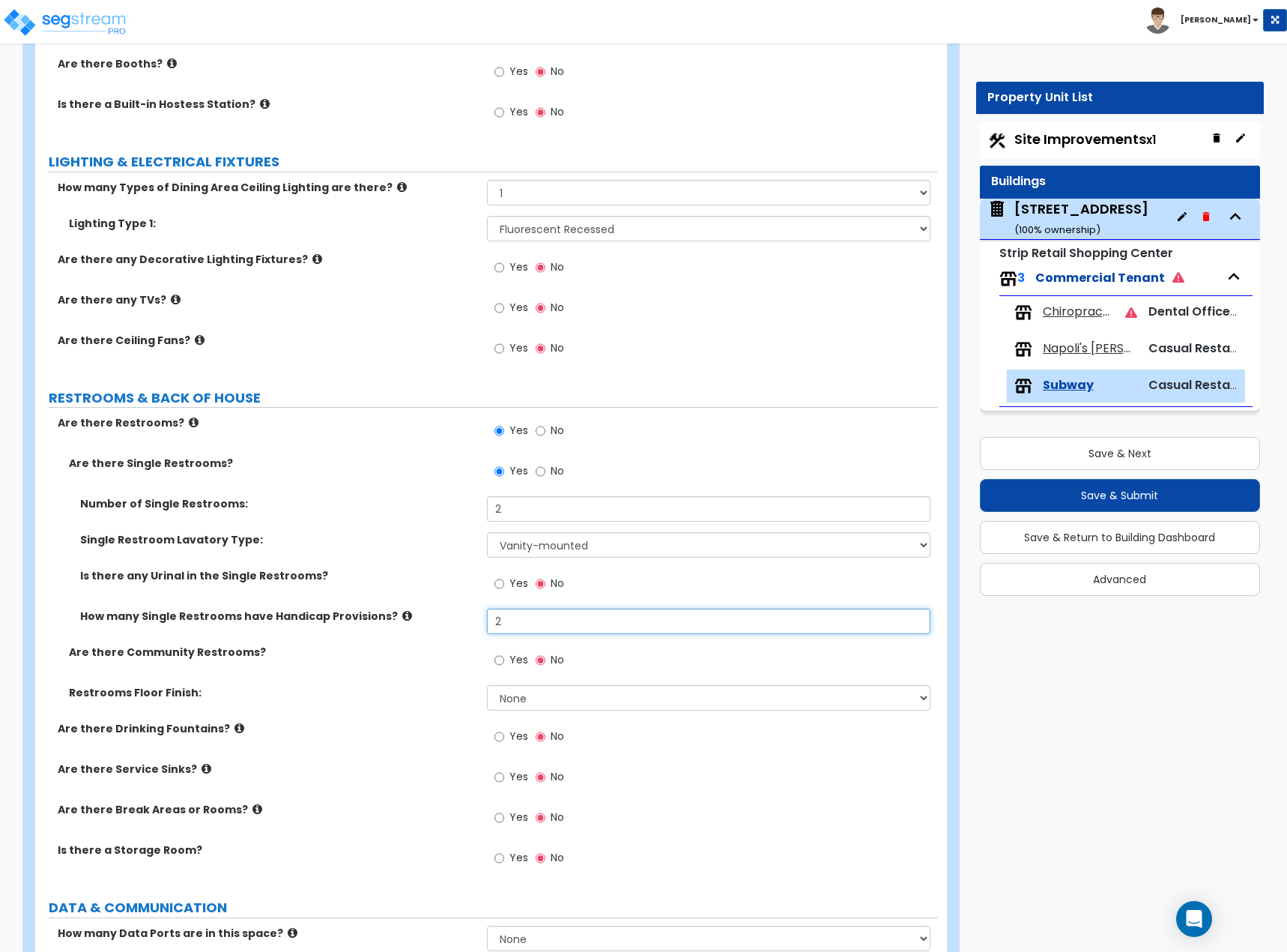
scroll to position [1649, 0]
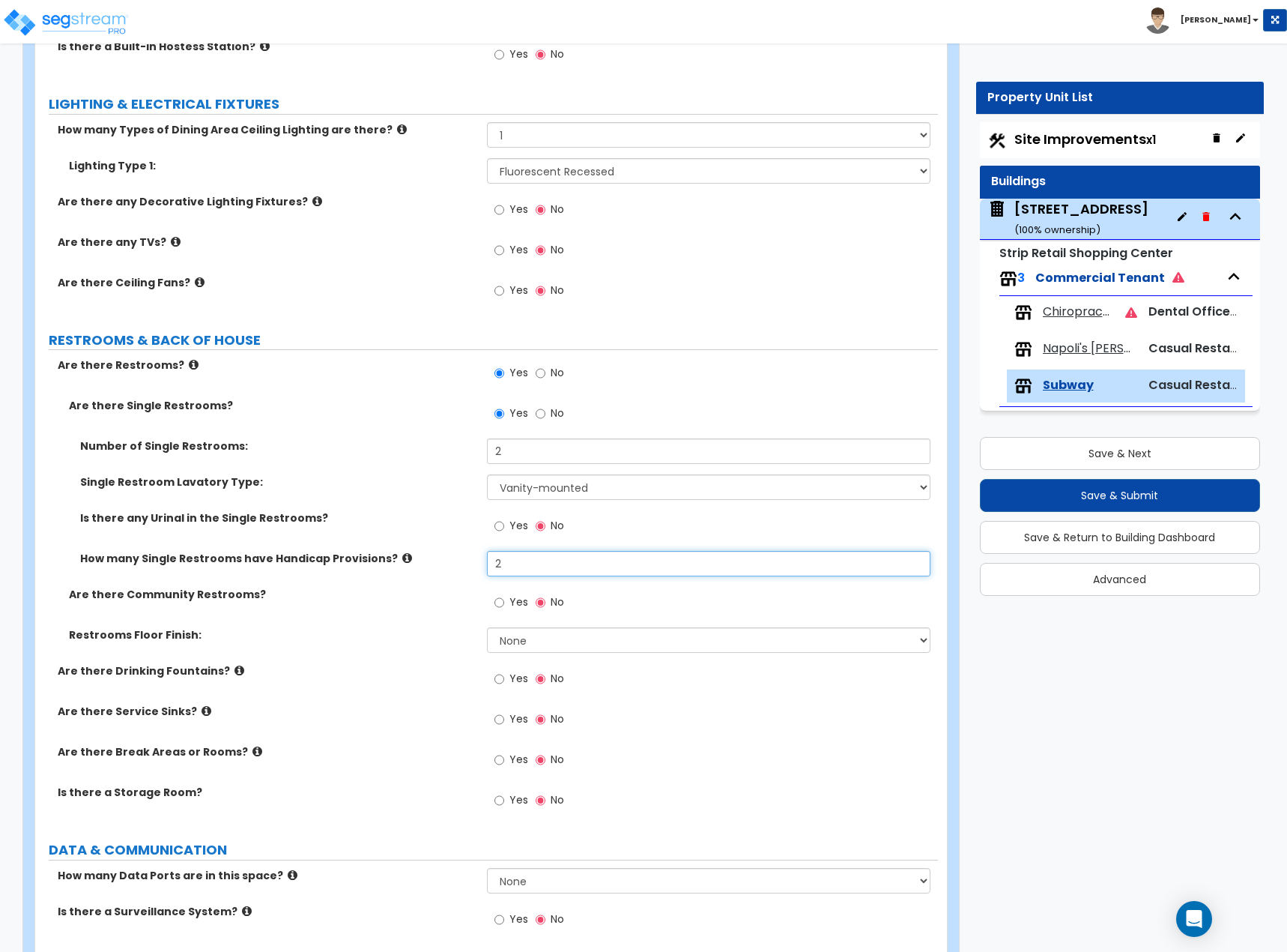
type input "2"
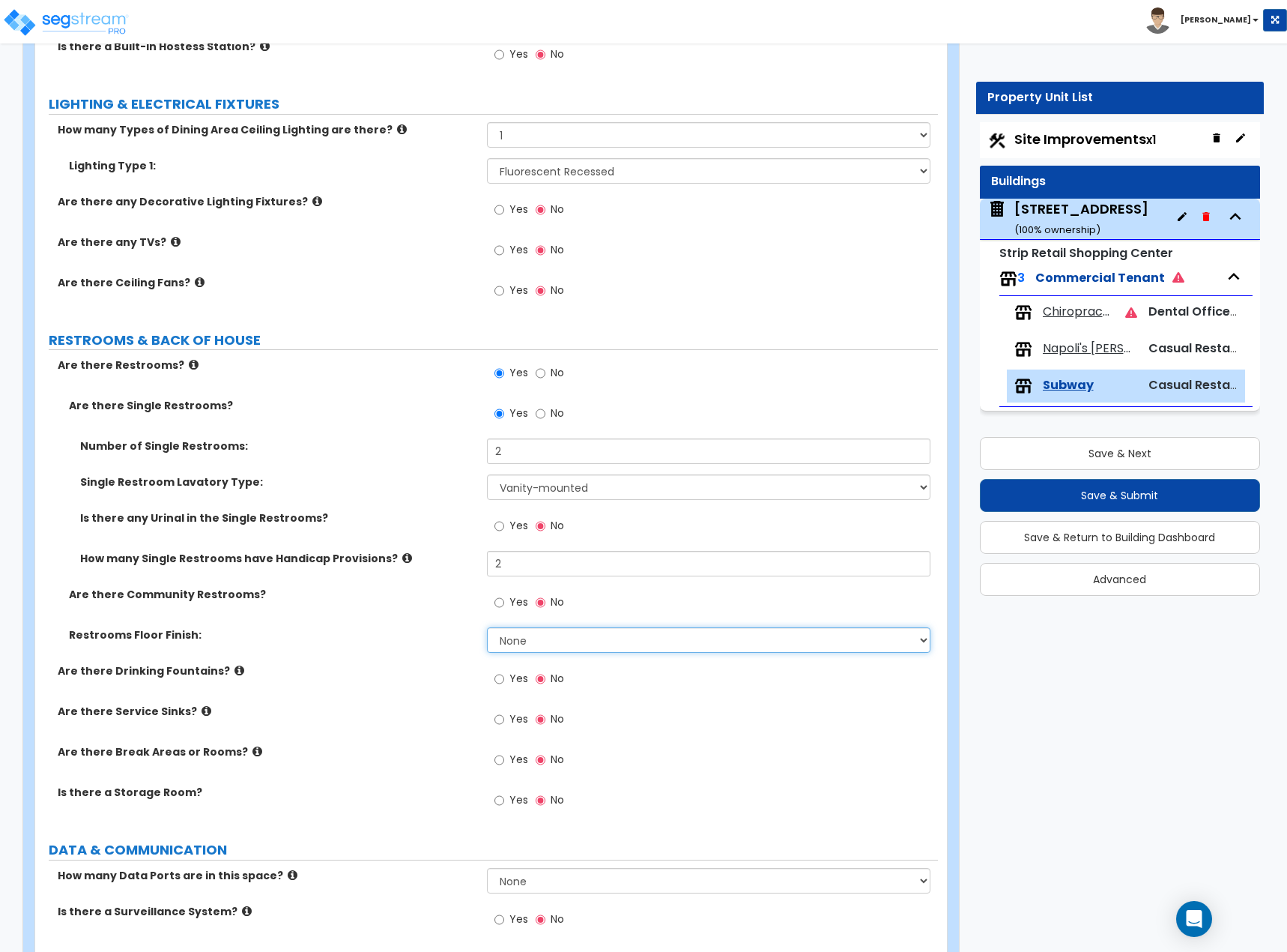
click at [578, 520] on select "None Tile Flooring Resilient Laminate Flooring VCT Flooring Sheet Vinyl Flooring" at bounding box center [709, 639] width 444 height 26
select select "1"
click at [487, 520] on select "None Tile Flooring Resilient Laminate Flooring VCT Flooring Sheet Vinyl Flooring" at bounding box center [709, 639] width 444 height 26
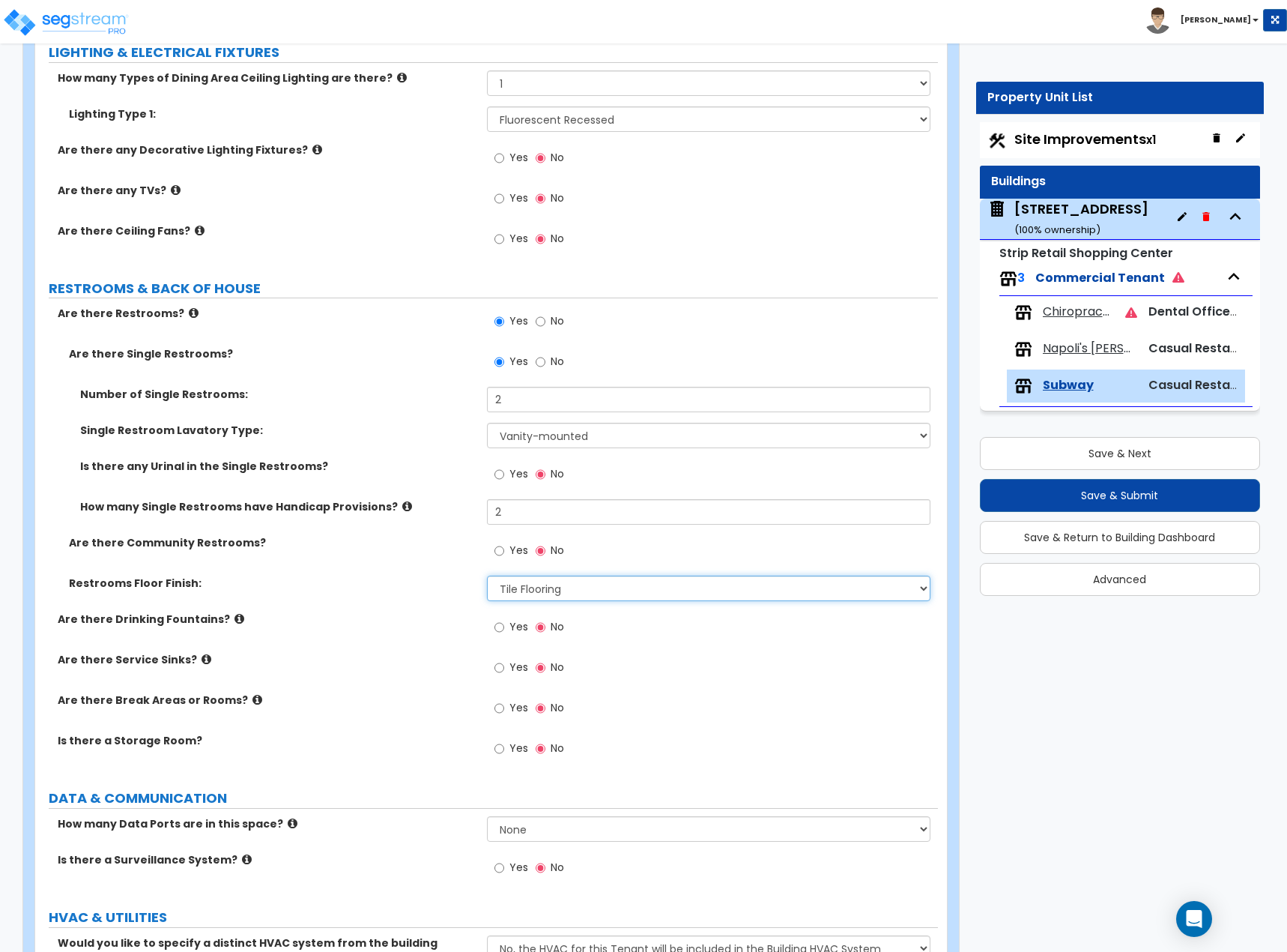
scroll to position [1724, 0]
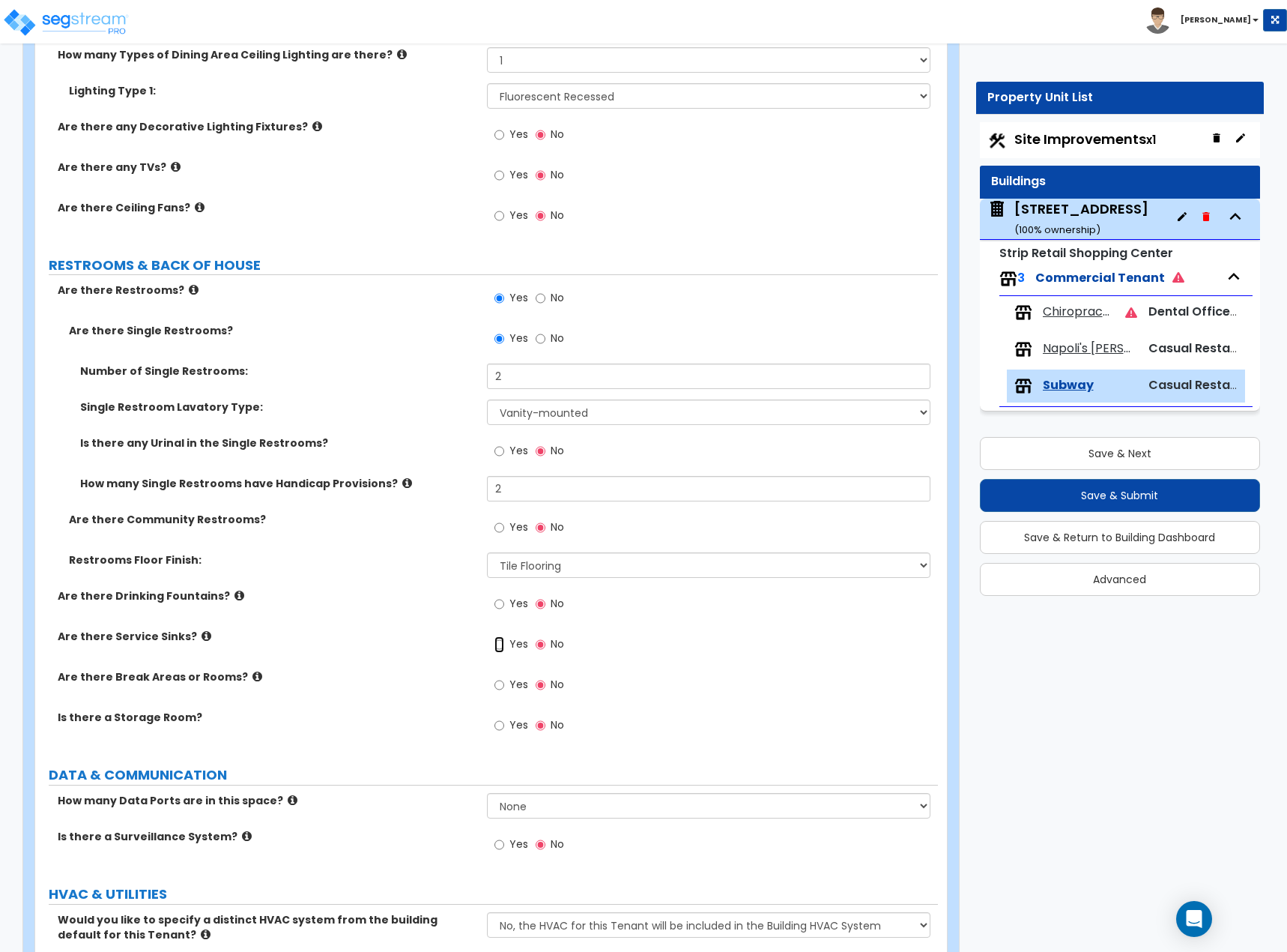
click at [496, 520] on input "Yes" at bounding box center [500, 644] width 10 height 17
radio input "true"
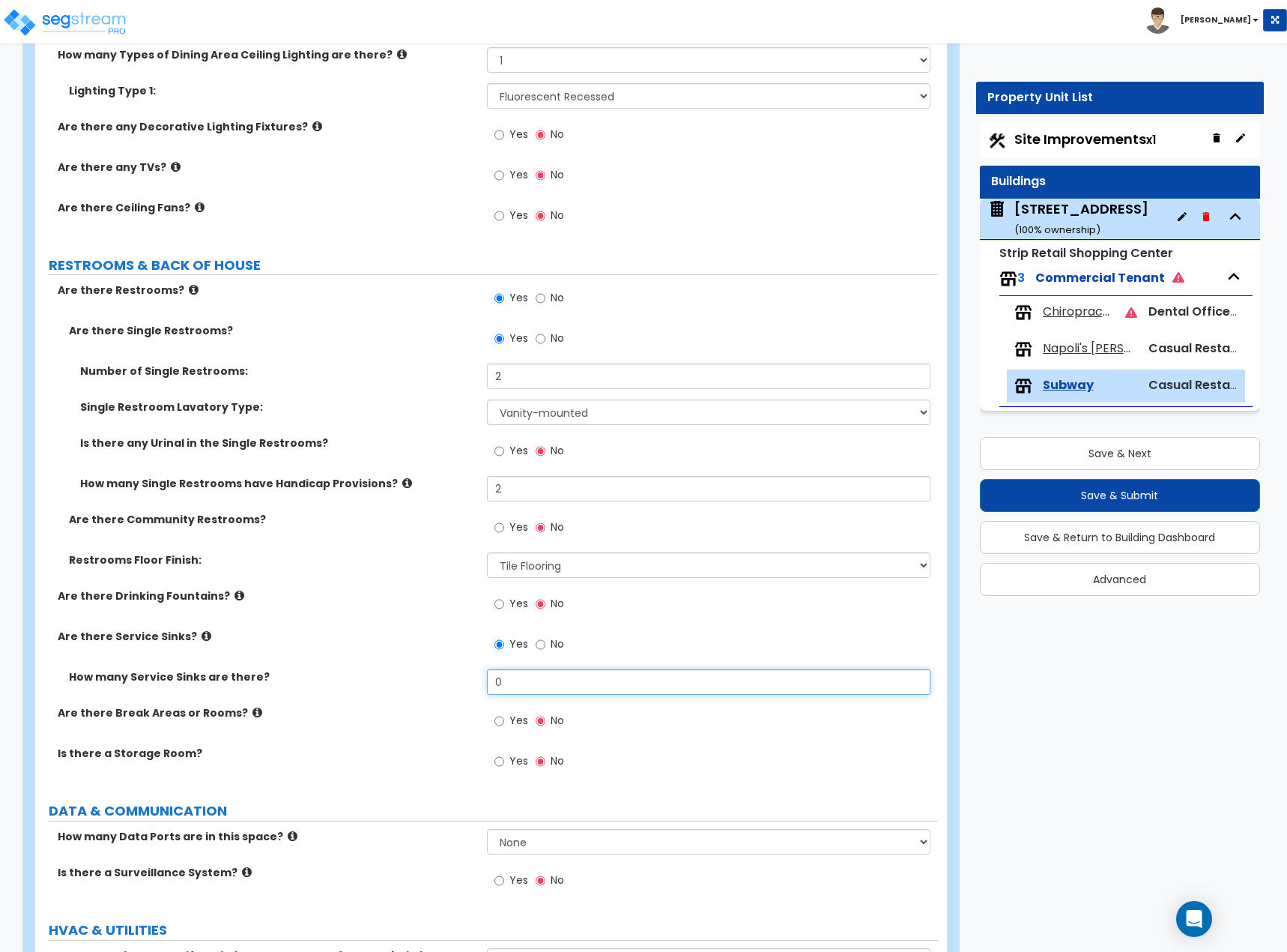
drag, startPoint x: 513, startPoint y: 677, endPoint x: 367, endPoint y: 671, distance: 146.1
click at [367, 520] on div "How many Service Sinks are there? 0" at bounding box center [486, 687] width 903 height 36
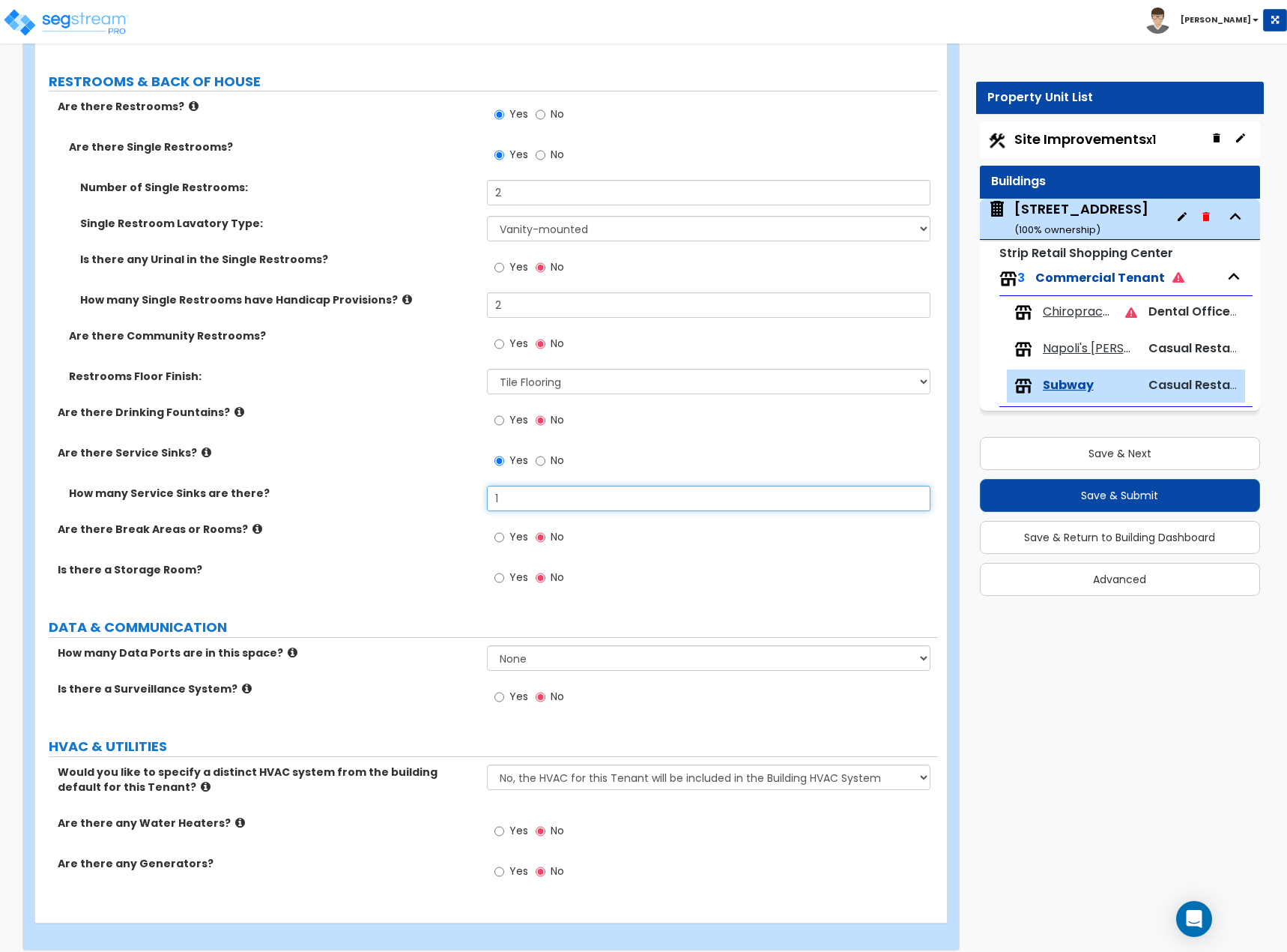
scroll to position [1921, 0]
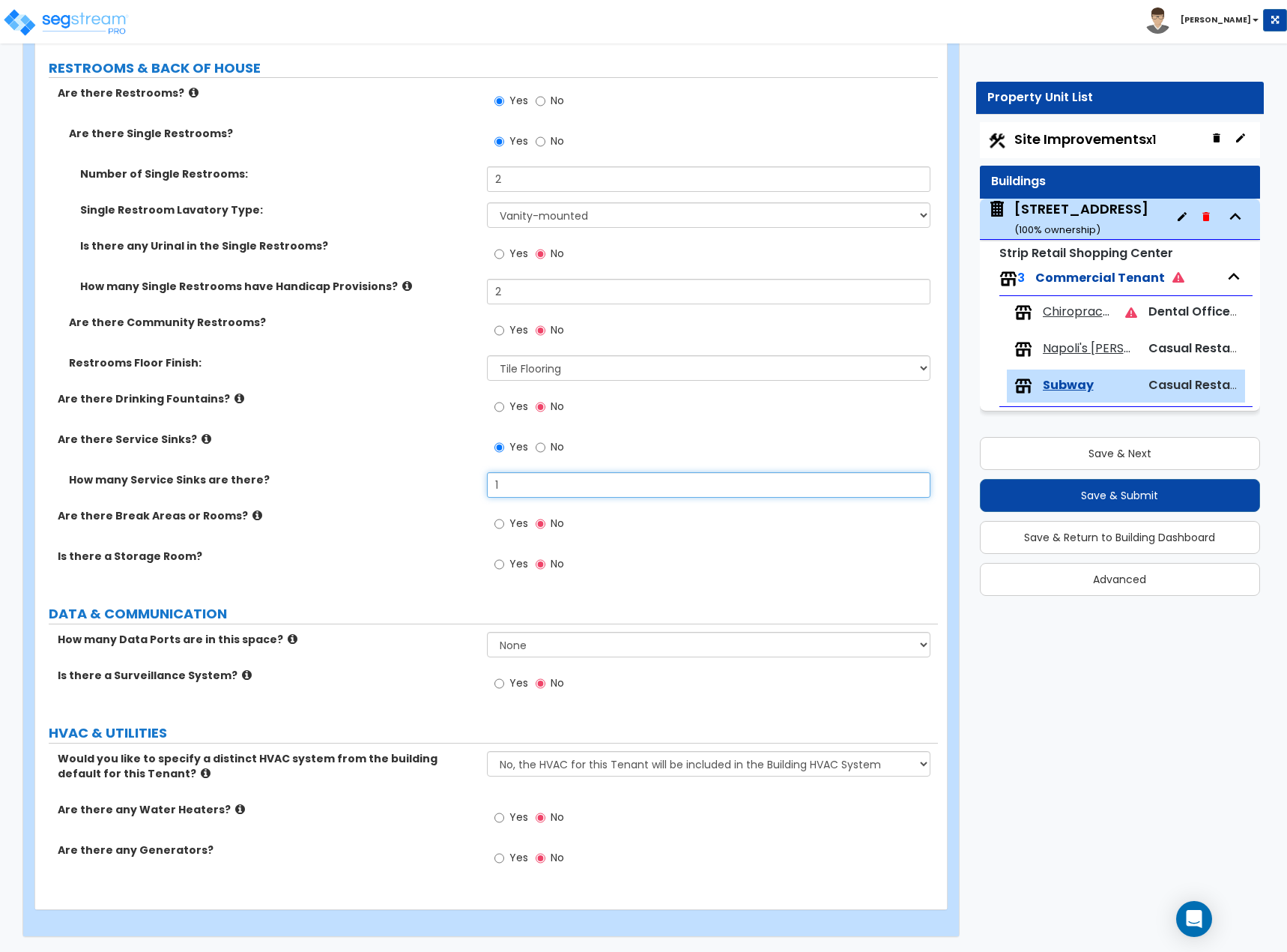
type input "1"
click at [492, 520] on div "Yes No" at bounding box center [530, 818] width 85 height 34
click at [496, 520] on input "Yes" at bounding box center [500, 817] width 10 height 17
radio input "true"
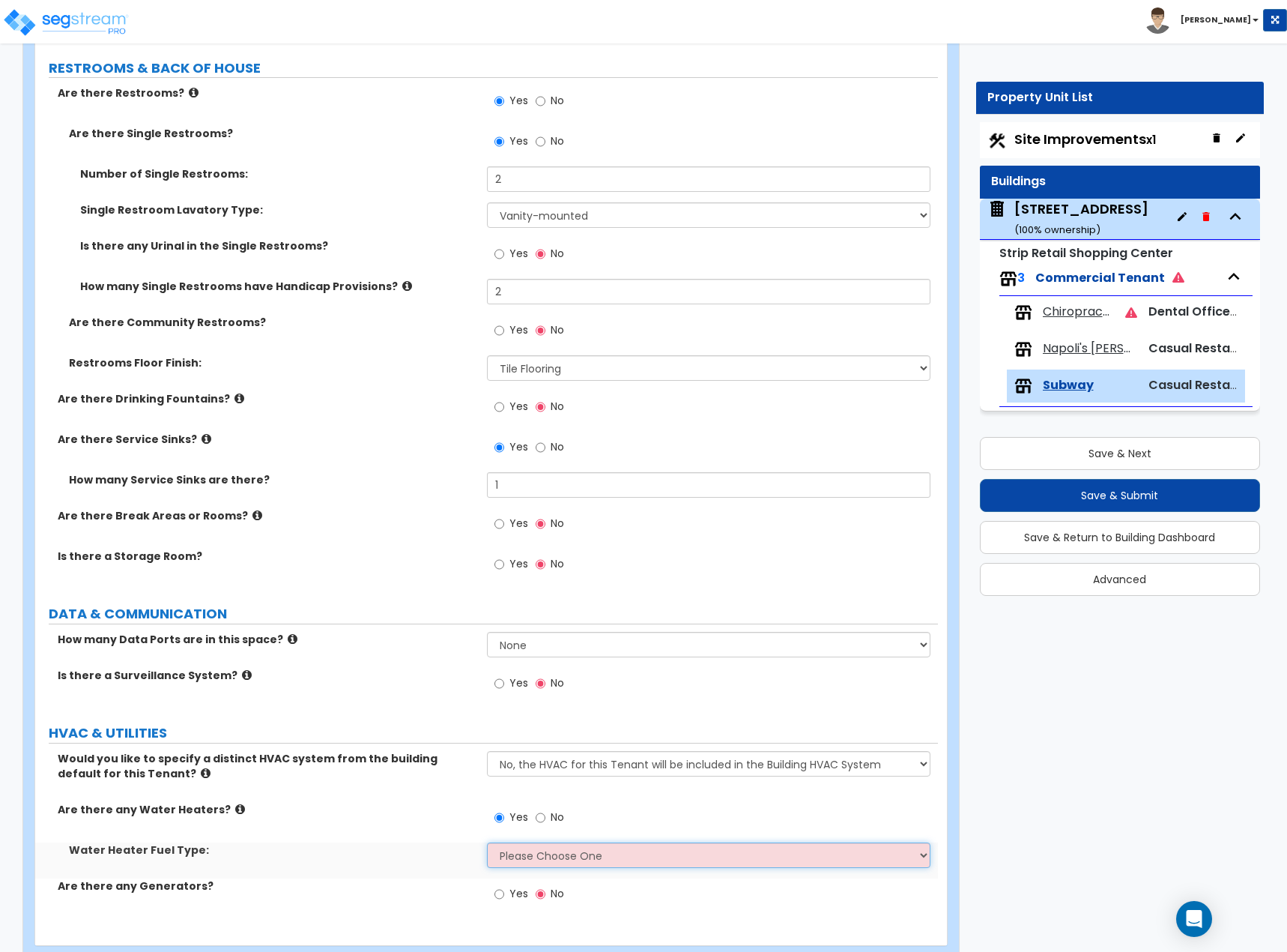
click at [520, 520] on select "Please Choose One Gas Electric" at bounding box center [709, 855] width 444 height 26
select select "1"
click at [487, 520] on select "Please Choose One Gas Electric" at bounding box center [709, 855] width 444 height 26
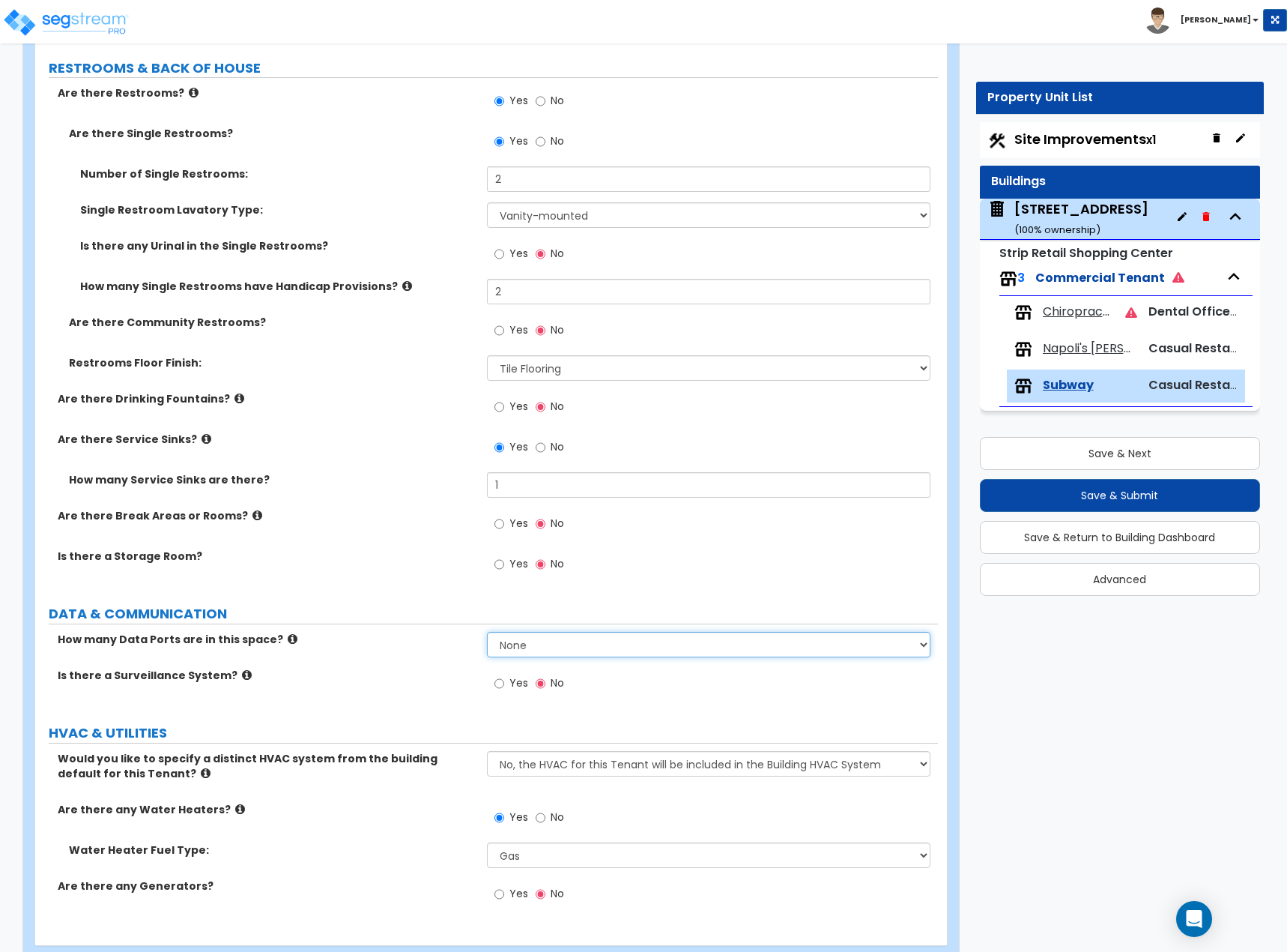
click at [525, 520] on select "None Please Estimate for Me I will specify the Quantity Exactly" at bounding box center [709, 644] width 444 height 26
click at [423, 520] on label "DATA & COMMUNICATION" at bounding box center [494, 613] width 890 height 19
click at [506, 520] on label "Yes" at bounding box center [511, 684] width 34 height 26
click at [505, 520] on input "Yes" at bounding box center [500, 683] width 10 height 17
radio input "true"
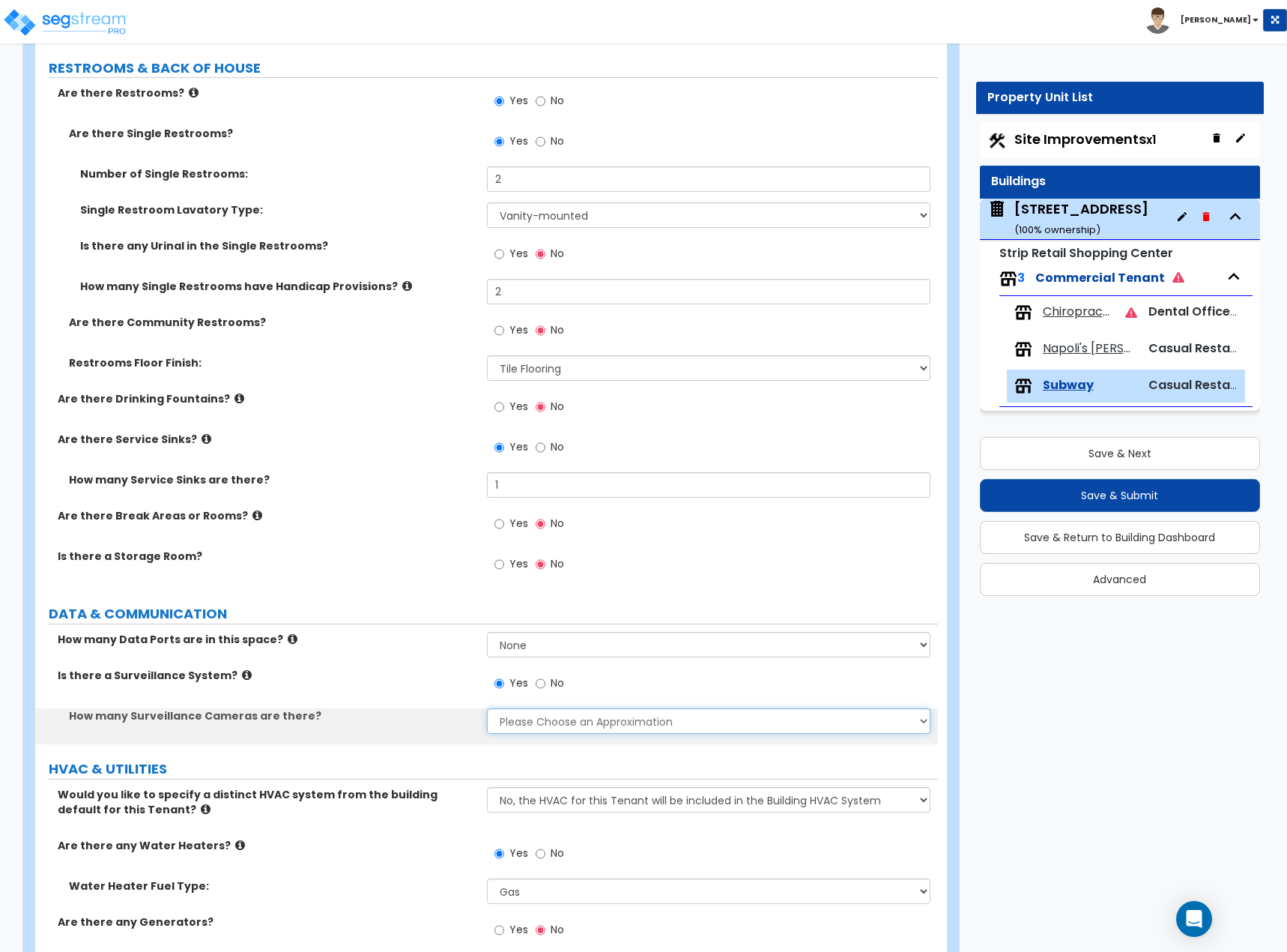
click at [530, 520] on select "Please Choose an Approximation Barely Noticed Any Noticed a Couple Frequently S…" at bounding box center [709, 721] width 444 height 26
select select "2"
click at [487, 520] on select "Please Choose an Approximation Barely Noticed Any Noticed a Couple Frequently S…" at bounding box center [709, 721] width 444 height 26
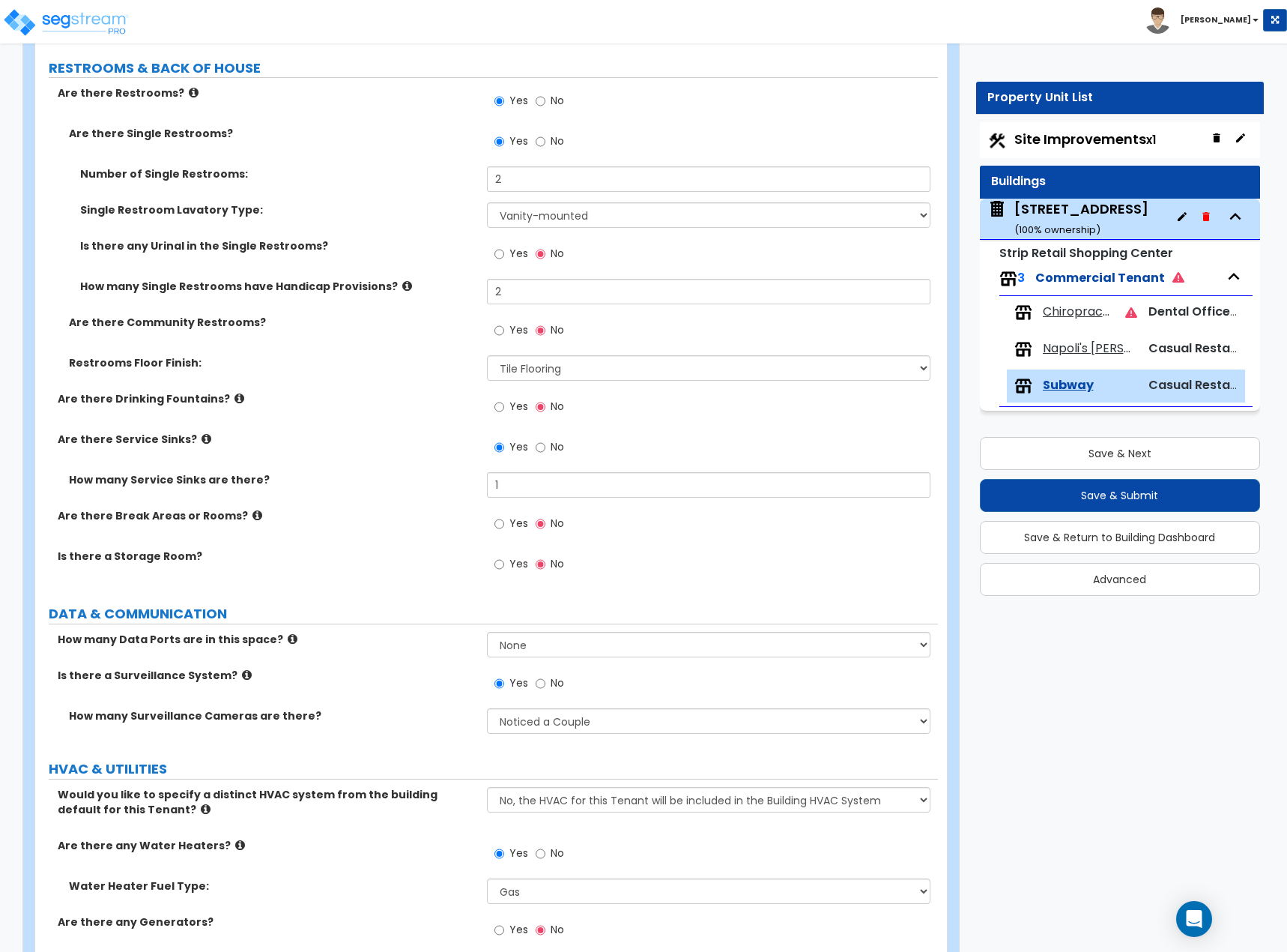
click at [332, 520] on label "Is there a Surveillance System?" at bounding box center [266, 675] width 418 height 15
click at [1146, 450] on button "Save & Next" at bounding box center [1121, 453] width 281 height 33
select select "2"
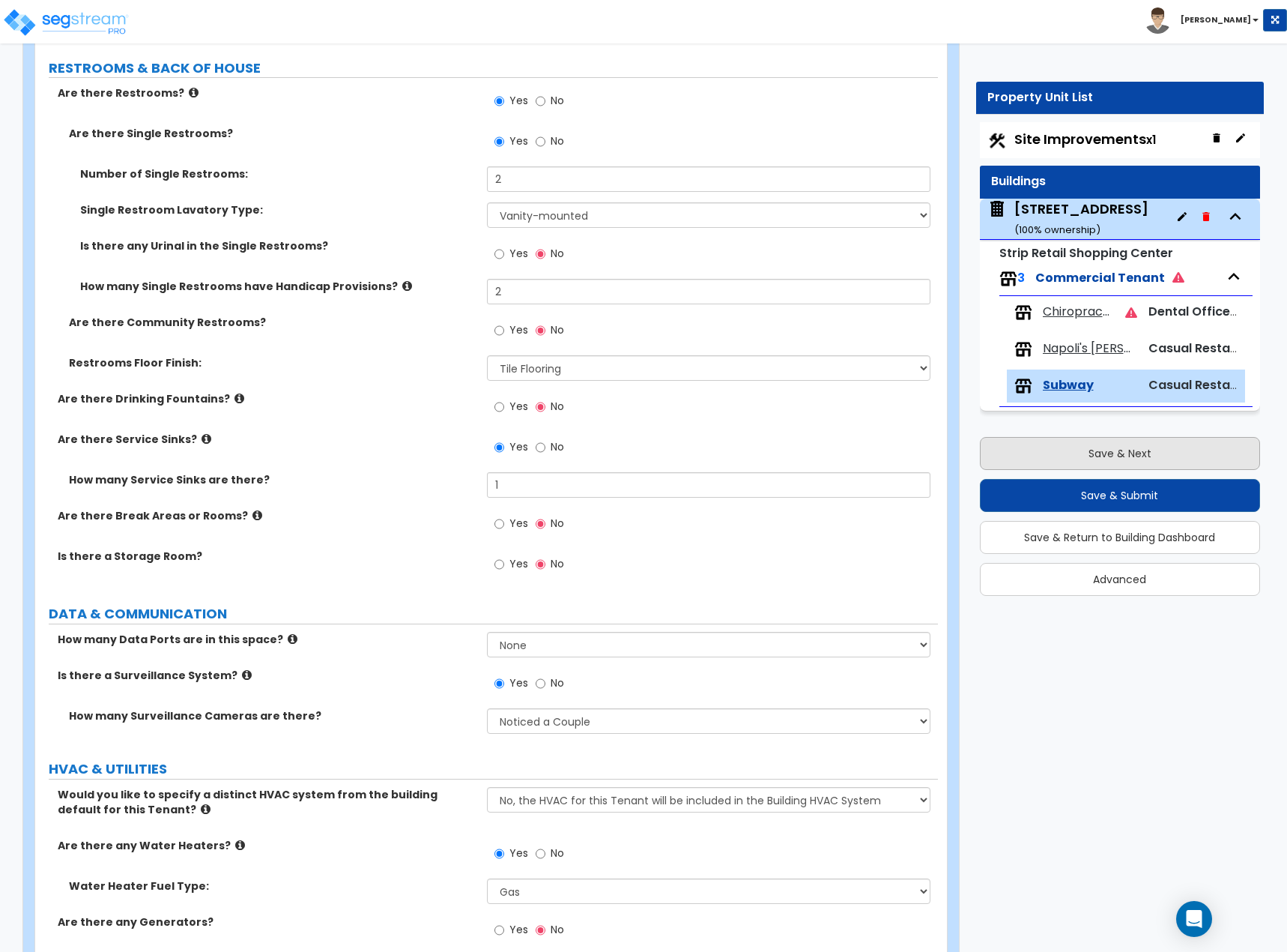
select select "1"
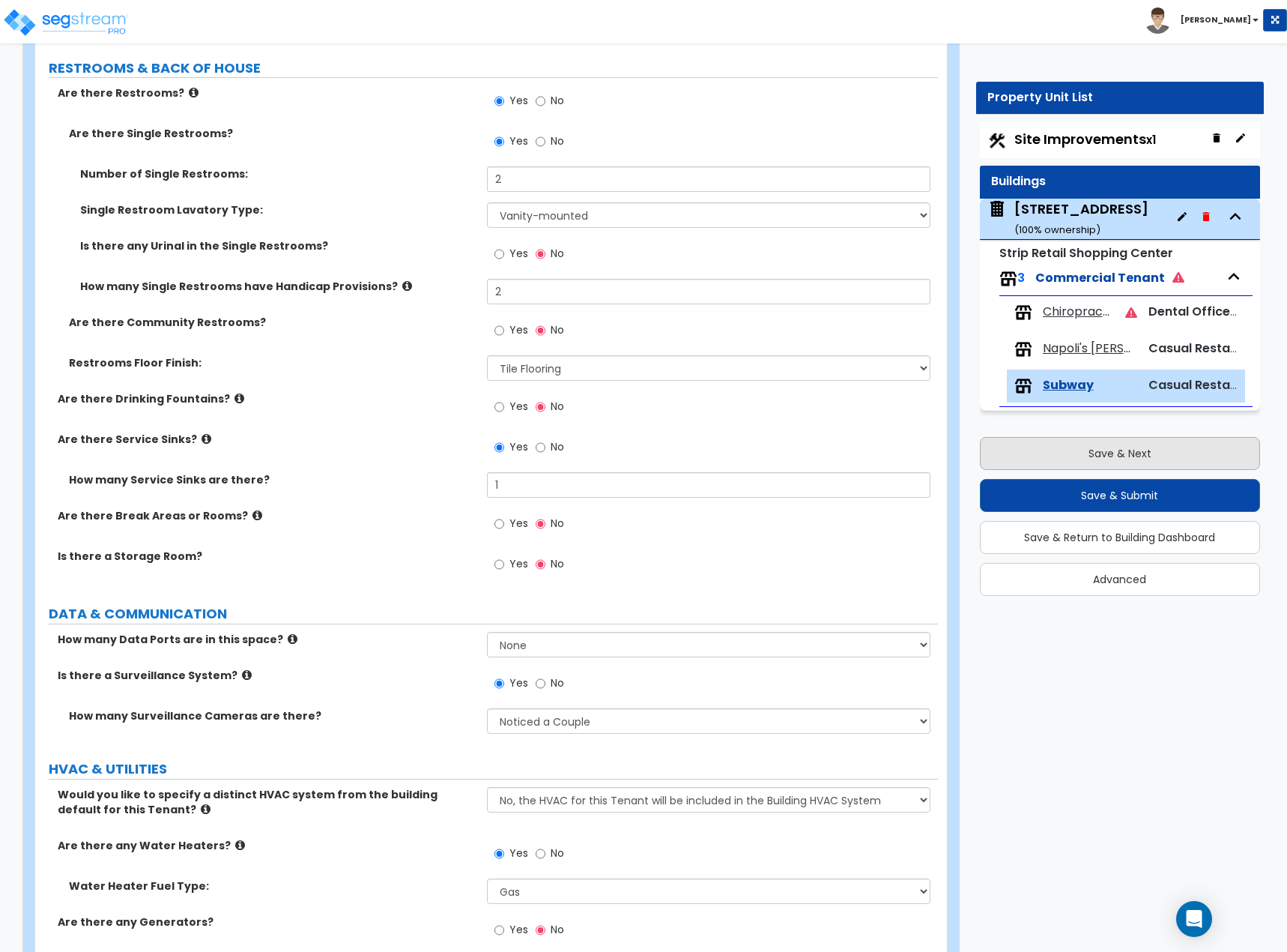
select select "2"
select select "4"
select select "1"
select select "5"
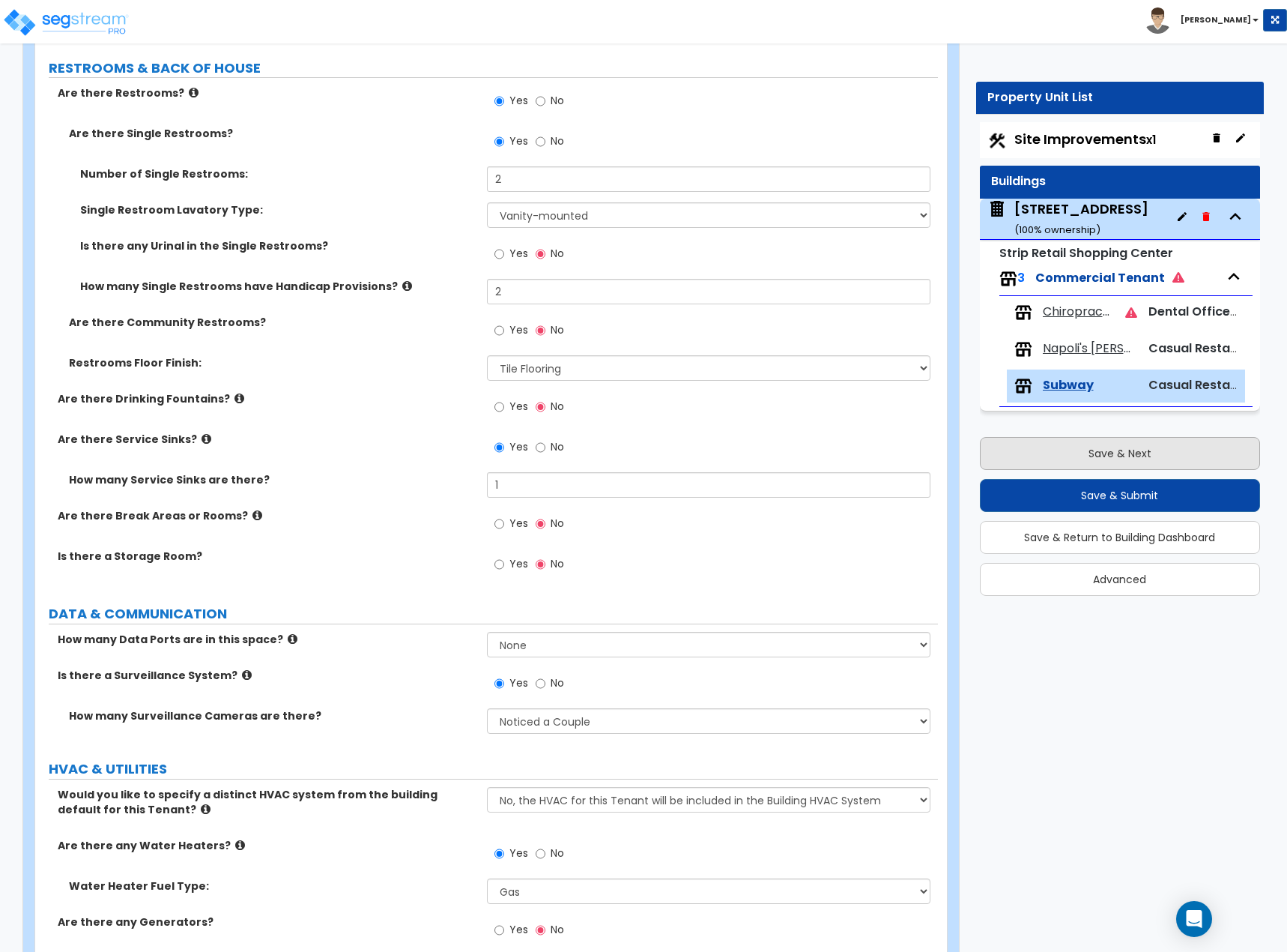
select select "1"
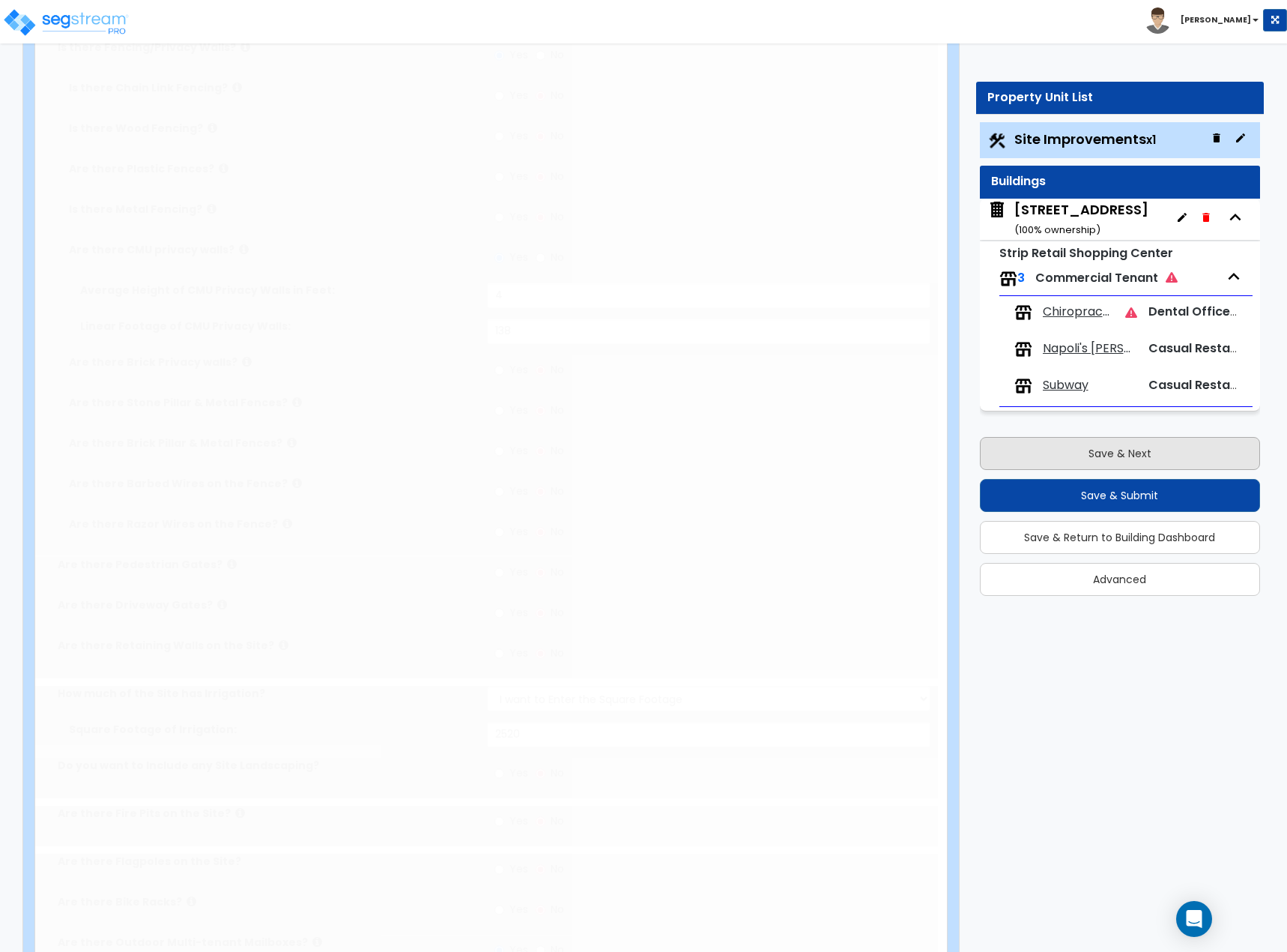
scroll to position [0, 0]
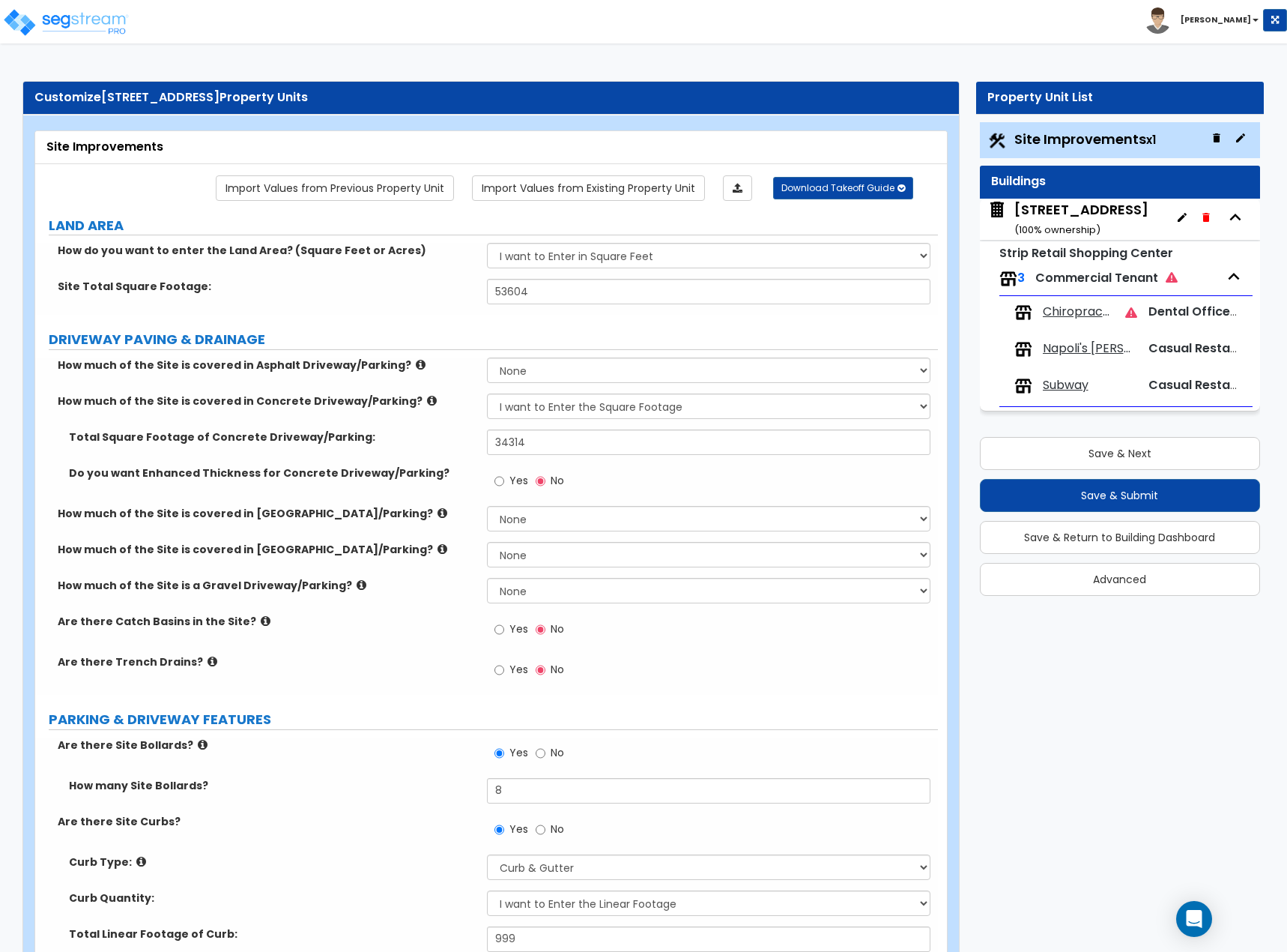
click at [1079, 316] on span "Chiropractor" at bounding box center [1079, 312] width 72 height 17
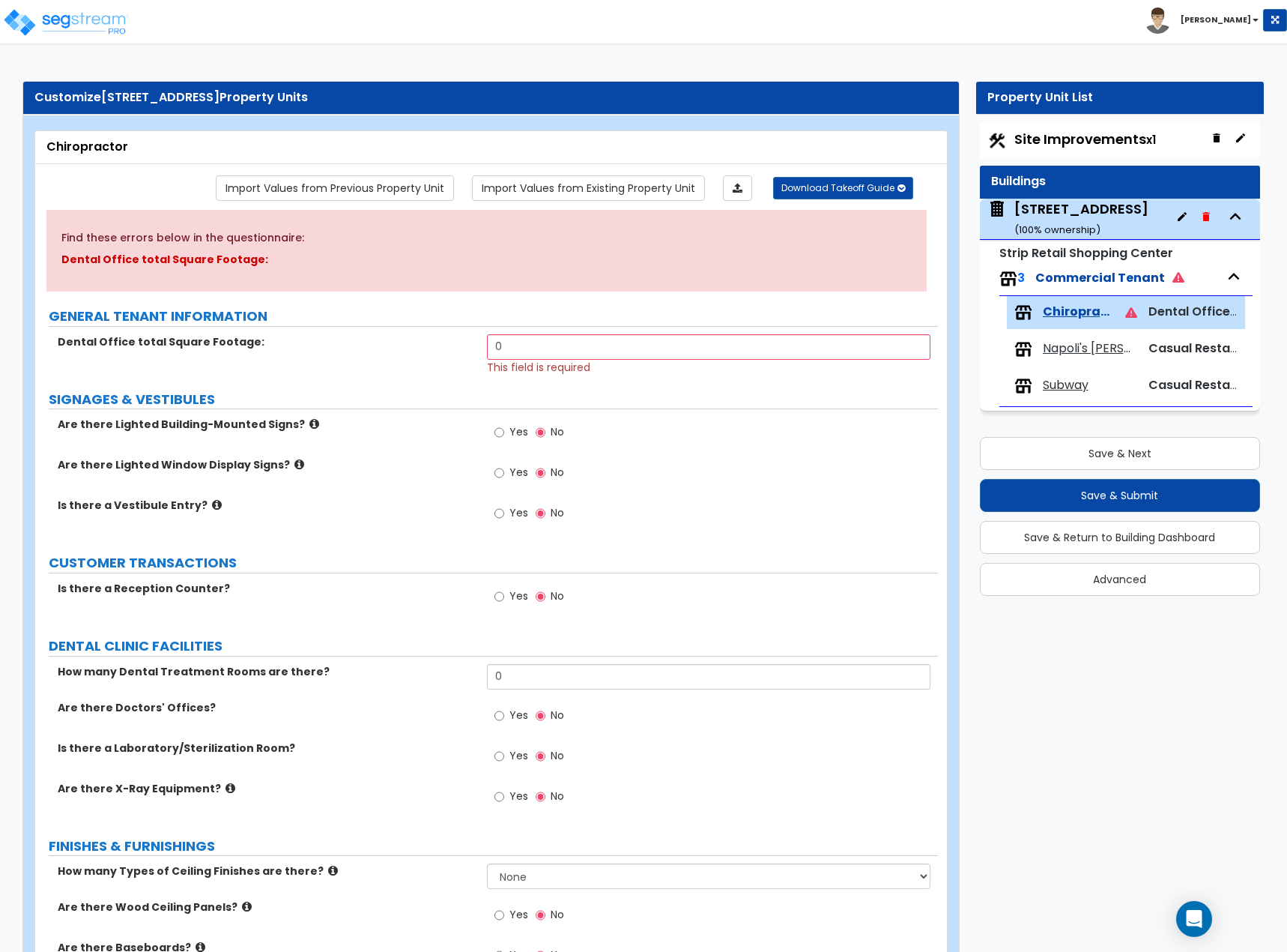
select select "2"
select select "1"
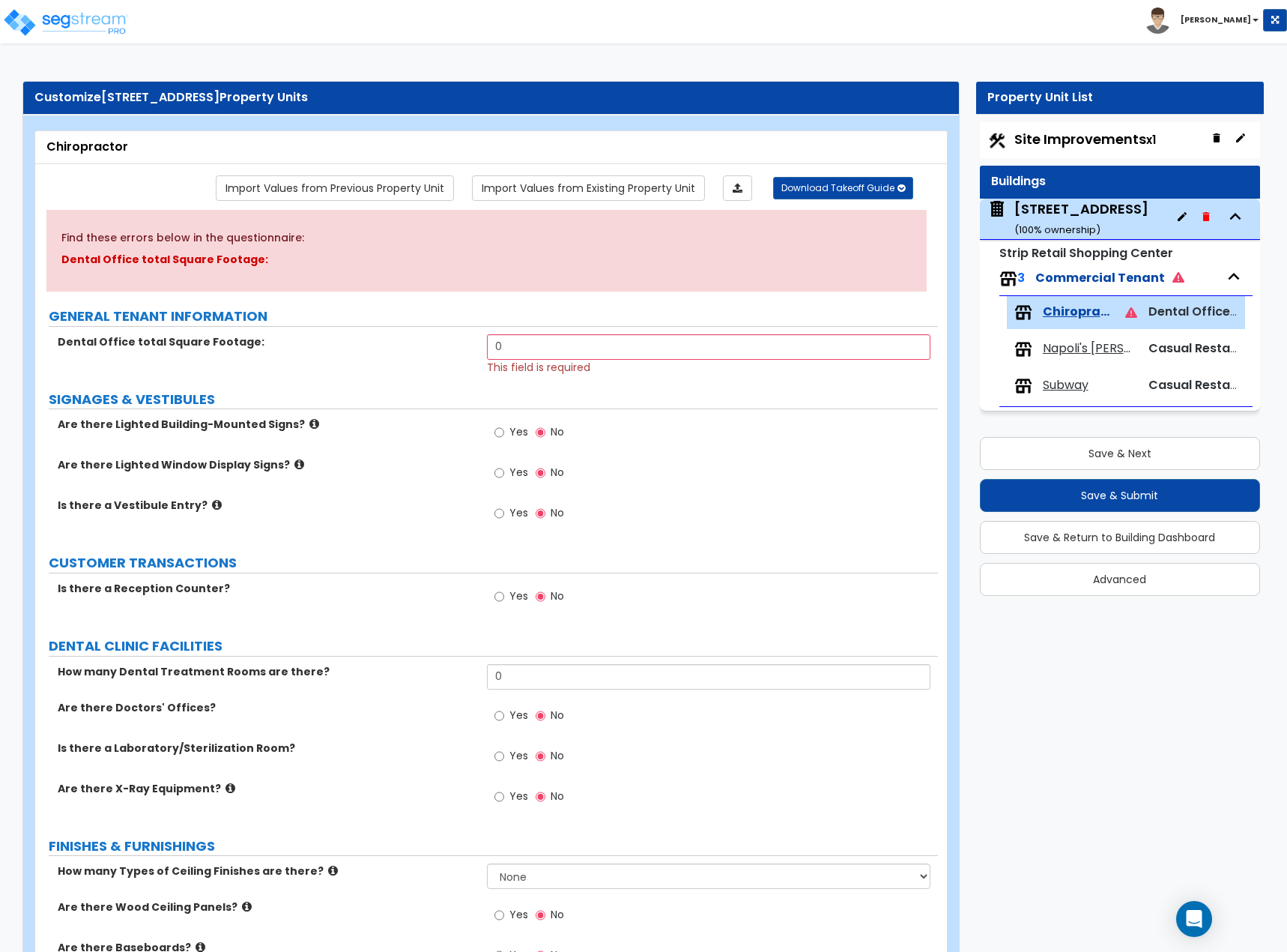
select select "1"
select select "2"
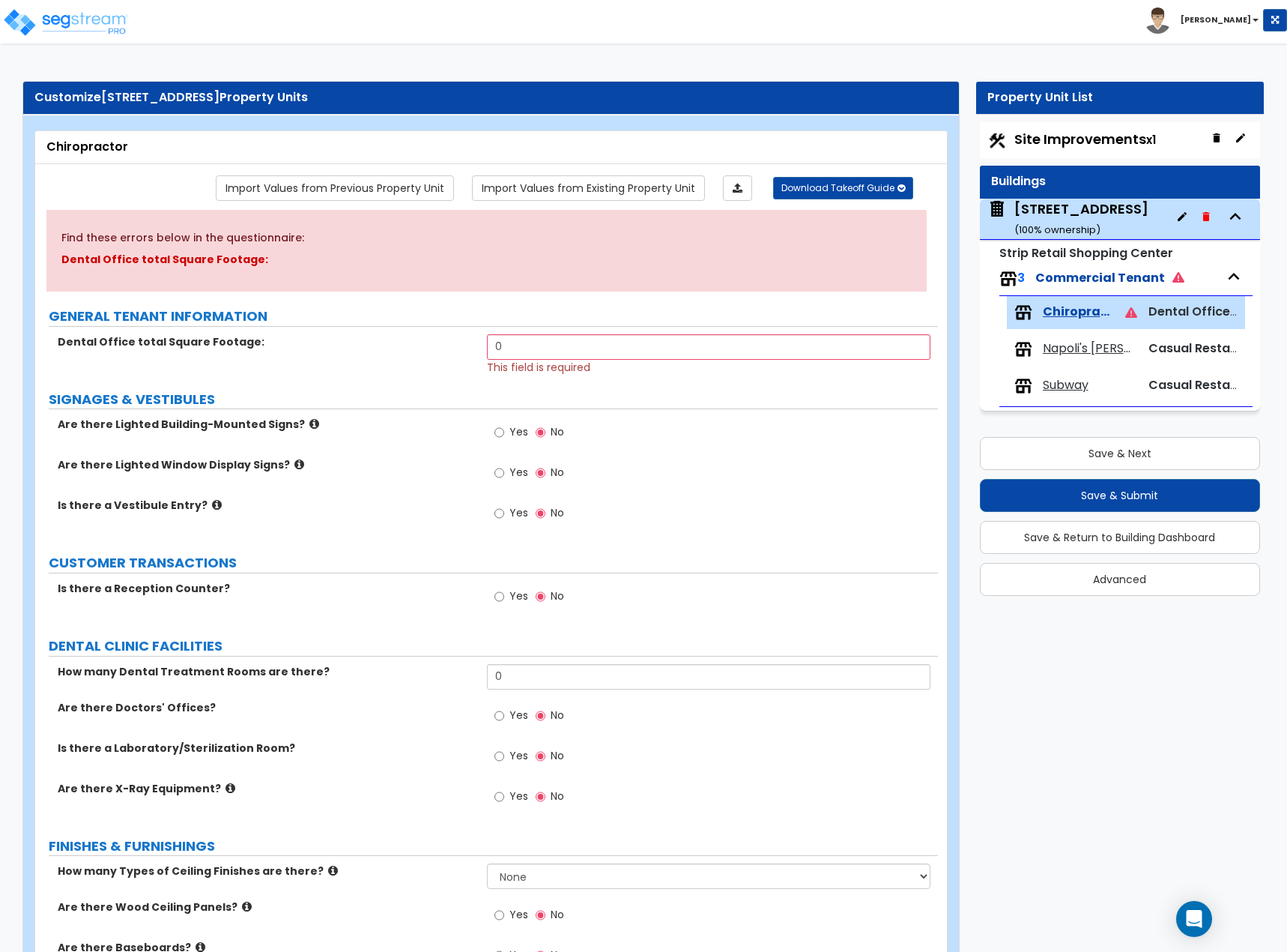
select select "4"
select select "1"
select select "5"
select select "1"
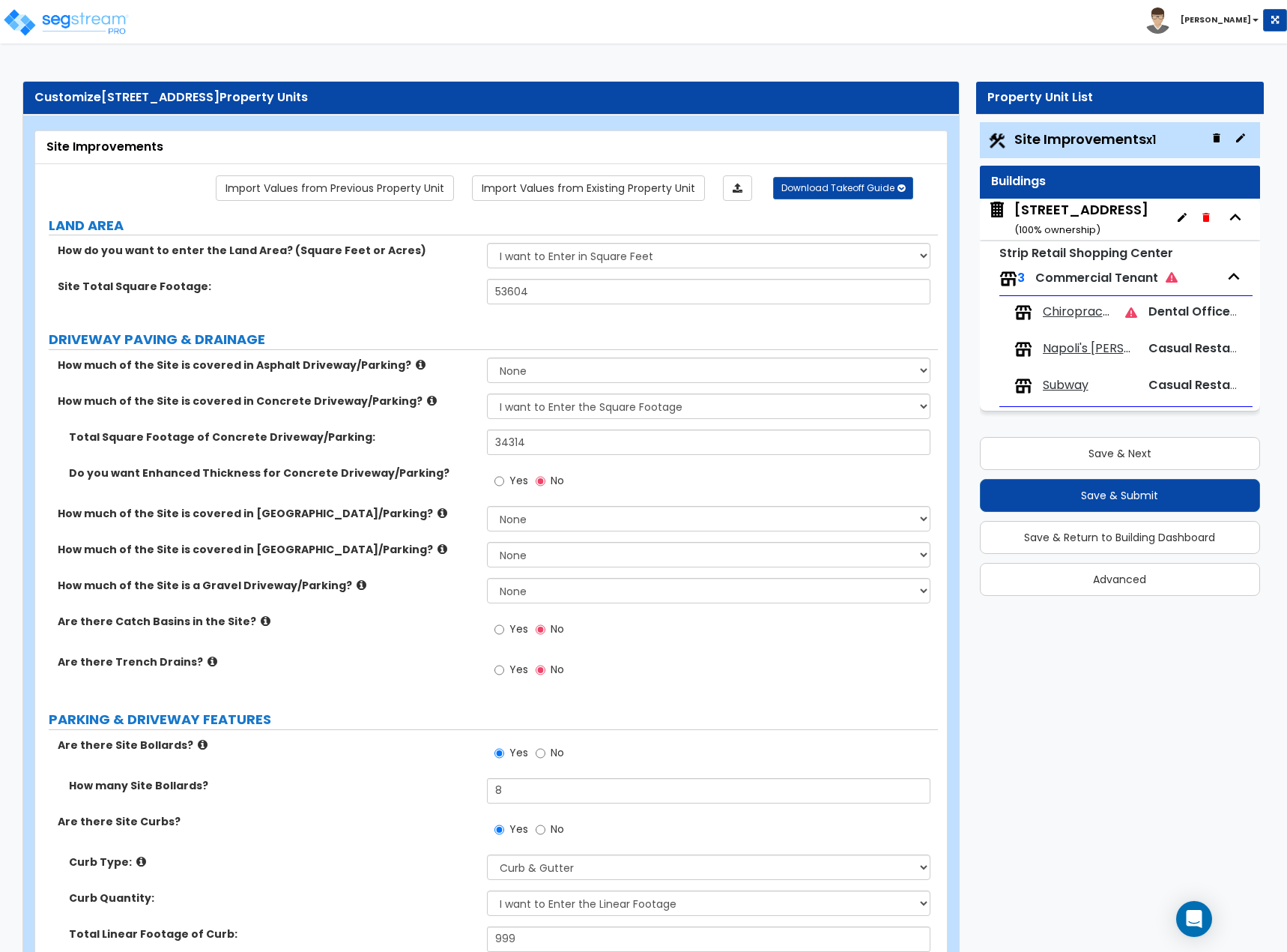
click at [1049, 389] on span "Subway" at bounding box center [1066, 385] width 46 height 17
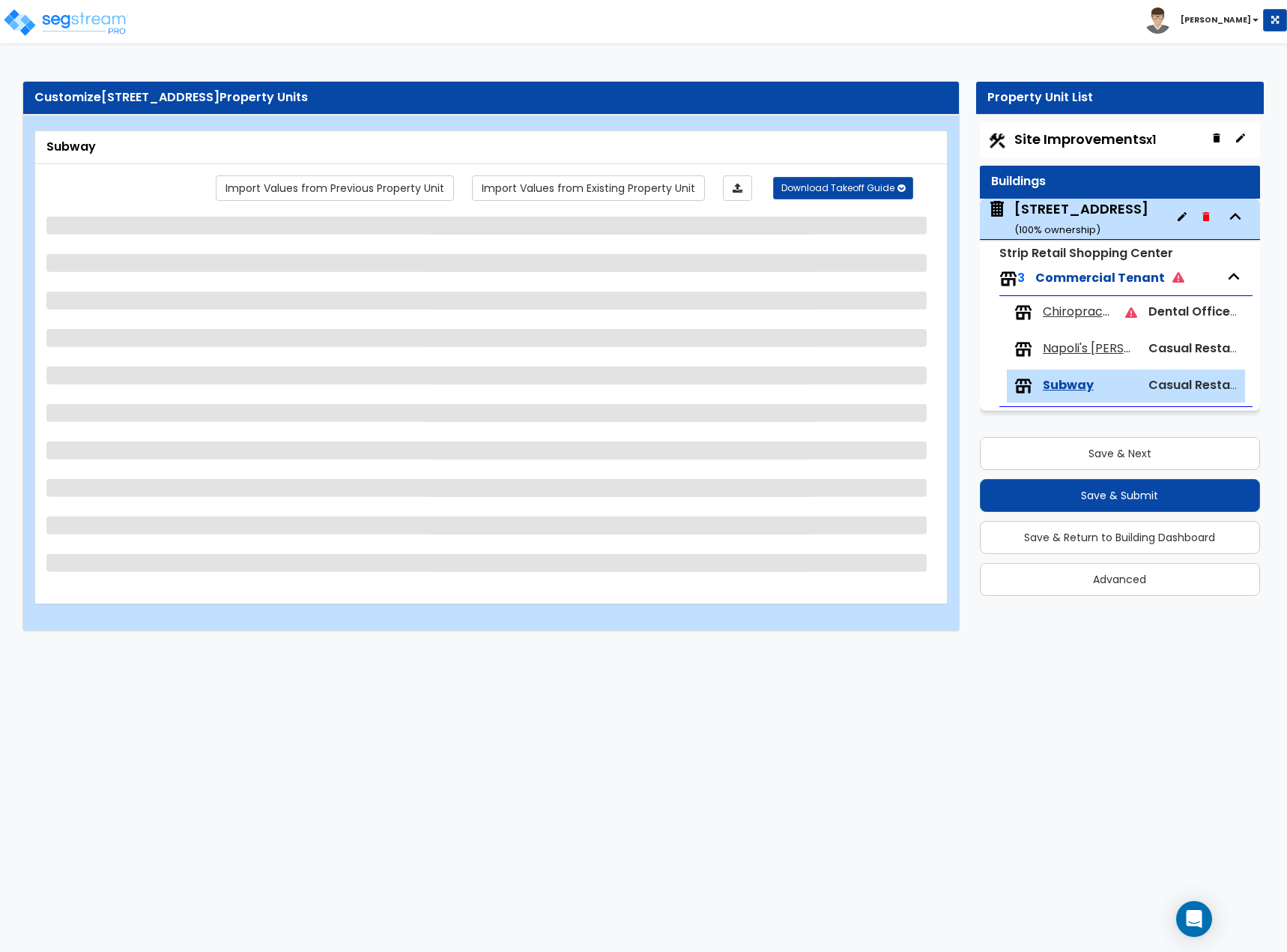
select select "8"
select select "1"
select select "3"
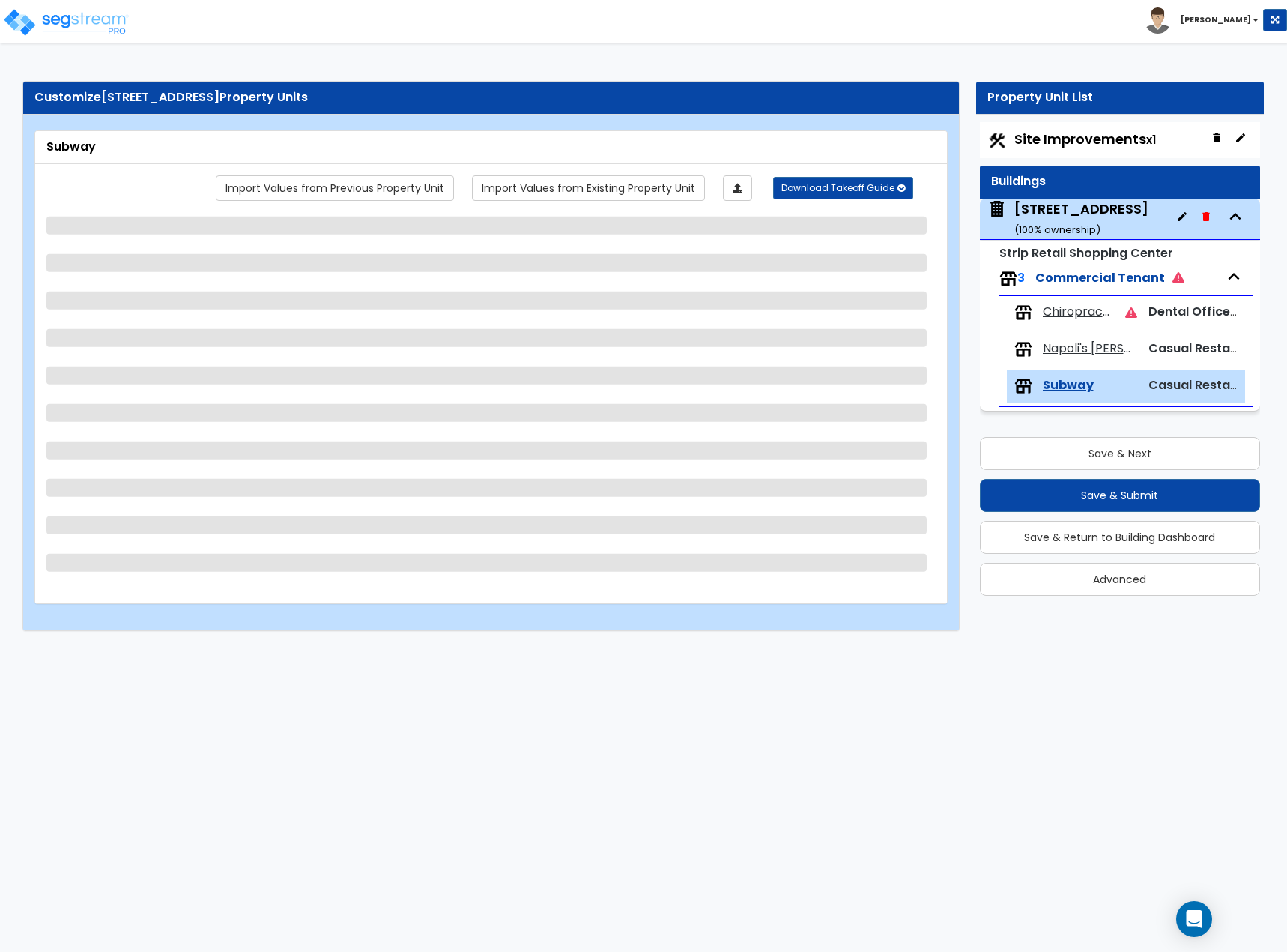
select select "1"
select select "4"
select select "2"
select select "1"
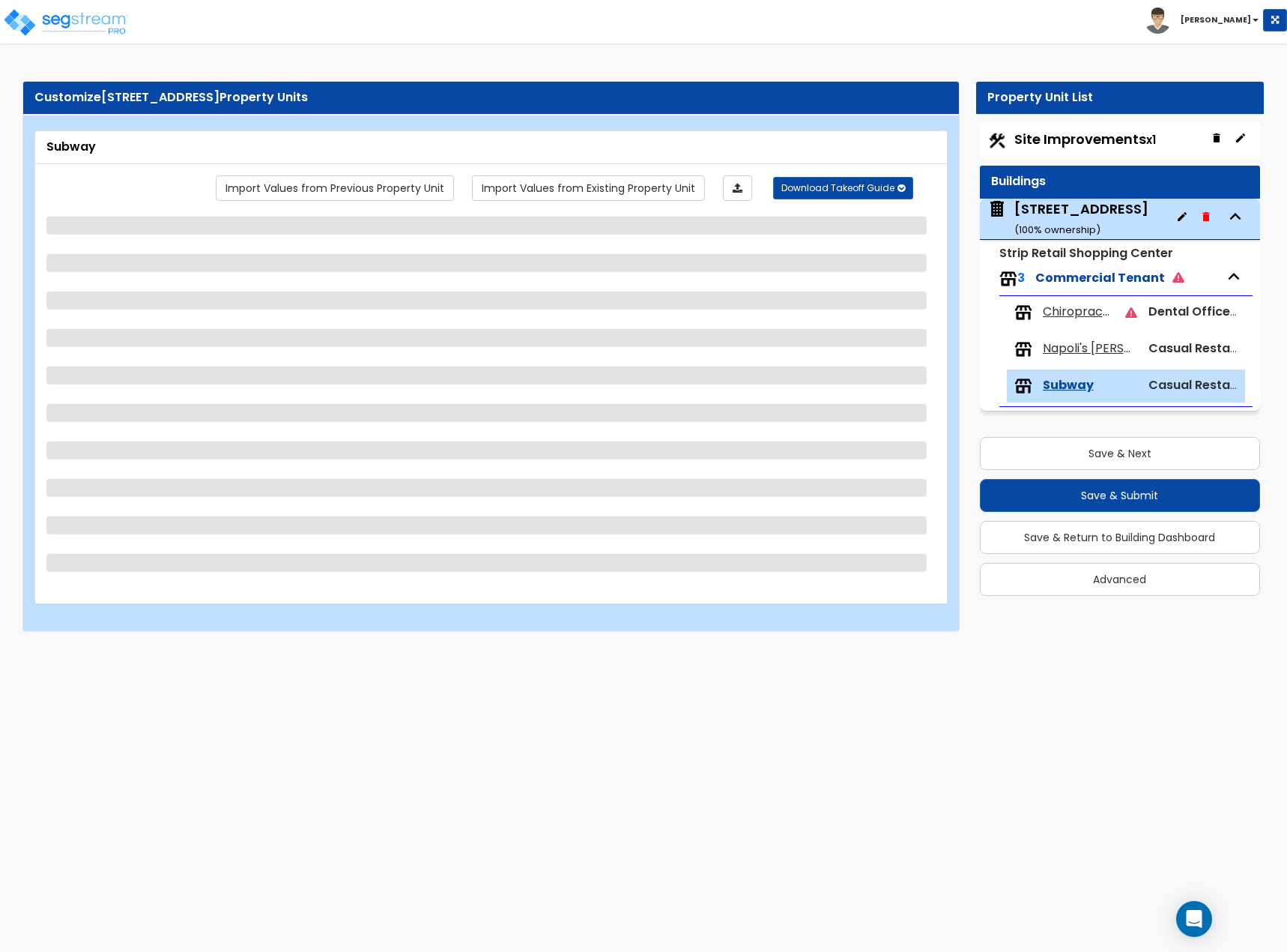
select select "2"
select select "1"
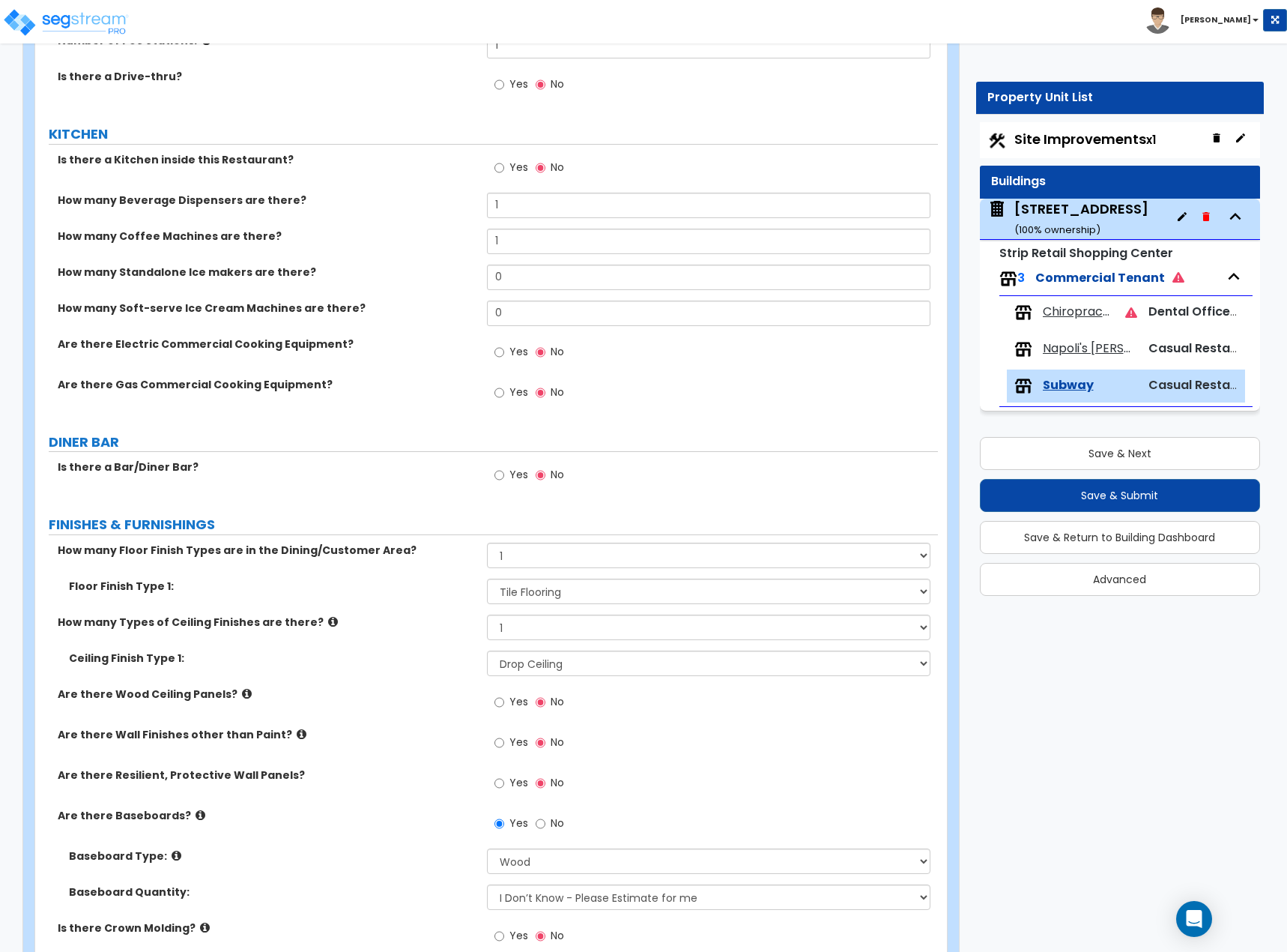
scroll to position [450, 0]
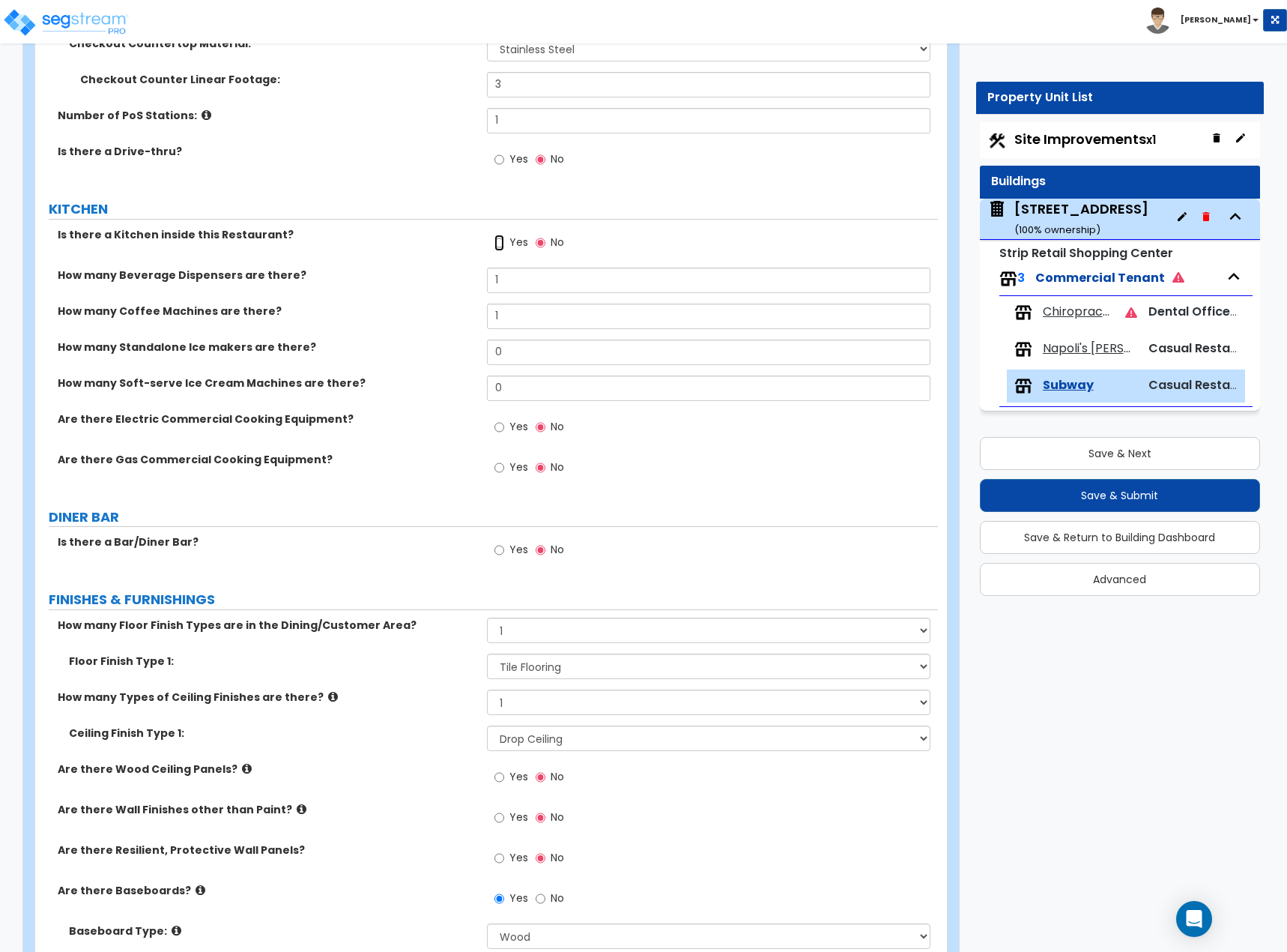
click at [499, 248] on input "Yes" at bounding box center [500, 243] width 10 height 17
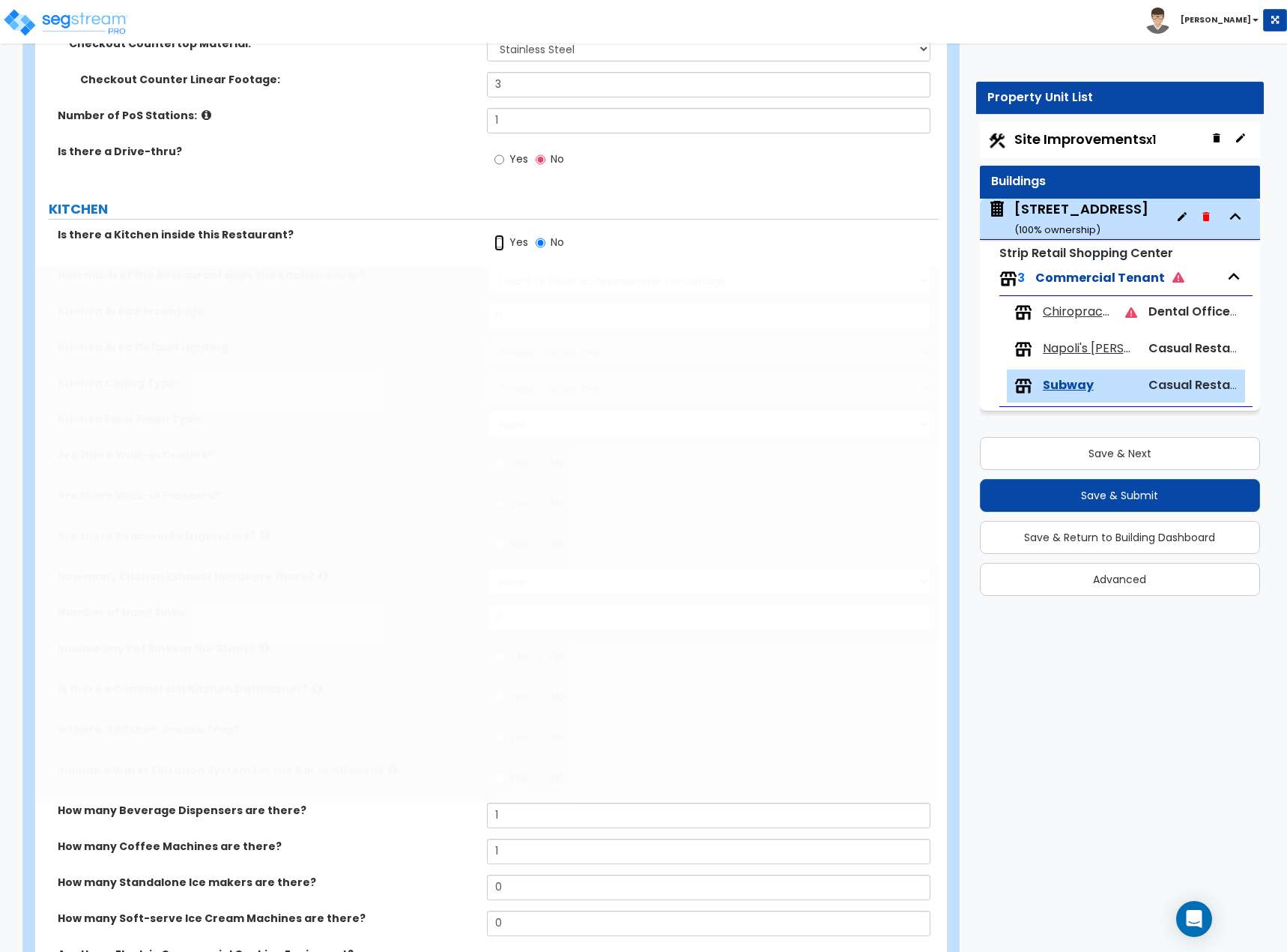
radio input "true"
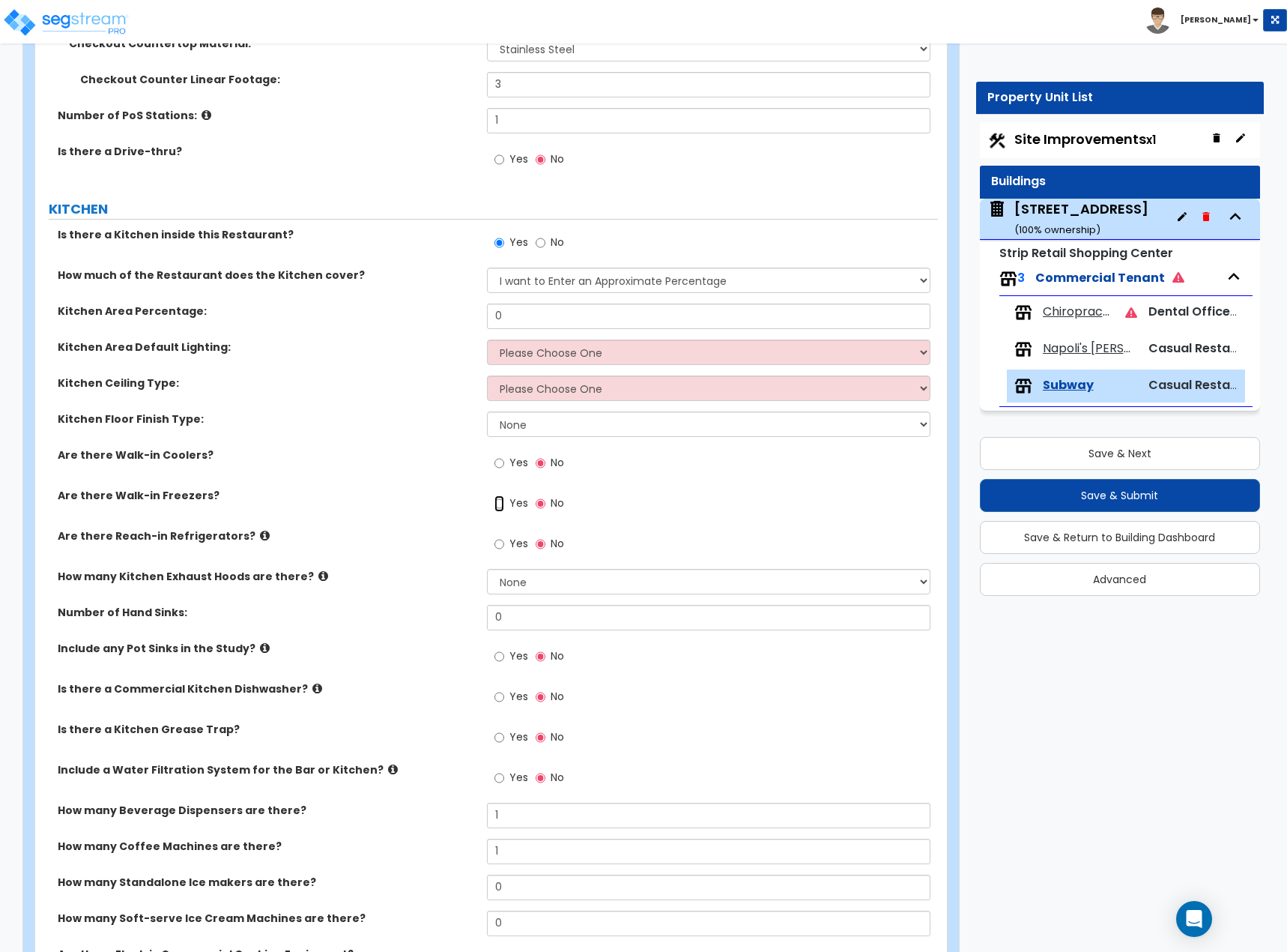
drag, startPoint x: 500, startPoint y: 510, endPoint x: 486, endPoint y: 501, distance: 16.6
click at [487, 501] on div "Yes No" at bounding box center [530, 505] width 85 height 34
click at [512, 462] on span "Yes" at bounding box center [519, 462] width 19 height 15
click at [505, 462] on input "Yes" at bounding box center [500, 463] width 10 height 17
radio input "true"
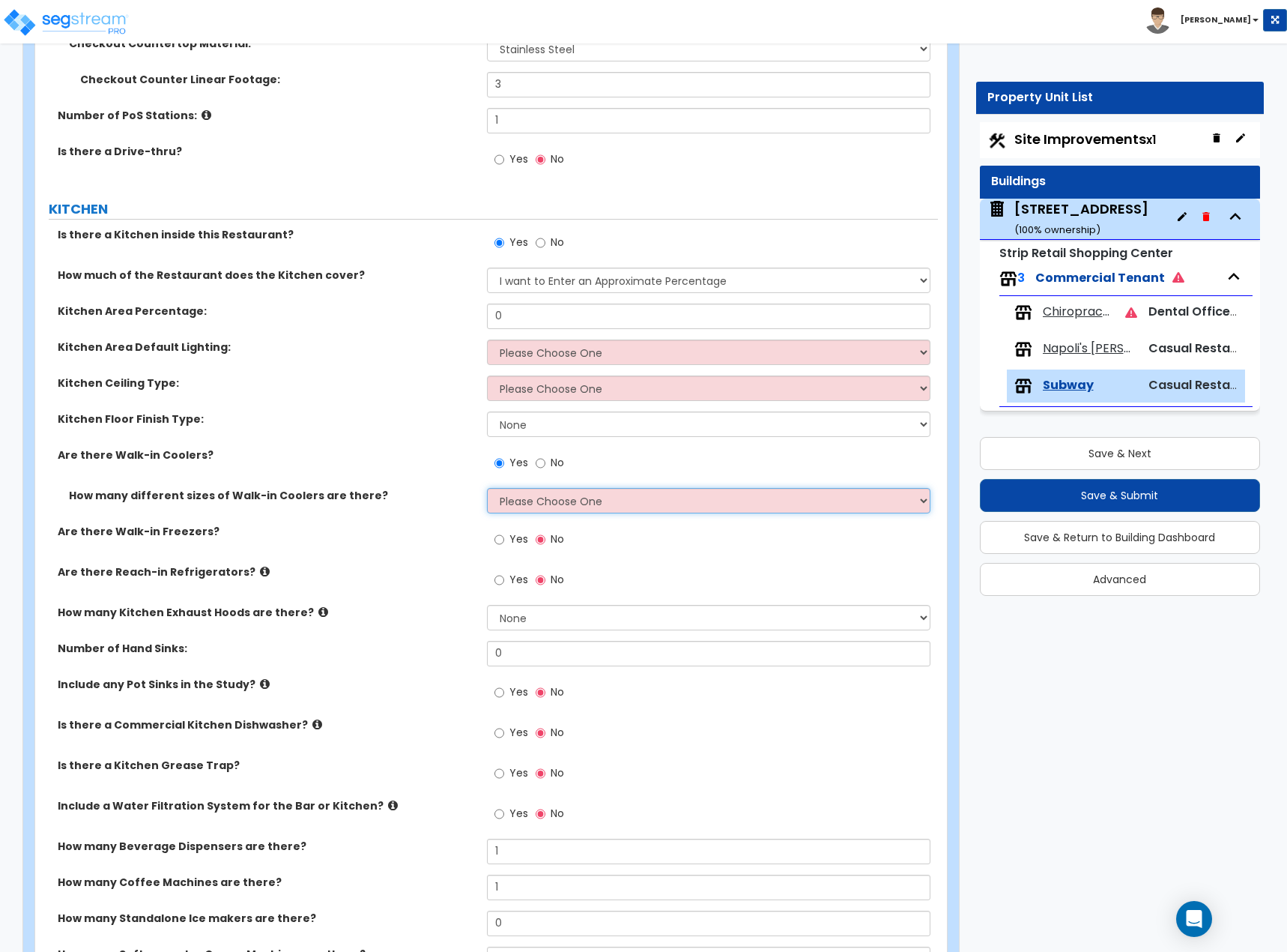
click at [535, 497] on select "Please Choose One 1 2 3 4" at bounding box center [709, 501] width 444 height 26
select select "1"
click at [487, 488] on select "Please Choose One 1 2 3 4" at bounding box center [709, 501] width 444 height 26
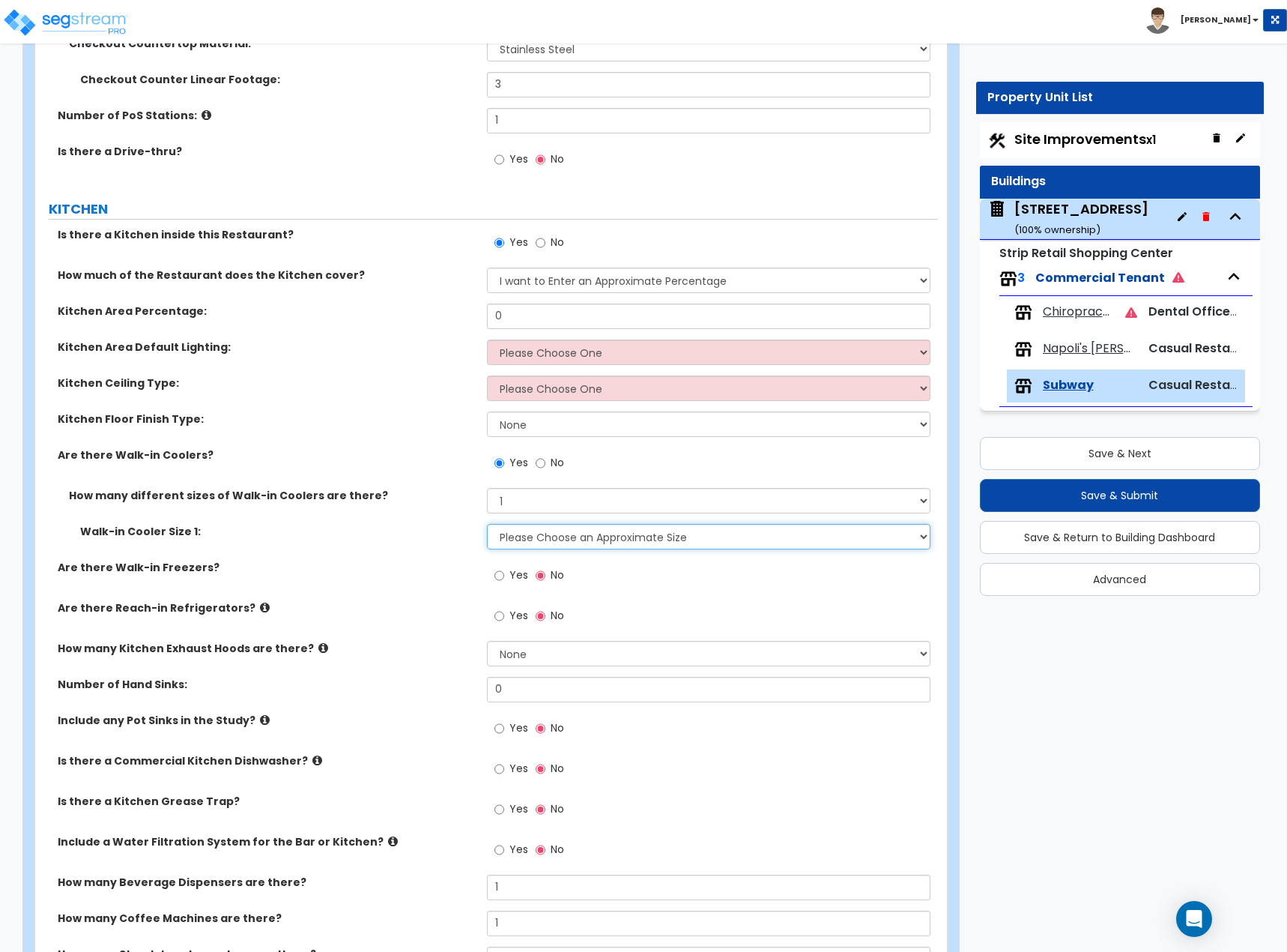
click at [545, 520] on select "Please Choose an Approximate Size 6' x 6' 10' x 6' 12' x 14' 12' x 20' I want t…" at bounding box center [709, 536] width 444 height 26
select select "2"
click at [487, 520] on select "Please Choose an Approximate Size 6' x 6' 10' x 6' 12' x 14' 12' x 20' I want t…" at bounding box center [709, 536] width 444 height 26
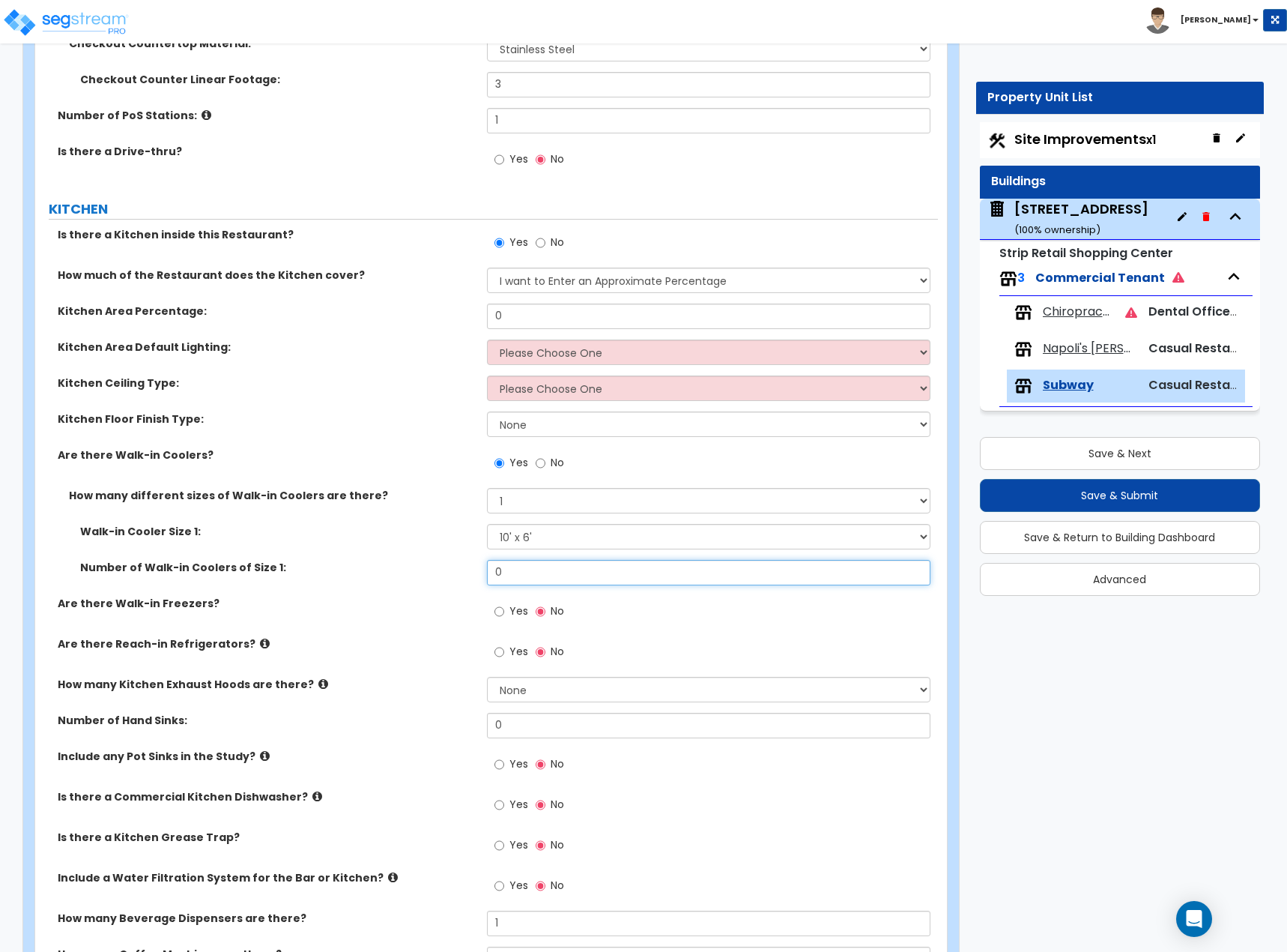
drag, startPoint x: 523, startPoint y: 578, endPoint x: 393, endPoint y: 541, distance: 135.2
click at [395, 520] on div "Walk-in Cooler Size 1: Please Choose an Approximate Size 6' x 6' 10' x 6' 12' x…" at bounding box center [486, 560] width 880 height 72
type input "1"
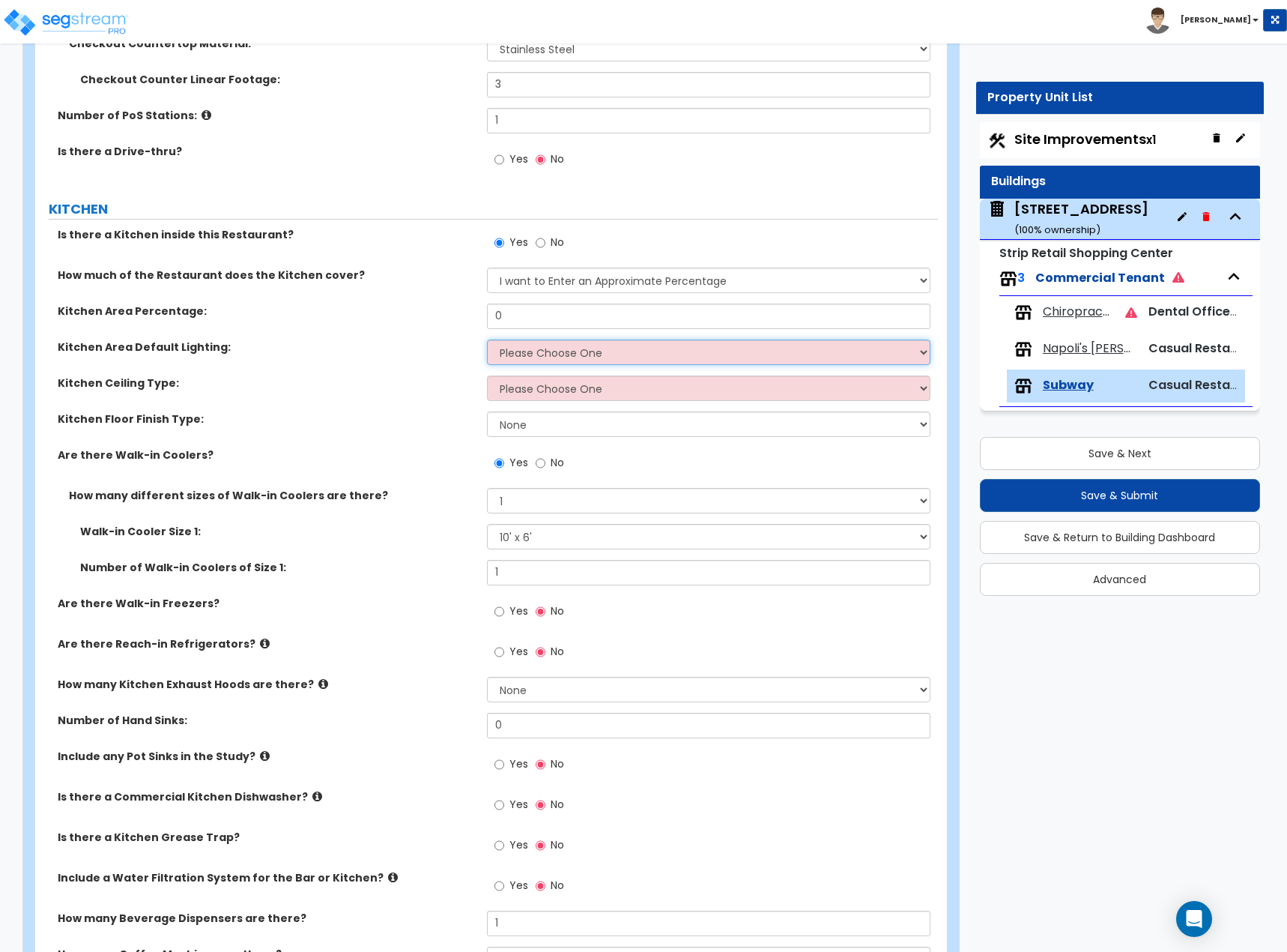
click at [507, 358] on select "Please Choose One LED Surface-Mounted LED Recessed Fluorescent Surface-Mounted …" at bounding box center [709, 352] width 444 height 26
select select "4"
click at [487, 339] on select "Please Choose One LED Surface-Mounted LED Recessed Fluorescent Surface-Mounted …" at bounding box center [709, 352] width 444 height 26
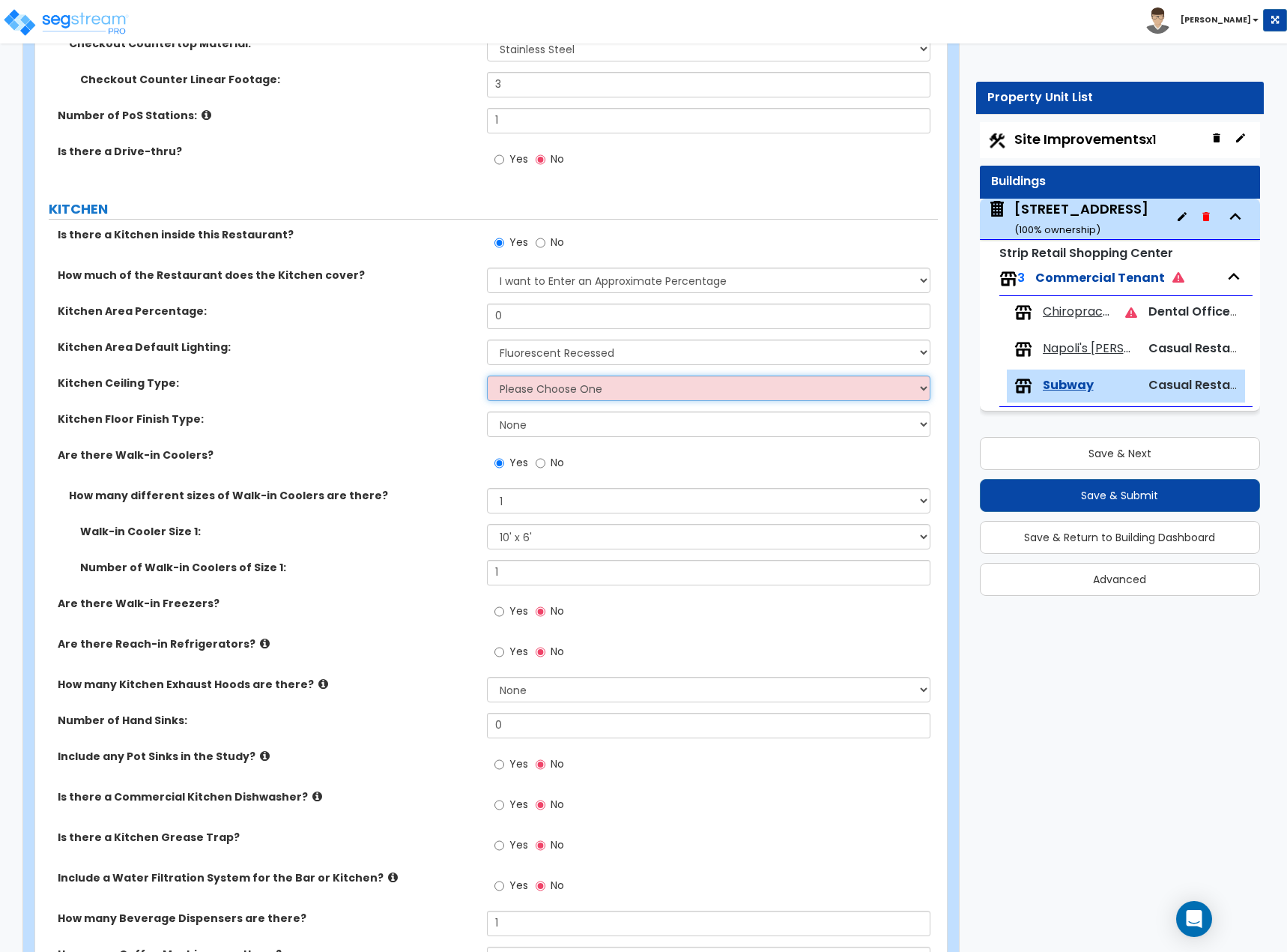
click at [535, 385] on select "Please Choose One Drywall Ceiling Open Ceiling Drop Ceiling" at bounding box center [709, 388] width 444 height 26
select select "3"
click at [487, 376] on select "Please Choose One Drywall Ceiling Open Ceiling Drop Ceiling" at bounding box center [709, 388] width 444 height 26
click at [384, 416] on label "Kitchen Floor Finish Type:" at bounding box center [266, 419] width 418 height 15
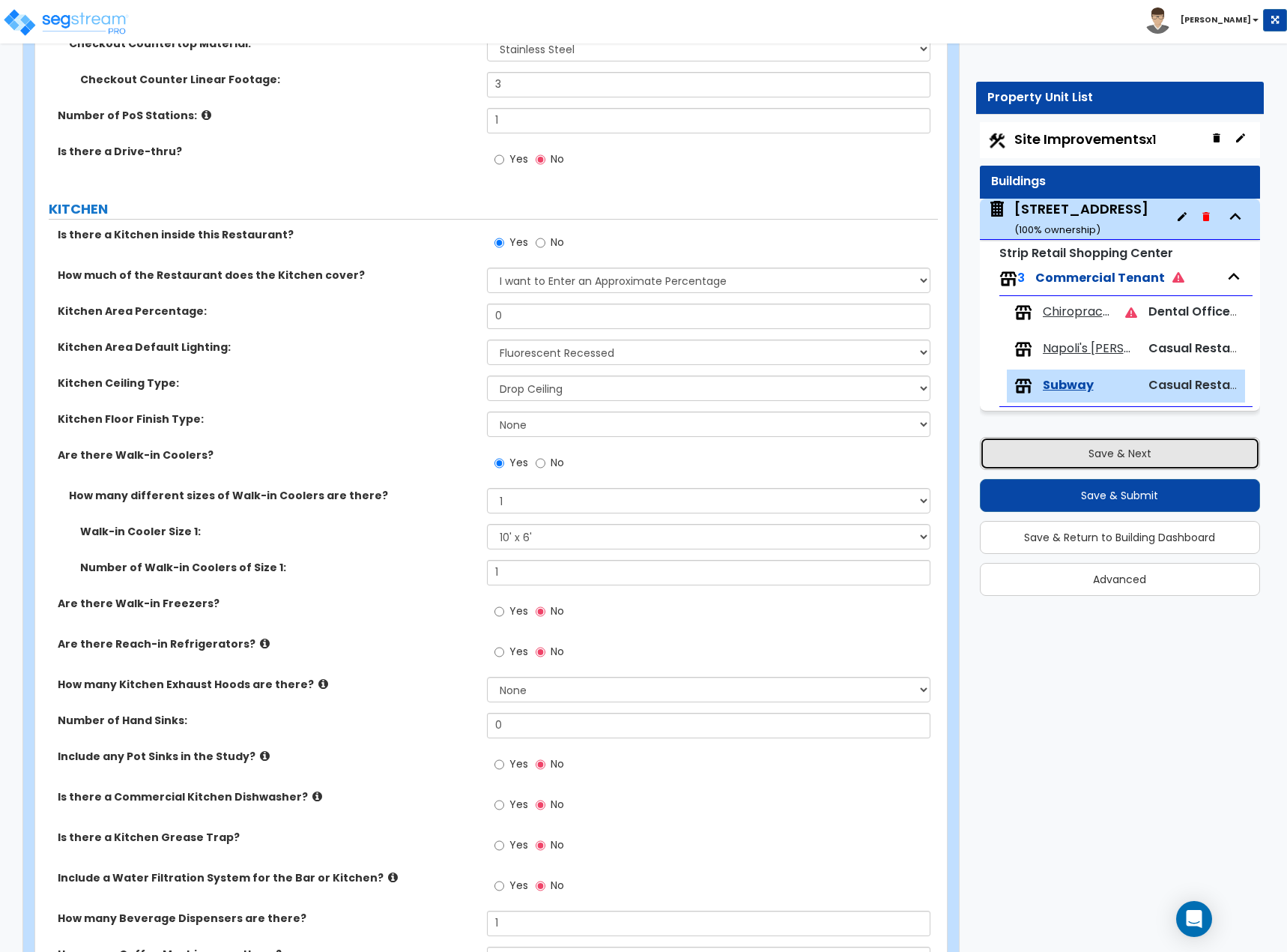
click at [1106, 461] on button "Save & Next" at bounding box center [1121, 453] width 281 height 33
select select "2"
select select "1"
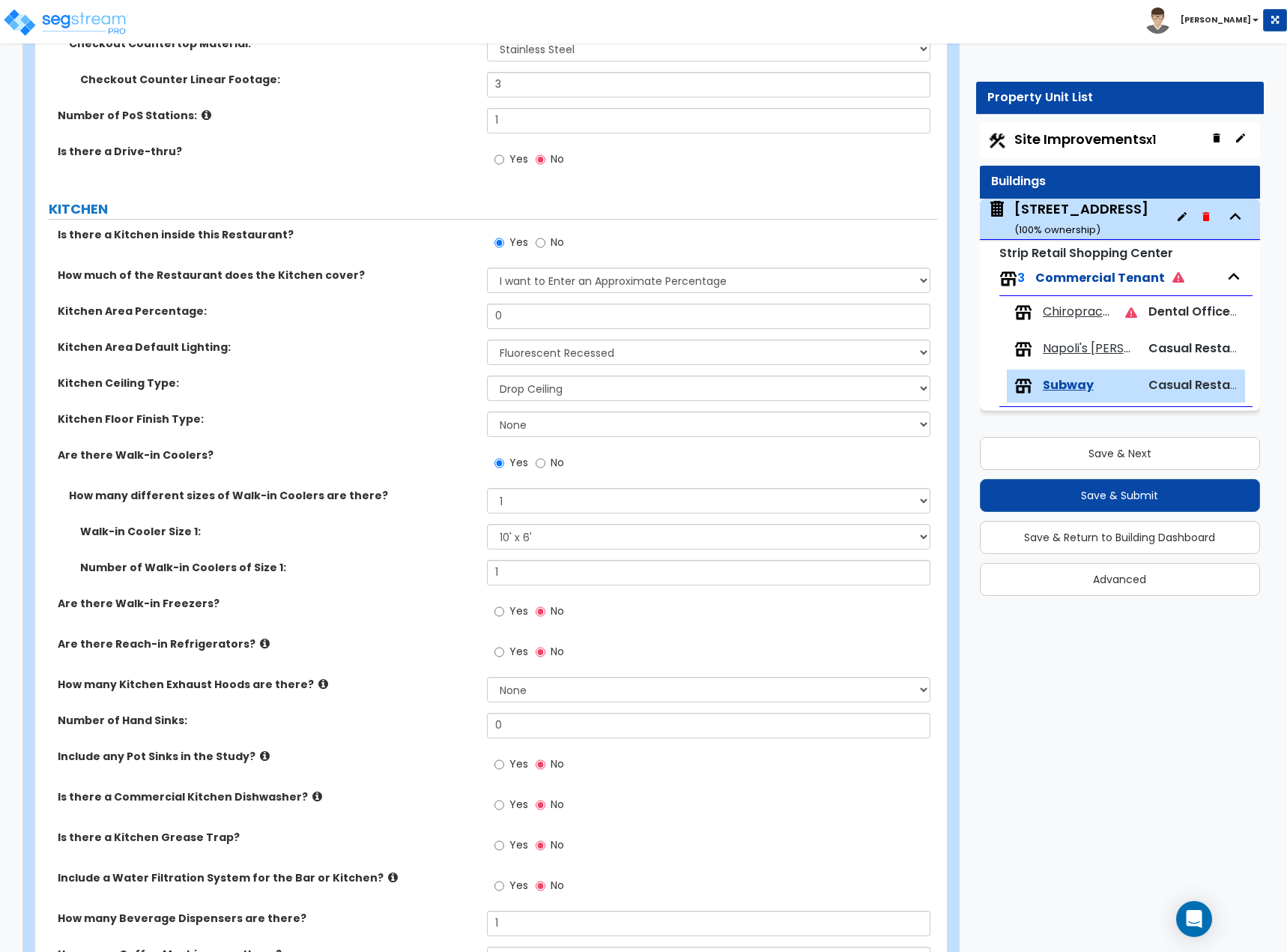
select select "1"
select select "2"
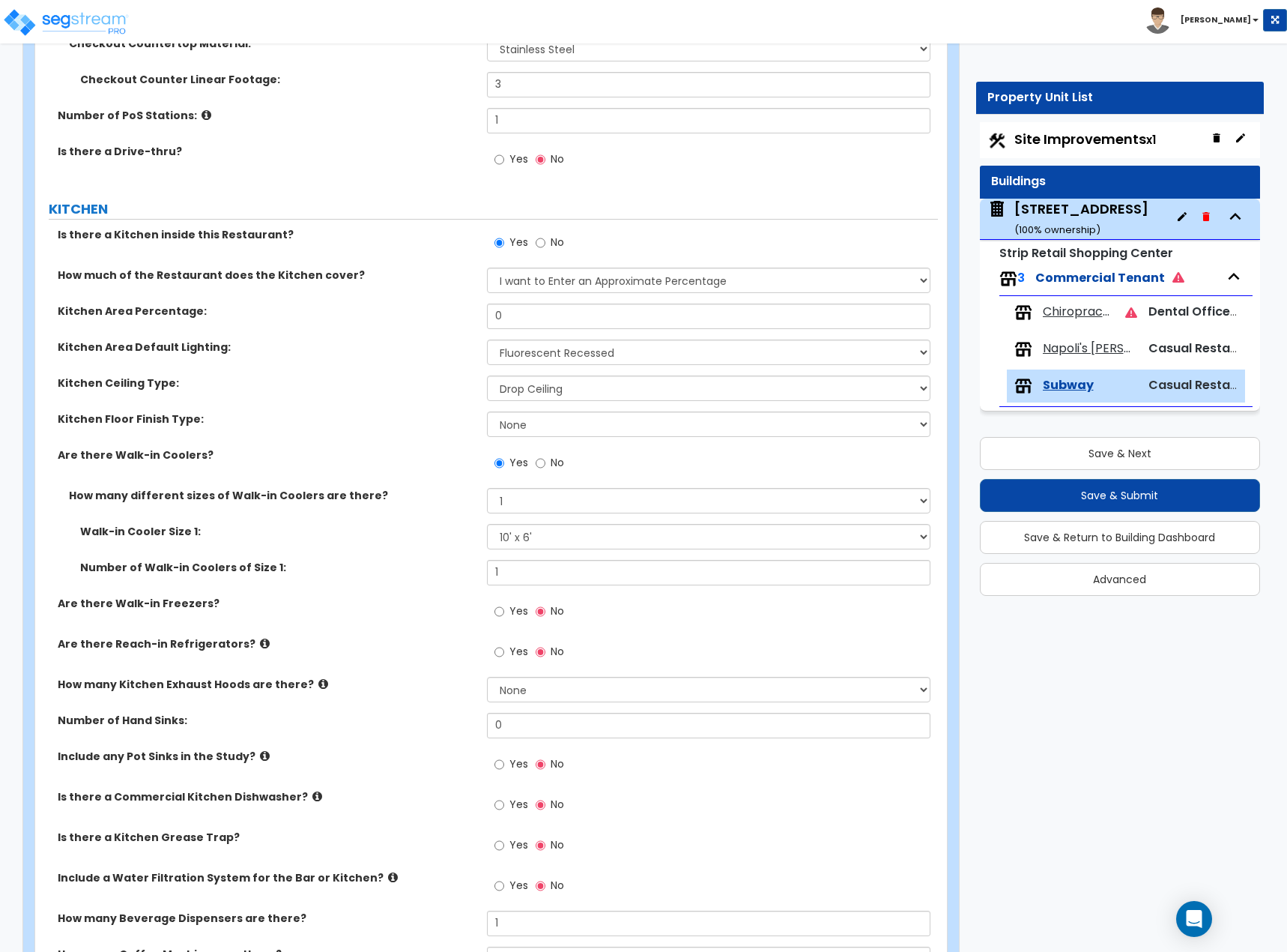
select select "2"
select select "4"
select select "1"
select select "5"
select select "1"
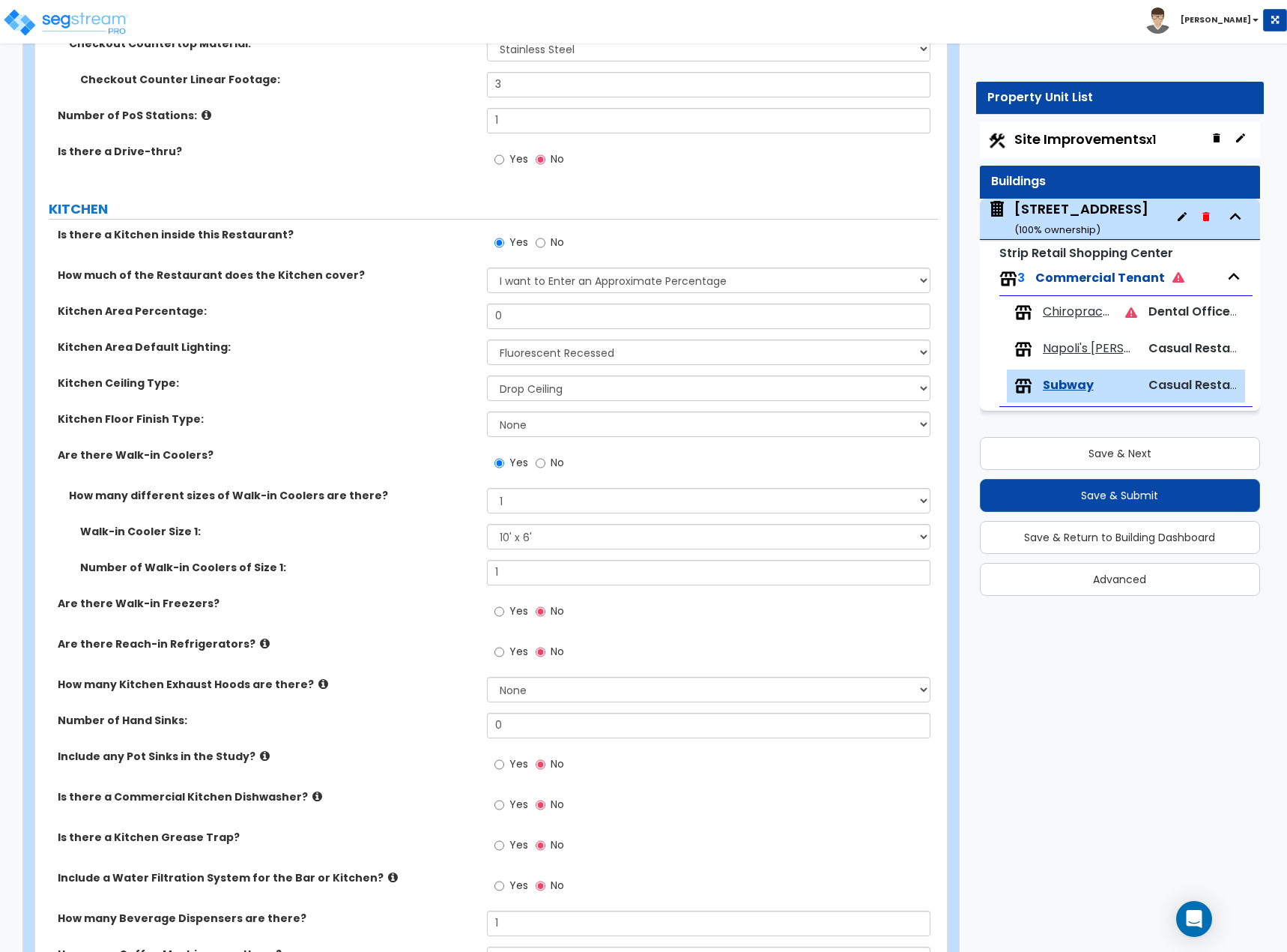
select select "1"
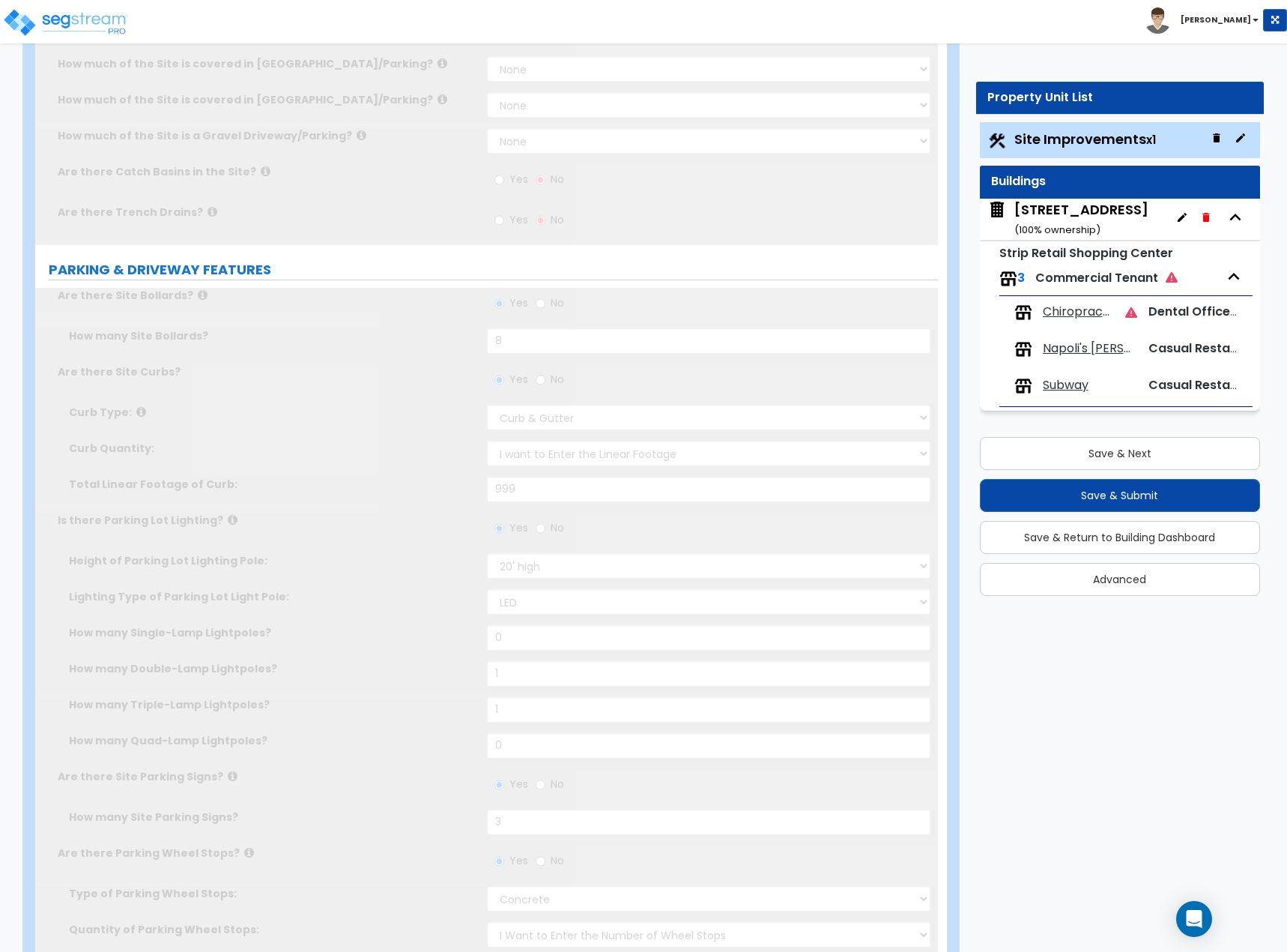
scroll to position [0, 0]
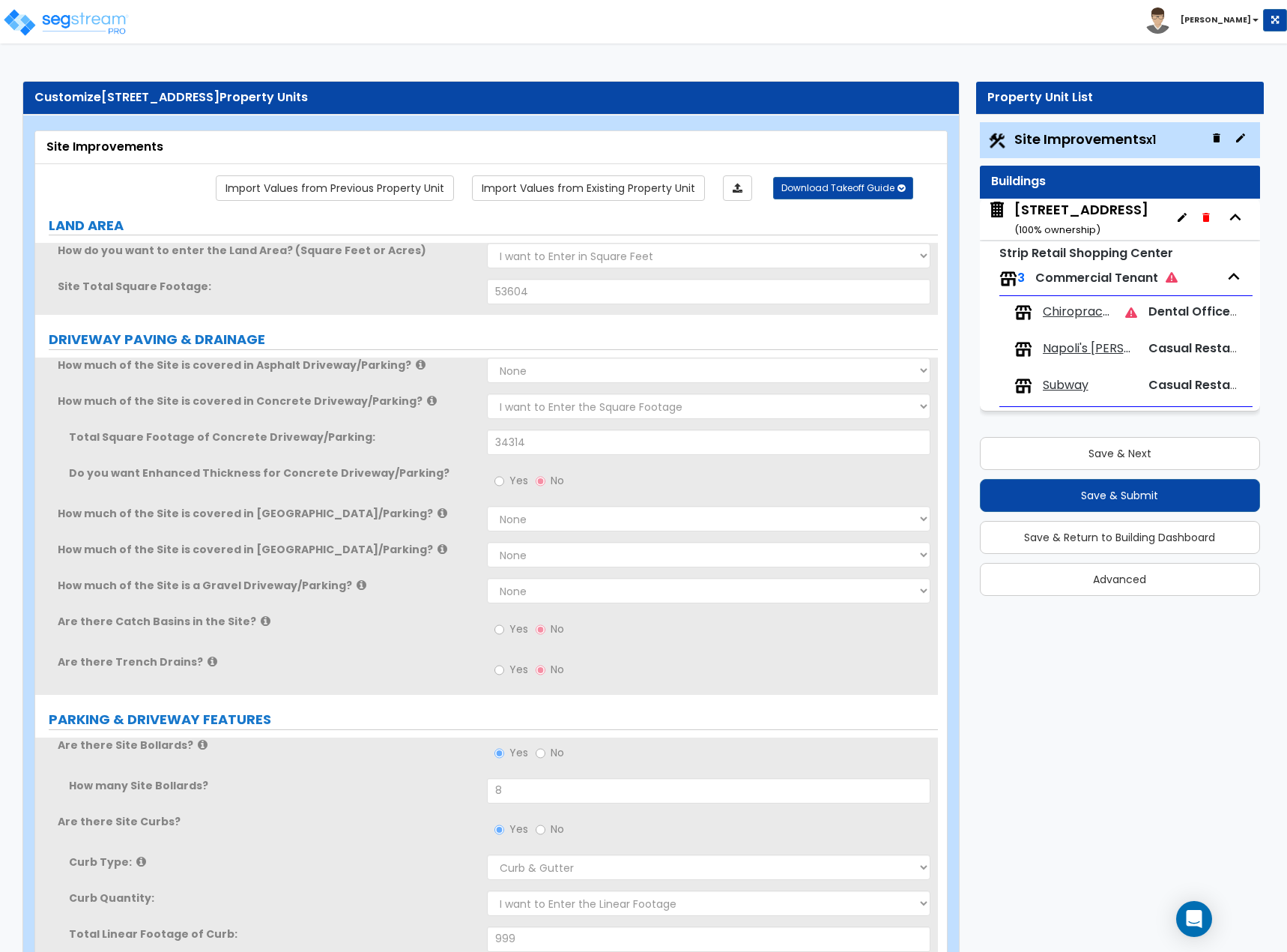
click at [1068, 308] on span "Chiropractor" at bounding box center [1079, 312] width 72 height 17
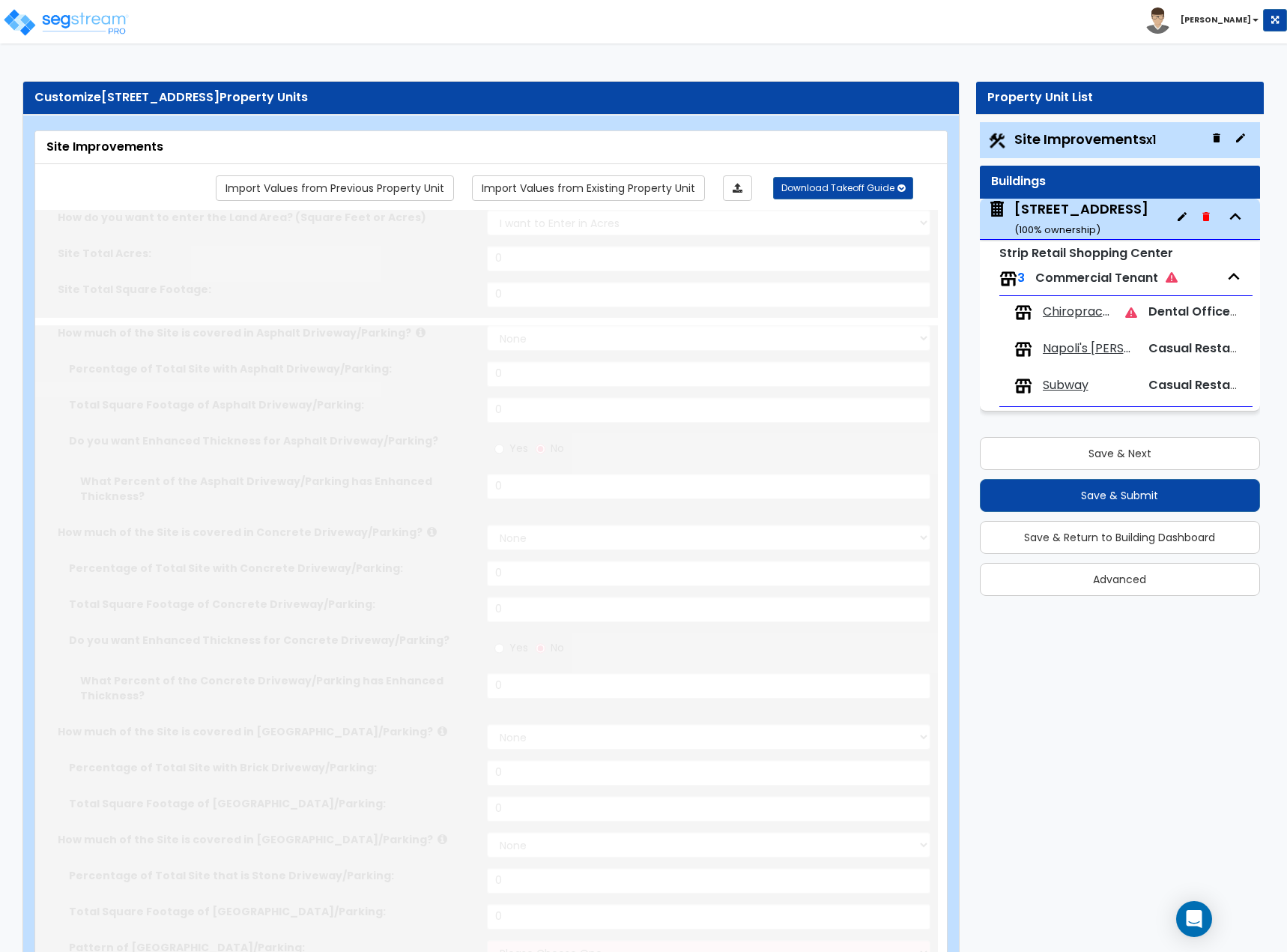
select select "2"
type input "53604"
select select "2"
type input "34314"
radio input "true"
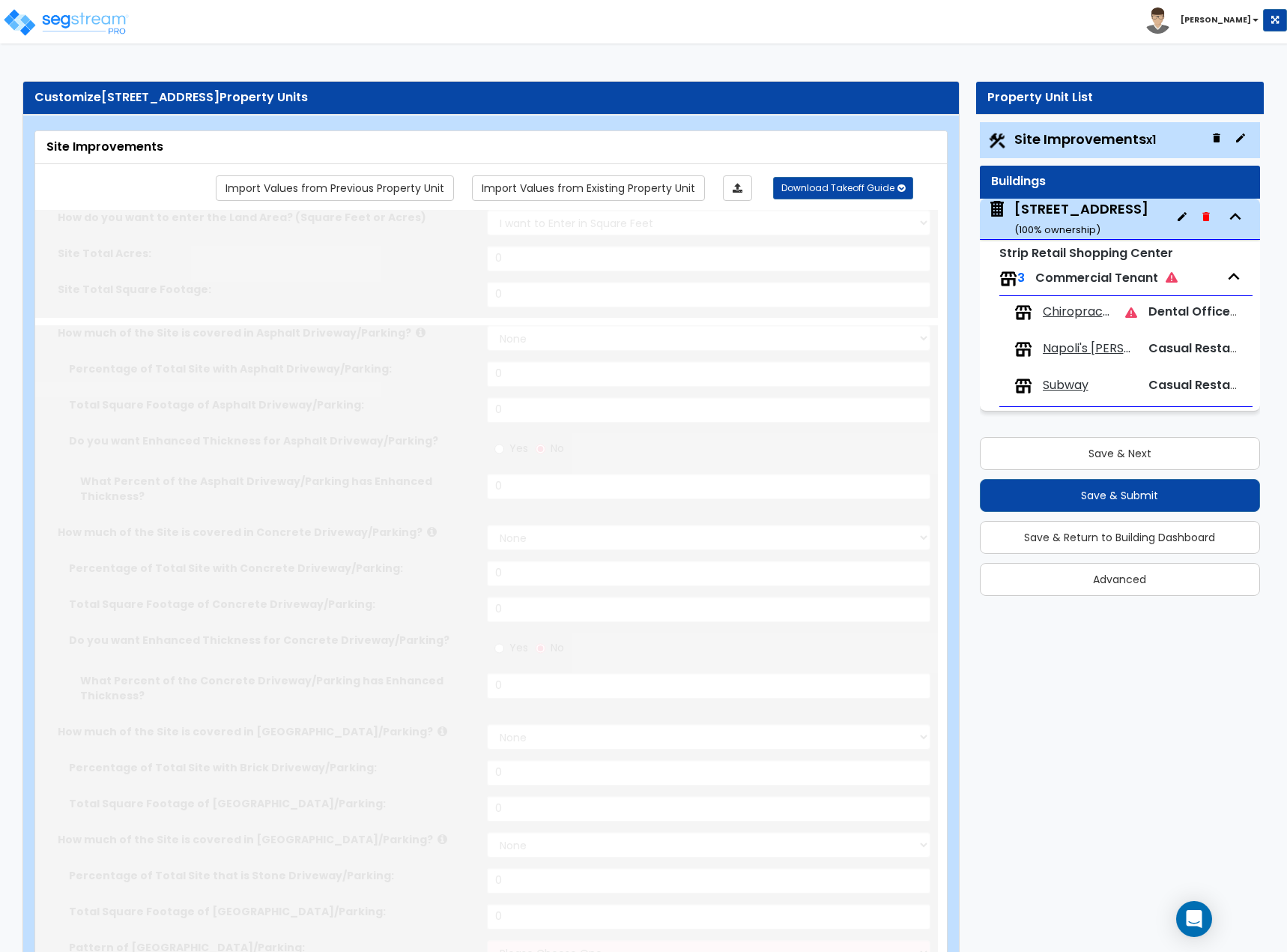
type input "8"
radio input "true"
select select "2"
select select "1"
type input "999"
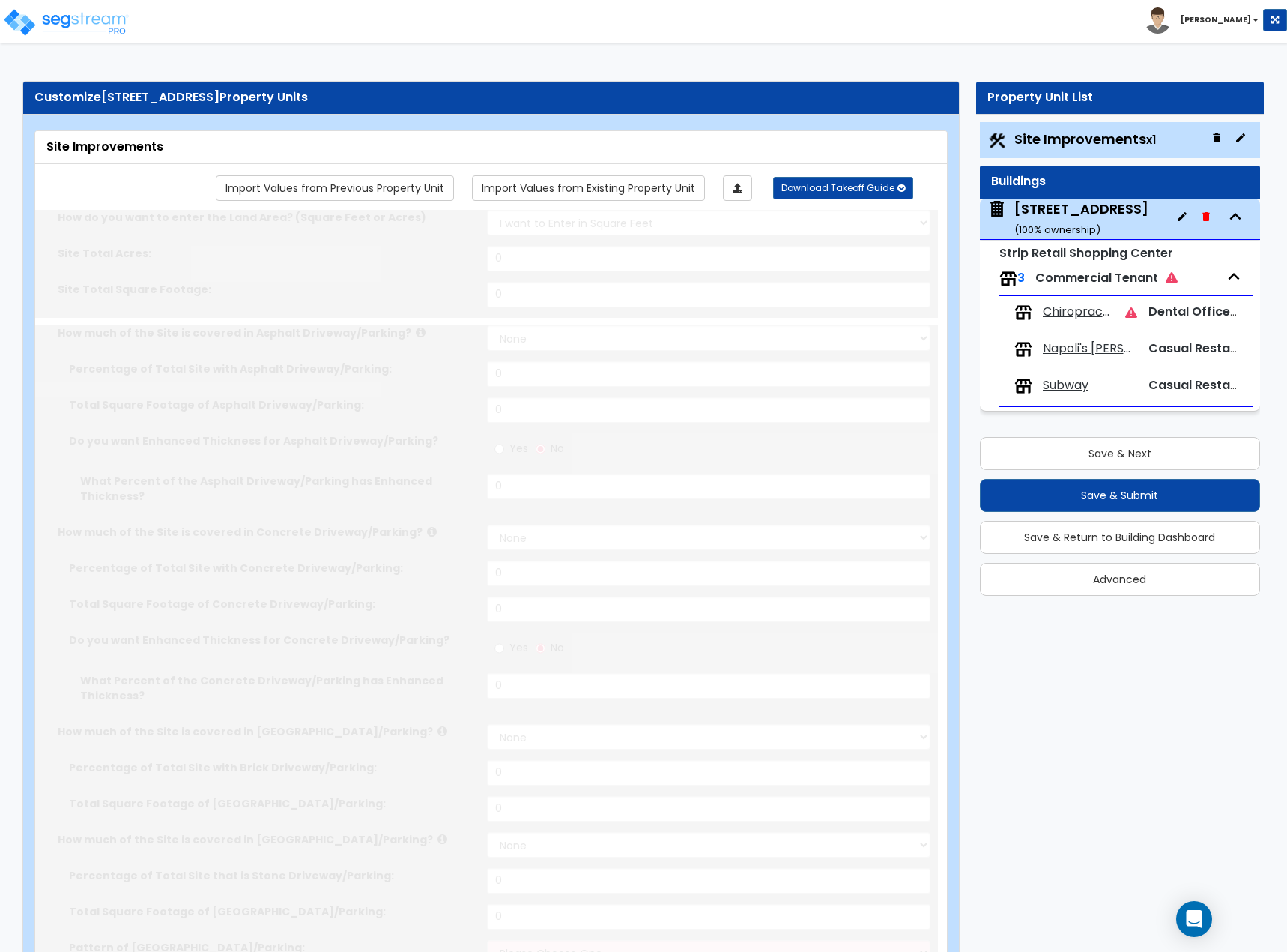
radio input "true"
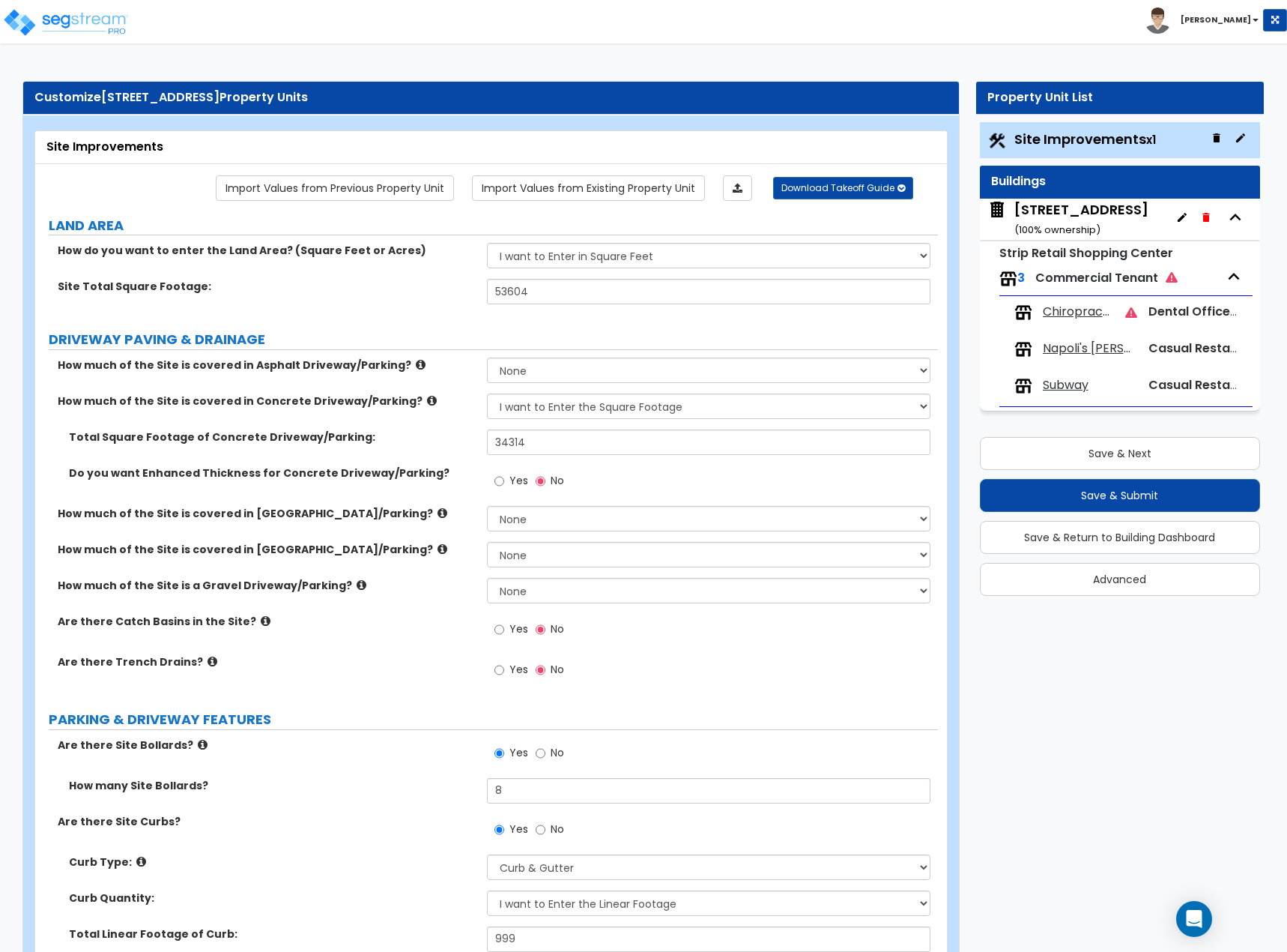
click at [1104, 308] on span "Chiropractor" at bounding box center [1079, 312] width 72 height 17
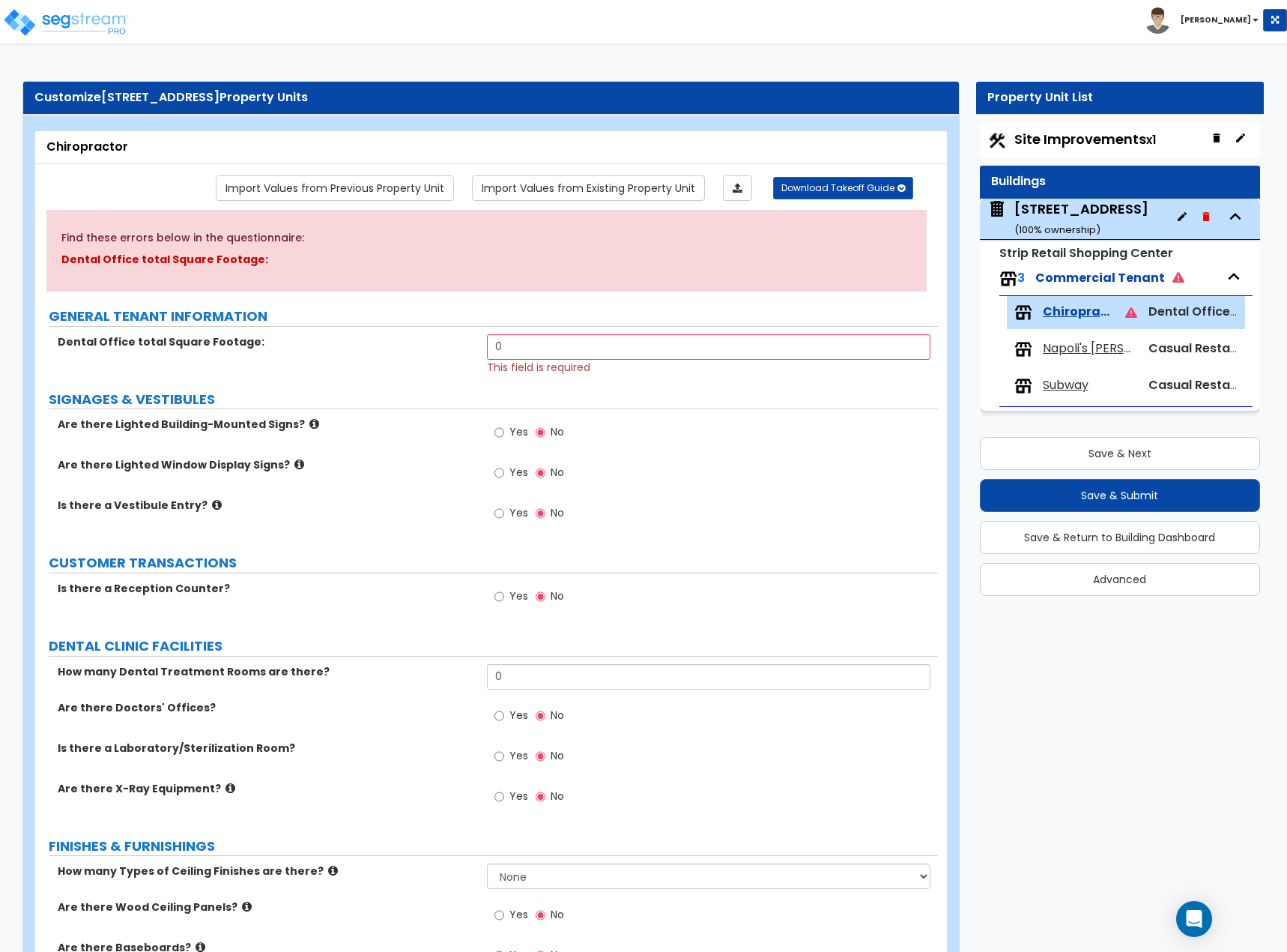
drag, startPoint x: 518, startPoint y: 348, endPoint x: 403, endPoint y: 338, distance: 115.4
click at [407, 342] on div "Dental Office total Square Footage: 0 This field is required" at bounding box center [486, 354] width 903 height 41
click at [393, 363] on div "Dental Office total Square Footage: 2,353 This field is required" at bounding box center [486, 354] width 903 height 41
click at [502, 435] on input "Yes" at bounding box center [500, 432] width 10 height 17
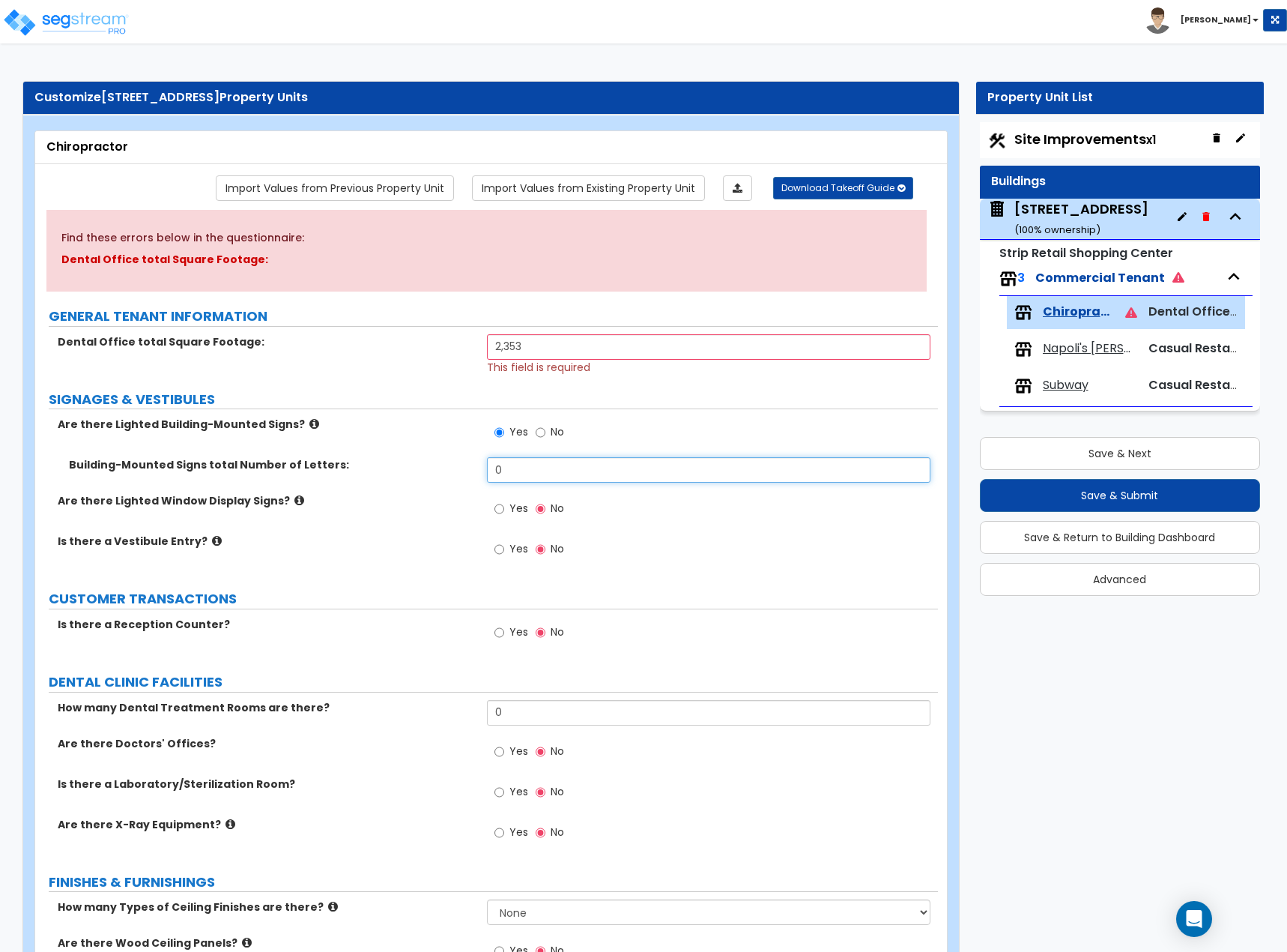
drag, startPoint x: 512, startPoint y: 471, endPoint x: 391, endPoint y: 468, distance: 121.0
click at [391, 469] on div "Building-Mounted Signs total Number of Letters: 0" at bounding box center [486, 475] width 903 height 36
click at [535, 428] on input "No" at bounding box center [540, 432] width 10 height 17
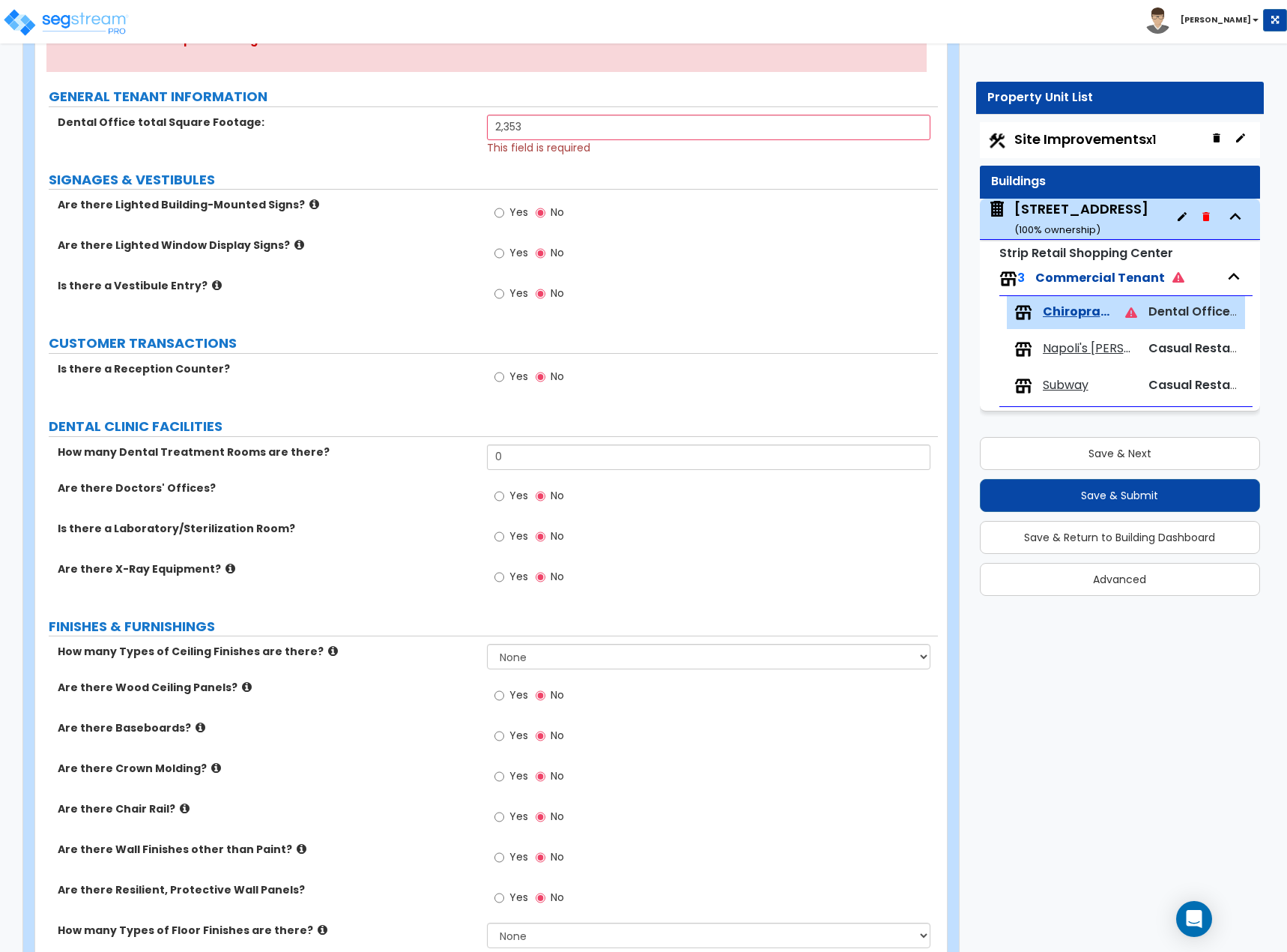
scroll to position [224, 0]
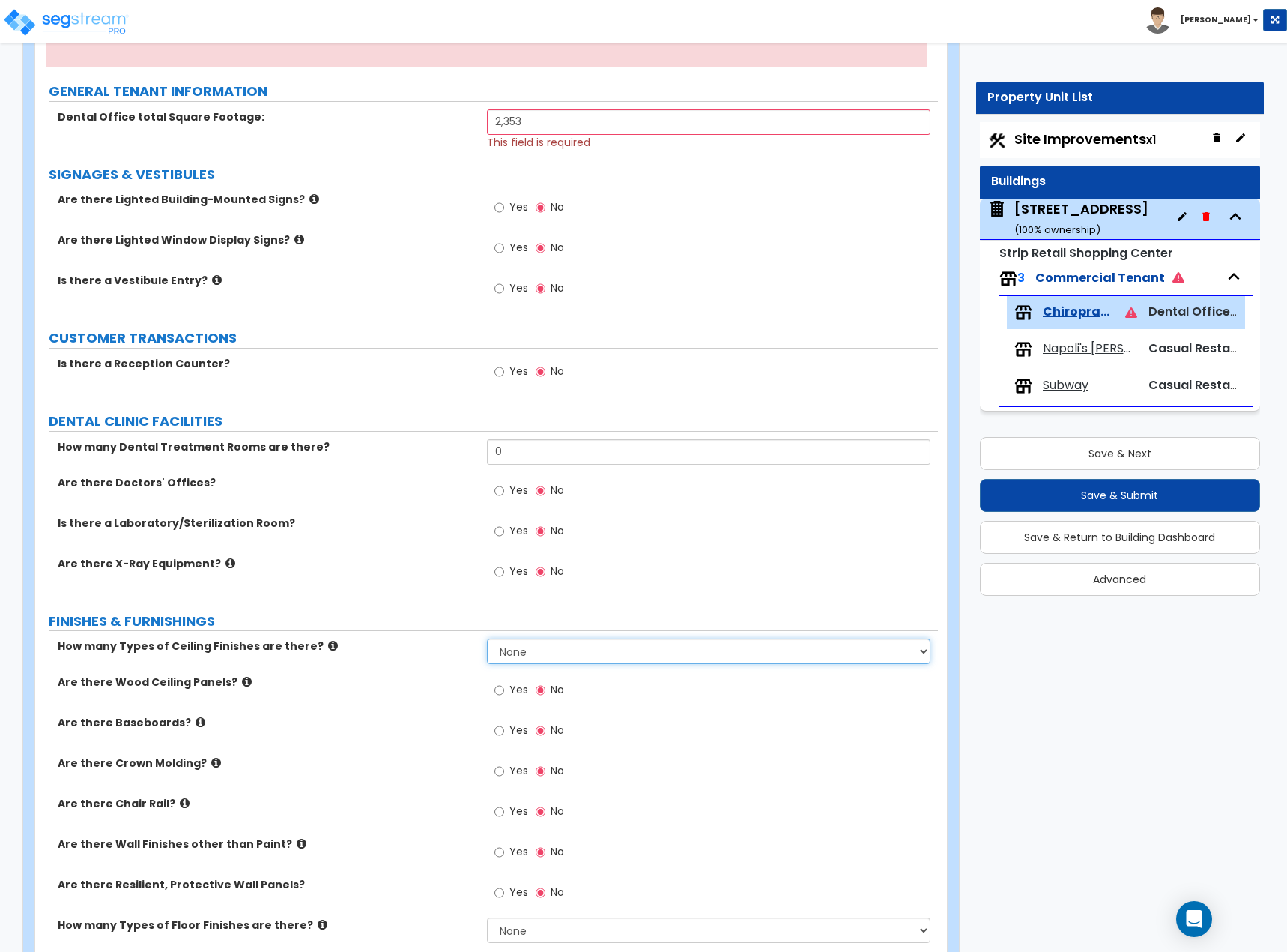
click at [564, 520] on select "None 1 2 3" at bounding box center [709, 651] width 444 height 26
click at [487, 520] on select "None 1 2 3" at bounding box center [709, 651] width 444 height 26
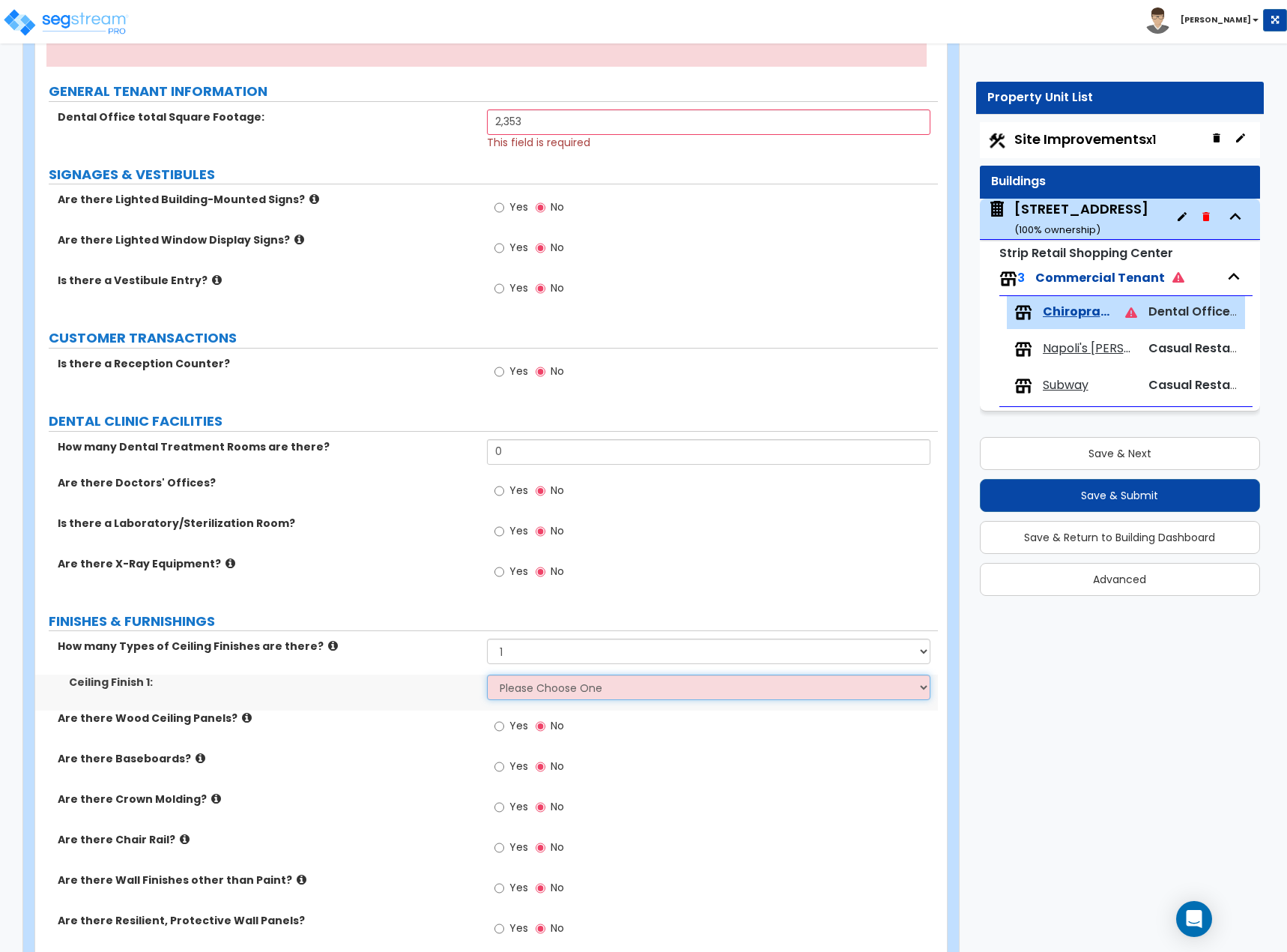
click at [534, 520] on select "Please Choose One Drop Ceiling Open Ceiling Drywall Ceiling" at bounding box center [709, 687] width 444 height 26
click at [487, 520] on select "Please Choose One Drop Ceiling Open Ceiling Drywall Ceiling" at bounding box center [709, 687] width 444 height 26
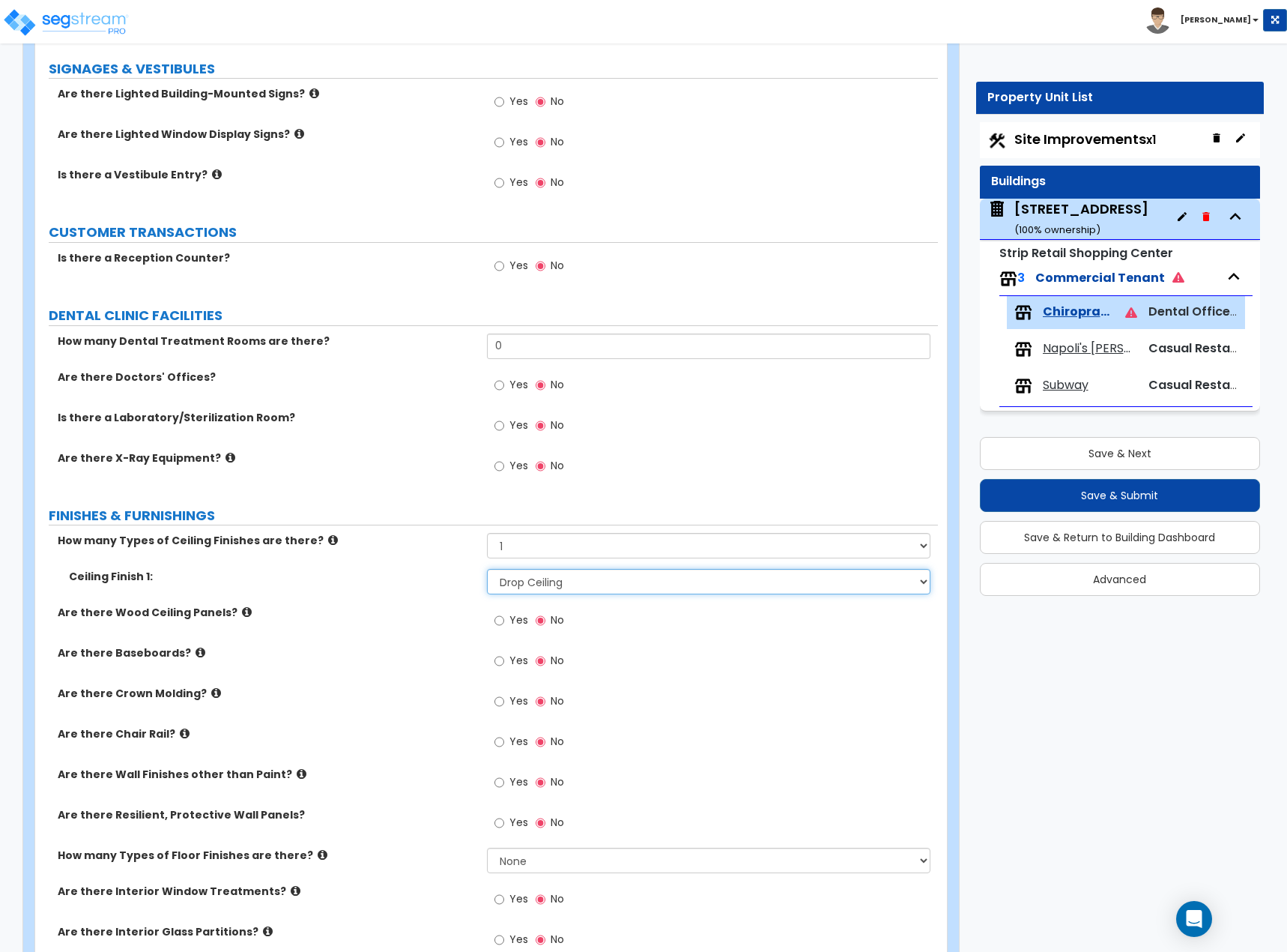
scroll to position [375, 0]
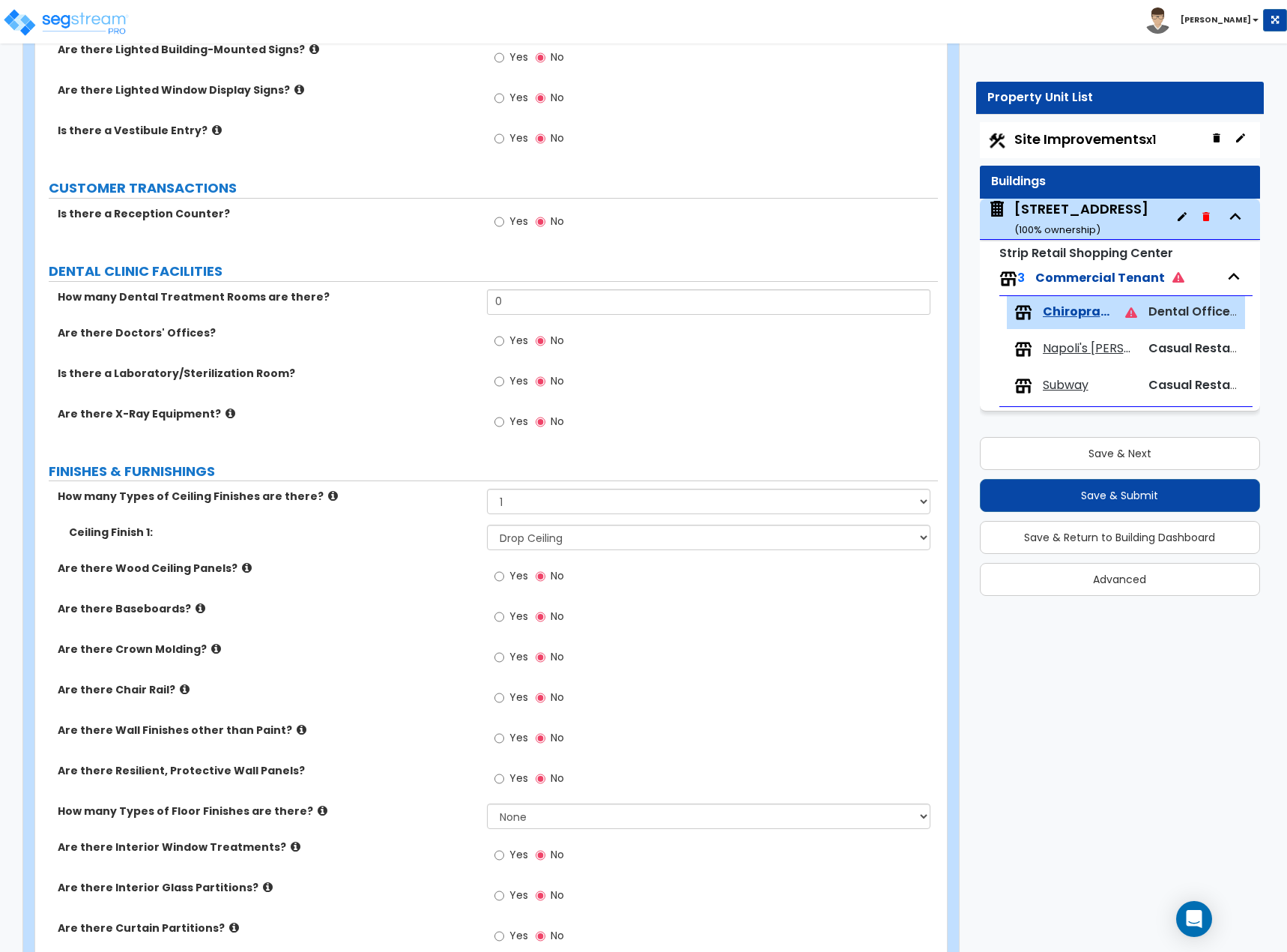
click at [510, 520] on span "Yes" at bounding box center [519, 616] width 19 height 15
click at [505, 520] on input "Yes" at bounding box center [500, 617] width 10 height 17
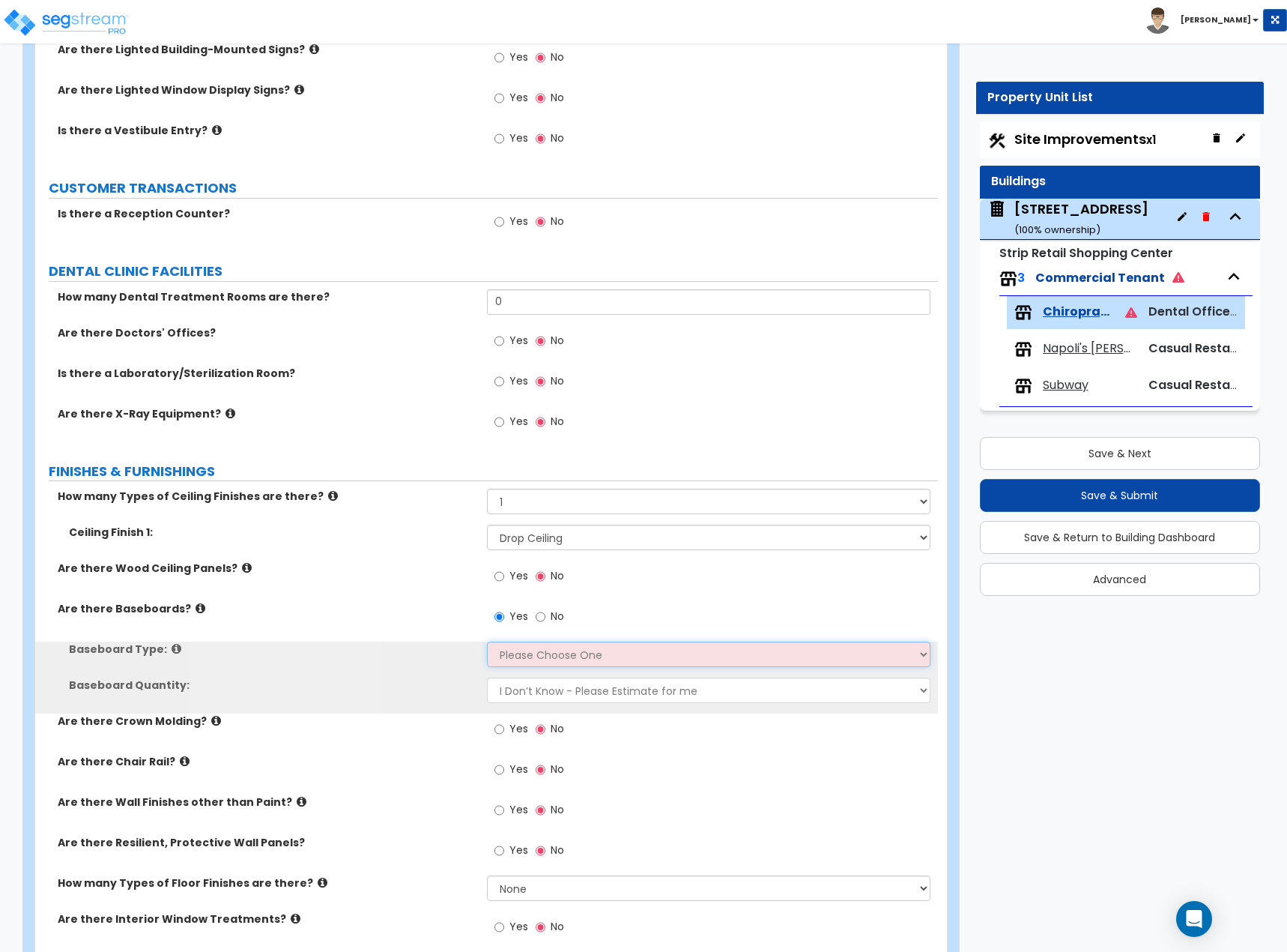
click at [516, 520] on select "Please Choose One Wood Vinyl Carpet Tile" at bounding box center [709, 654] width 444 height 26
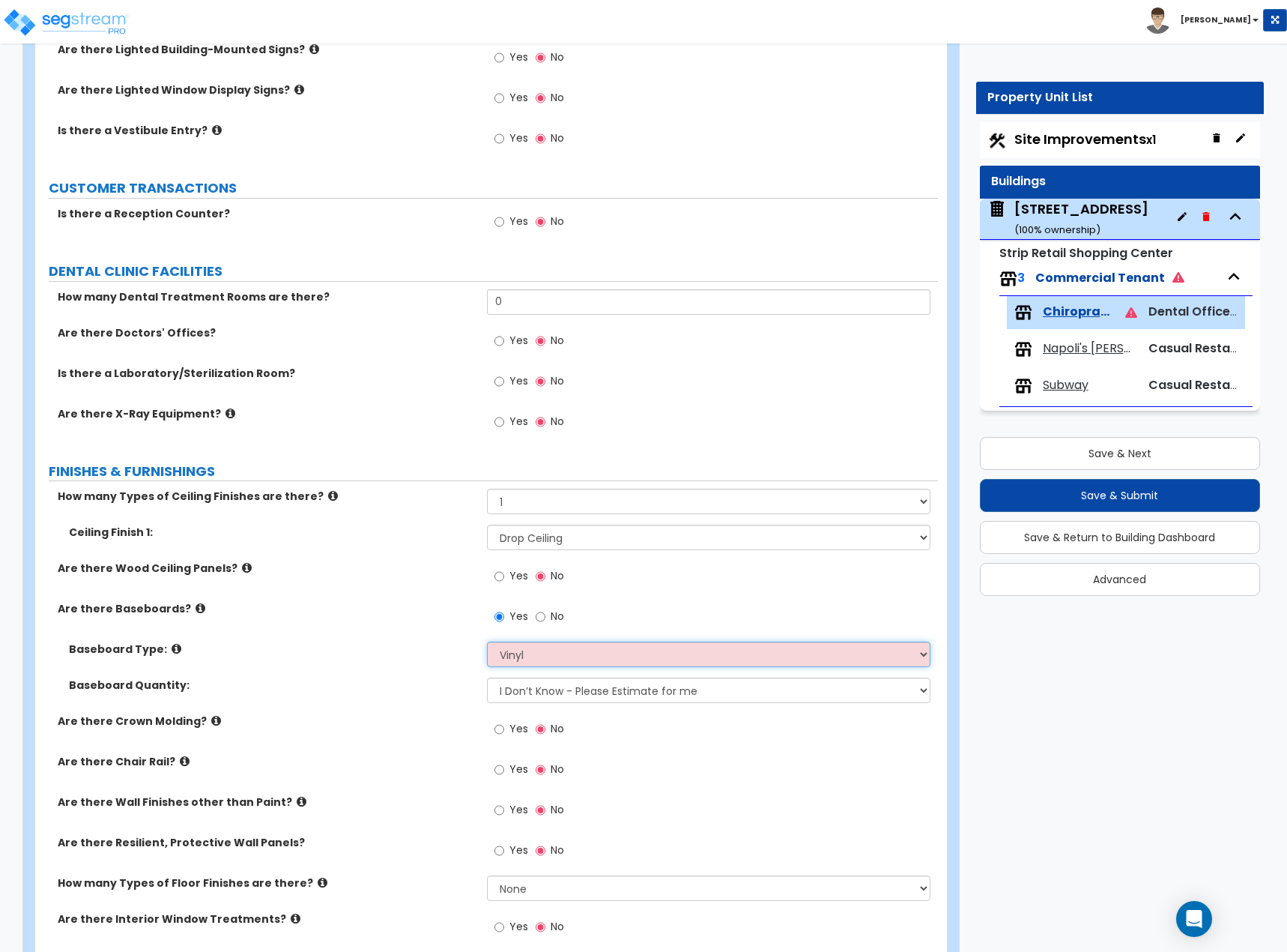
click at [487, 520] on select "Please Choose One Wood Vinyl Carpet Tile" at bounding box center [709, 654] width 444 height 26
click at [353, 520] on label "Baseboard Type:" at bounding box center [272, 649] width 407 height 15
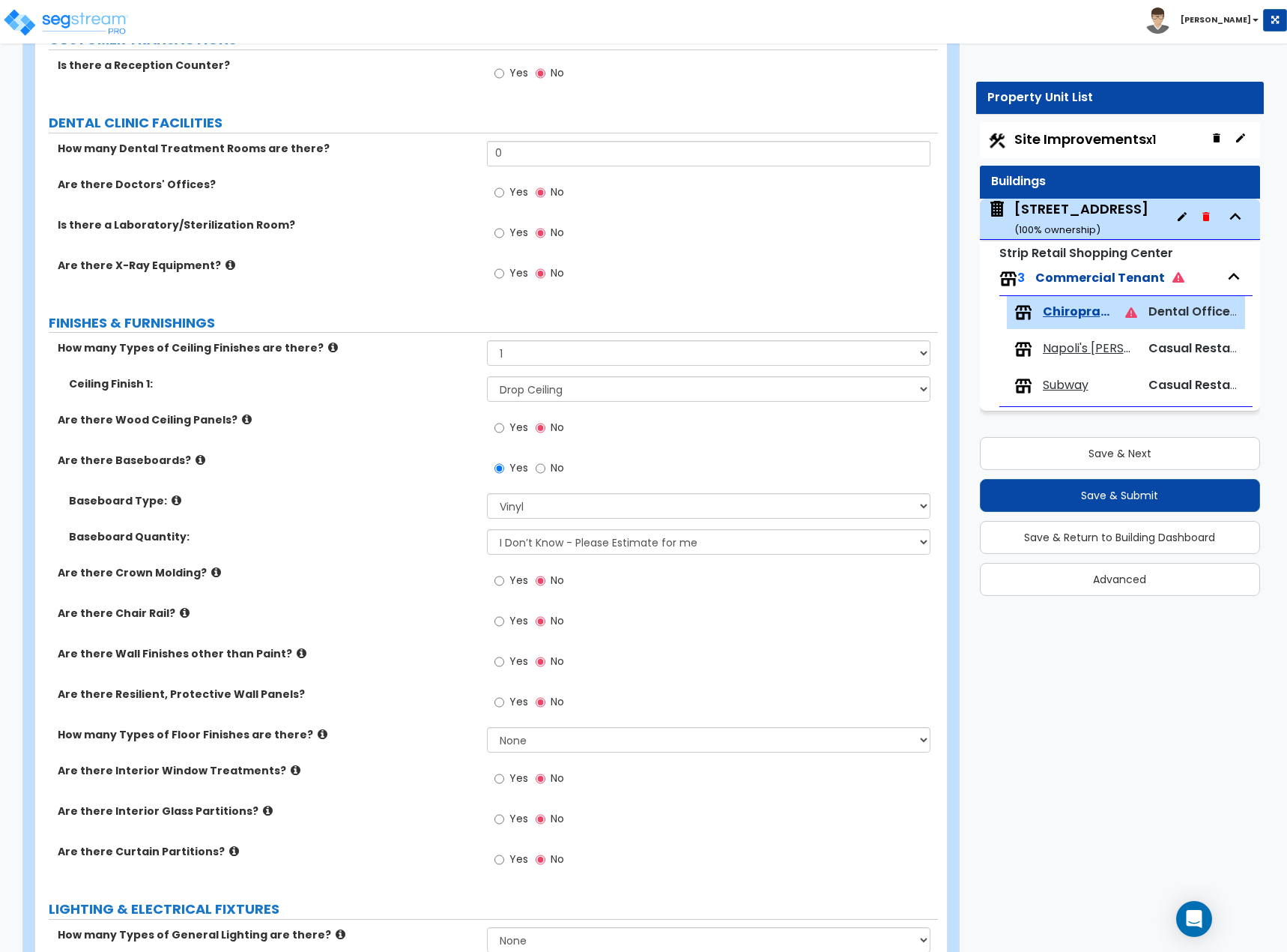
scroll to position [525, 0]
click at [542, 520] on select "None 1 2 3 4" at bounding box center [709, 737] width 444 height 26
click at [487, 520] on select "None 1 2 3 4" at bounding box center [709, 737] width 444 height 26
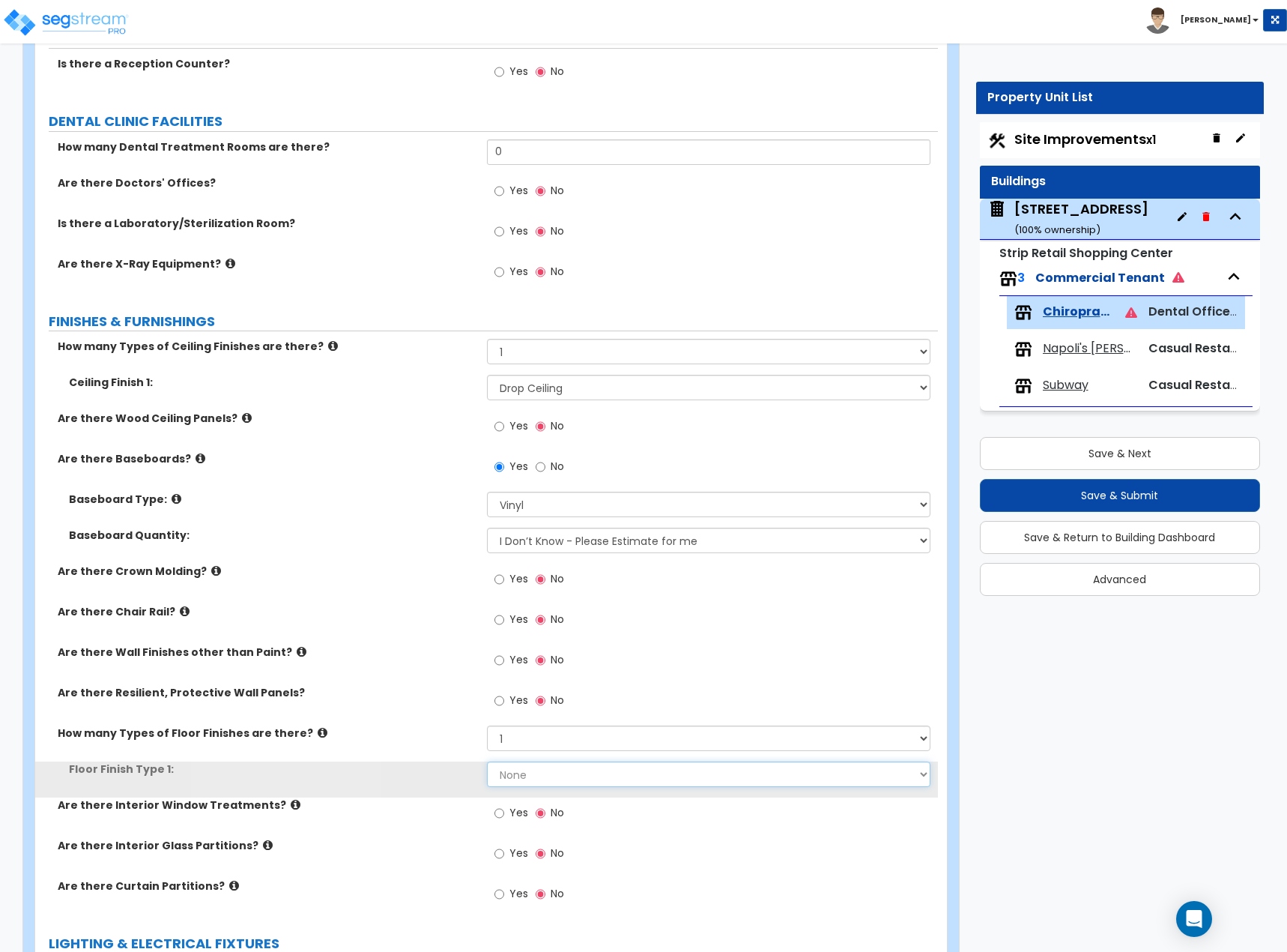
click at [539, 520] on select "None Tile Flooring Hardwood Flooring Resilient Laminate Flooring VCT Flooring S…" at bounding box center [709, 774] width 444 height 26
click at [487, 520] on select "None Tile Flooring Hardwood Flooring Resilient Laminate Flooring VCT Flooring S…" at bounding box center [709, 774] width 444 height 26
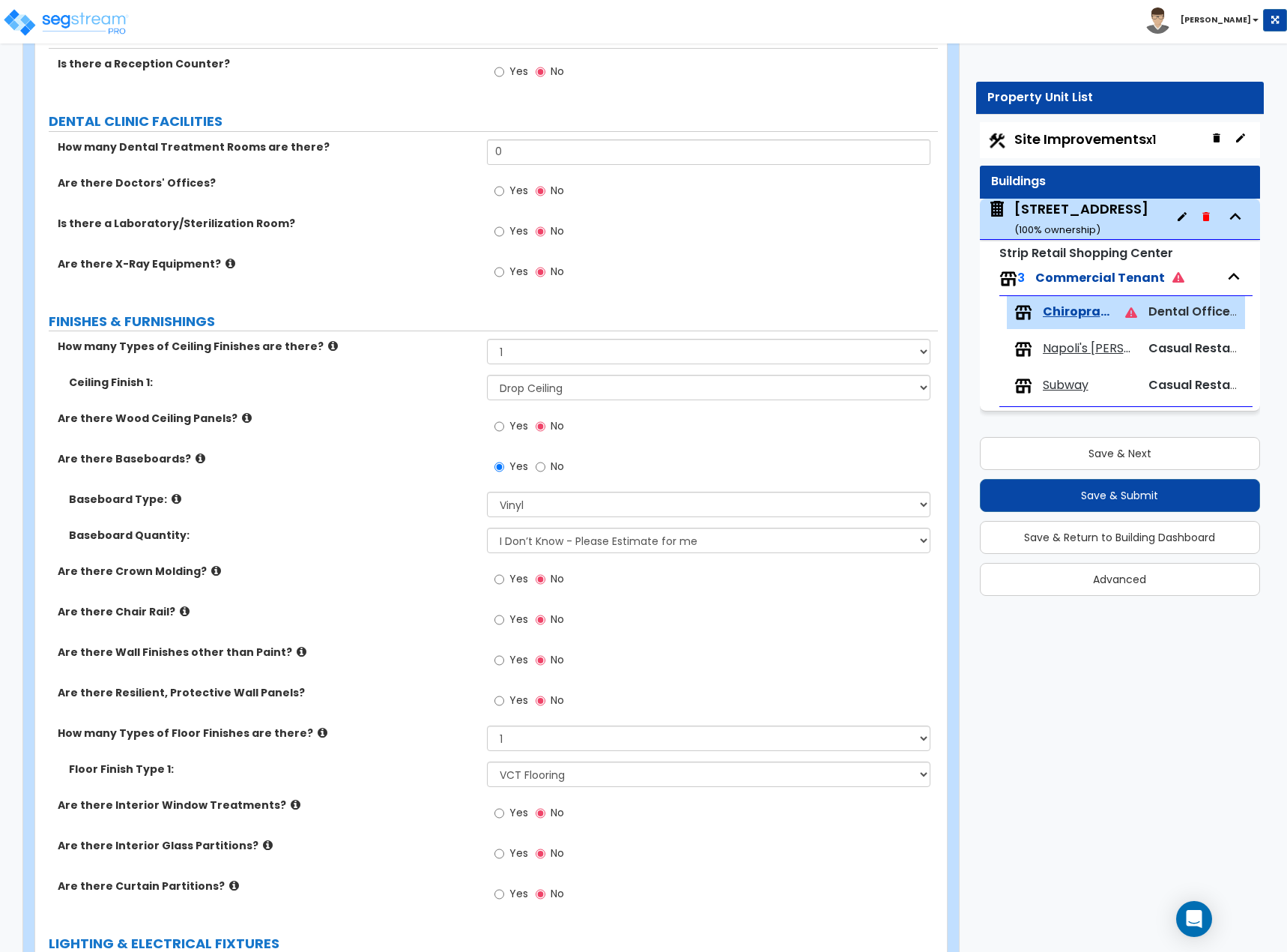
click at [418, 520] on div "How many Types of Floor Finishes are there? None 1 2 3 4" at bounding box center [486, 742] width 903 height 36
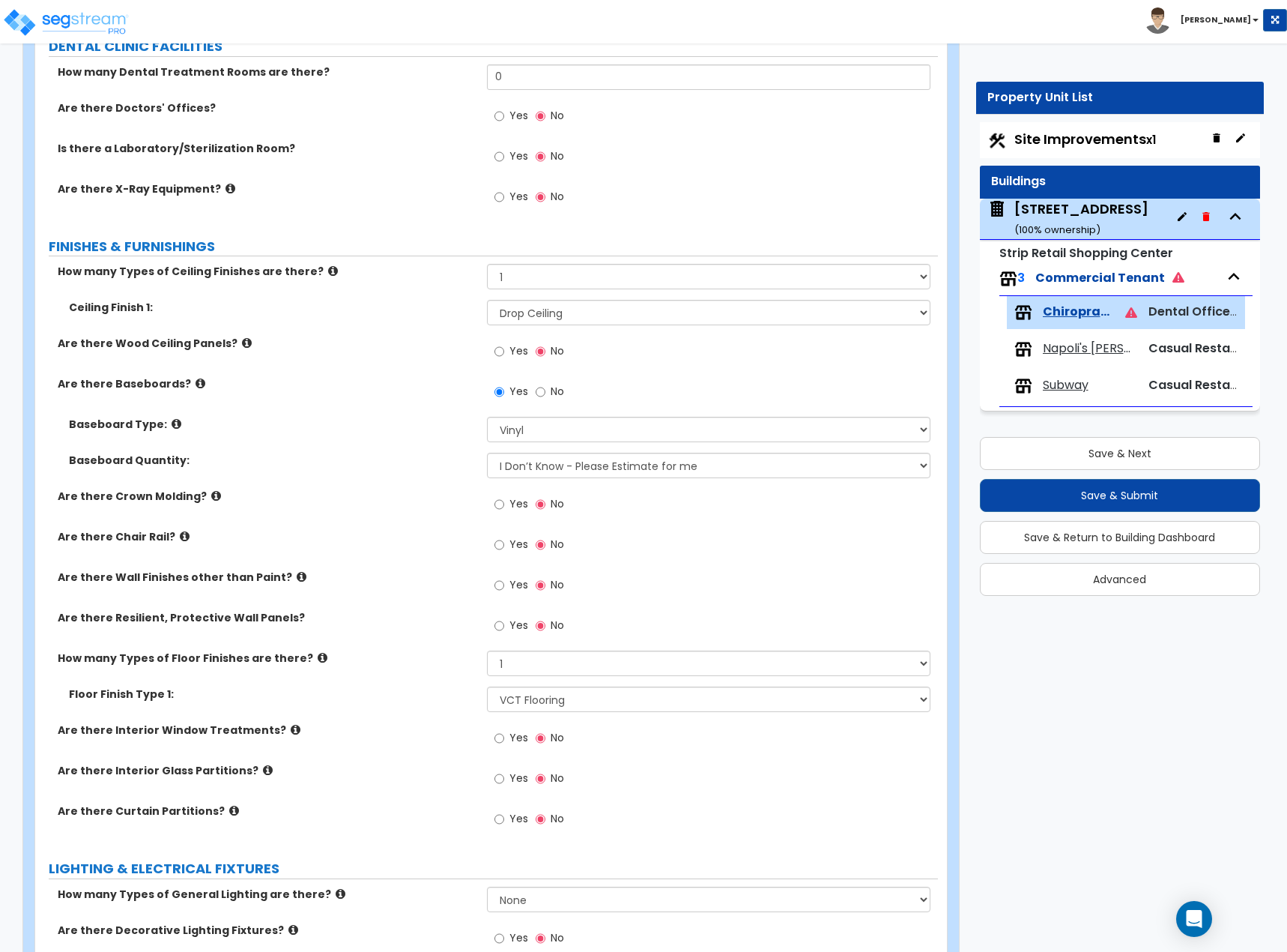
click at [487, 520] on div "Yes No" at bounding box center [530, 739] width 85 height 34
click at [498, 520] on input "Yes" at bounding box center [500, 738] width 10 height 17
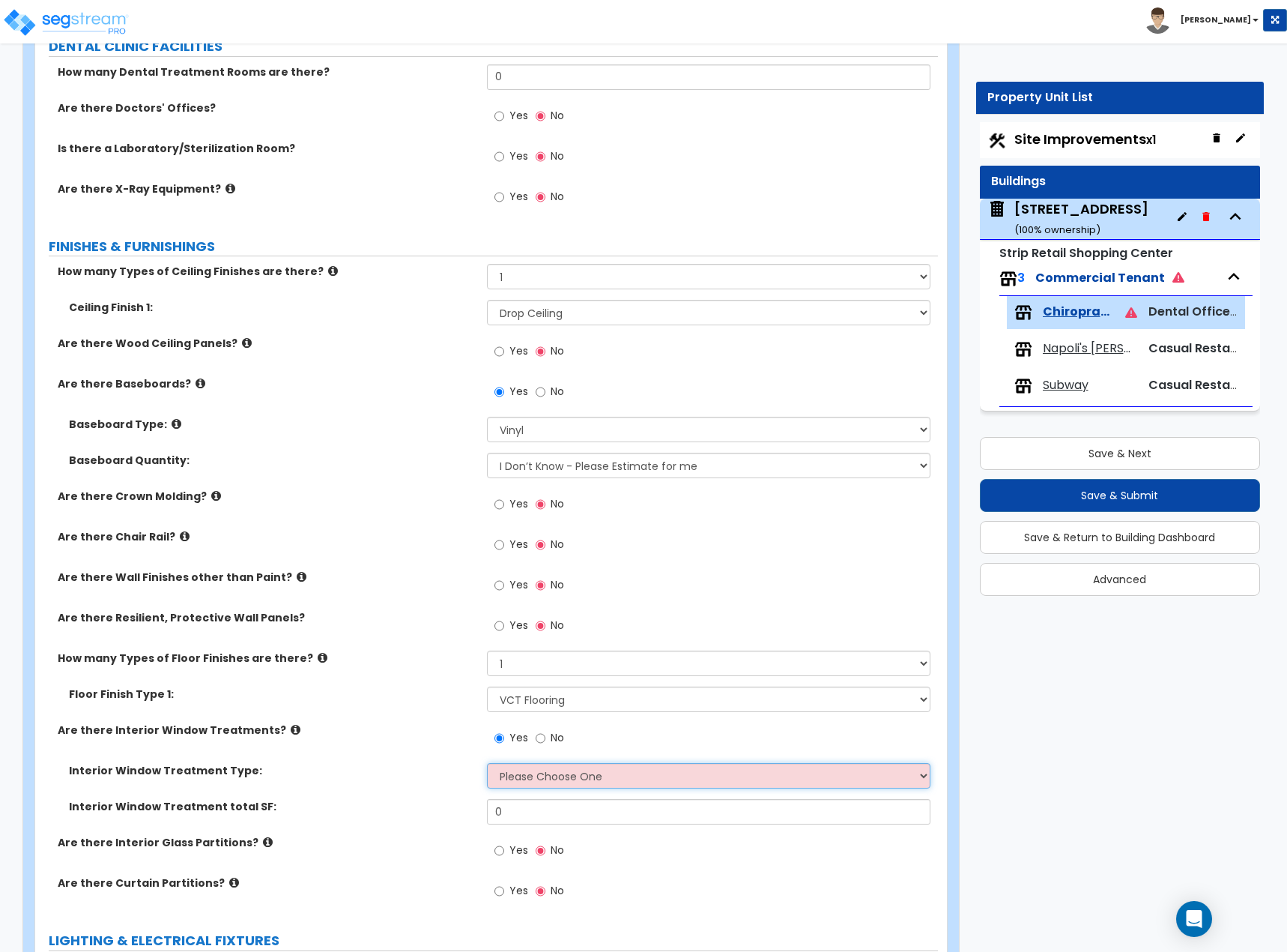
click at [537, 520] on select "Please Choose One Vertical Blinds Window Shades Venetian Blinds Wood Shutters" at bounding box center [709, 776] width 444 height 26
click at [291, 520] on icon at bounding box center [296, 730] width 10 height 12
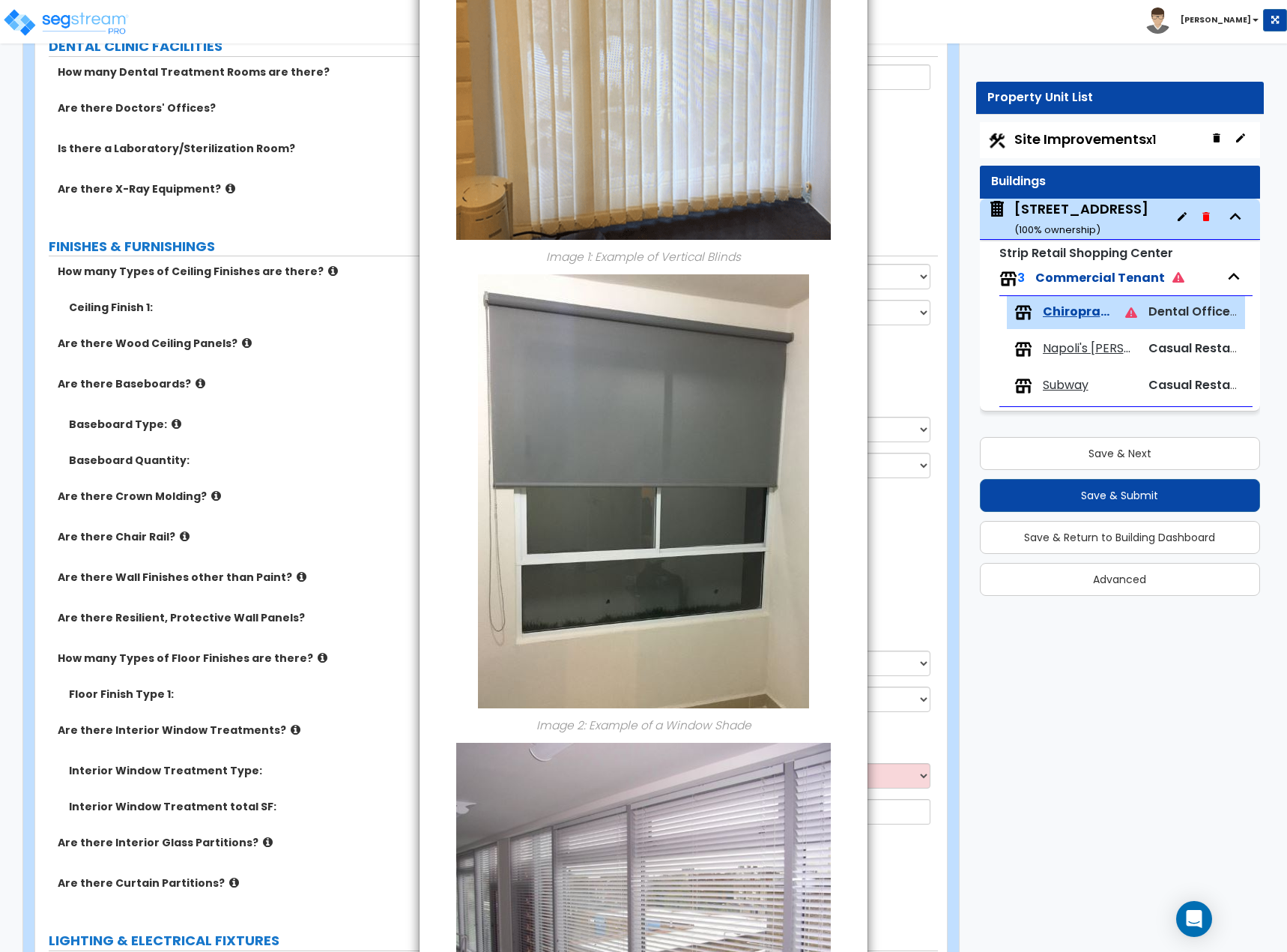
scroll to position [0, 0]
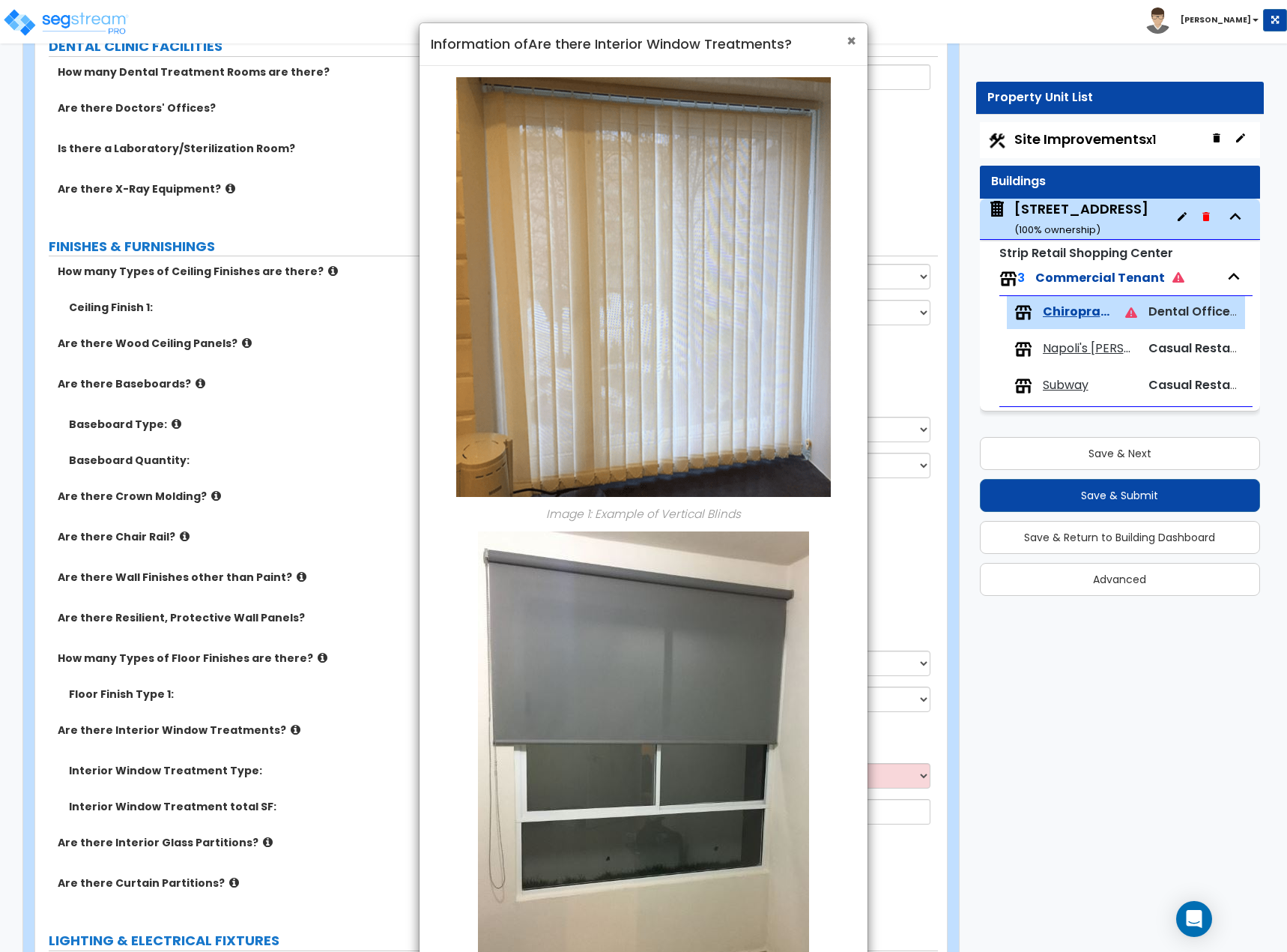
click at [849, 37] on span "×" at bounding box center [851, 41] width 10 height 22
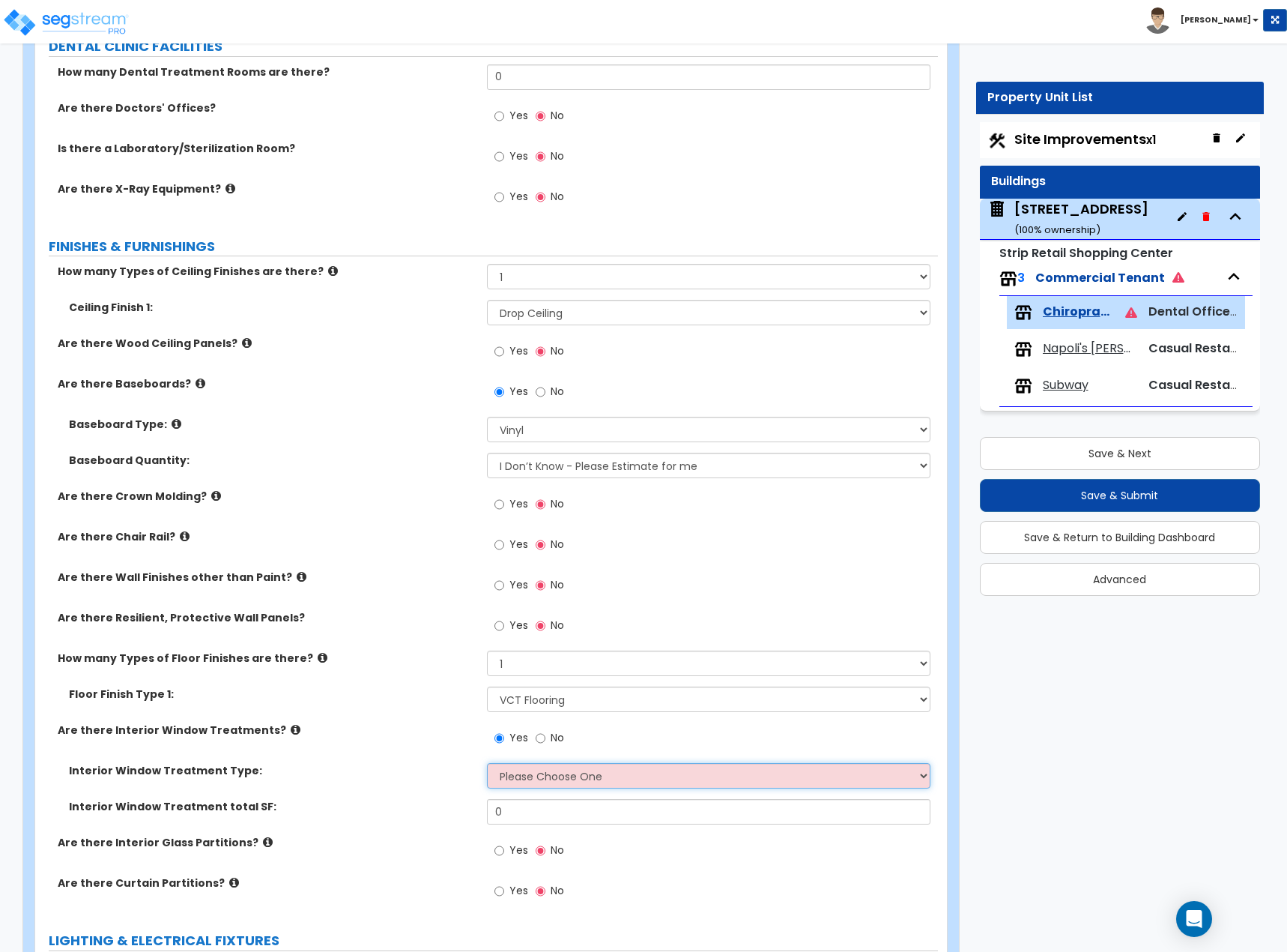
click at [584, 520] on select "Please Choose One Vertical Blinds Window Shades Venetian Blinds Wood Shutters" at bounding box center [709, 776] width 444 height 26
click at [487, 520] on select "Please Choose One Vertical Blinds Window Shades Venetian Blinds Wood Shutters" at bounding box center [709, 776] width 444 height 26
click at [353, 520] on div "Interior Window Treatment Type: Please Choose One Vertical Blinds Window Shades…" at bounding box center [486, 781] width 903 height 36
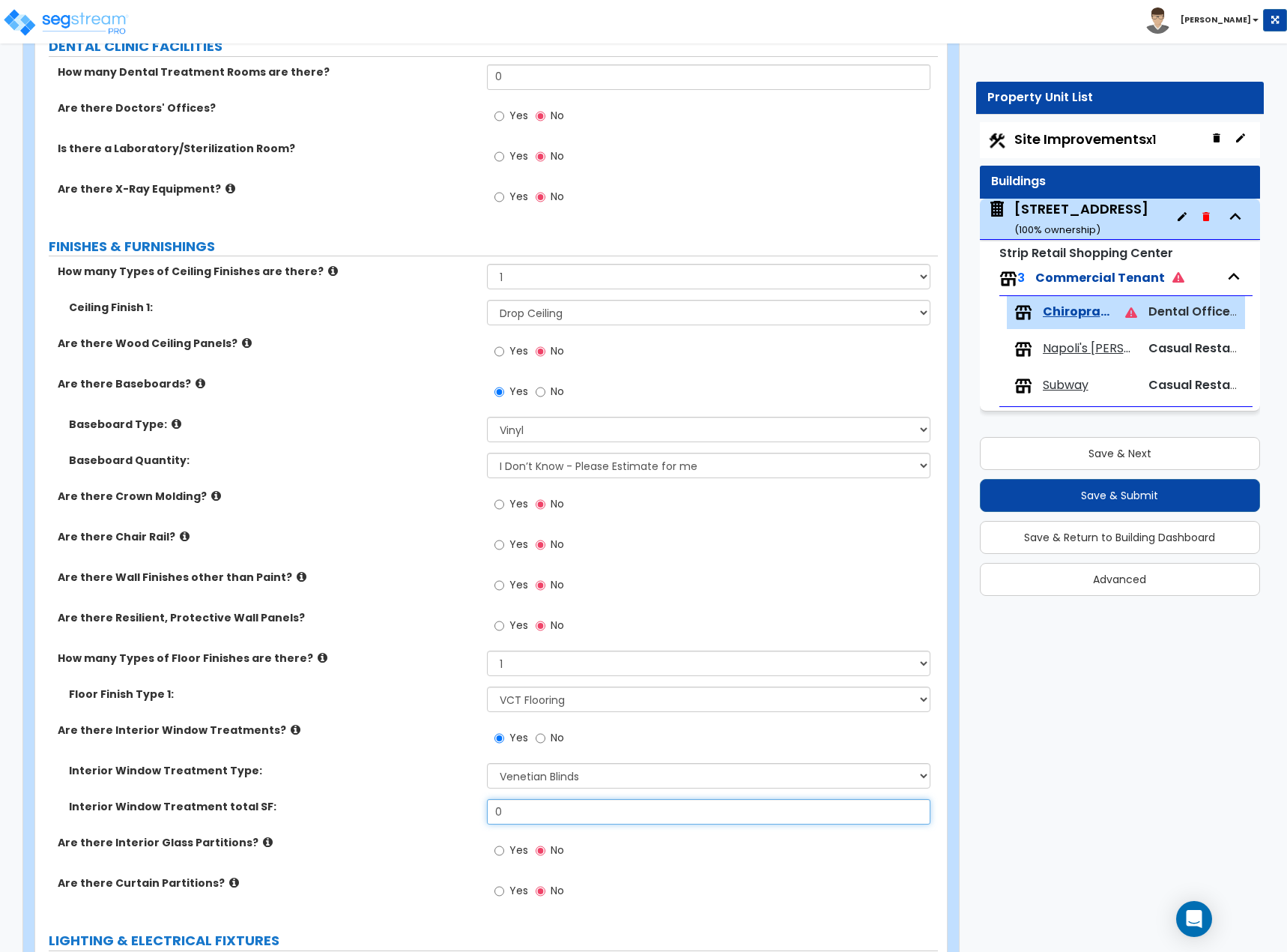
drag, startPoint x: 539, startPoint y: 810, endPoint x: 441, endPoint y: 802, distance: 98.3
click at [447, 520] on div "Interior Window Treatment total SF: 0" at bounding box center [486, 816] width 903 height 36
click at [500, 520] on input "0" at bounding box center [709, 811] width 444 height 26
click at [392, 520] on label "Interior Window Treatment Type:" at bounding box center [272, 771] width 407 height 15
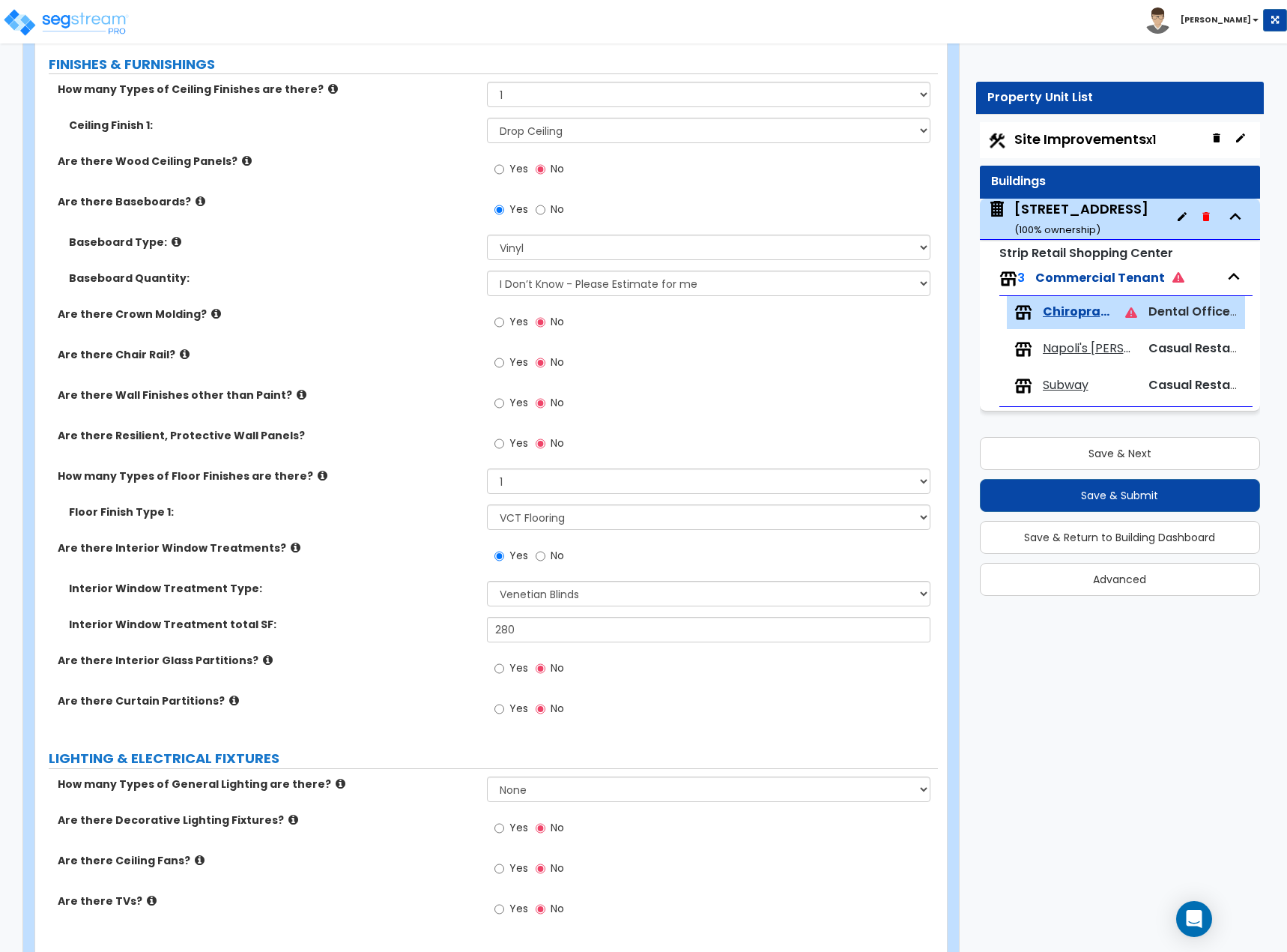
scroll to position [974, 0]
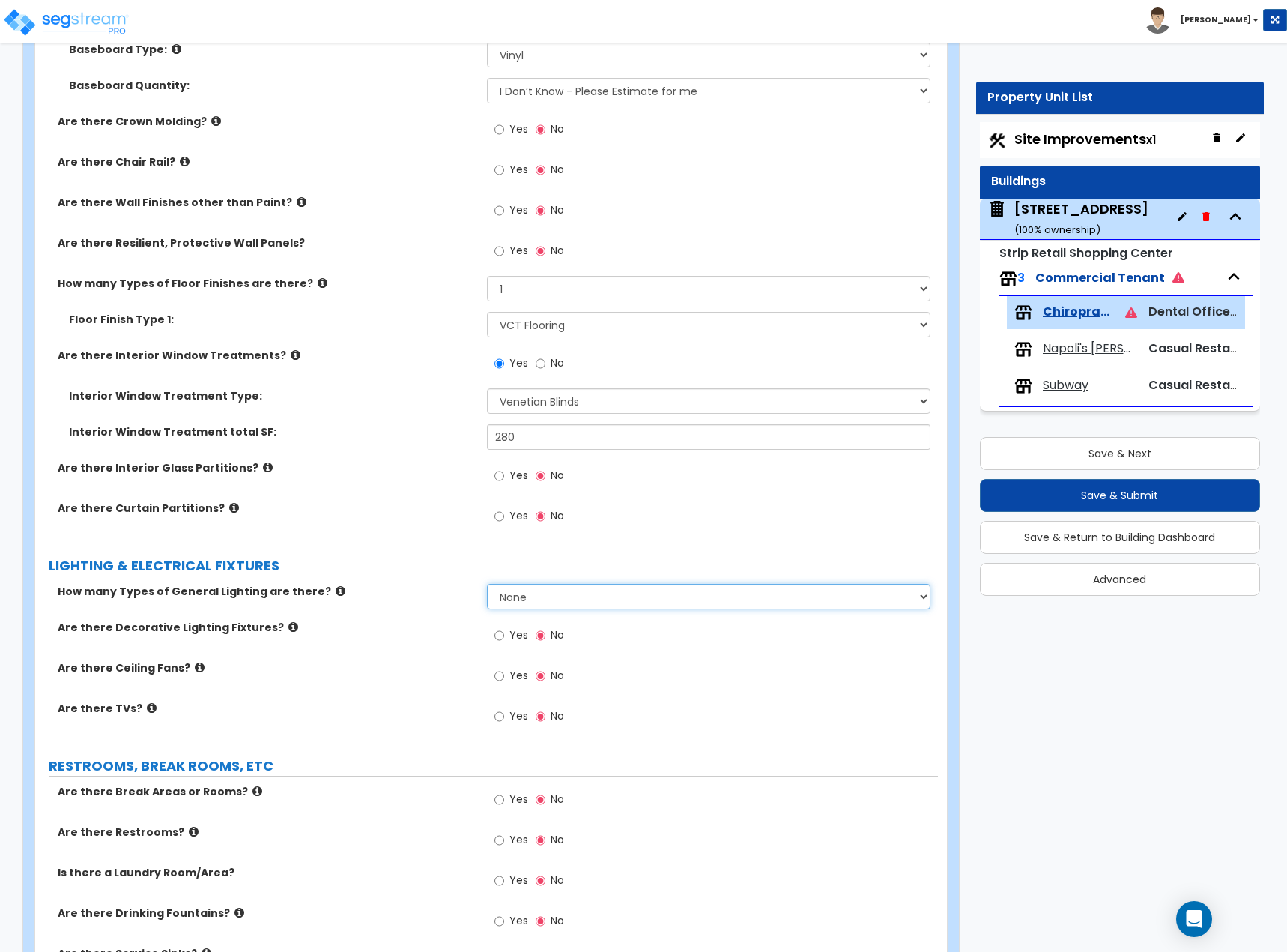
click at [584, 520] on select "None 1 2 3" at bounding box center [709, 596] width 444 height 26
click at [487, 520] on select "None 1 2 3" at bounding box center [709, 596] width 444 height 26
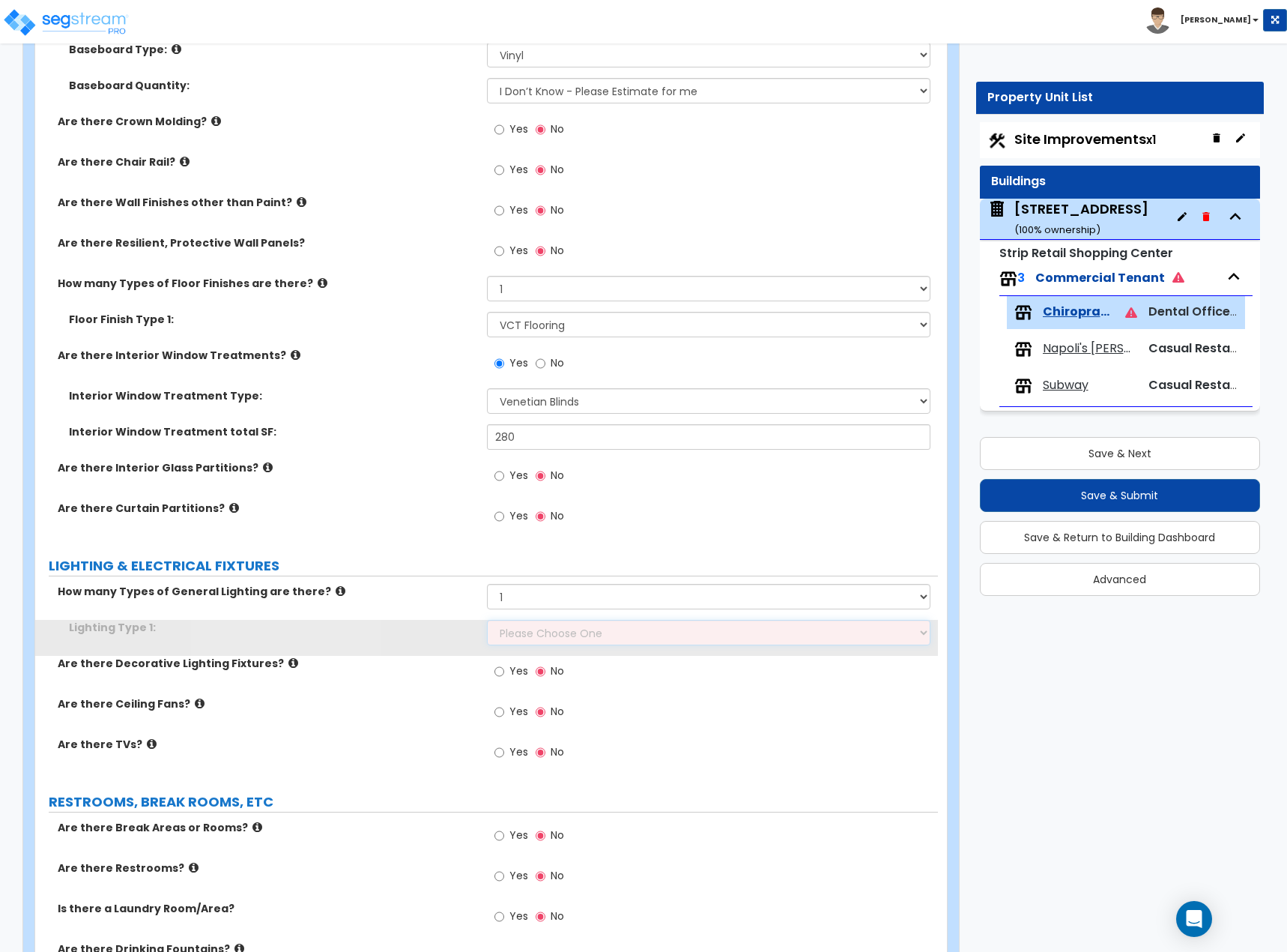
drag, startPoint x: 584, startPoint y: 640, endPoint x: 583, endPoint y: 624, distance: 16.0
click at [583, 520] on select "Please Choose One LED Surface-Mounted LED Recessed Fluorescent Surface-Mounted …" at bounding box center [709, 632] width 444 height 26
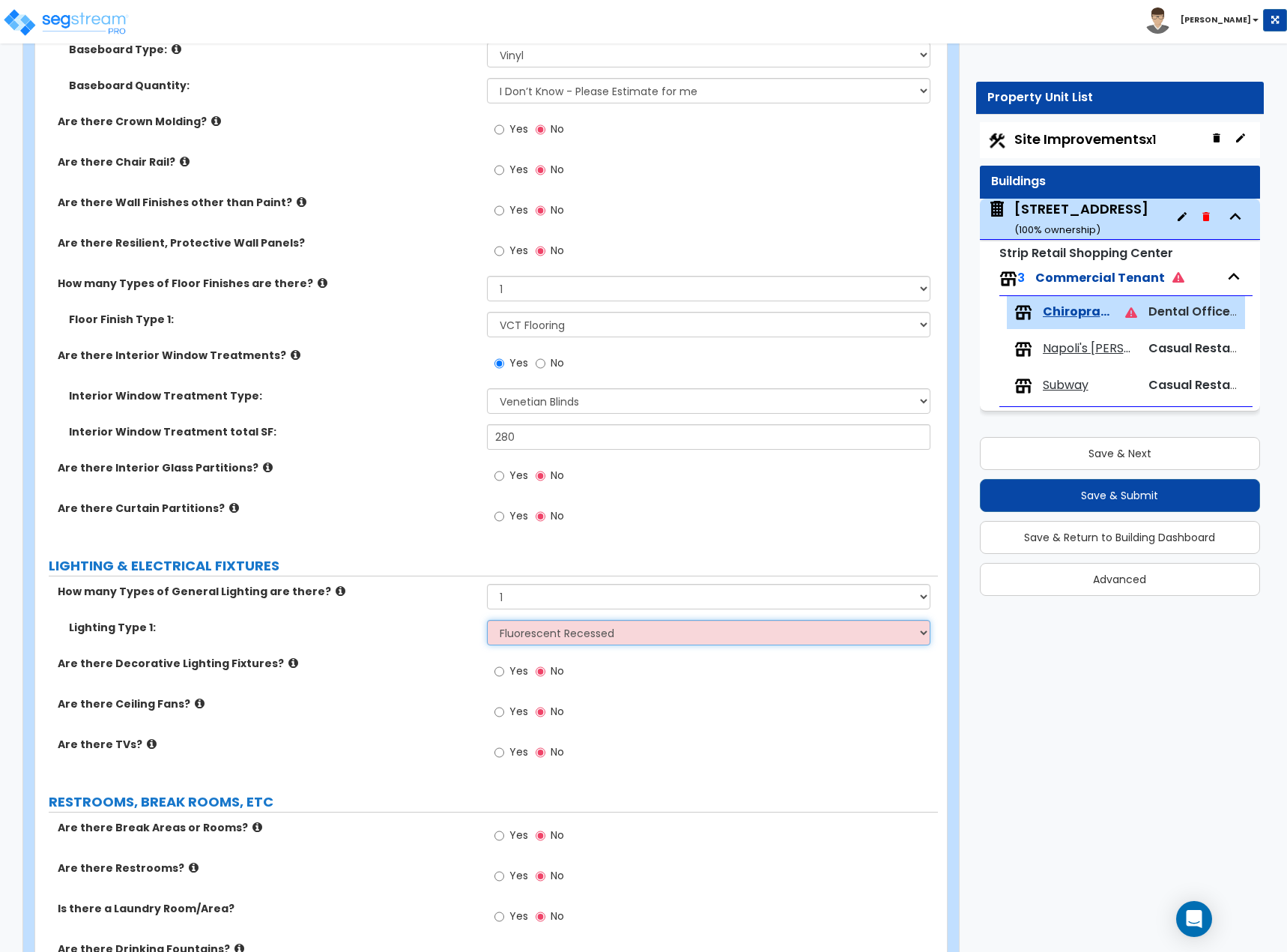
click at [487, 520] on select "Please Choose One LED Surface-Mounted LED Recessed Fluorescent Surface-Mounted …" at bounding box center [709, 632] width 444 height 26
click at [514, 520] on span "Yes" at bounding box center [519, 711] width 19 height 15
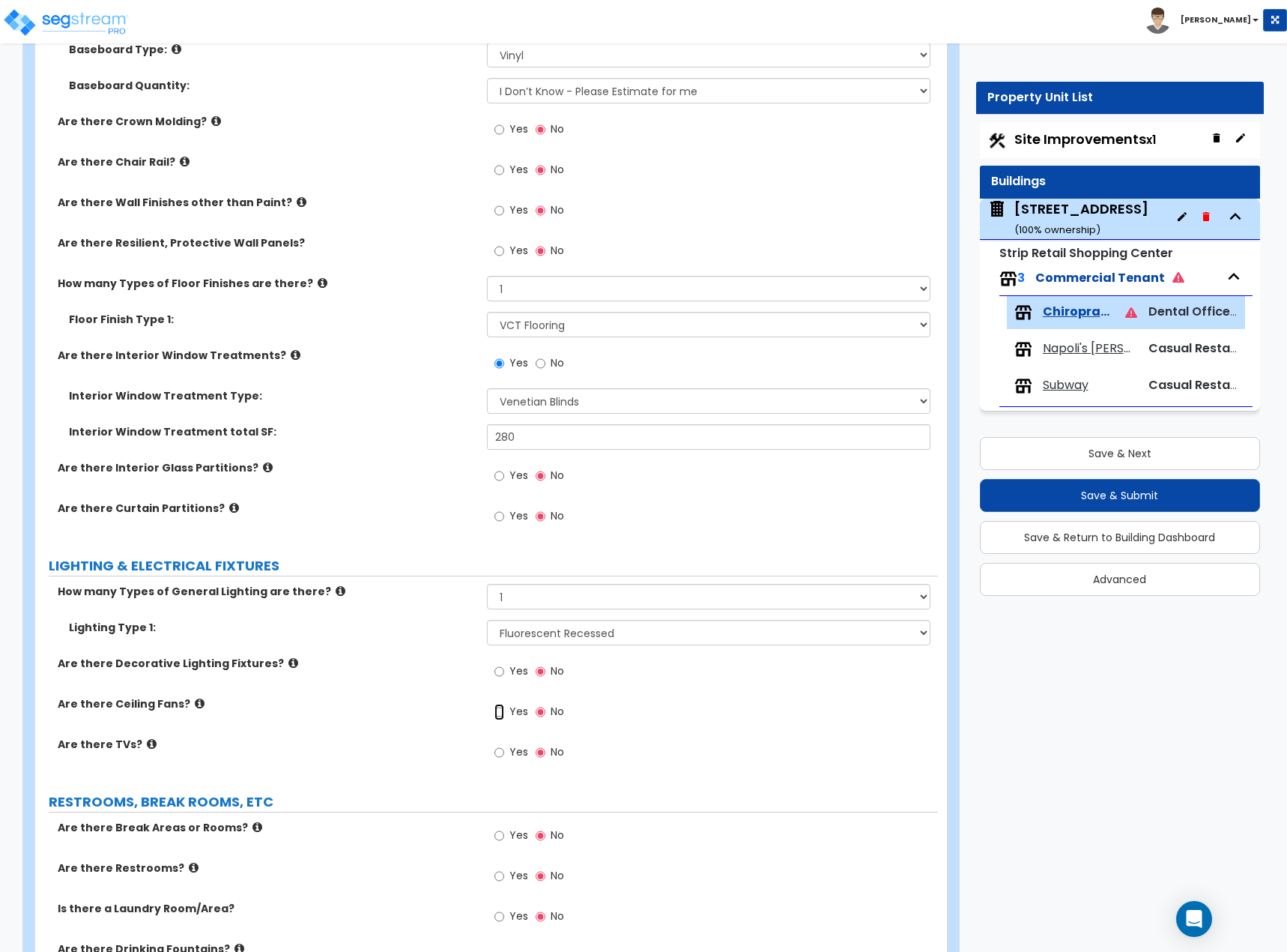
click at [505, 520] on input "Yes" at bounding box center [500, 712] width 10 height 17
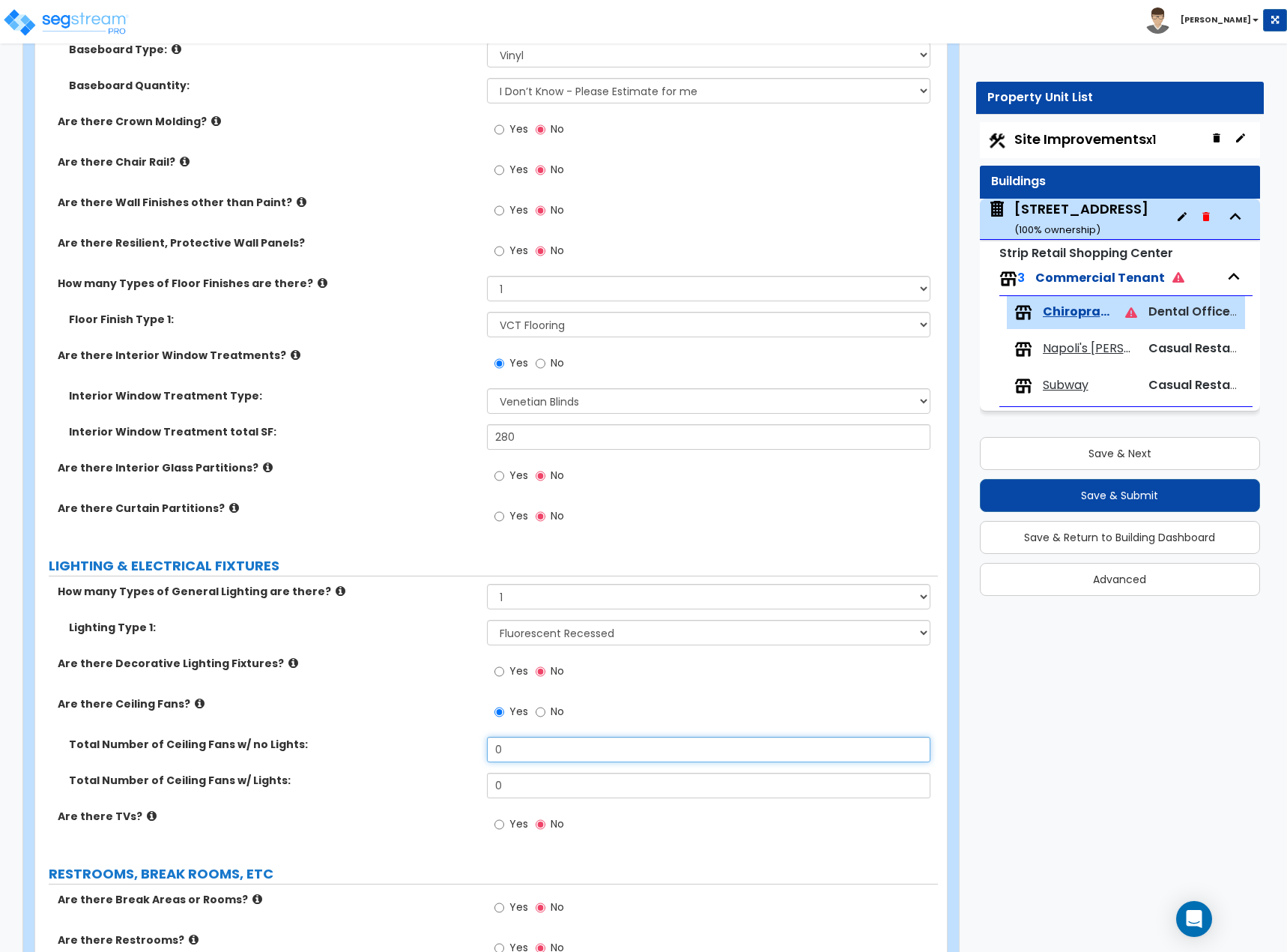
drag, startPoint x: 530, startPoint y: 756, endPoint x: 391, endPoint y: 725, distance: 142.4
click at [419, 520] on div "Total Number of Ceiling Fans w/ no Lights: 0" at bounding box center [486, 754] width 903 height 36
click at [499, 520] on input "Yes" at bounding box center [500, 825] width 10 height 17
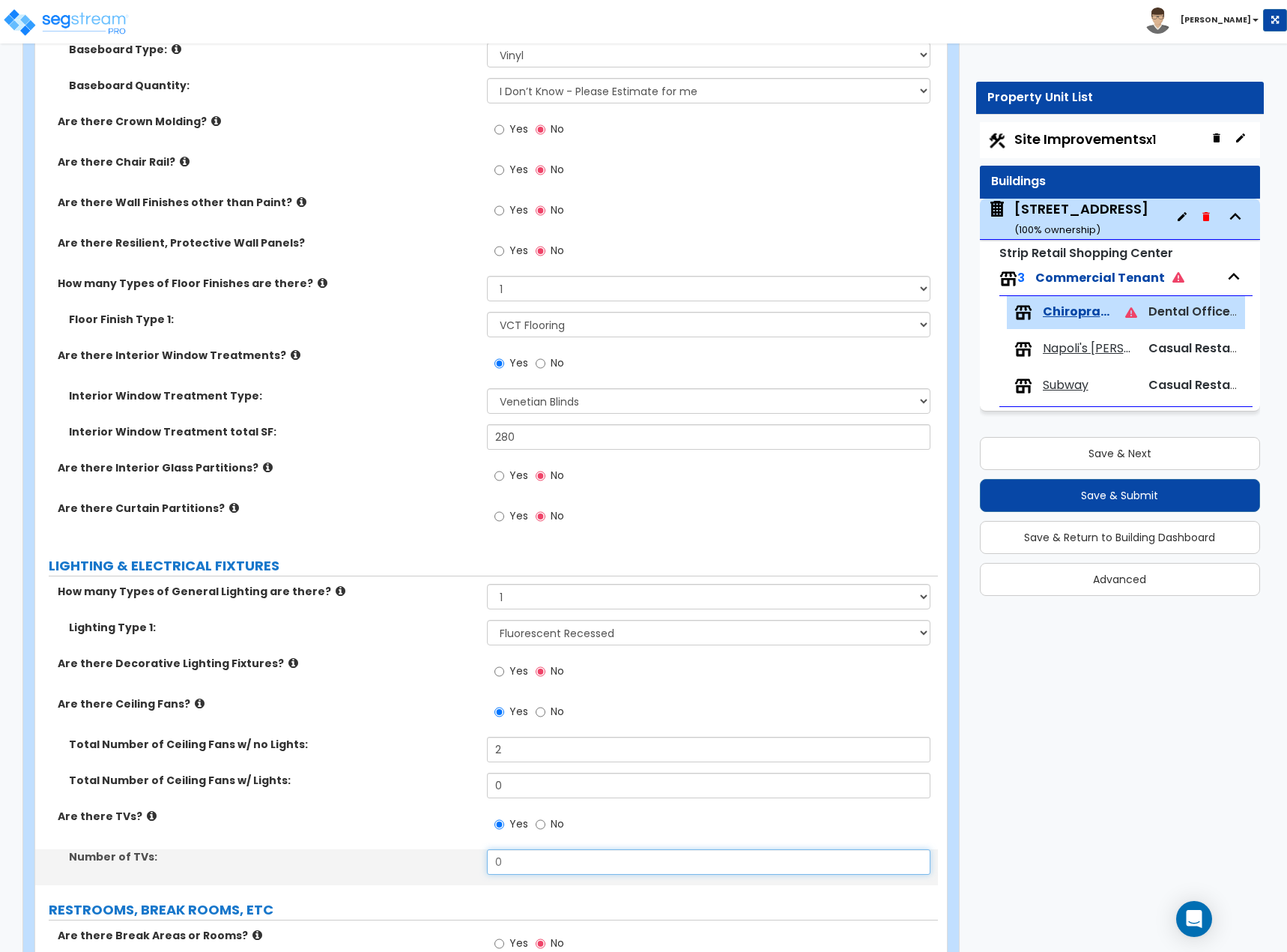
drag, startPoint x: 505, startPoint y: 865, endPoint x: 426, endPoint y: 873, distance: 79.4
click at [426, 520] on div "Number of TVs: 0" at bounding box center [486, 866] width 903 height 36
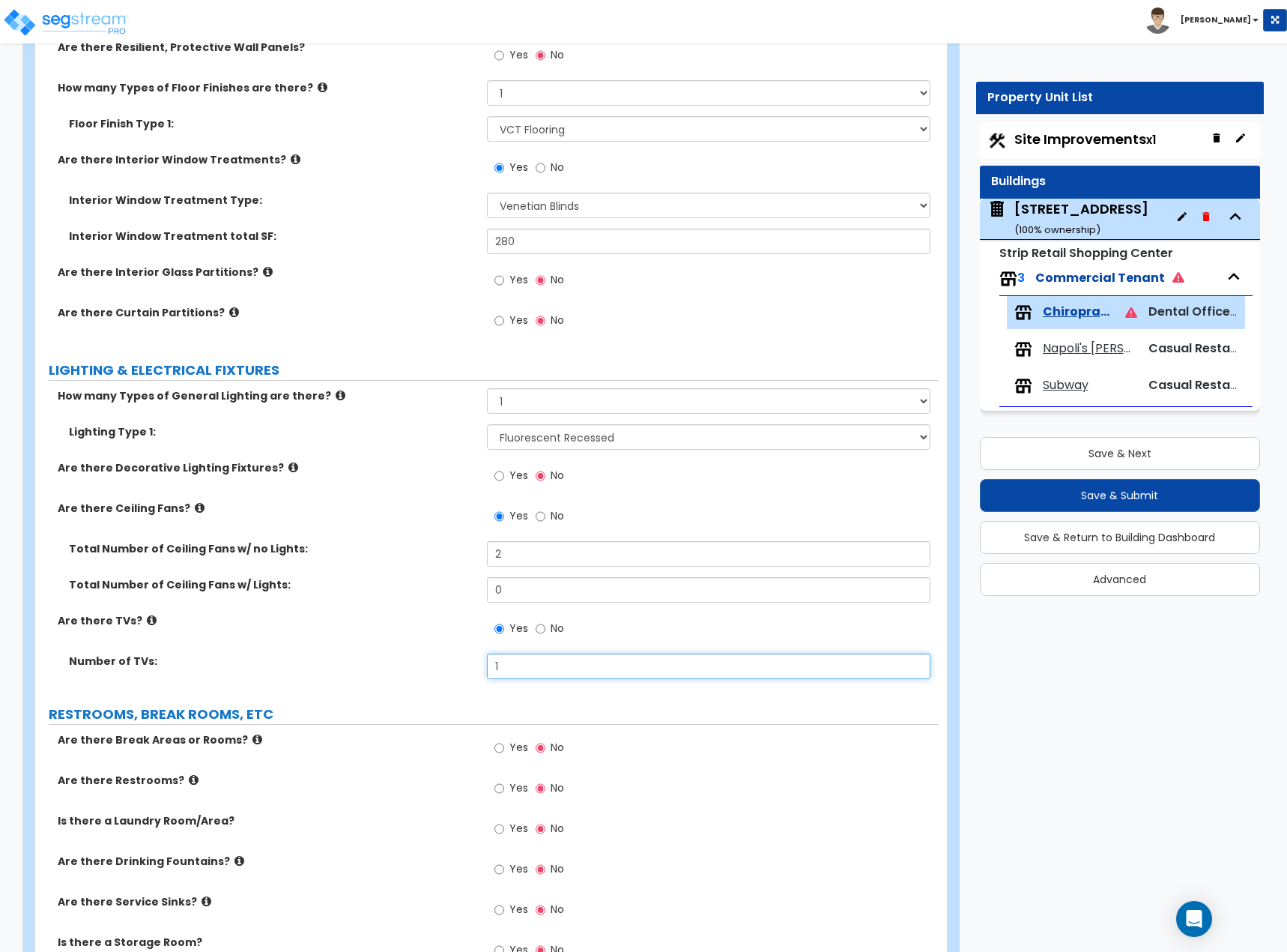
scroll to position [1574, 0]
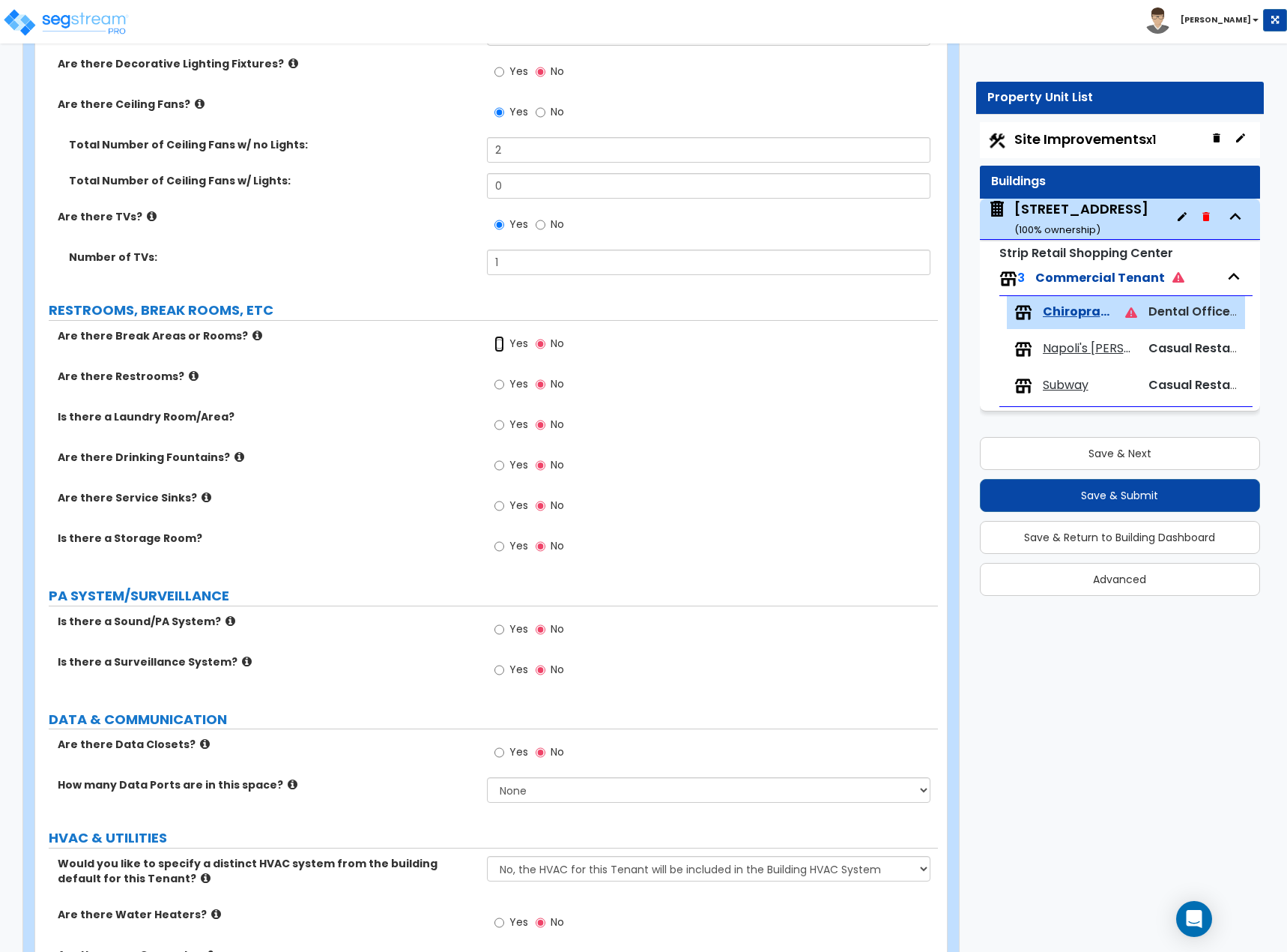
click at [502, 345] on input "Yes" at bounding box center [500, 344] width 10 height 17
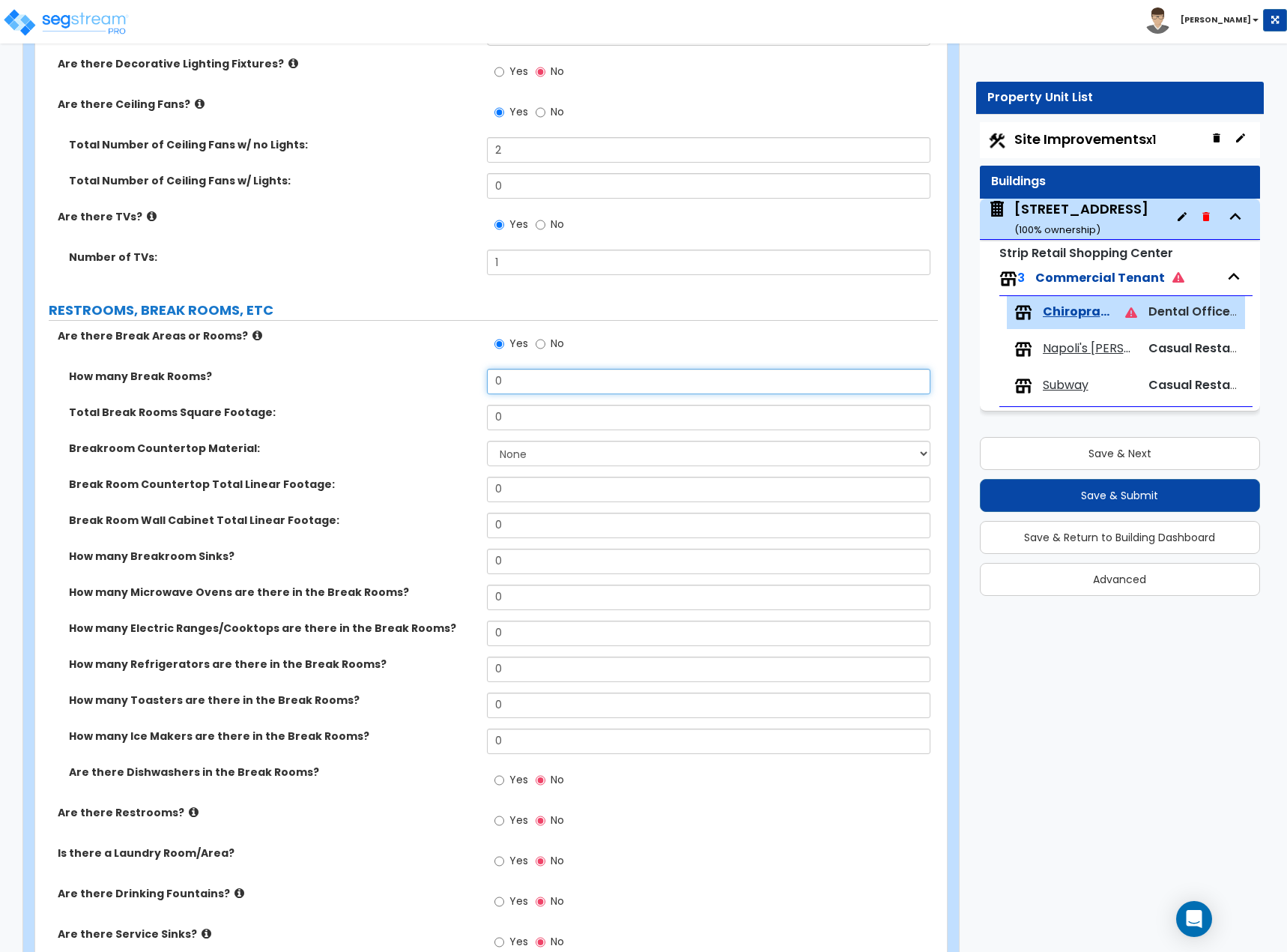
drag, startPoint x: 520, startPoint y: 391, endPoint x: 339, endPoint y: 376, distance: 181.6
click at [345, 376] on div "How many Break Rooms? 0" at bounding box center [486, 386] width 903 height 36
drag, startPoint x: 545, startPoint y: 422, endPoint x: 422, endPoint y: 418, distance: 123.1
click at [422, 418] on div "Total Break Rooms Square Footage: 0" at bounding box center [486, 422] width 903 height 36
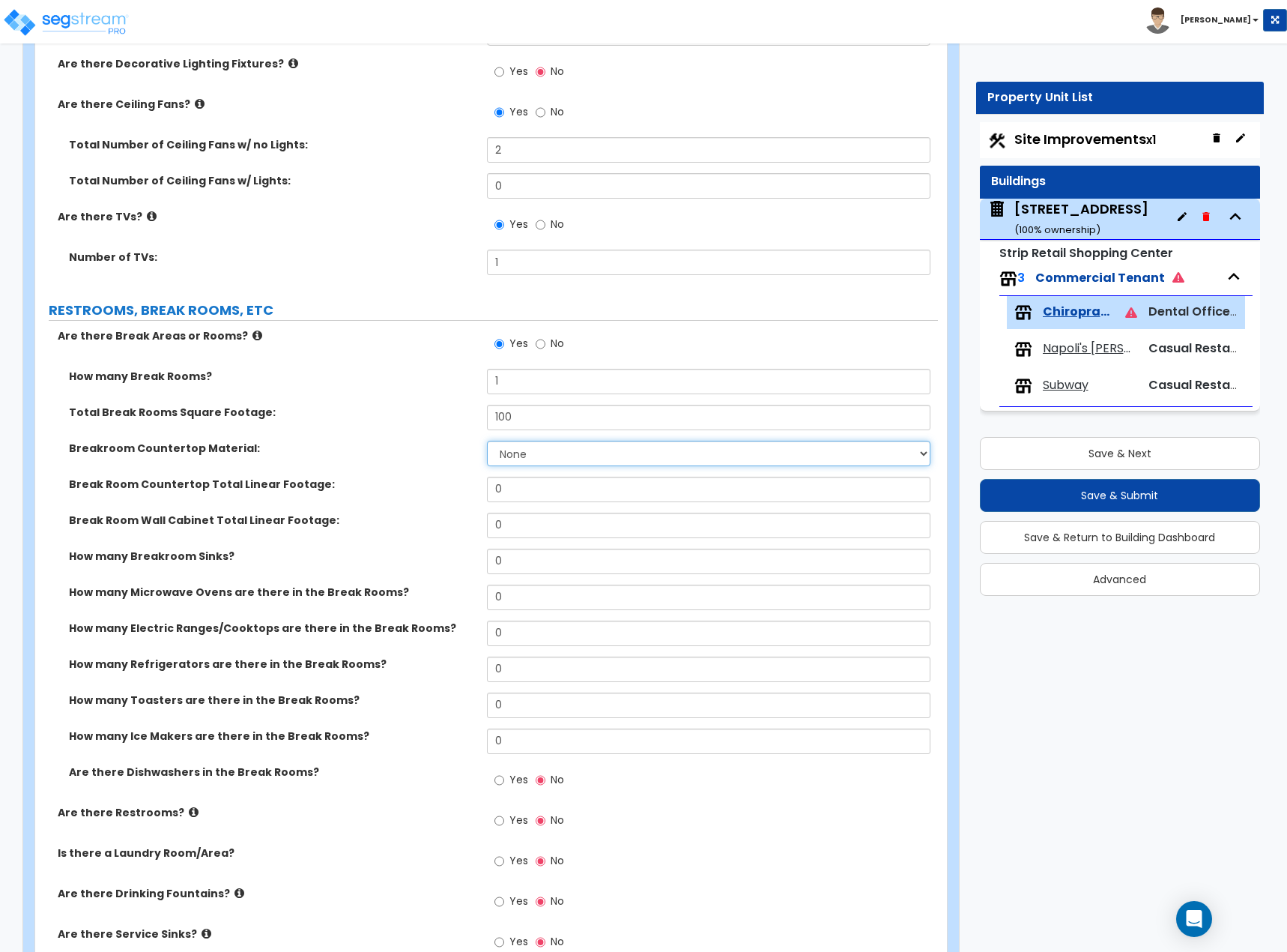
click at [535, 455] on select "None Plastic Laminate Solid Surface Stone Quartz Marble Tile Wood Stainless Ste…" at bounding box center [709, 453] width 444 height 26
click at [487, 441] on select "None Plastic Laminate Solid Surface Stone Quartz Marble Tile Wood Stainless Ste…" at bounding box center [709, 453] width 444 height 26
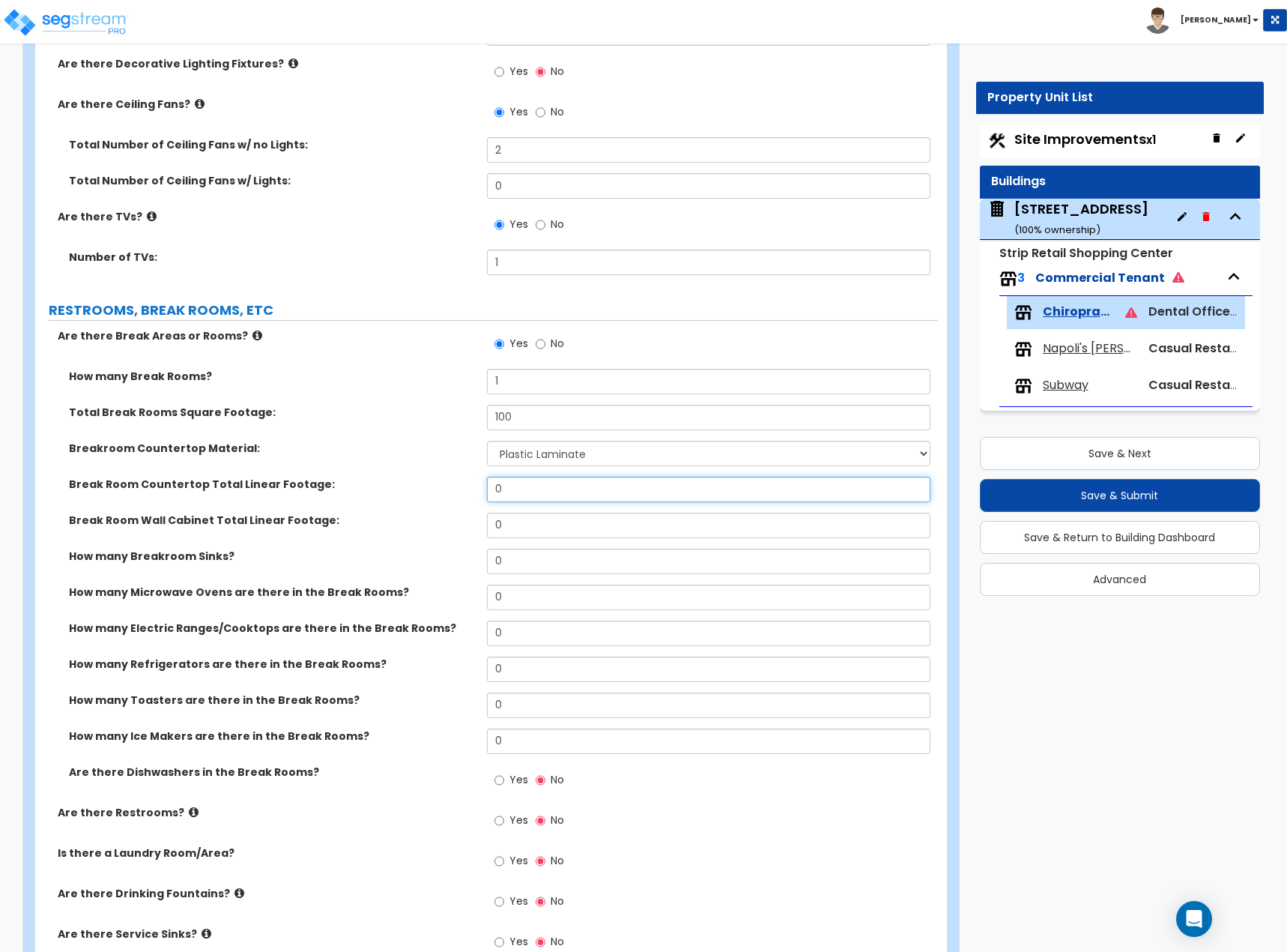
drag, startPoint x: 531, startPoint y: 483, endPoint x: 485, endPoint y: 482, distance: 46.0
click at [487, 484] on input "0" at bounding box center [709, 489] width 444 height 26
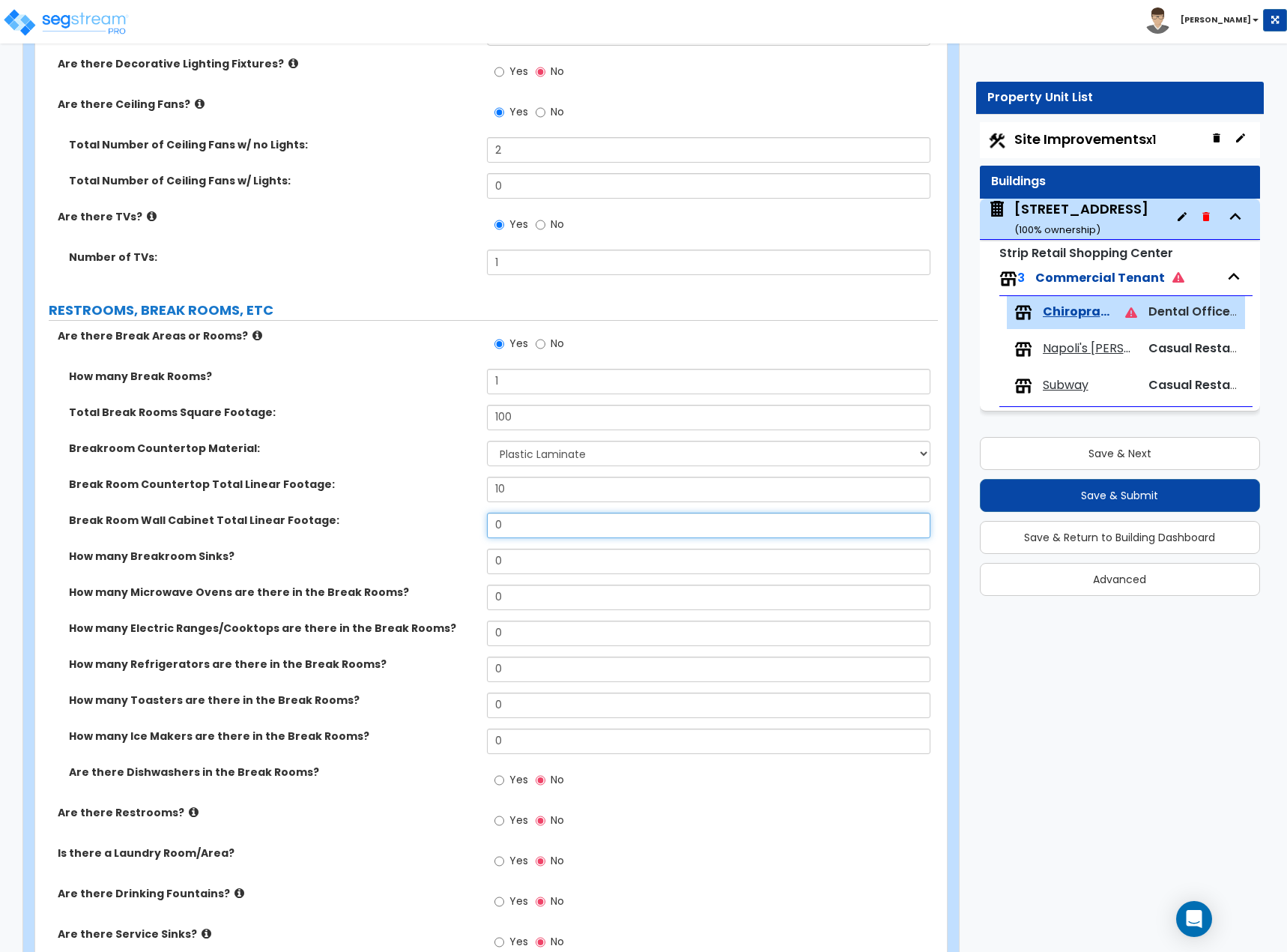
drag, startPoint x: 514, startPoint y: 531, endPoint x: 424, endPoint y: 539, distance: 90.4
click at [424, 520] on div "Break Room Wall Cabinet Total Linear Footage: 0" at bounding box center [486, 530] width 903 height 36
drag, startPoint x: 543, startPoint y: 555, endPoint x: 474, endPoint y: 563, distance: 69.5
click at [474, 520] on div "How many Breakroom Sinks? 0" at bounding box center [486, 566] width 903 height 36
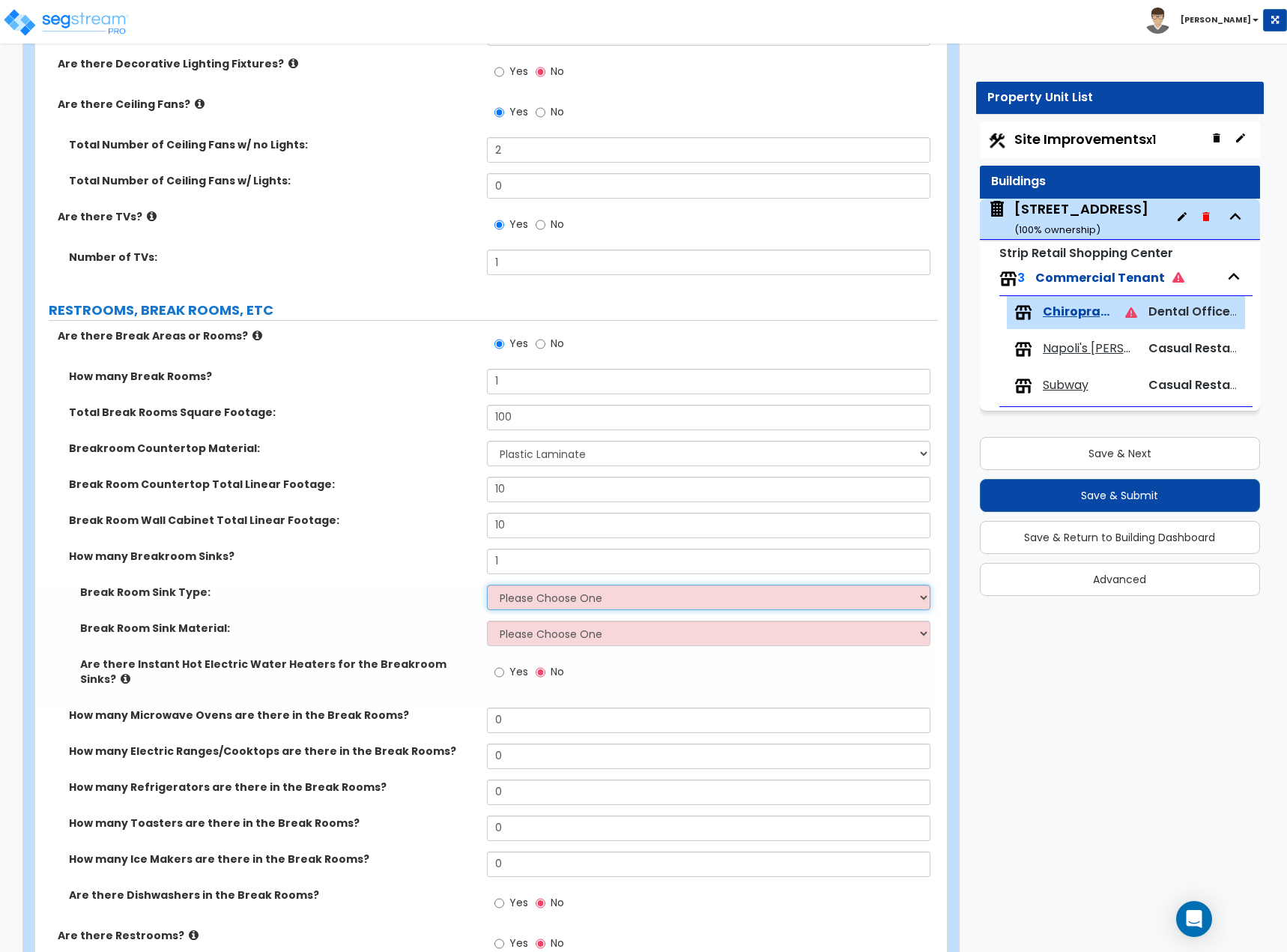
click at [520, 520] on select "Please Choose One Single Sink Double Sink" at bounding box center [709, 597] width 444 height 26
click at [487, 520] on select "Please Choose One Single Sink Double Sink" at bounding box center [709, 597] width 444 height 26
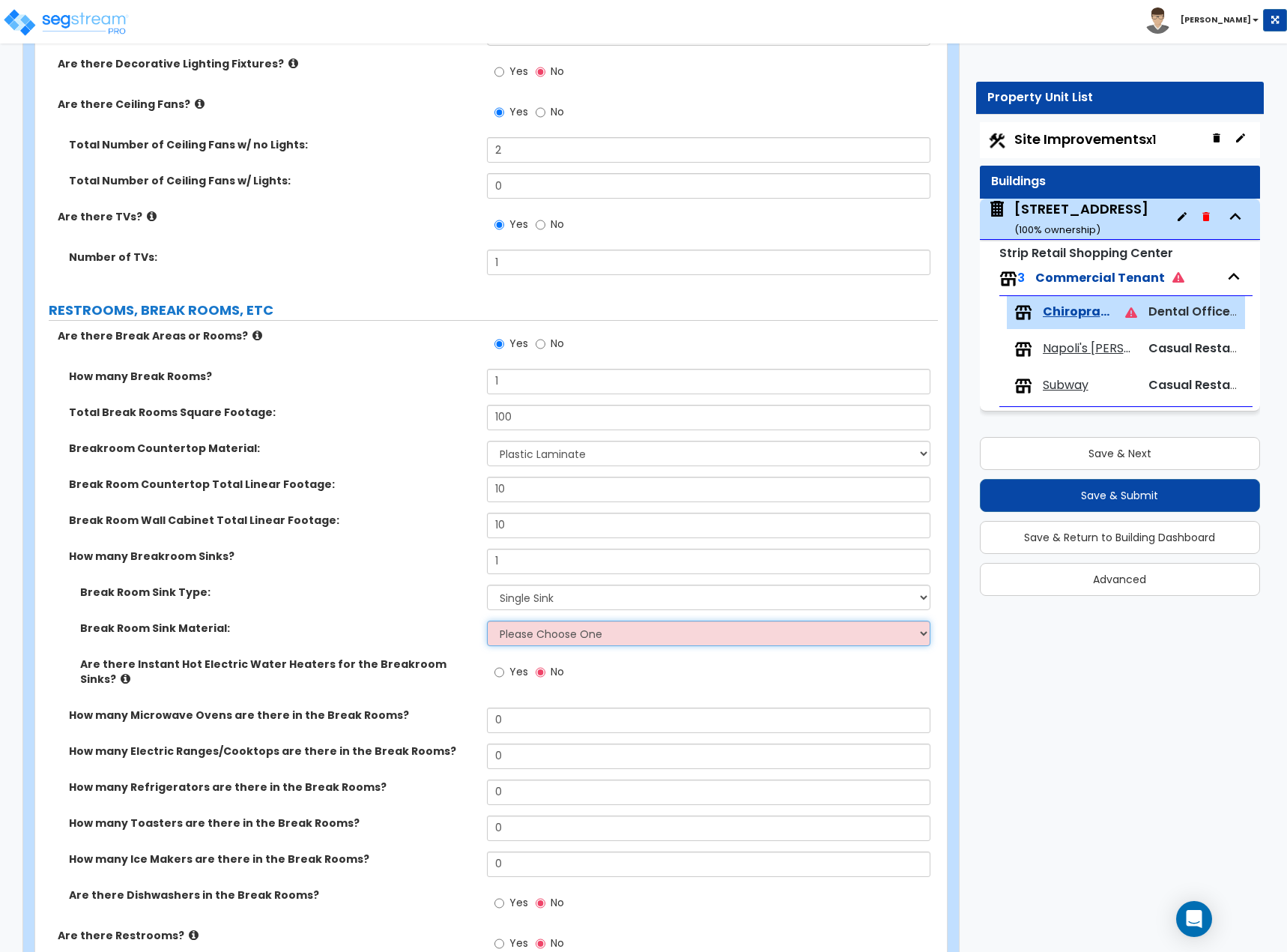
click at [539, 520] on select "Please Choose One Stainless Steel Porcelain Enamel Cast Iron" at bounding box center [709, 633] width 444 height 26
click at [487, 520] on select "Please Choose One Stainless Steel Porcelain Enamel Cast Iron" at bounding box center [709, 633] width 444 height 26
click at [345, 520] on div "Break Room Sink Material: Please Choose One Stainless Steel Porcelain Enamel Ca…" at bounding box center [486, 638] width 903 height 36
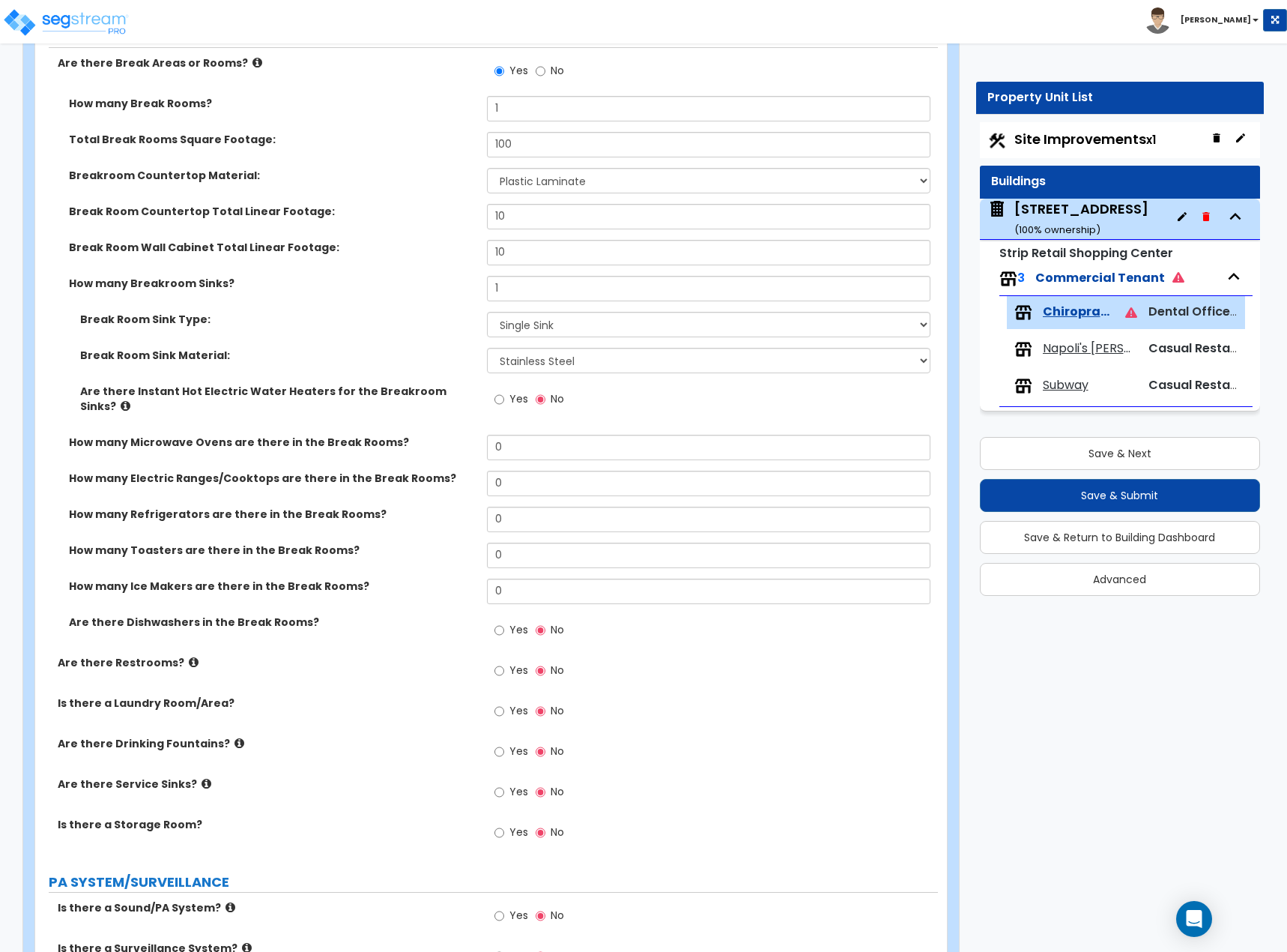
scroll to position [1873, 0]
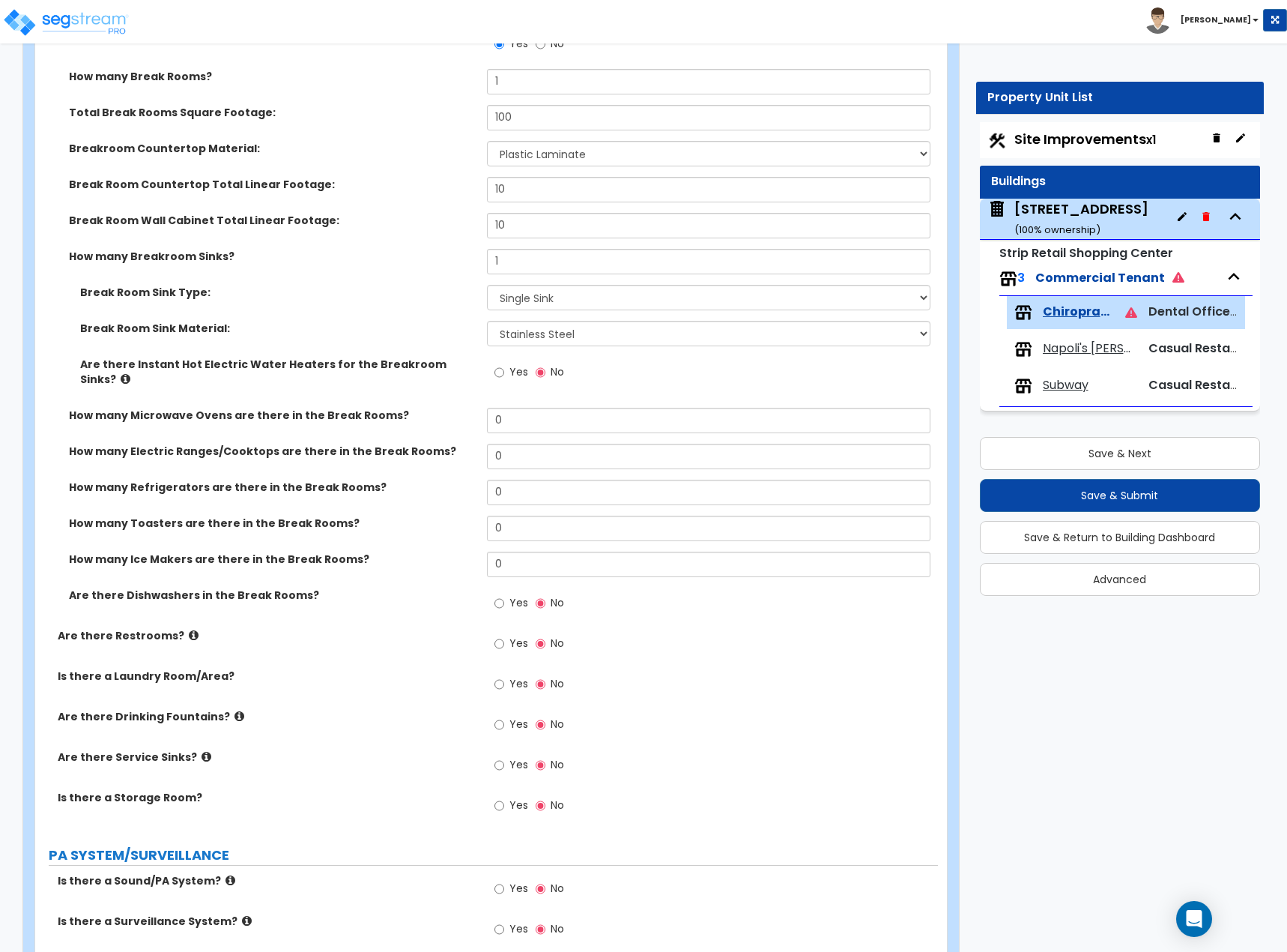
click at [507, 520] on label "Yes" at bounding box center [511, 645] width 34 height 26
click at [505, 520] on input "Yes" at bounding box center [500, 644] width 10 height 17
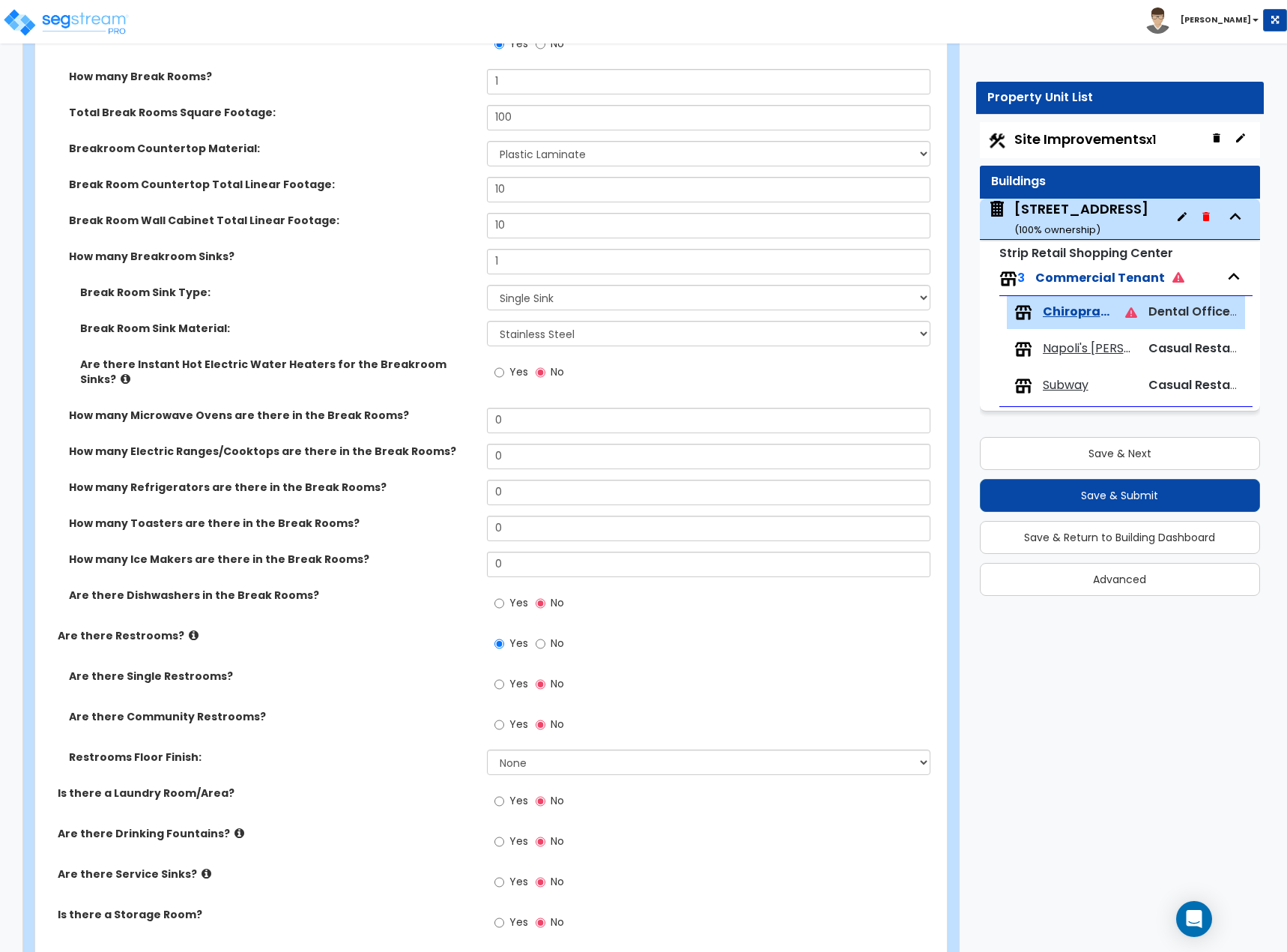
click at [512, 520] on span "Yes" at bounding box center [519, 683] width 19 height 15
click at [505, 520] on input "Yes" at bounding box center [500, 684] width 10 height 17
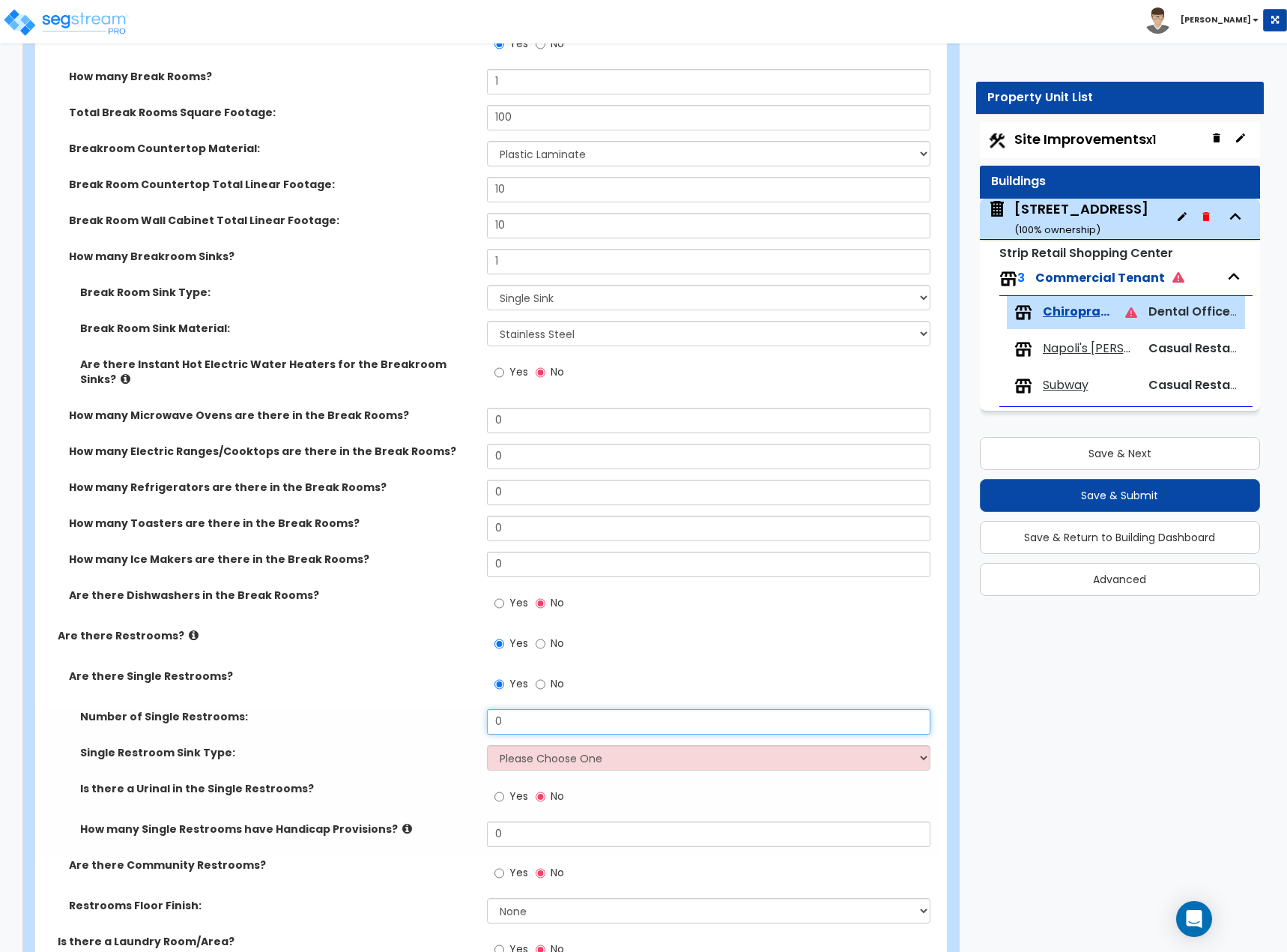
drag, startPoint x: 543, startPoint y: 713, endPoint x: 407, endPoint y: 709, distance: 136.1
click at [407, 520] on div "Number of Single Restrooms: 0" at bounding box center [486, 727] width 903 height 36
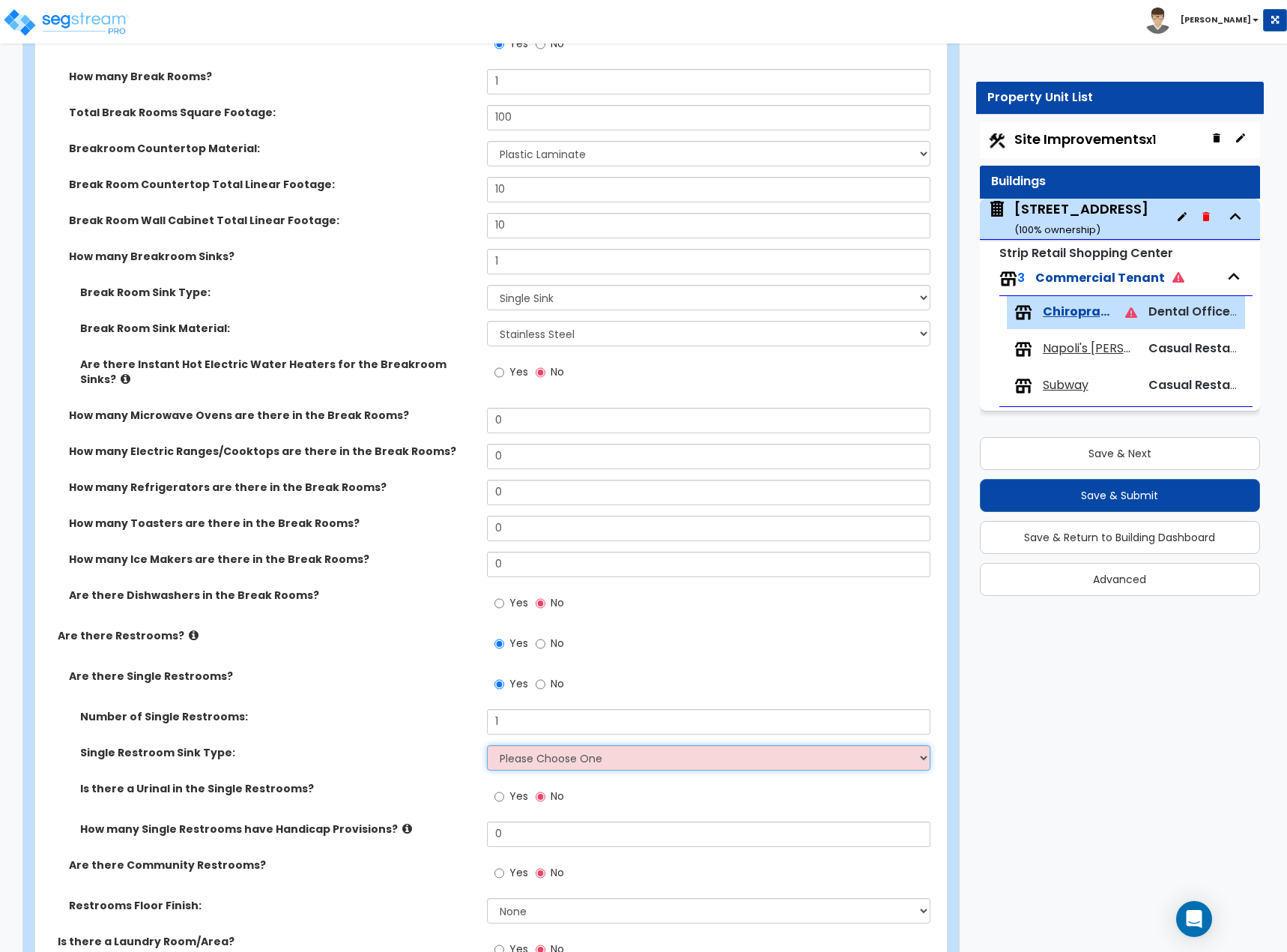
click at [604, 520] on select "Please Choose One Wall-mounted Vanity-mounted" at bounding box center [709, 757] width 444 height 26
click at [543, 520] on select "Please Choose One Wall-mounted Vanity-mounted" at bounding box center [709, 757] width 444 height 26
click at [487, 520] on select "Please Choose One Wall-mounted Vanity-mounted" at bounding box center [709, 757] width 444 height 26
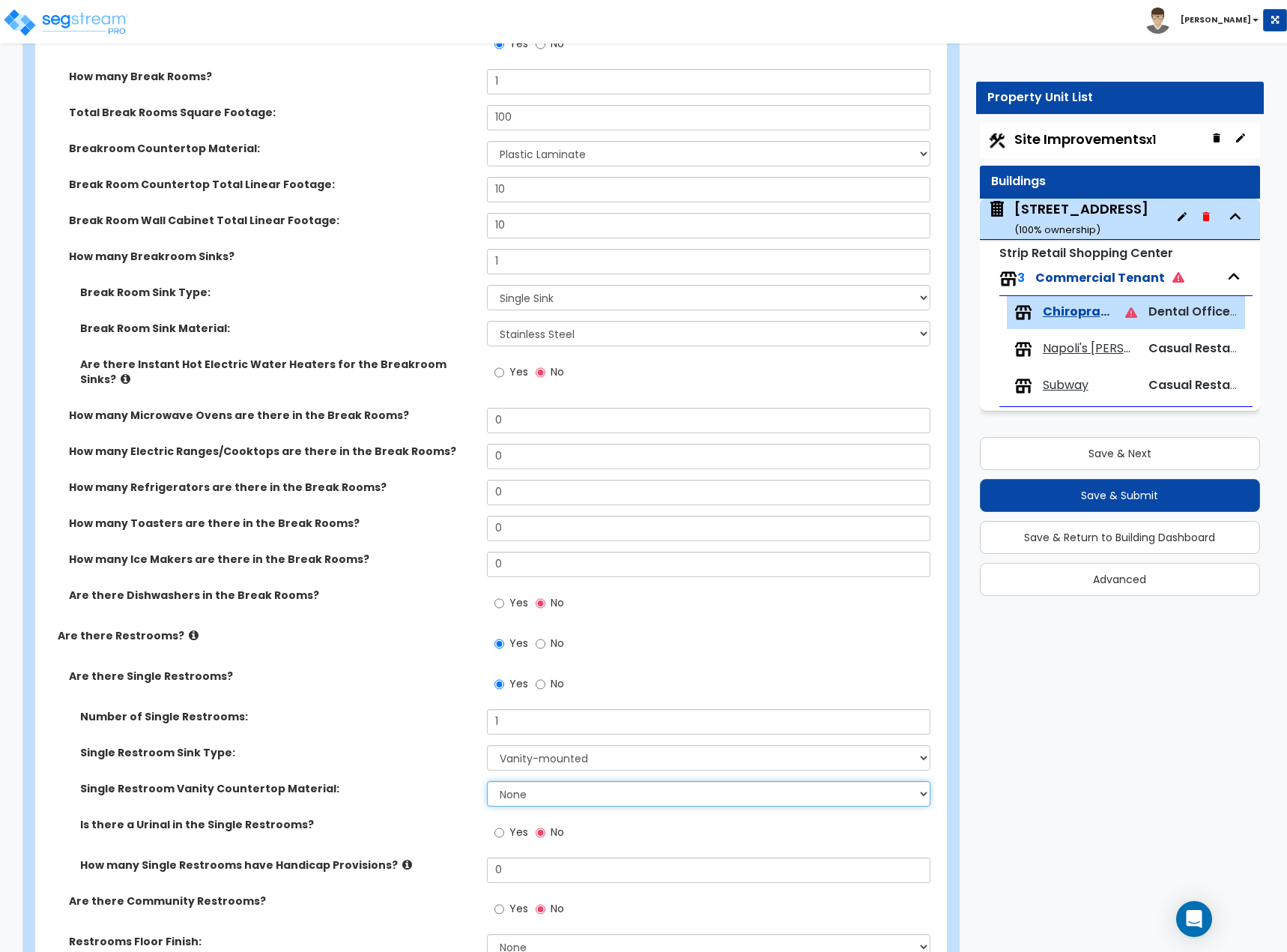
click at [530, 520] on select "None Plastic Laminate Solid Surface Stone Quartz Marble Tile Wood Stainless Ste…" at bounding box center [709, 793] width 444 height 26
click at [487, 520] on select "None Plastic Laminate Solid Surface Stone Quartz Marble Tile Wood Stainless Ste…" at bounding box center [709, 793] width 444 height 26
click at [574, 520] on select "None Plastic Laminate Solid Surface Stone Quartz Marble Tile Wood Stainless Ste…" at bounding box center [709, 793] width 444 height 26
click at [487, 520] on select "None Plastic Laminate Solid Surface Stone Quartz Marble Tile Wood Stainless Ste…" at bounding box center [709, 793] width 444 height 26
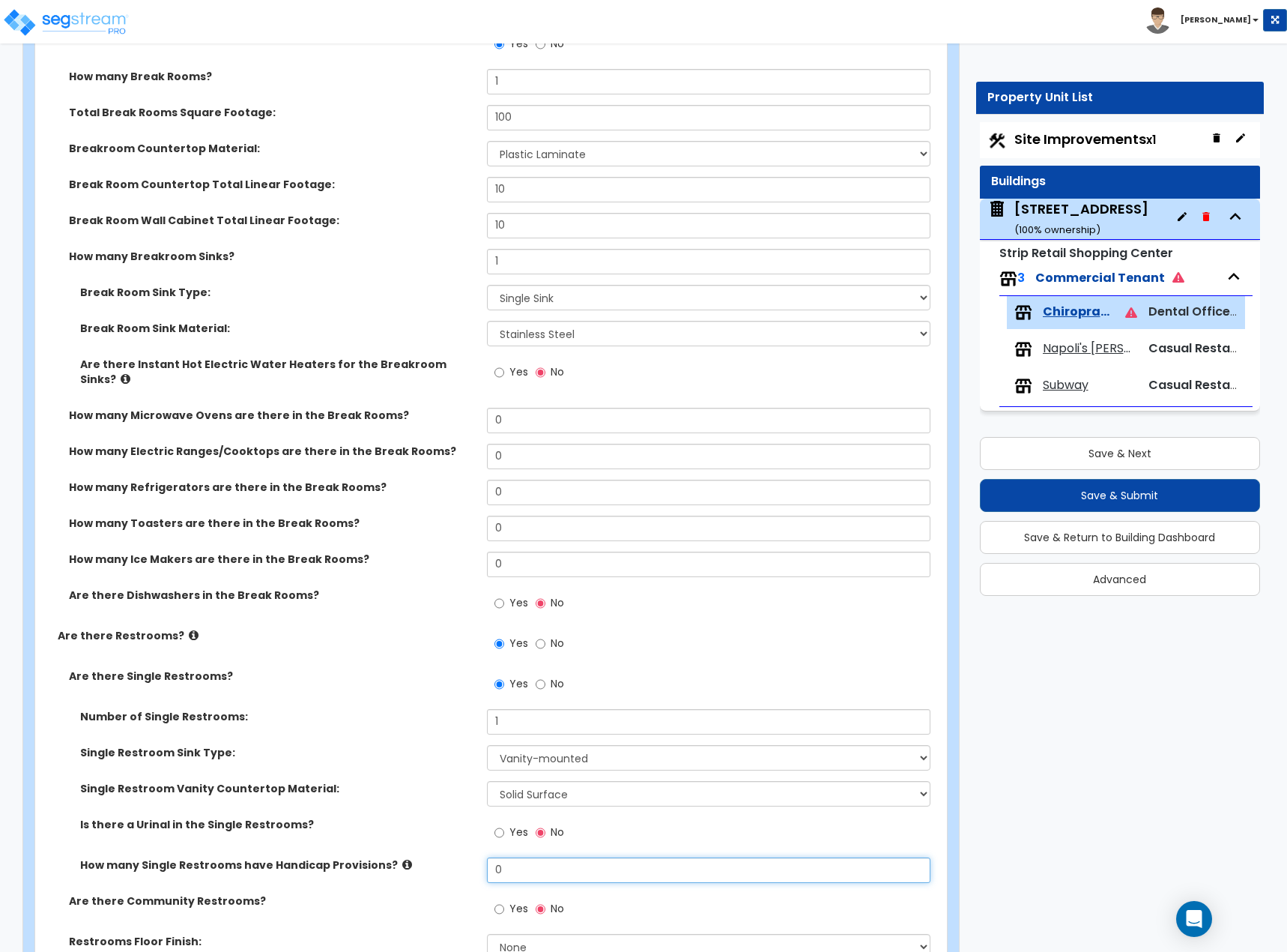
click at [508, 520] on input "0" at bounding box center [709, 870] width 444 height 26
drag, startPoint x: 508, startPoint y: 858, endPoint x: 441, endPoint y: 857, distance: 67.0
click at [441, 520] on div "How many Single Restrooms have Handicap Provisions? 0" at bounding box center [486, 875] width 903 height 36
click at [337, 520] on label "How many Single Restrooms have Handicap Provisions?" at bounding box center [278, 865] width 396 height 15
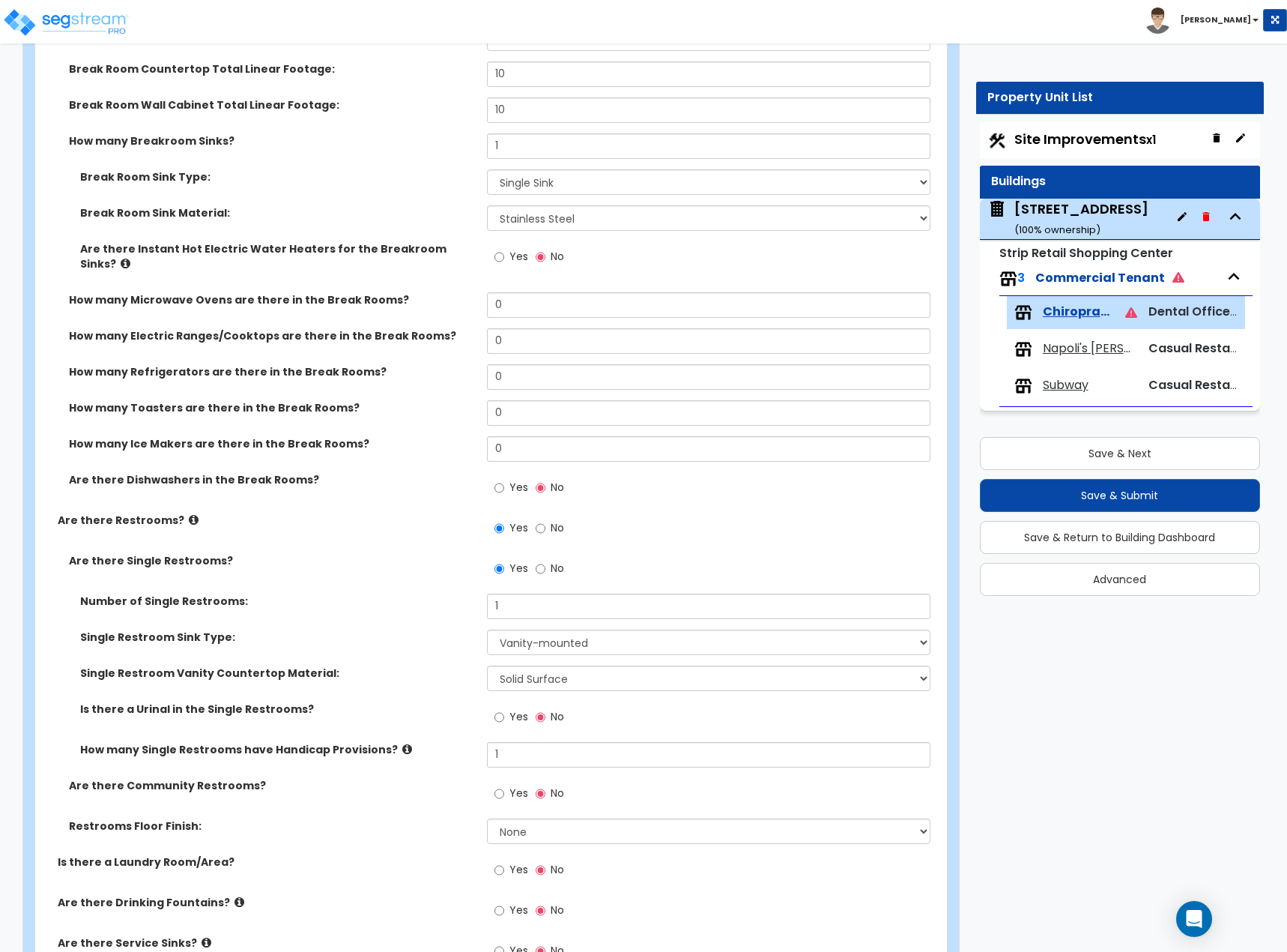
scroll to position [2024, 0]
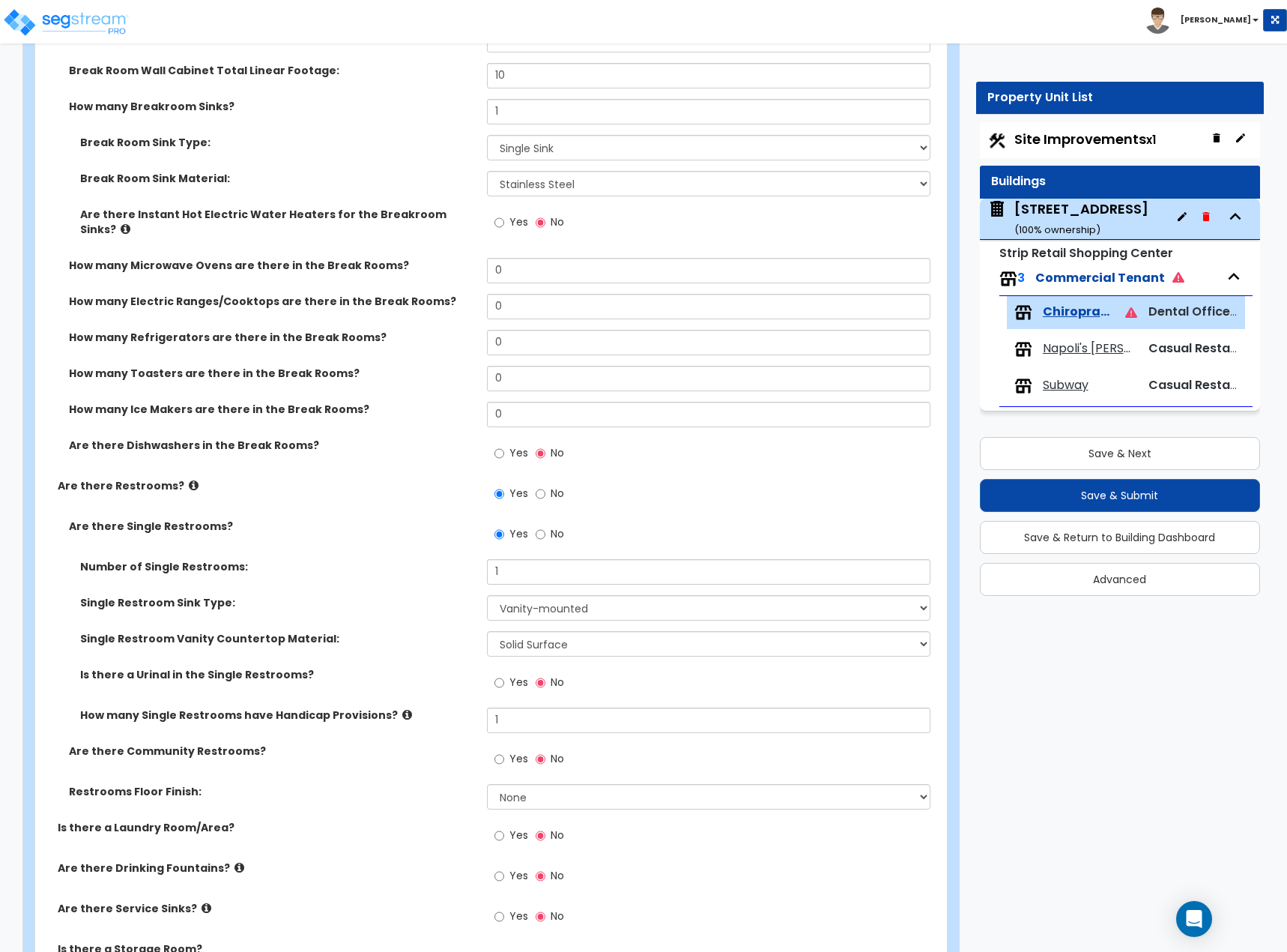
drag, startPoint x: 526, startPoint y: 768, endPoint x: 528, endPoint y: 777, distance: 9.2
click at [527, 520] on div "Yes No" at bounding box center [713, 763] width 451 height 41
click at [530, 520] on select "None Tile Flooring Resilient Laminate Flooring VCT Flooring Sheet Vinyl Flooring" at bounding box center [709, 797] width 444 height 26
click at [487, 520] on select "None Tile Flooring Resilient Laminate Flooring VCT Flooring Sheet Vinyl Flooring" at bounding box center [709, 797] width 444 height 26
drag, startPoint x: 545, startPoint y: 783, endPoint x: 546, endPoint y: 792, distance: 9.1
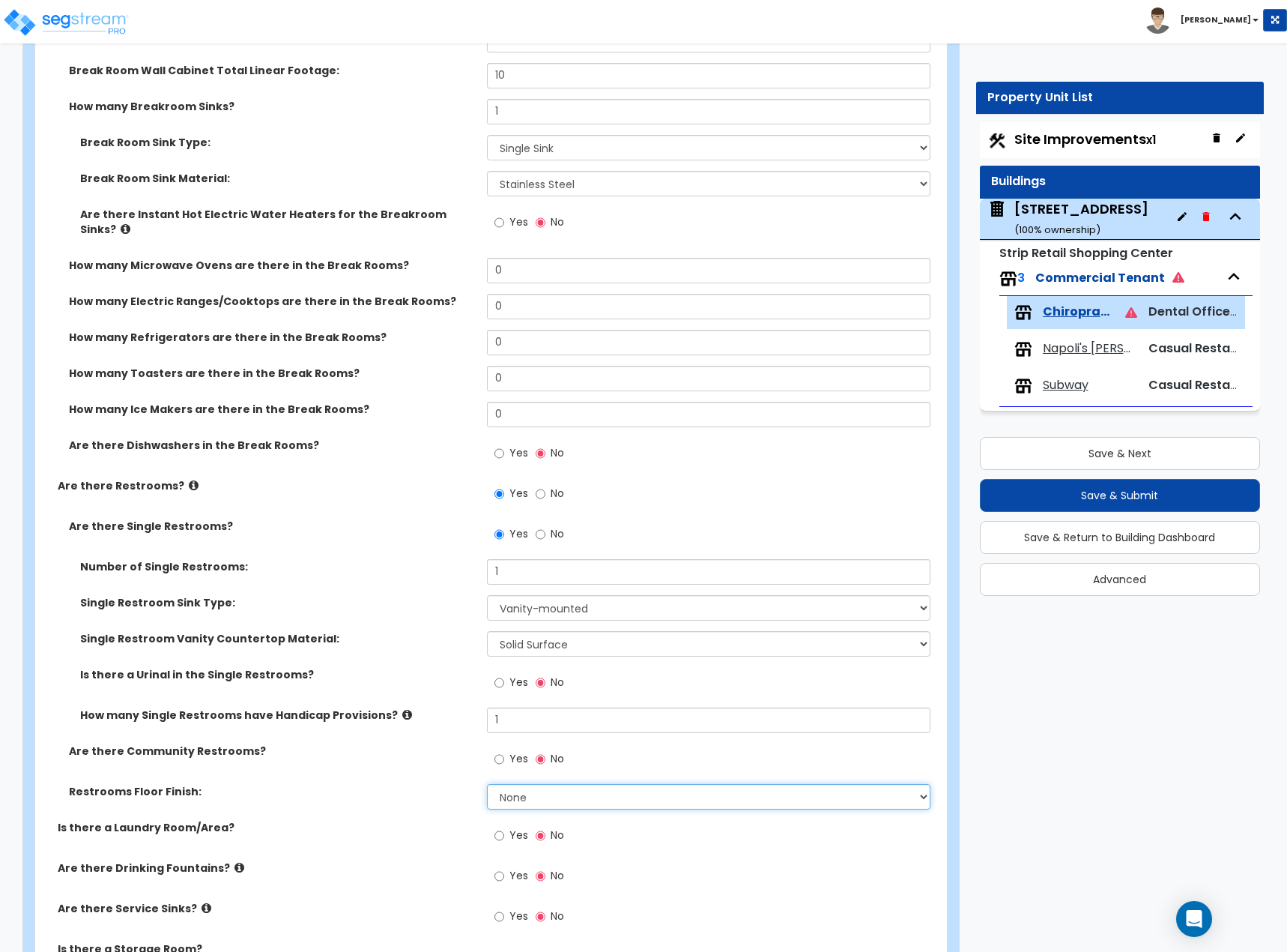
click at [545, 520] on select "None Tile Flooring Resilient Laminate Flooring VCT Flooring Sheet Vinyl Flooring" at bounding box center [709, 797] width 444 height 26
click at [487, 520] on select "None Tile Flooring Resilient Laminate Flooring VCT Flooring Sheet Vinyl Flooring" at bounding box center [709, 797] width 444 height 26
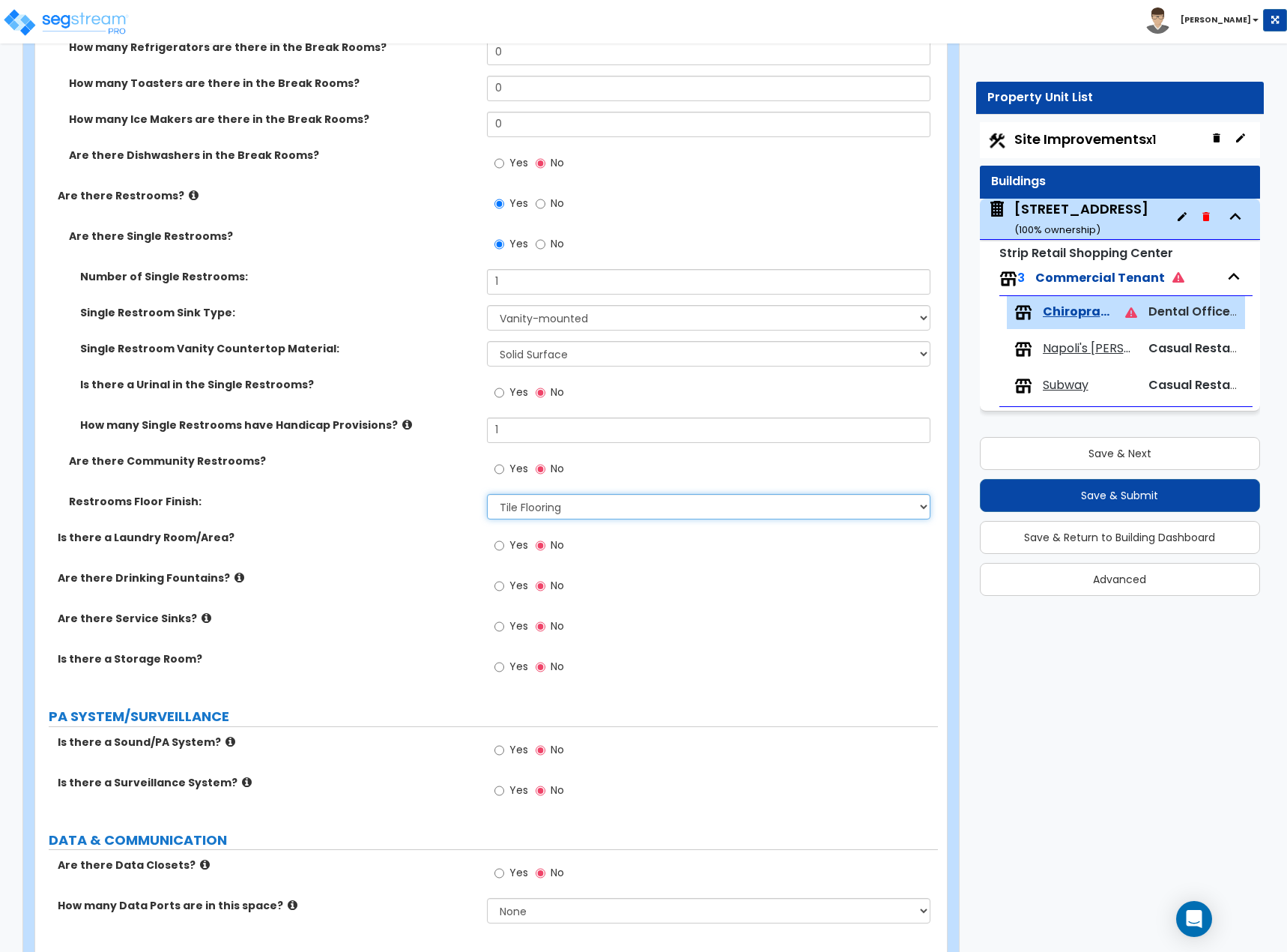
scroll to position [2528, 0]
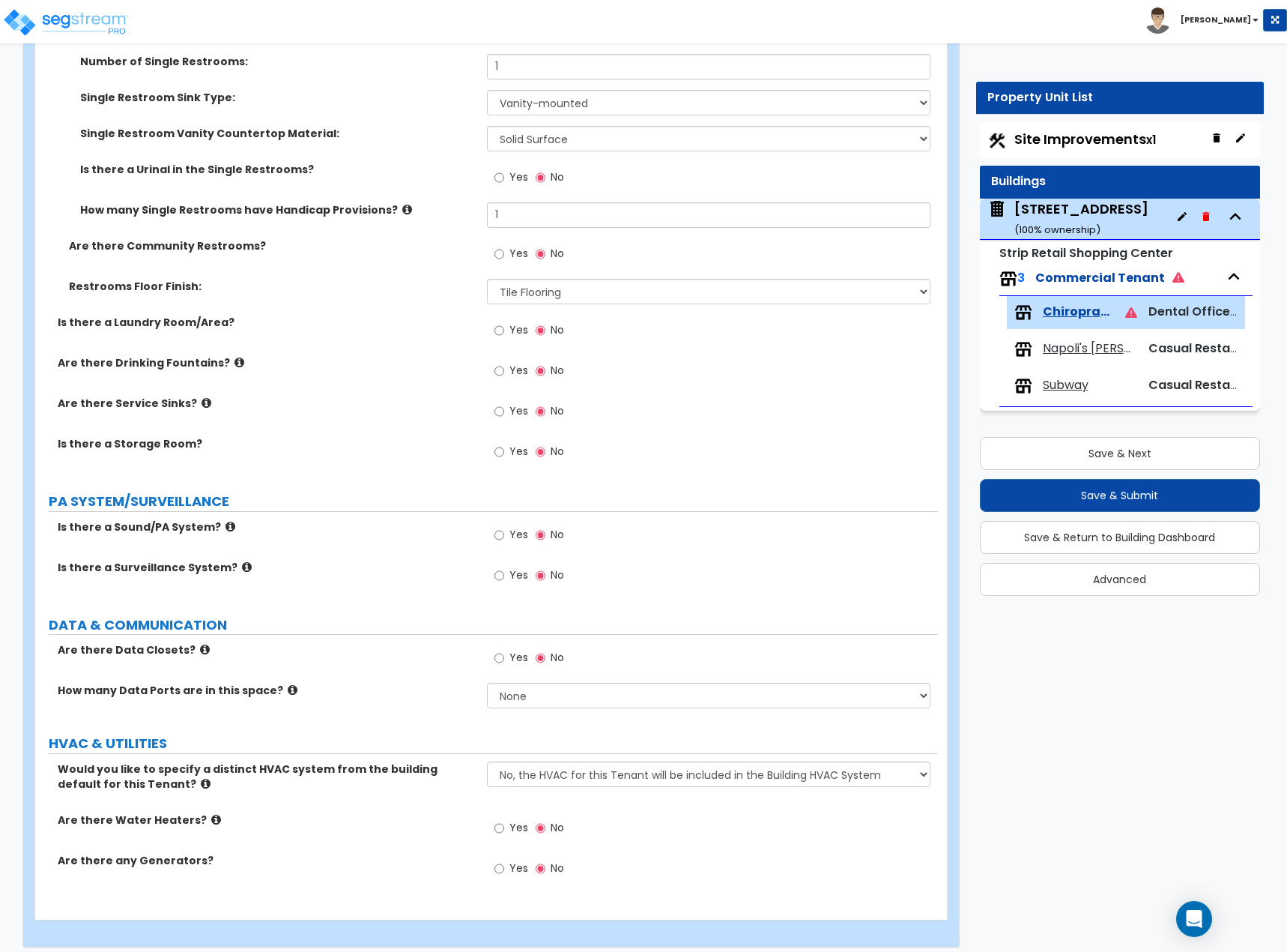
click at [1084, 348] on span "Napoli's Rowlett" at bounding box center [1091, 348] width 95 height 17
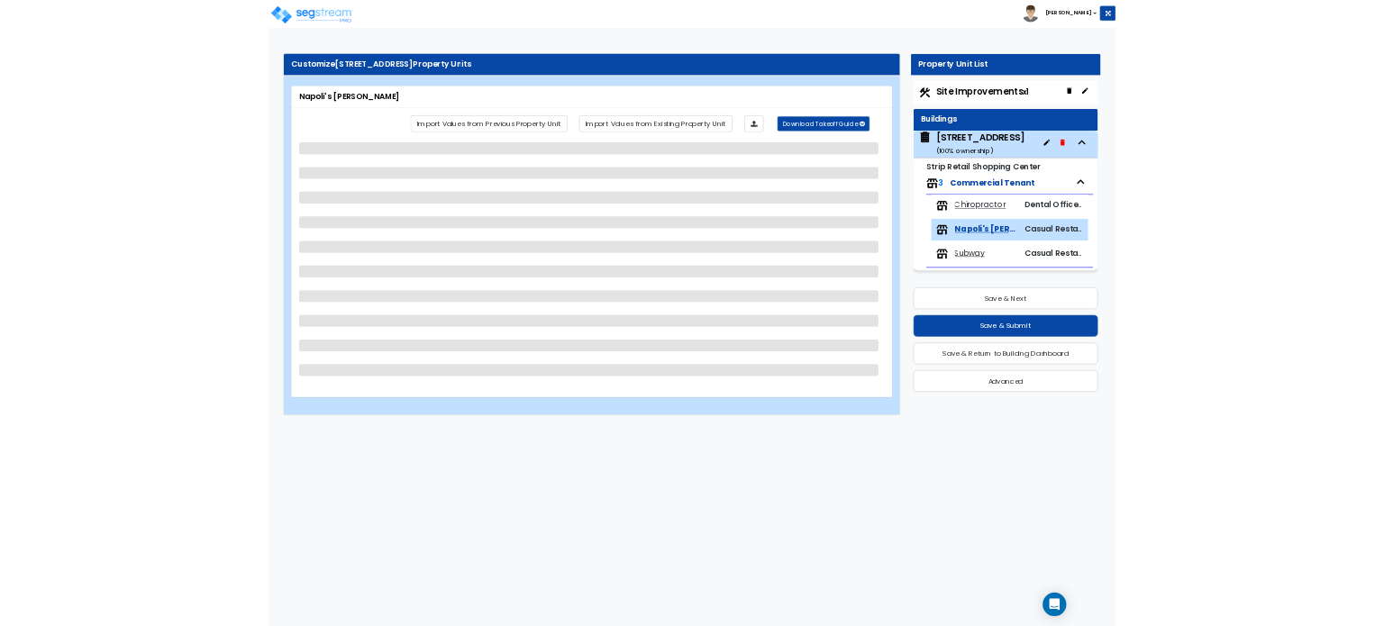
scroll to position [0, 0]
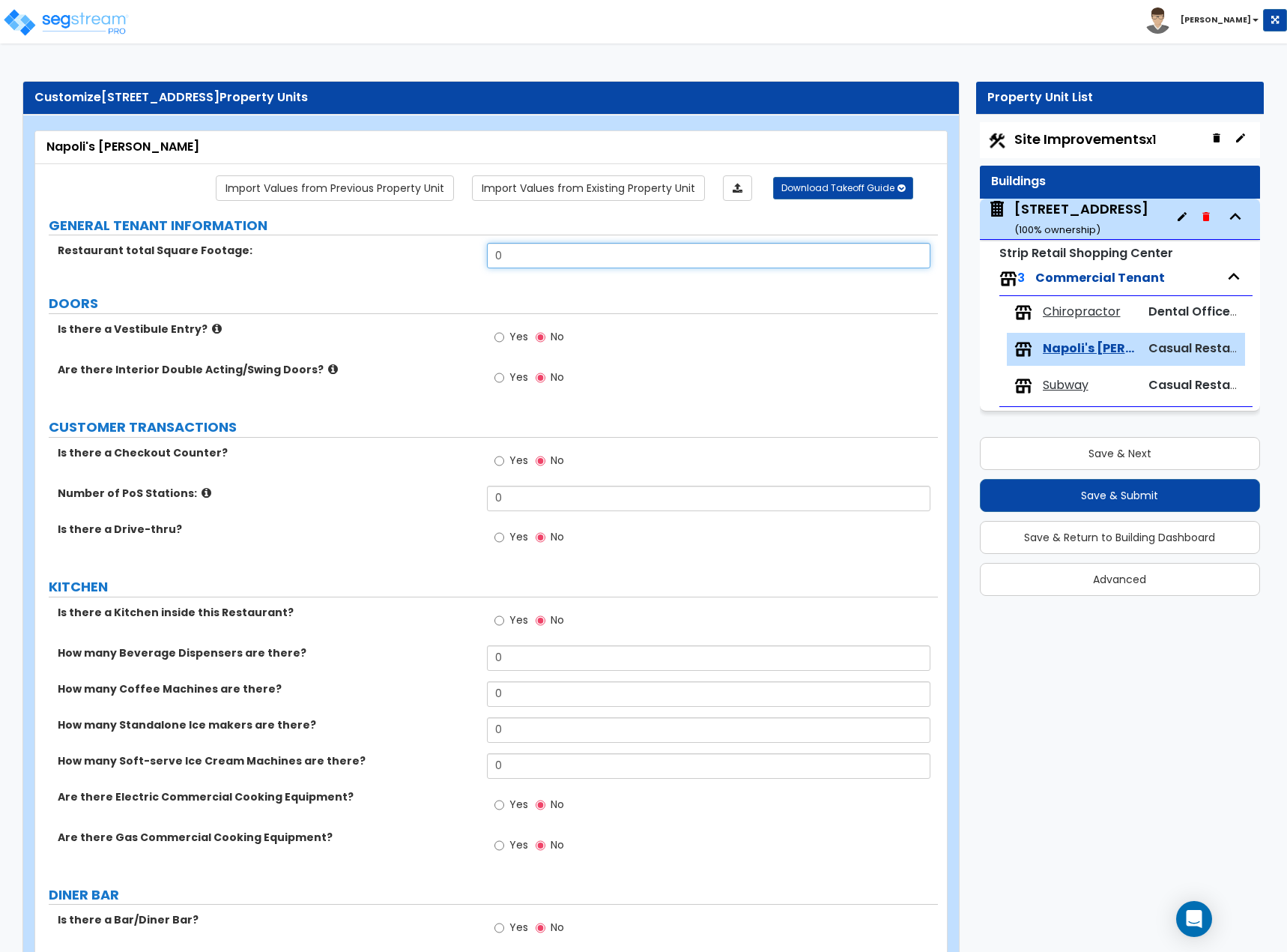
drag, startPoint x: 531, startPoint y: 259, endPoint x: 411, endPoint y: 266, distance: 120.2
click at [411, 266] on div "Restaurant total Square Footage: 0" at bounding box center [486, 260] width 903 height 36
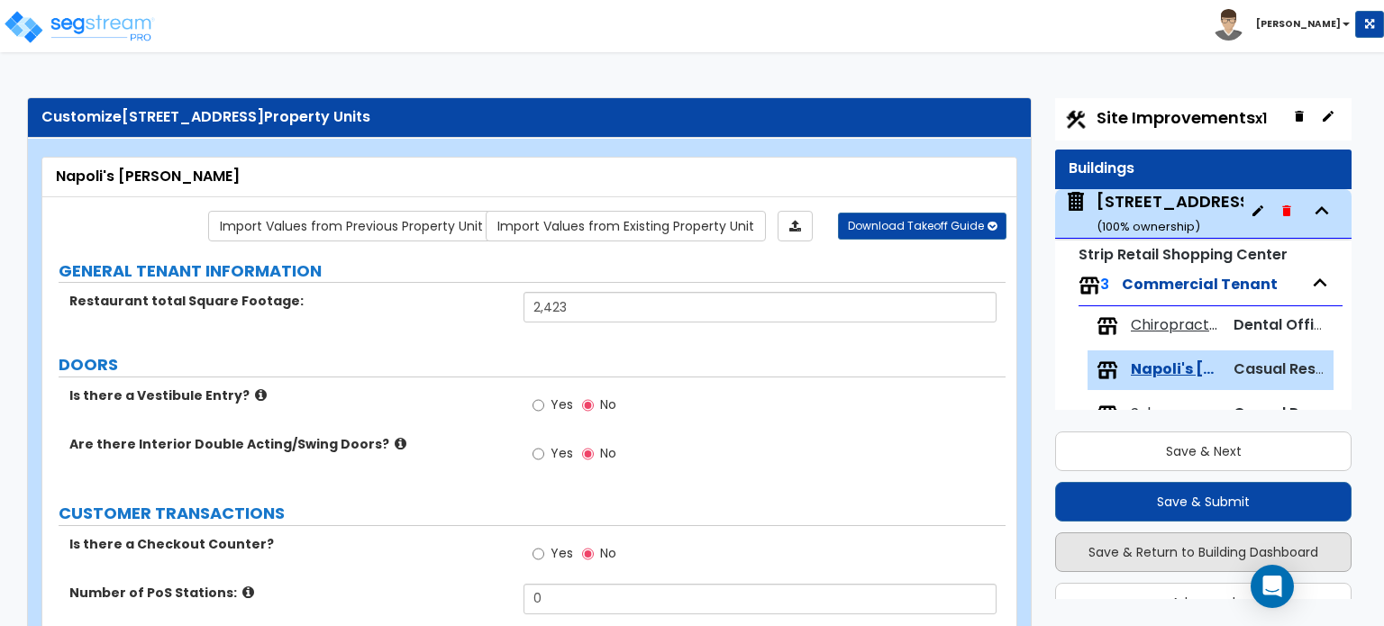
scroll to position [90, 0]
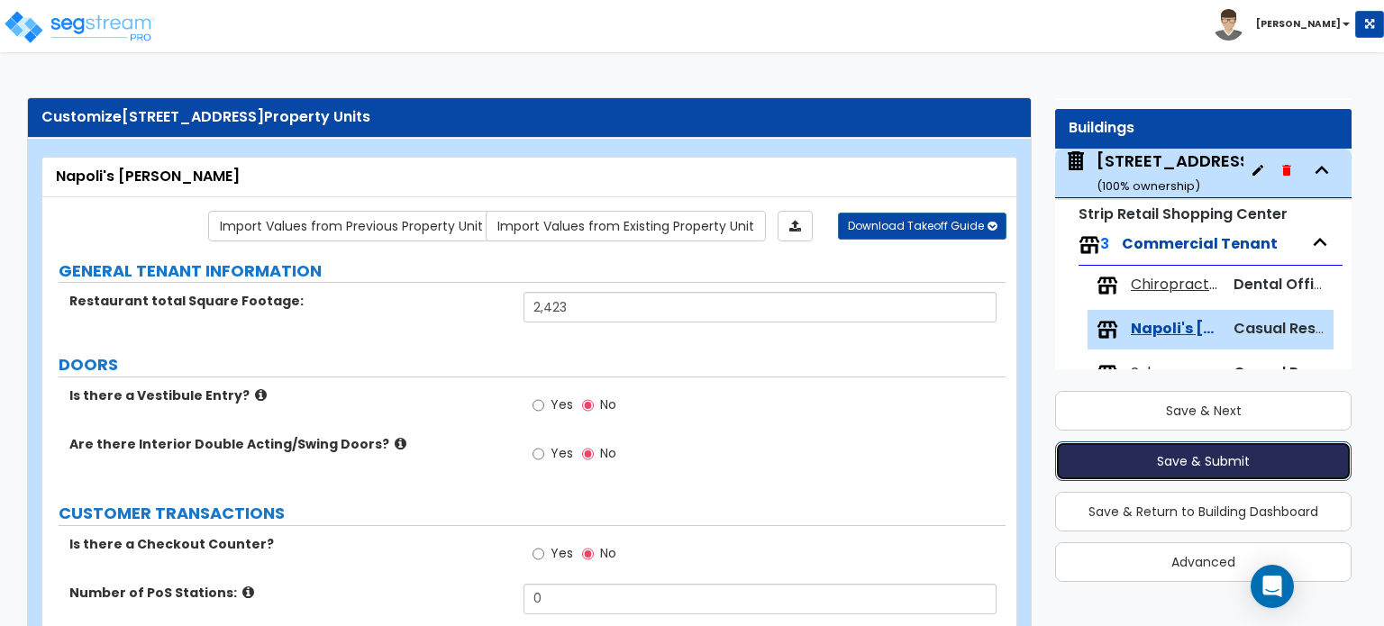
click at [1155, 476] on button "Save & Submit" at bounding box center [1203, 462] width 297 height 40
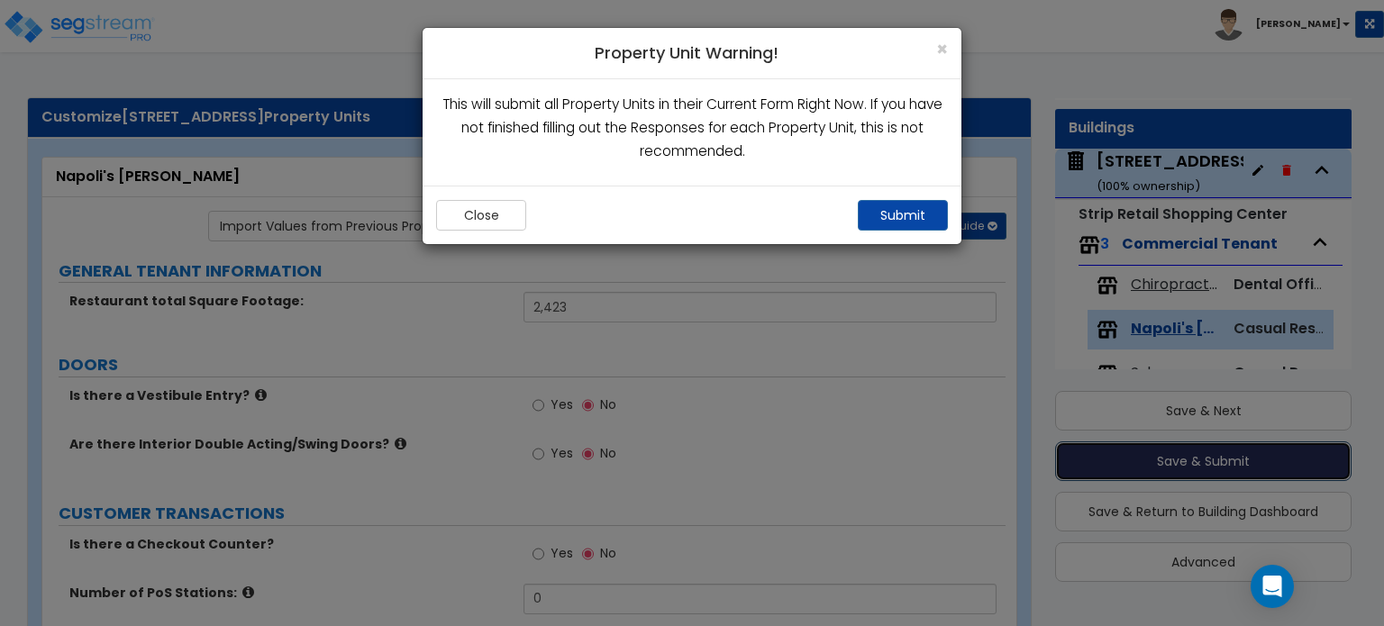
scroll to position [43, 0]
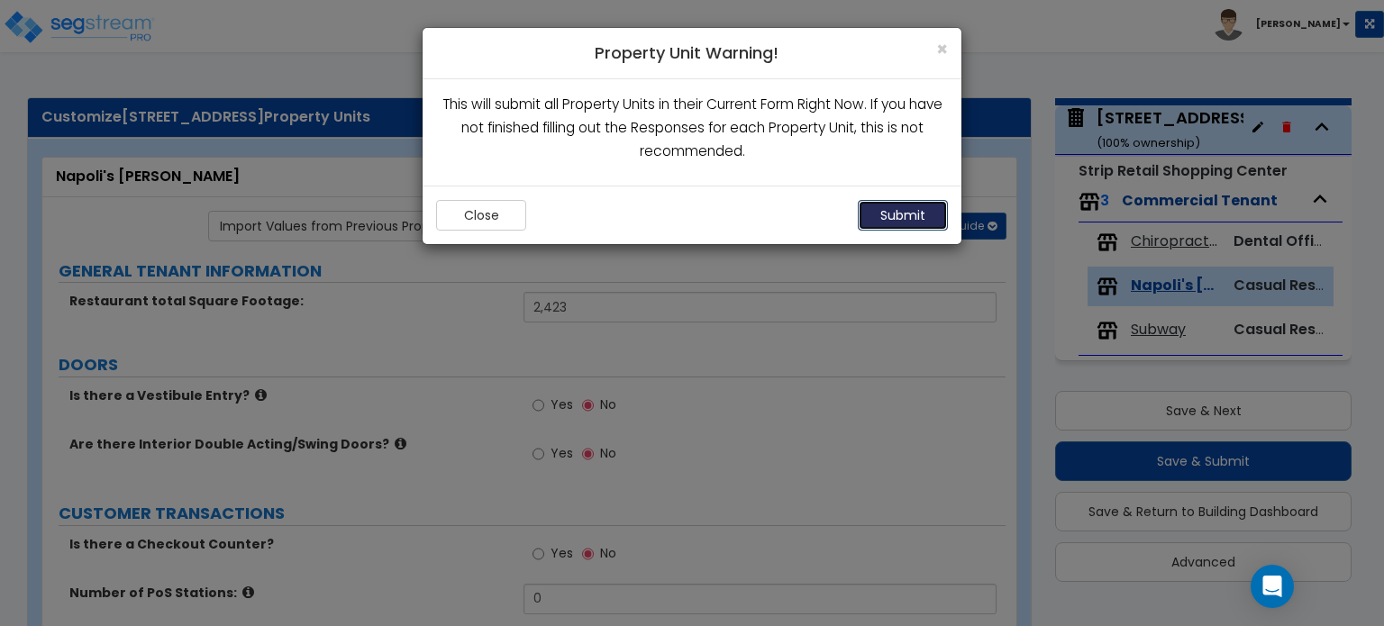
click at [876, 220] on button "Submit" at bounding box center [903, 215] width 90 height 31
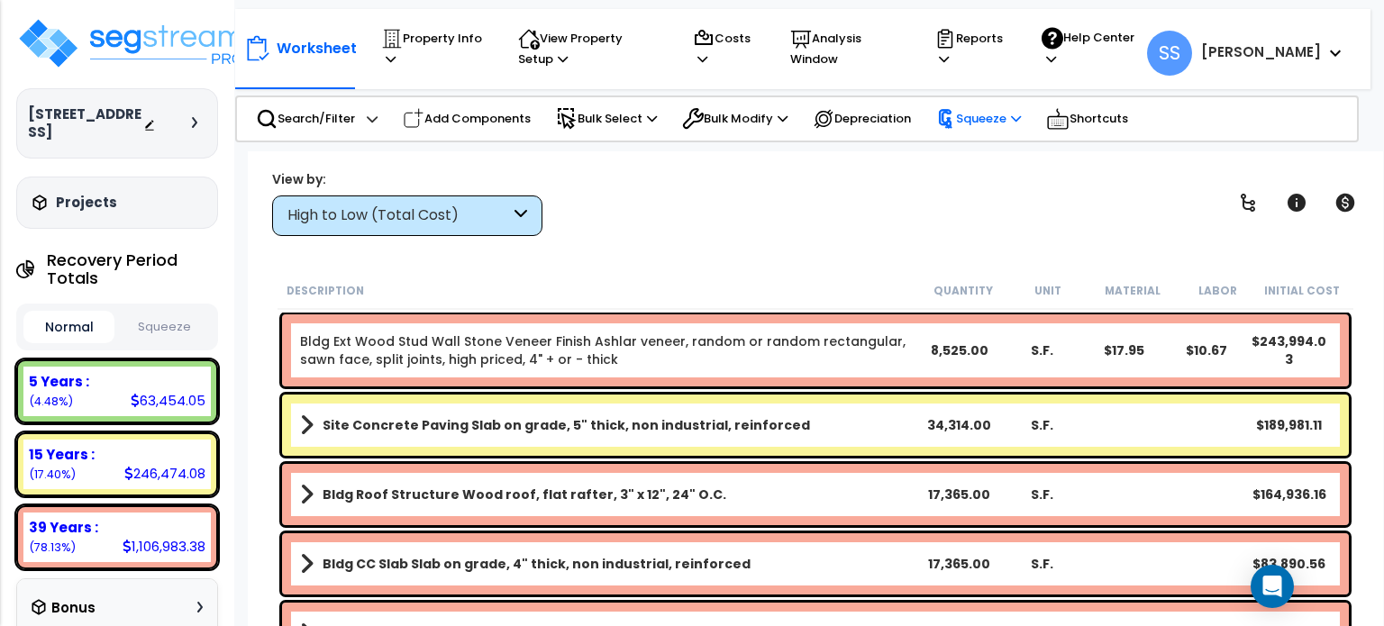
click at [1008, 114] on p "Squeeze" at bounding box center [978, 119] width 85 height 20
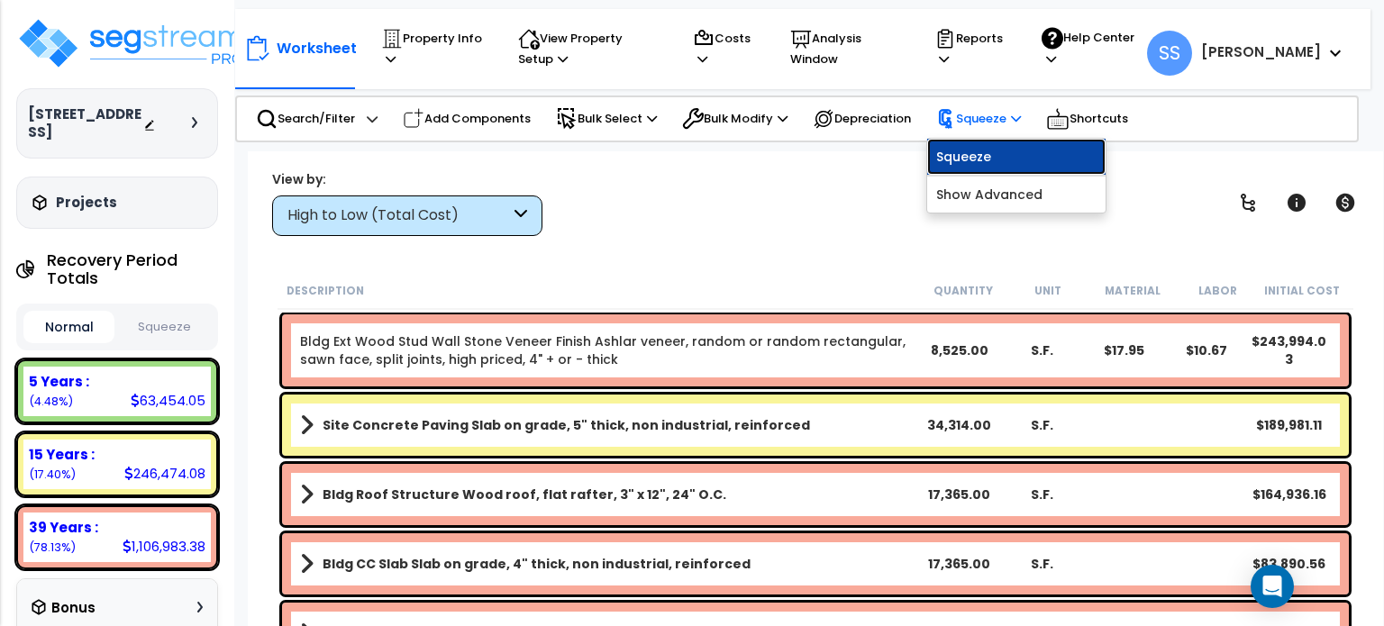
click at [1002, 151] on link "Squeeze" at bounding box center [1016, 157] width 178 height 36
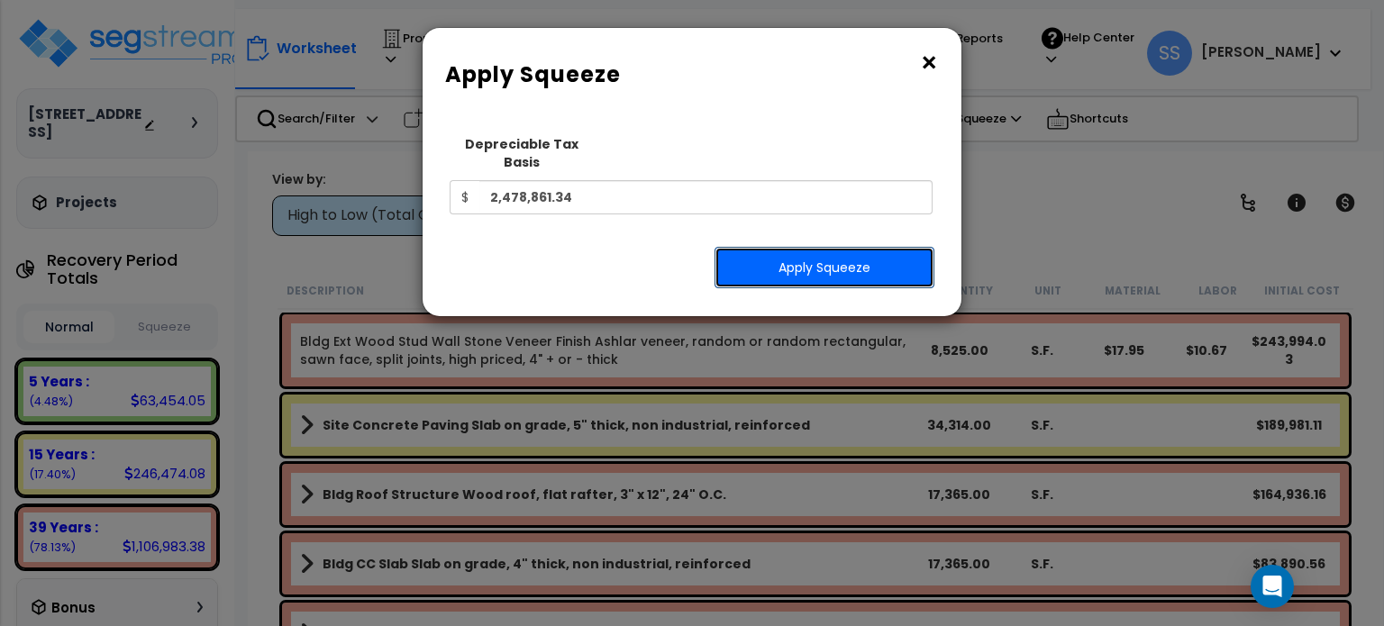
click at [816, 254] on button "Apply Squeeze" at bounding box center [825, 267] width 220 height 41
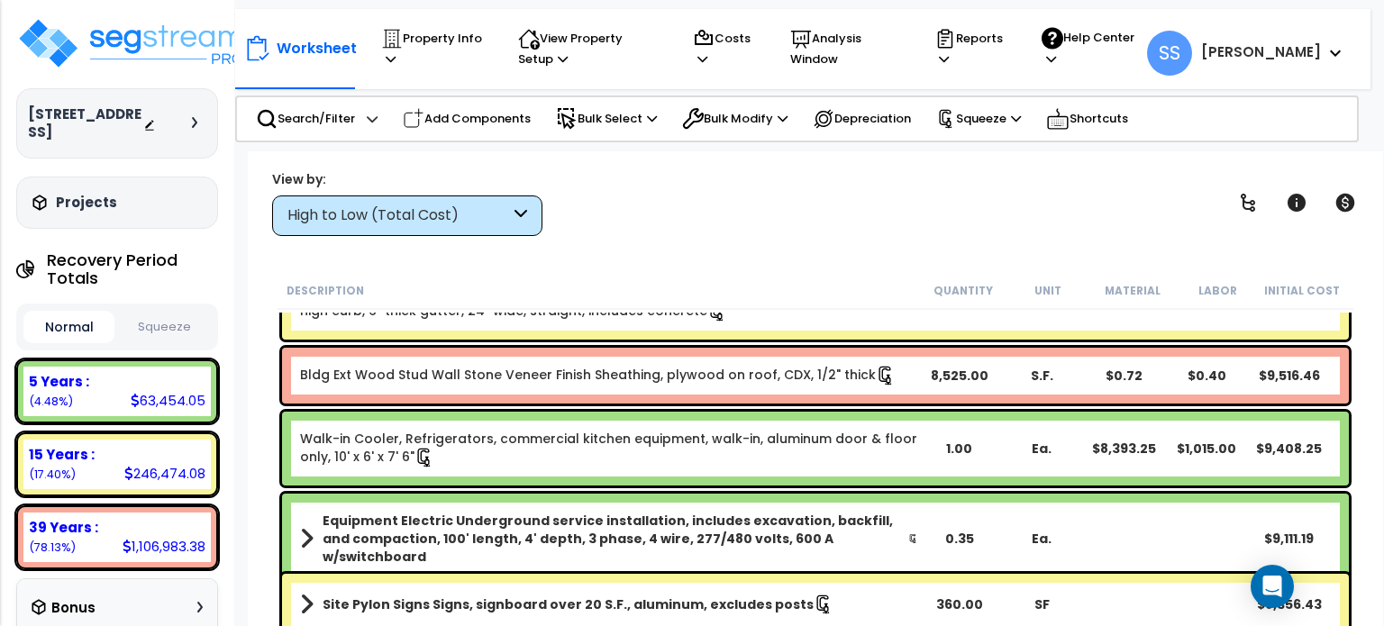
scroll to position [1442, 0]
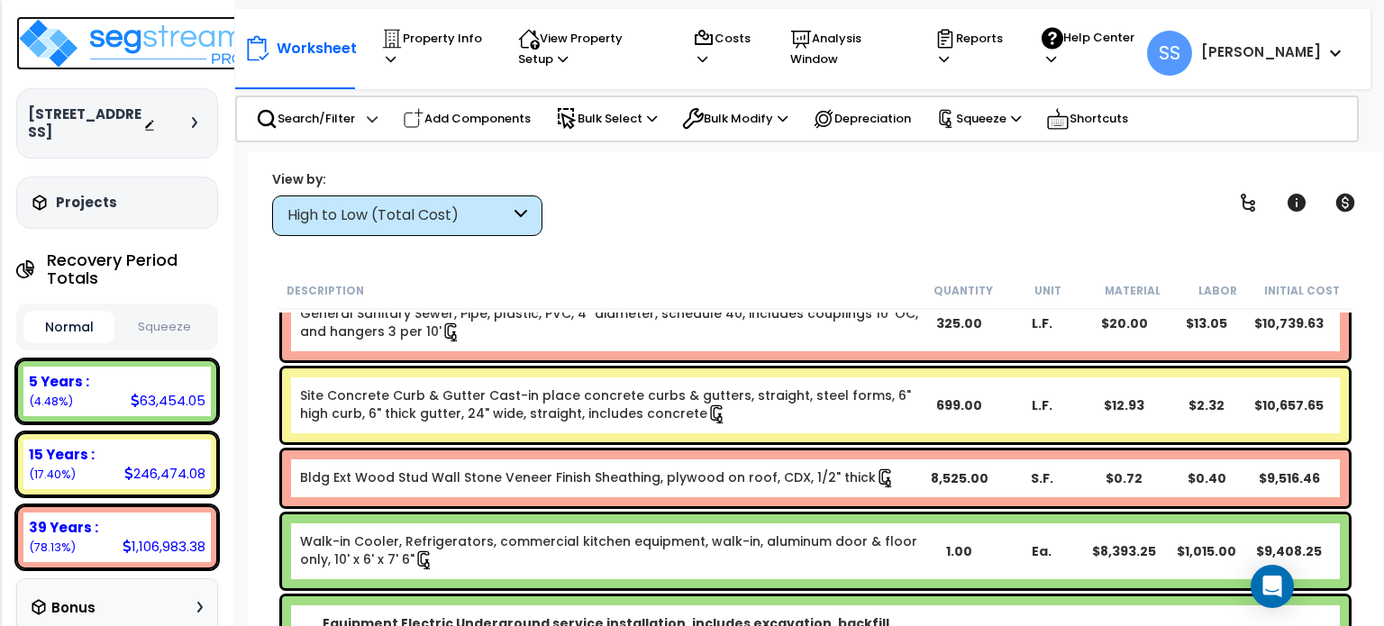
click at [137, 58] on img at bounding box center [133, 43] width 234 height 54
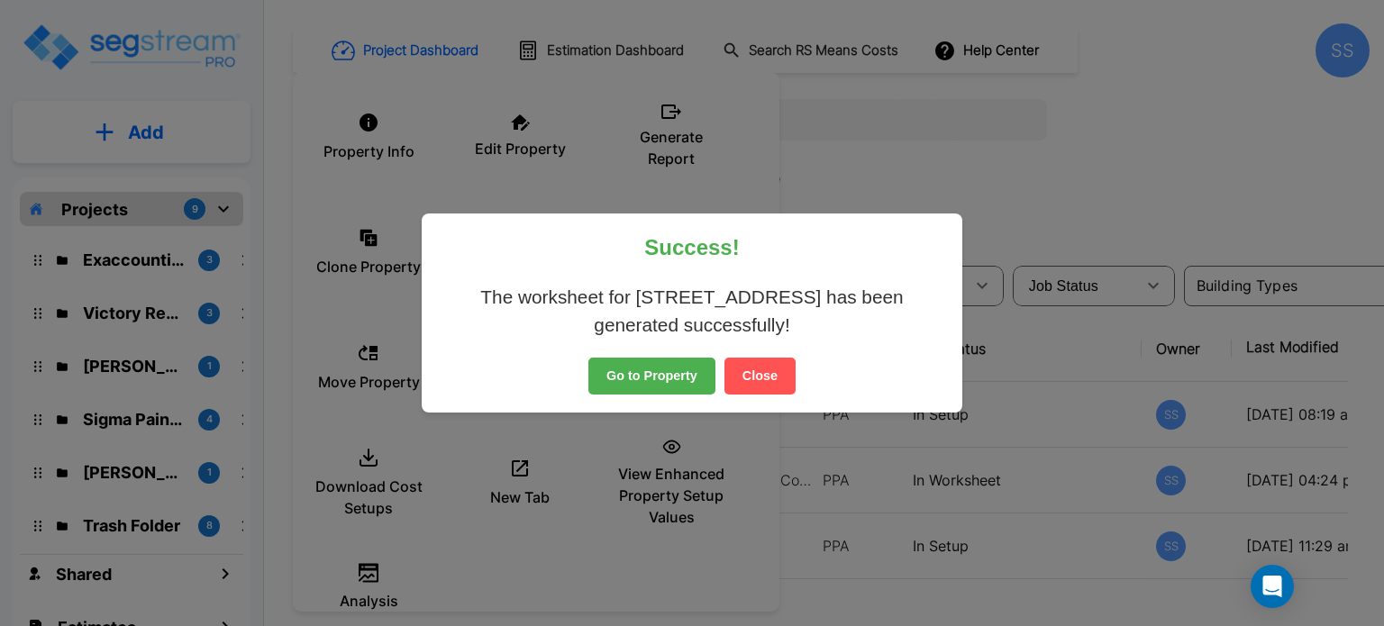
click at [772, 368] on button "Close" at bounding box center [760, 377] width 71 height 38
